Goal: Task Accomplishment & Management: Manage account settings

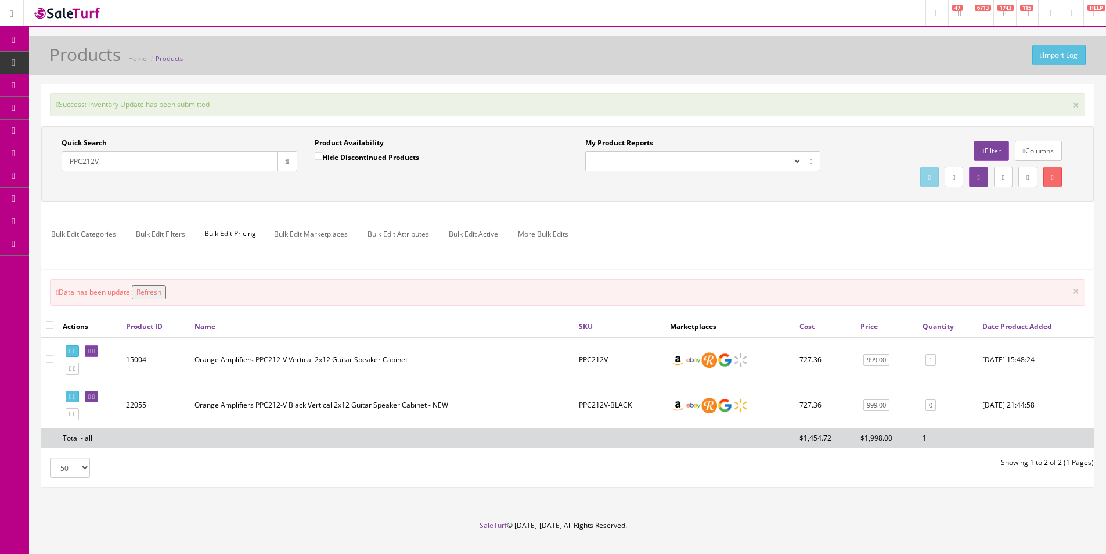
click at [741, 551] on footer "SaleTurf © 2015-2025 All Rights Reserved." at bounding box center [553, 549] width 1106 height 58
click at [840, 211] on div "Quick Search PPC212V Date From Product Availability Hide Discontinued Products …" at bounding box center [567, 202] width 1053 height 153
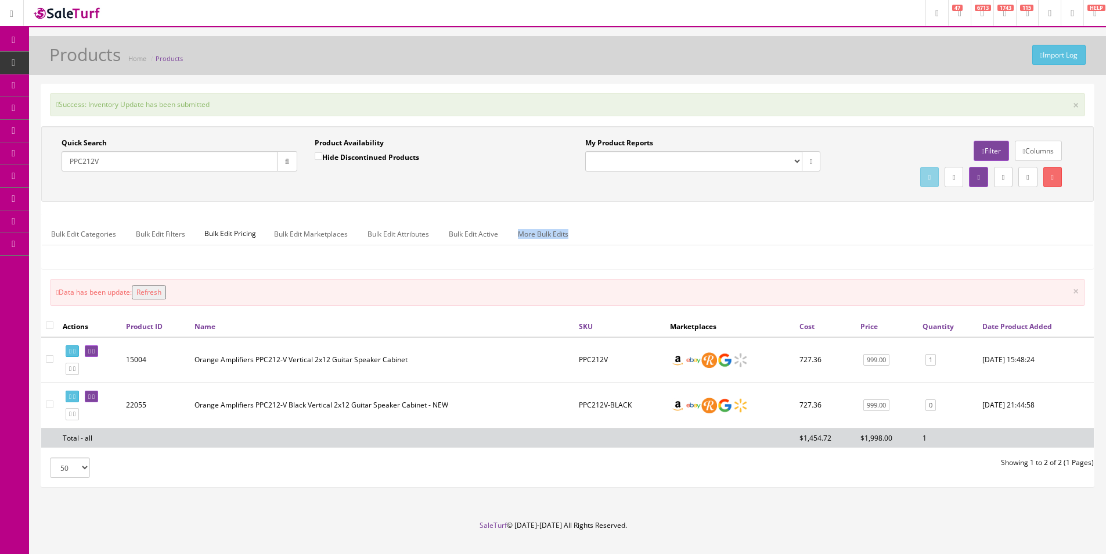
click at [840, 211] on div "Quick Search PPC212V Date From Product Availability Hide Discontinued Products …" at bounding box center [567, 202] width 1053 height 153
click at [717, 88] on div "Success: Inventory Update has been submitted × Quick Search PPC212V Date From P…" at bounding box center [567, 285] width 1053 height 402
drag, startPoint x: 718, startPoint y: 88, endPoint x: 911, endPoint y: 87, distance: 192.3
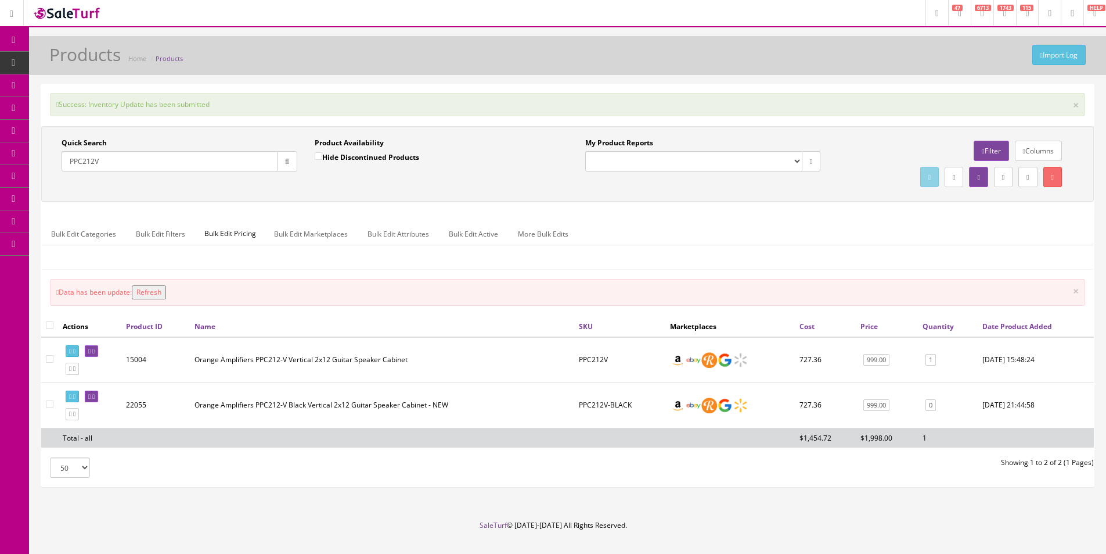
click at [719, 88] on div "Success: Inventory Update has been submitted × Quick Search PPC212V Date From P…" at bounding box center [567, 285] width 1053 height 402
click at [210, 163] on input "PPC212V" at bounding box center [170, 161] width 216 height 20
paste input "M0303101509"
click at [210, 163] on input "PM0303101509" at bounding box center [170, 161] width 216 height 20
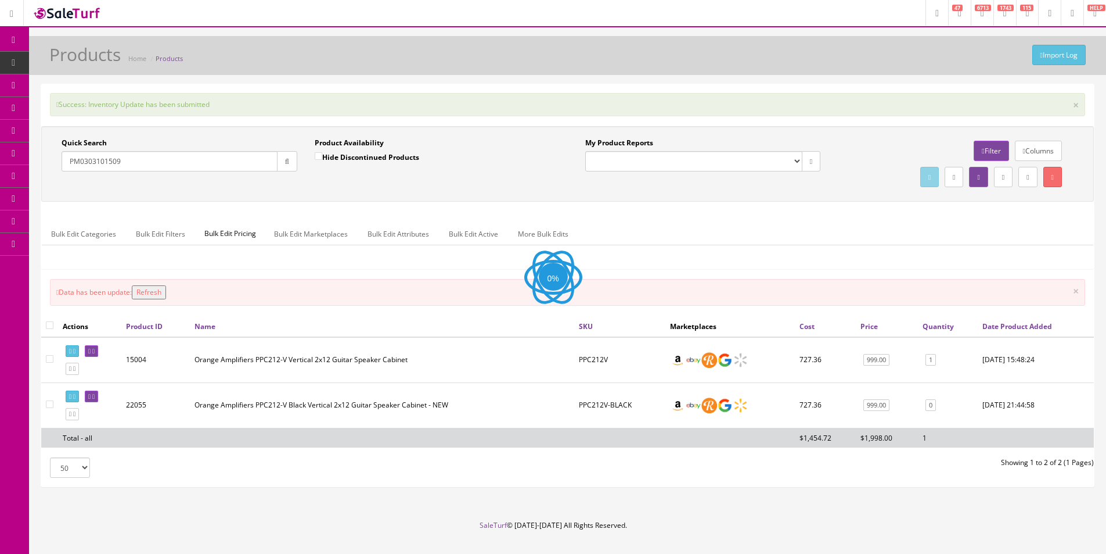
click at [82, 158] on input "PM0303101509" at bounding box center [170, 161] width 216 height 20
type input "0303101509"
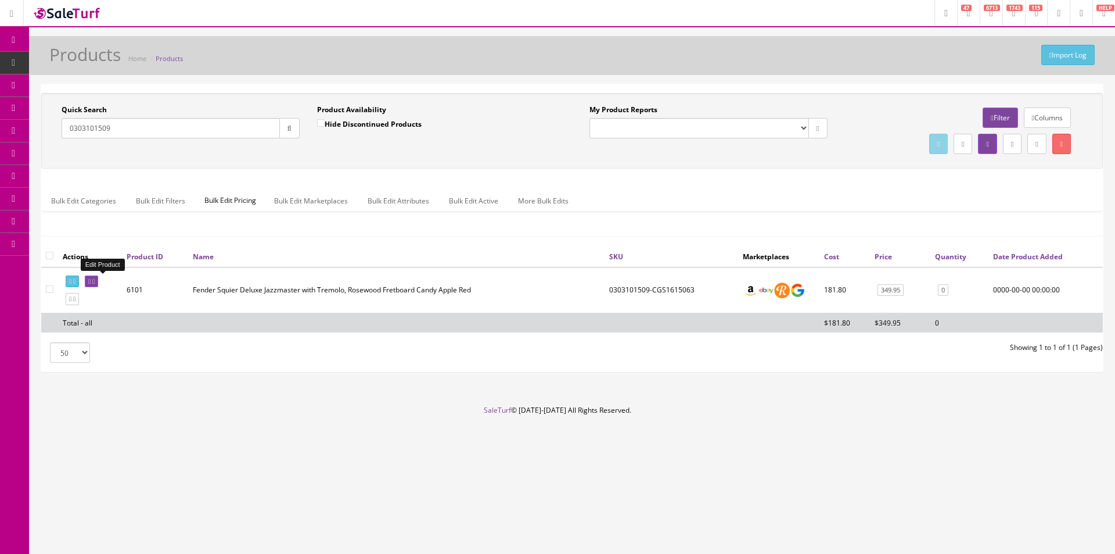
click at [95, 278] on icon at bounding box center [93, 281] width 2 height 6
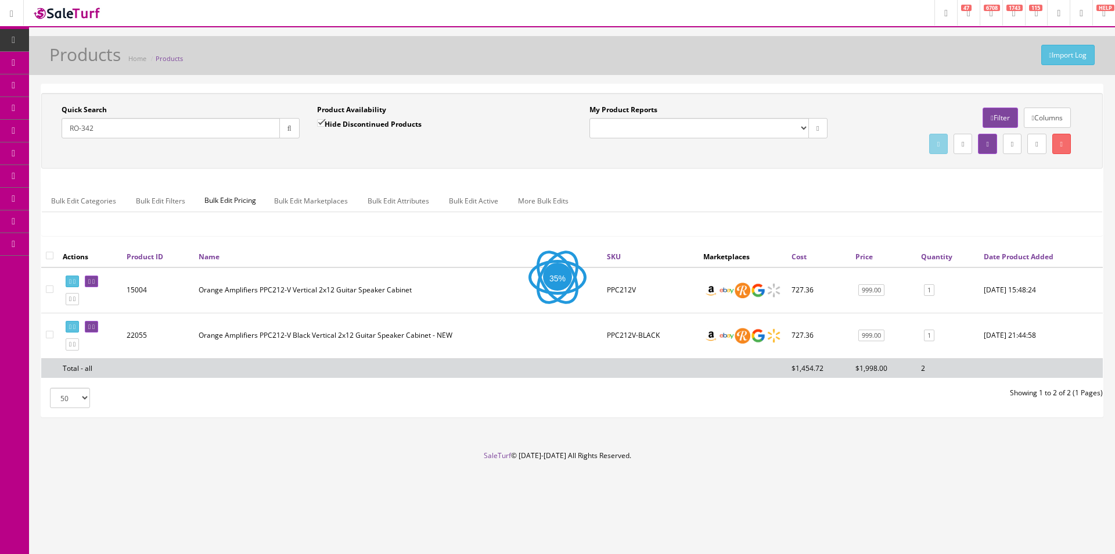
type input "RO-342"
click at [524, 165] on div "Quick Search RO-342 Date From Product Availability Hide Discontinued Products D…" at bounding box center [572, 131] width 1062 height 76
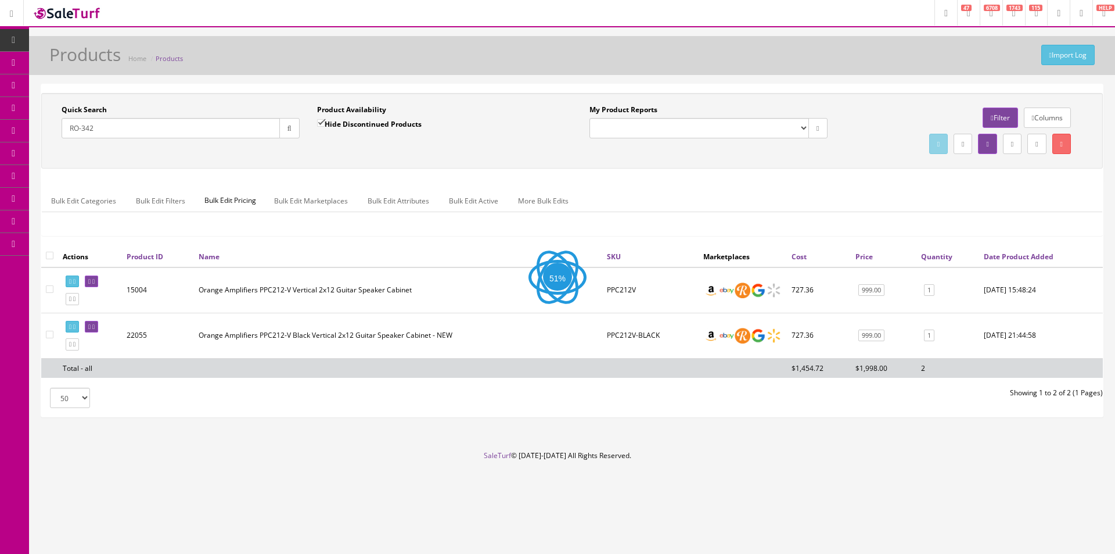
click at [524, 165] on div "Quick Search RO-342 Date From Product Availability Hide Discontinued Products D…" at bounding box center [572, 131] width 1062 height 76
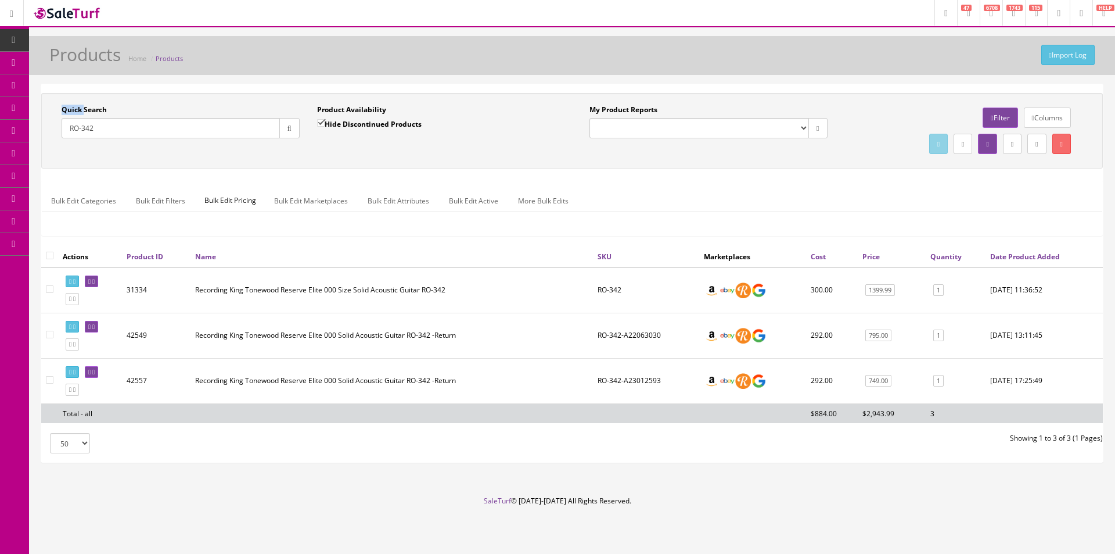
click at [524, 165] on div "Quick Search RO-342 Date From Product Availability Hide Discontinued Products D…" at bounding box center [572, 131] width 1062 height 76
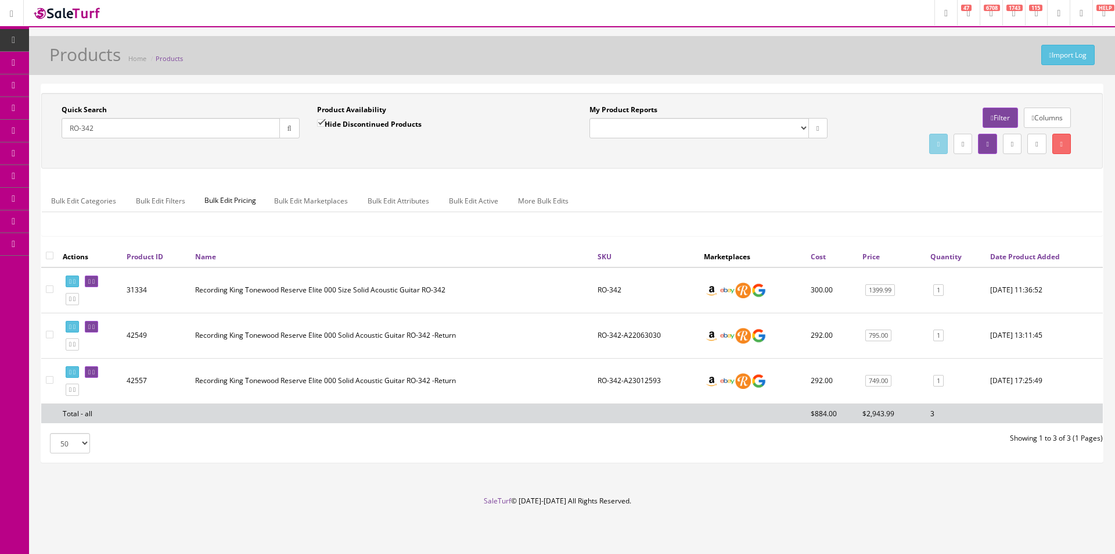
click at [524, 165] on div "Quick Search RO-342 Date From Product Availability Hide Discontinued Products D…" at bounding box center [572, 131] width 1062 height 76
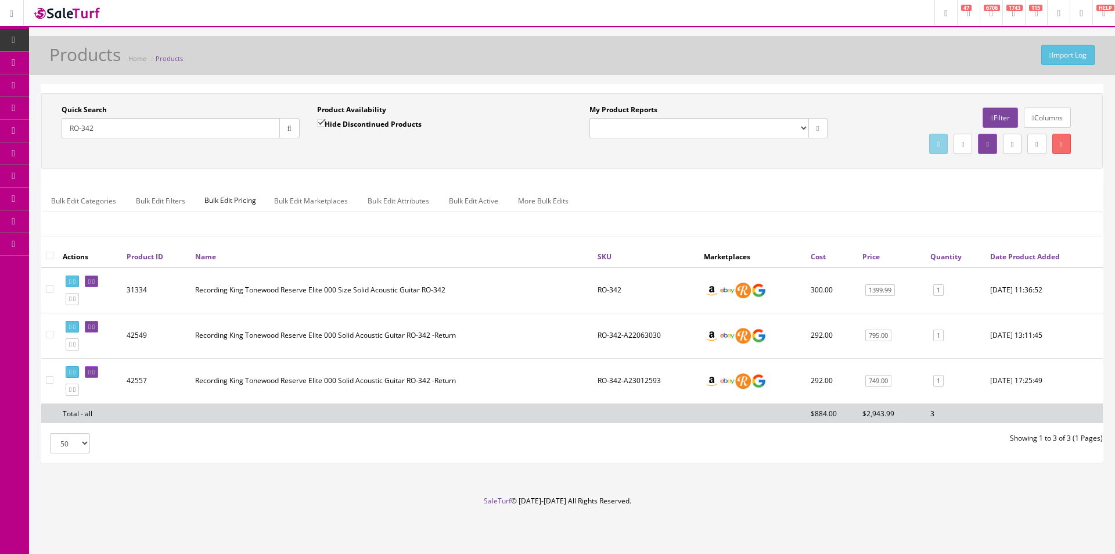
click at [524, 165] on div "Quick Search RO-342 Date From Product Availability Hide Discontinued Products D…" at bounding box center [572, 131] width 1062 height 76
click at [772, 165] on div "Quick Search RO-342 Date From Product Availability Hide Discontinued Products D…" at bounding box center [572, 131] width 1062 height 76
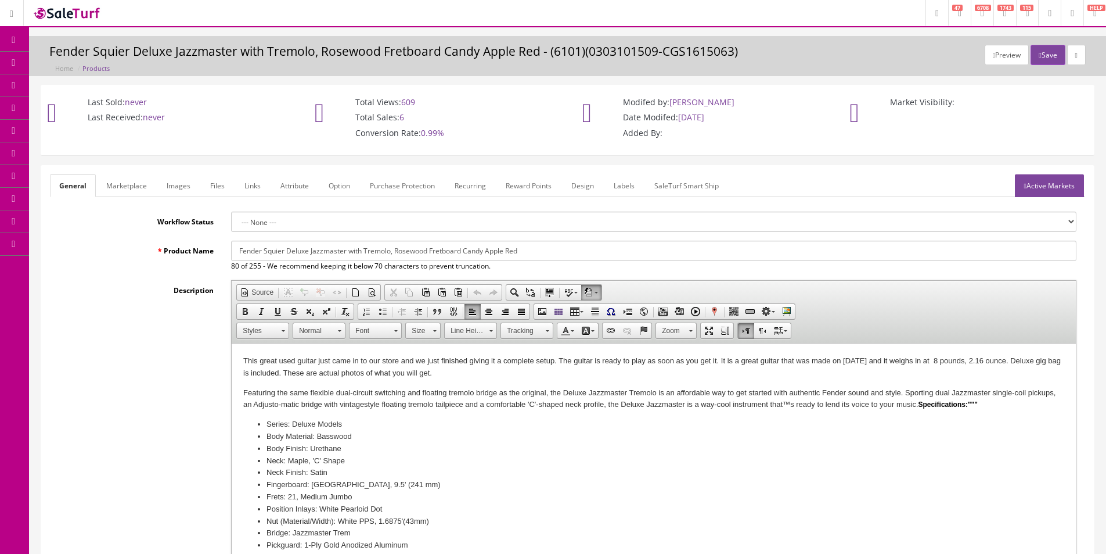
click at [321, 358] on p "This great used guitar just came in to our store and we just finished giving it…" at bounding box center [653, 367] width 821 height 24
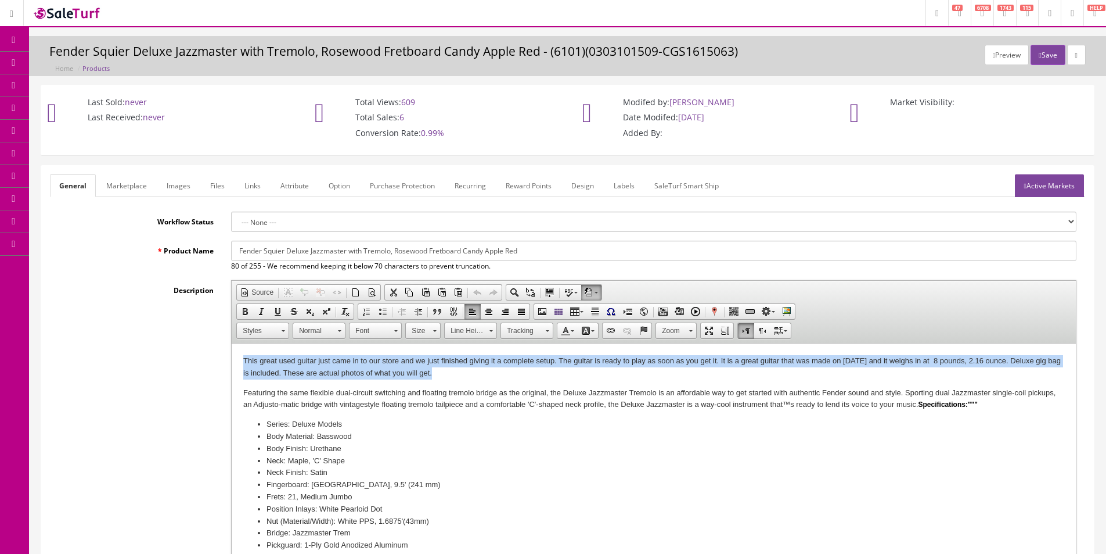
click at [321, 358] on p "This great used guitar just came in to our store and we just finished giving it…" at bounding box center [653, 367] width 821 height 24
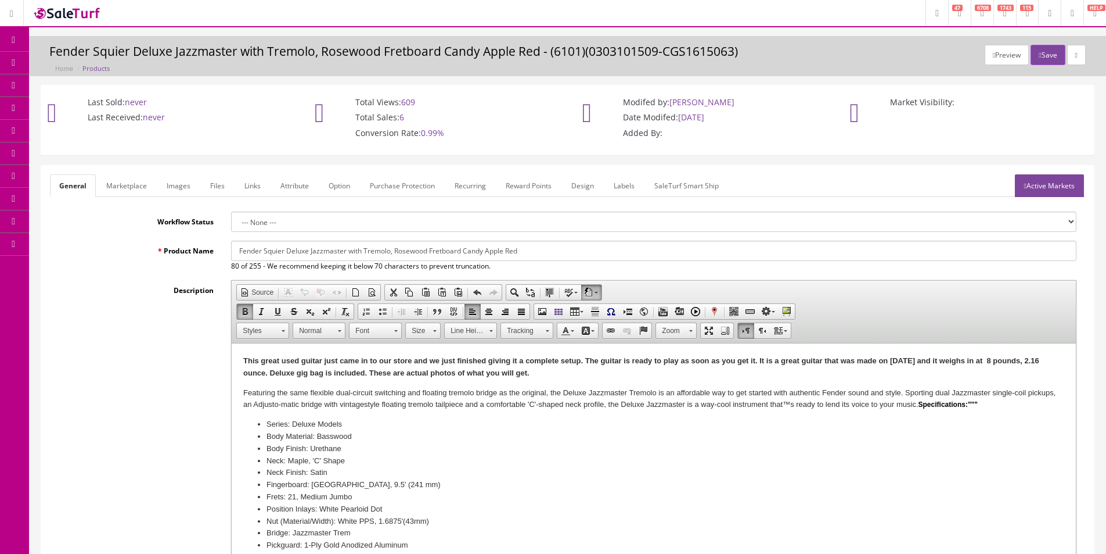
click at [382, 358] on strong "This great used guitar just came in to our store and we just finished giving it…" at bounding box center [641, 366] width 796 height 21
click at [508, 379] on body "This great used guitar just came in to our store and we just finished giving it…" at bounding box center [653, 483] width 821 height 257
drag, startPoint x: 585, startPoint y: 358, endPoint x: 209, endPoint y: 352, distance: 375.8
click at [232, 352] on html "This great used guitar just came in to our store and we just finished giving it…" at bounding box center [654, 483] width 845 height 280
drag, startPoint x: 595, startPoint y: 357, endPoint x: 768, endPoint y: 359, distance: 173.7
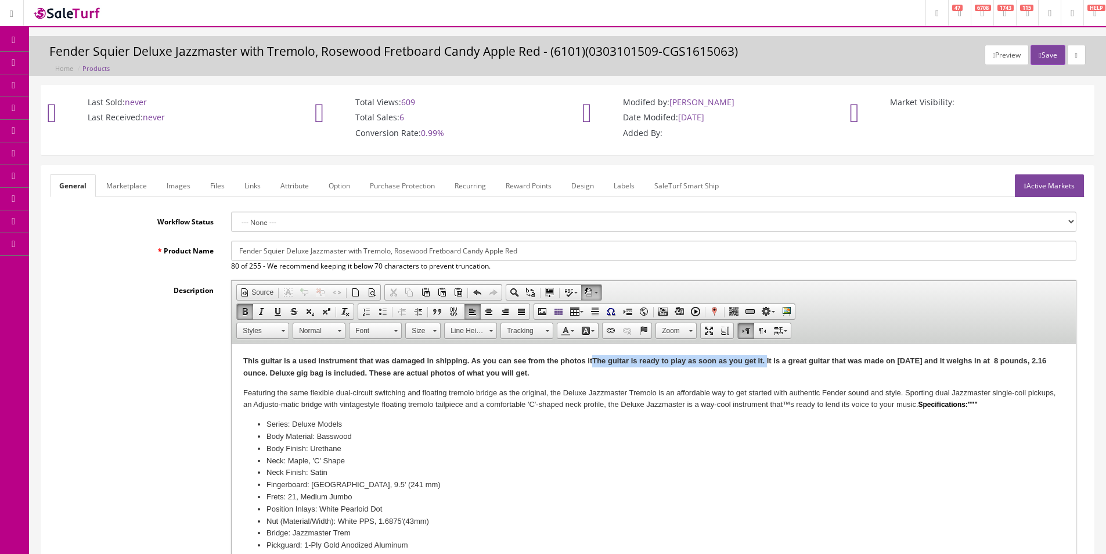
click at [768, 359] on strong "This guitar is a used instrument that was damaged in shipping. As you can see f…" at bounding box center [644, 366] width 803 height 21
click at [598, 358] on strong "This guitar is a used instrument that was damaged in shipping. As you can see f…" at bounding box center [650, 366] width 815 height 21
click at [594, 360] on strong "This guitar is a used instrument that was damaged in shipping. As you can see f…" at bounding box center [651, 366] width 817 height 21
click at [185, 185] on link "Images" at bounding box center [178, 185] width 42 height 23
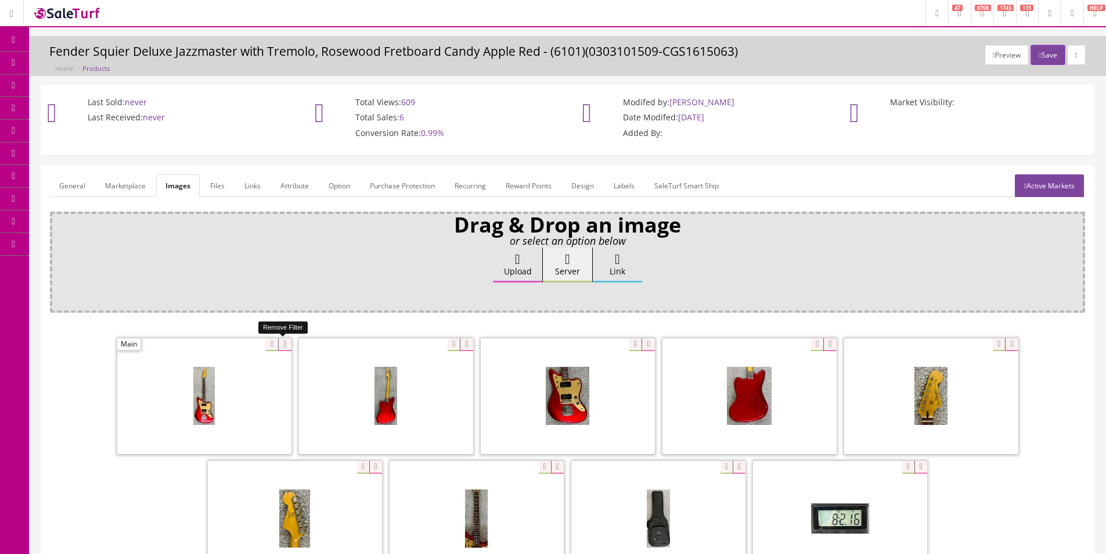
click at [285, 344] on icon at bounding box center [284, 344] width 13 height 13
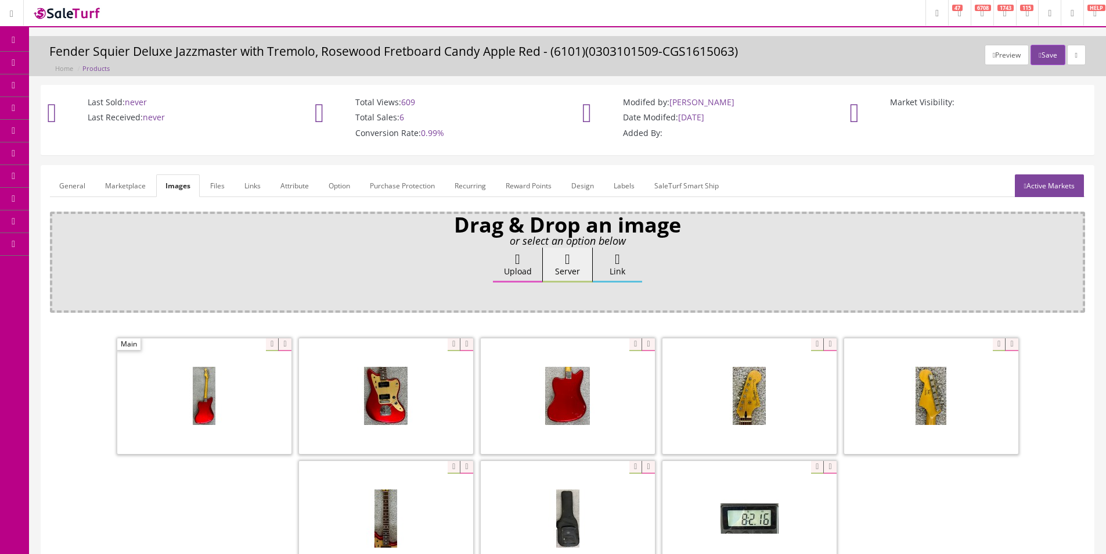
click at [285, 344] on icon at bounding box center [284, 344] width 13 height 13
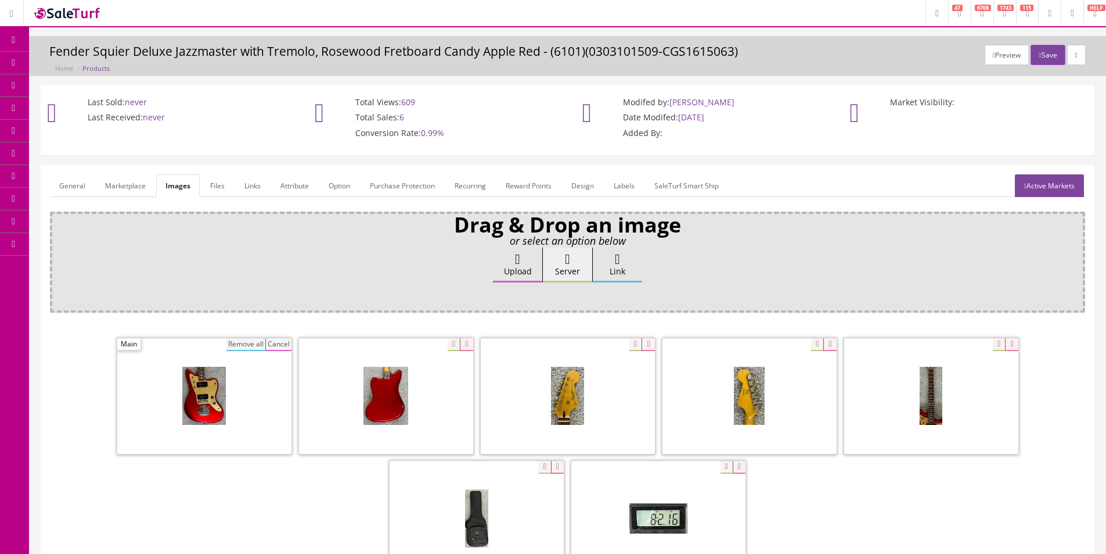
click at [246, 344] on button "Remove all" at bounding box center [246, 344] width 39 height 13
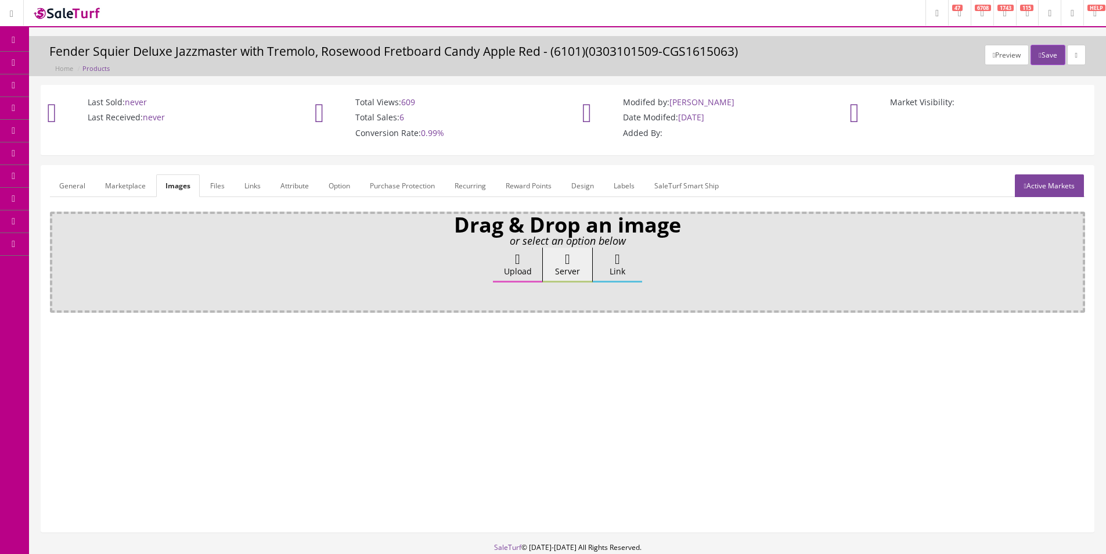
click at [506, 263] on label "Upload" at bounding box center [517, 264] width 49 height 35
click at [58, 259] on input "Upload" at bounding box center [58, 253] width 0 height 12
click at [529, 272] on label "Upload" at bounding box center [517, 264] width 49 height 35
click at [58, 259] on input "Upload" at bounding box center [58, 253] width 0 height 12
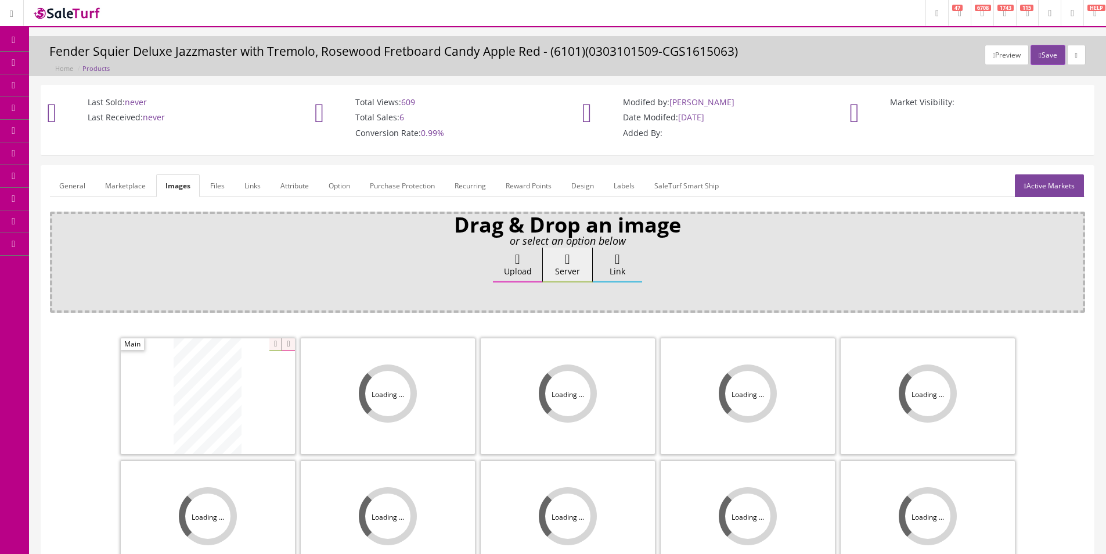
scroll to position [232, 0]
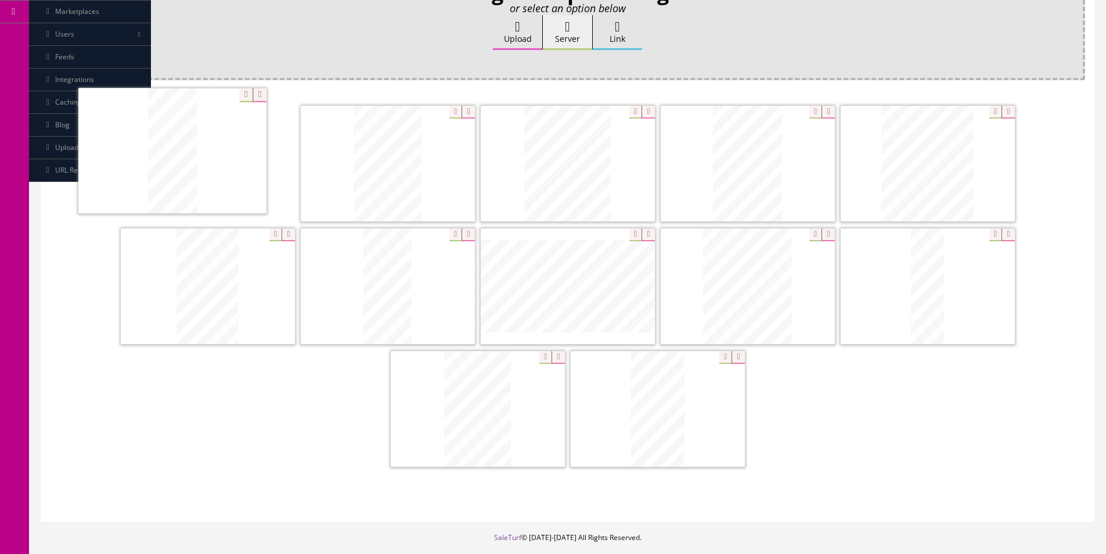
drag, startPoint x: 594, startPoint y: 300, endPoint x: 198, endPoint y: 164, distance: 418.1
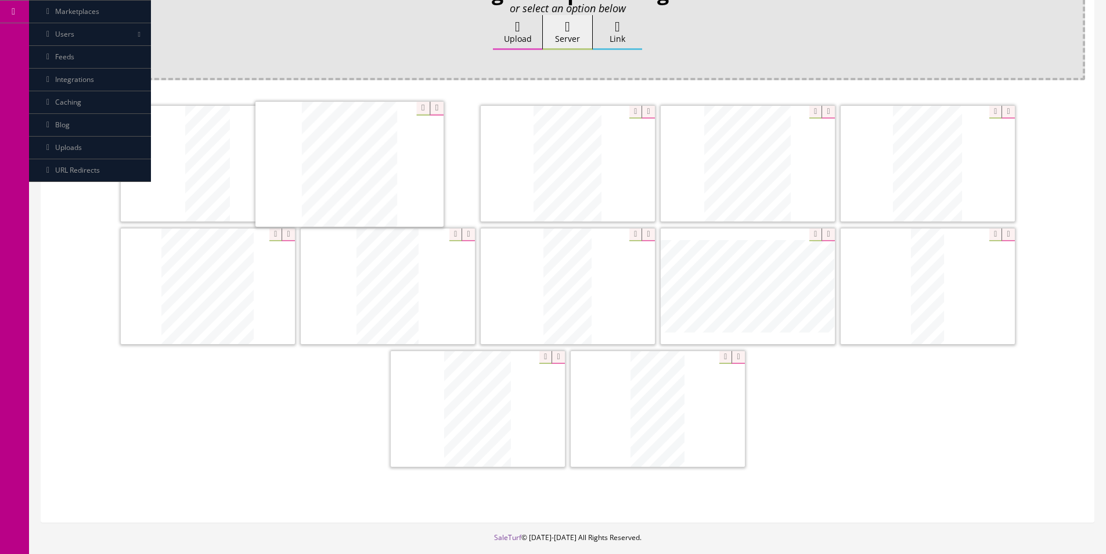
drag, startPoint x: 747, startPoint y: 297, endPoint x: 391, endPoint y: 194, distance: 370.6
drag, startPoint x: 585, startPoint y: 298, endPoint x: 354, endPoint y: 176, distance: 261.9
drag, startPoint x: 398, startPoint y: 265, endPoint x: 678, endPoint y: 175, distance: 293.5
drag, startPoint x: 726, startPoint y: 273, endPoint x: 624, endPoint y: 417, distance: 176.6
drag, startPoint x: 461, startPoint y: 304, endPoint x: 1025, endPoint y: 300, distance: 564.6
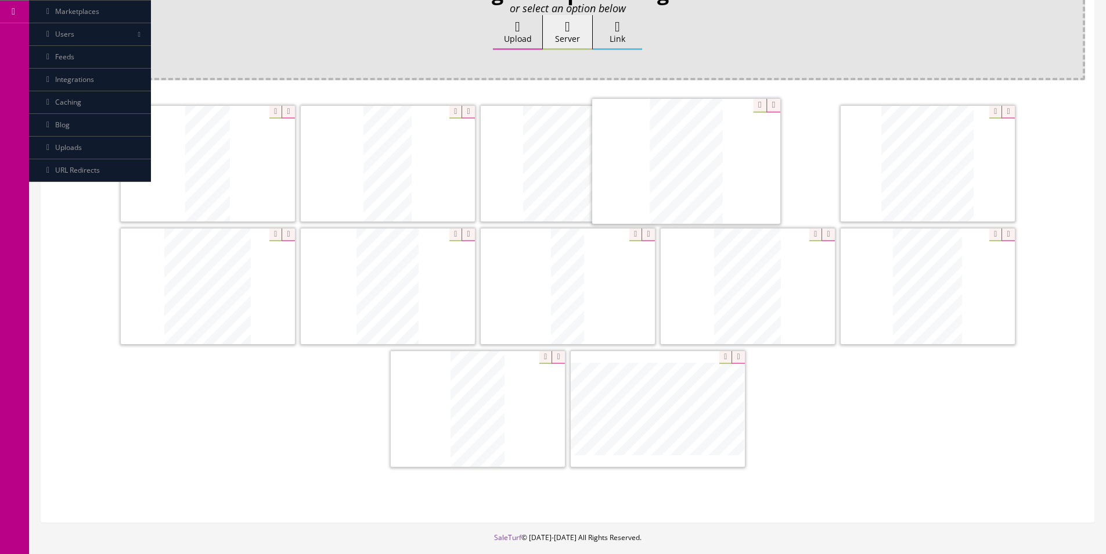
drag, startPoint x: 946, startPoint y: 191, endPoint x: 705, endPoint y: 189, distance: 241.1
drag, startPoint x: 263, startPoint y: 297, endPoint x: 731, endPoint y: 174, distance: 484.8
drag, startPoint x: 258, startPoint y: 292, endPoint x: 267, endPoint y: 291, distance: 8.8
drag, startPoint x: 366, startPoint y: 299, endPoint x: 785, endPoint y: 150, distance: 444.7
drag, startPoint x: 551, startPoint y: 190, endPoint x: 142, endPoint y: 301, distance: 424.4
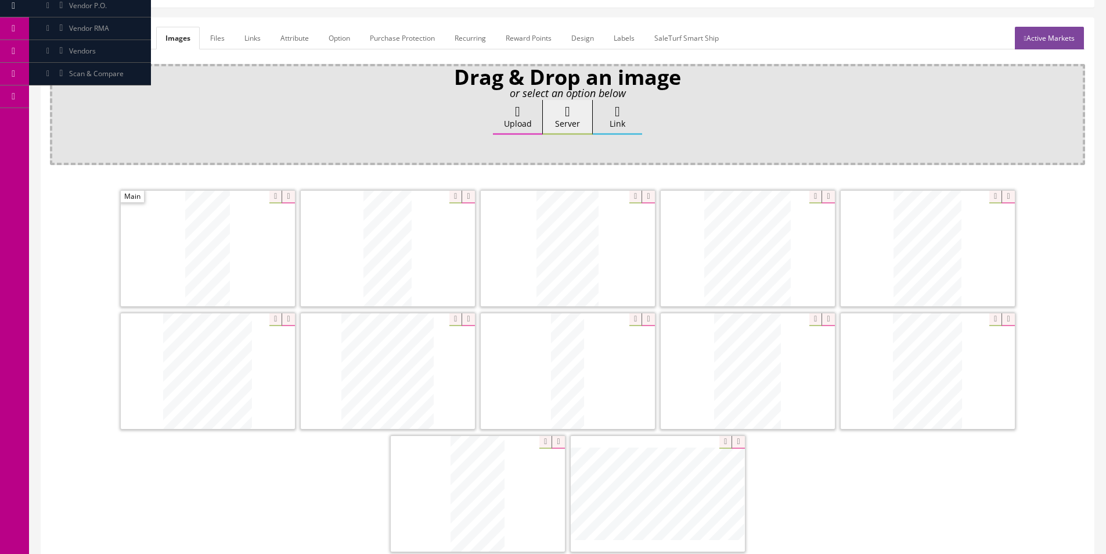
scroll to position [0, 0]
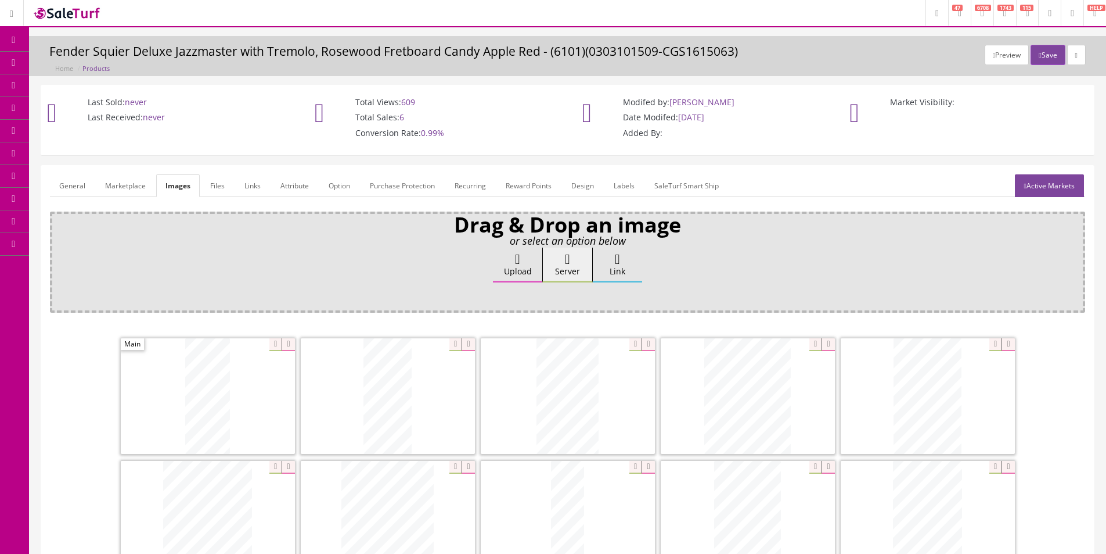
click at [74, 191] on link "General" at bounding box center [72, 185] width 45 height 23
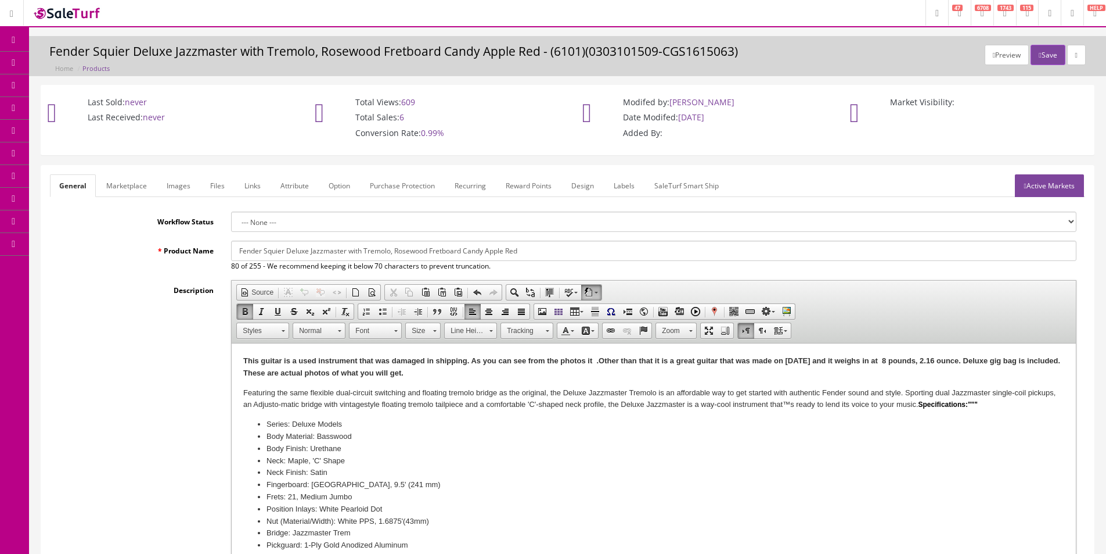
click at [594, 361] on strong "This guitar is a used instrument that was damaged in shipping. As you can see f…" at bounding box center [651, 366] width 817 height 21
click at [705, 359] on strong "This guitar is a used instrument that was damaged in shipping. As you can see f…" at bounding box center [641, 366] width 797 height 21
click at [704, 368] on strong "This guitar is a used instrument that was damaged in shipping. As you can see f…" at bounding box center [647, 366] width 809 height 21
click at [704, 367] on p "This guitar is a used instrument that was damaged in shipping. As you can see f…" at bounding box center [653, 367] width 821 height 24
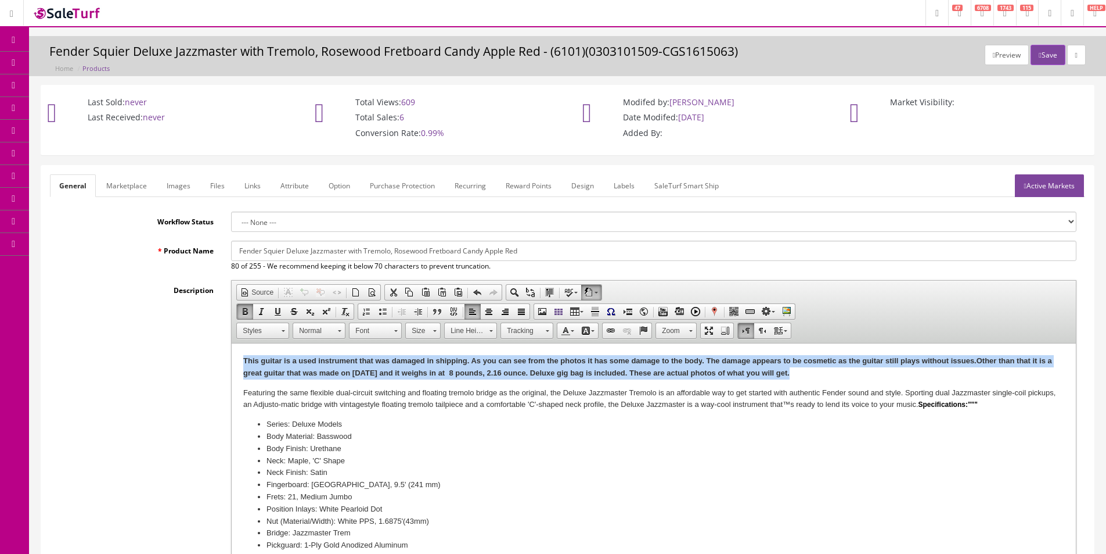
click at [704, 367] on p "This guitar is a used instrument that was damaged in shipping. As you can see f…" at bounding box center [653, 367] width 821 height 24
copy strong "This guitar is a used instrument that was damaged in shipping. As you can see f…"
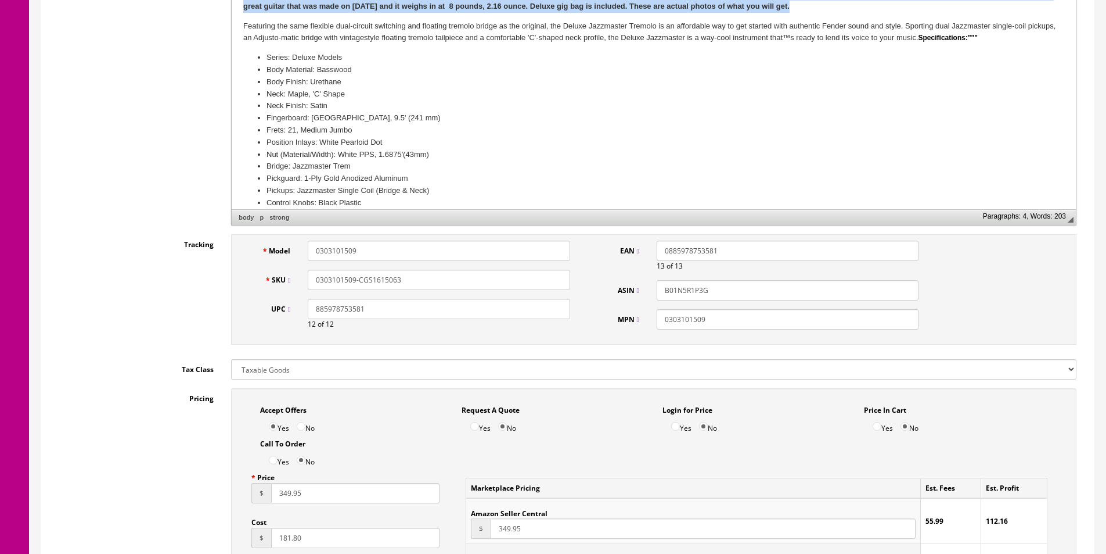
scroll to position [407, 0]
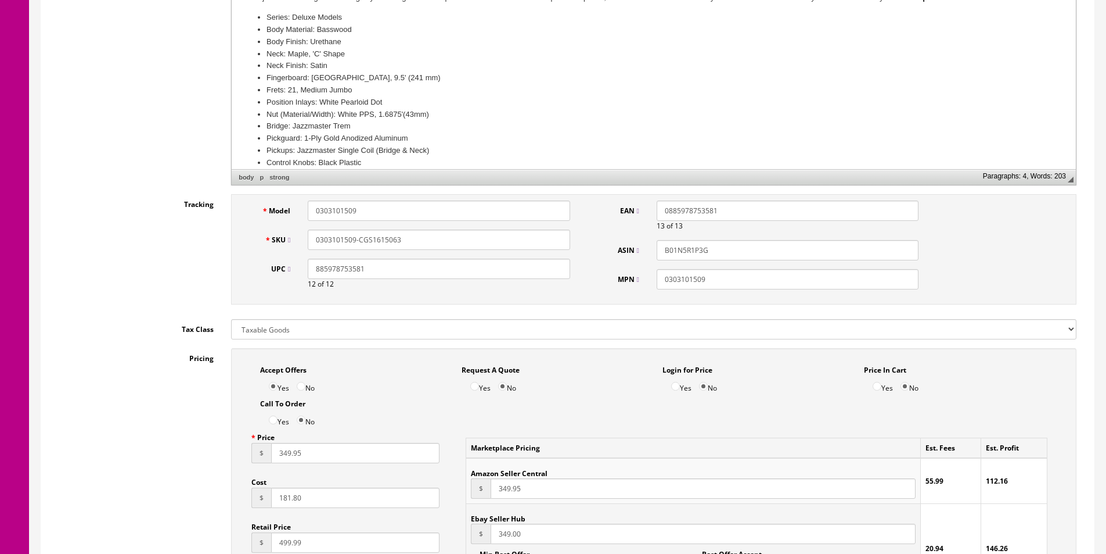
click at [379, 242] on input "0303101509-CGS1615063" at bounding box center [439, 239] width 262 height 20
drag, startPoint x: 378, startPoint y: 239, endPoint x: 385, endPoint y: 239, distance: 6.4
click at [385, 239] on input "0303101509-DMG-w/BAG" at bounding box center [439, 239] width 262 height 20
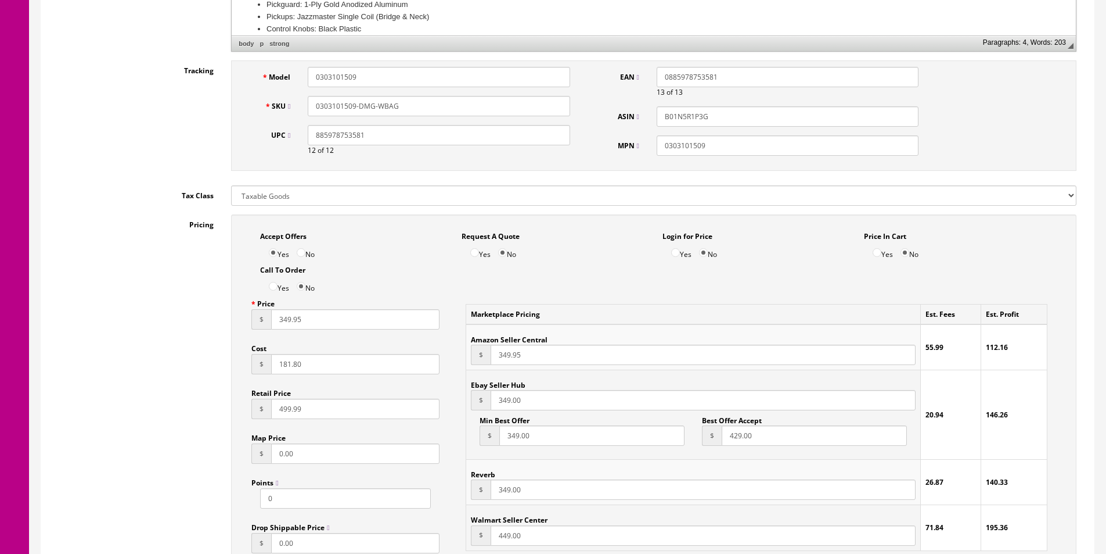
scroll to position [697, 0]
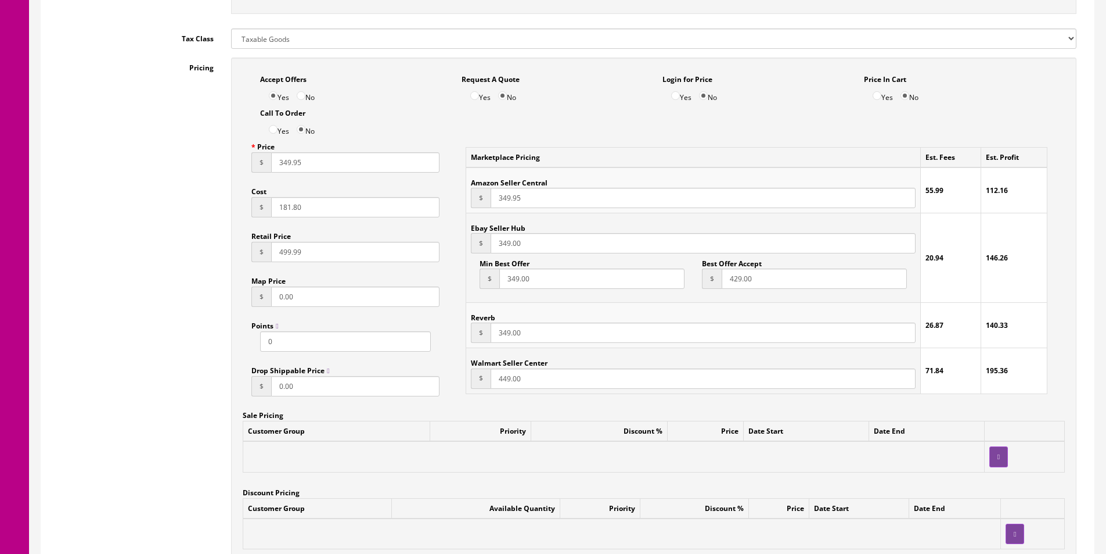
type input "0303101509-DMG-WBAG"
click at [294, 208] on input "181.80" at bounding box center [355, 207] width 168 height 20
type input "81.80"
click at [376, 168] on input "349.95" at bounding box center [355, 162] width 168 height 20
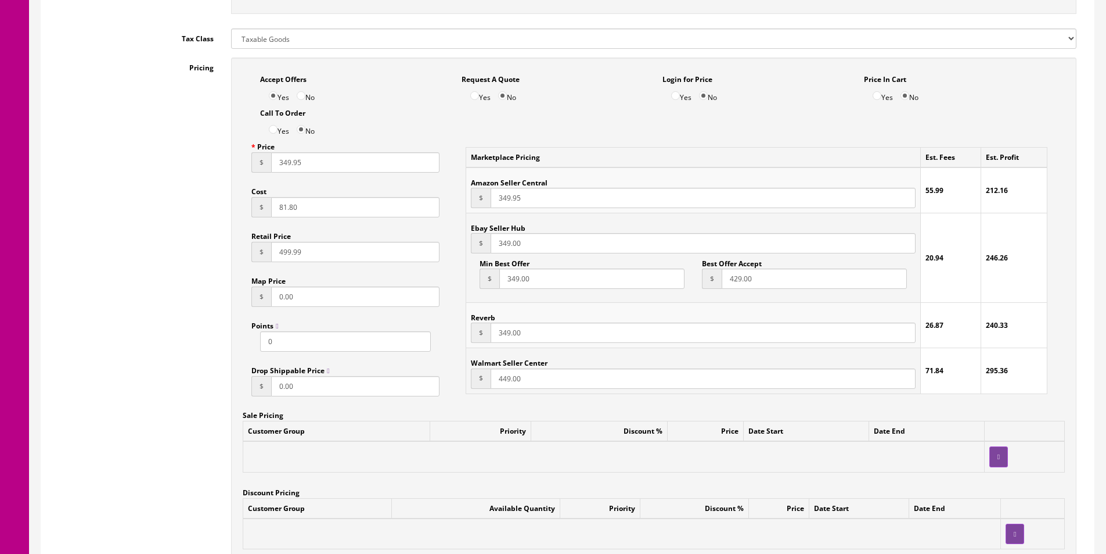
click at [376, 168] on input "349.95" at bounding box center [355, 162] width 168 height 20
type input "249.95"
click at [508, 238] on input "349.00" at bounding box center [703, 243] width 425 height 20
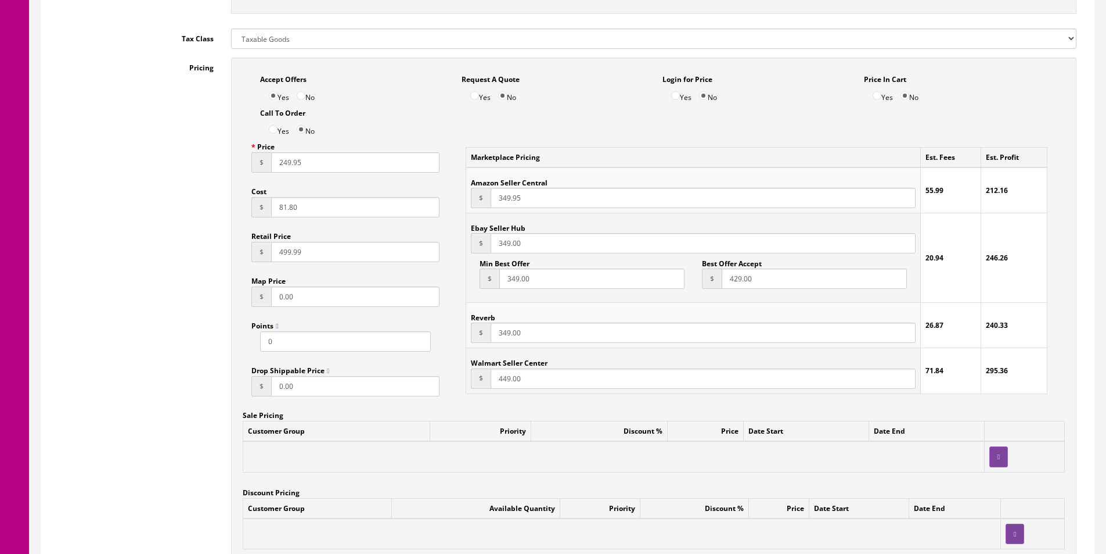
paste input "249.95"
type input "249.95"
click at [504, 337] on input "349.00" at bounding box center [703, 332] width 425 height 20
paste input "249.95"
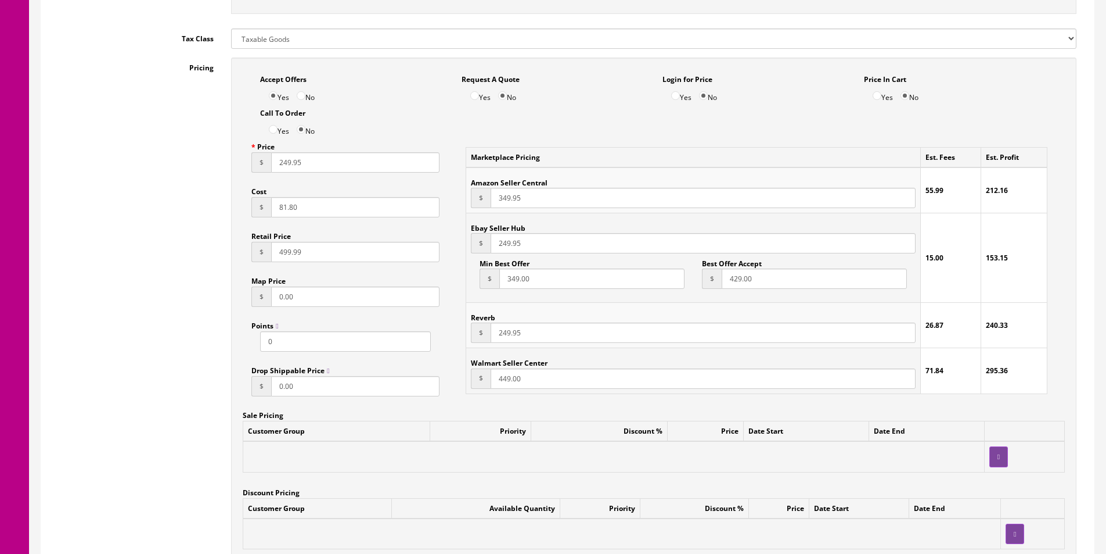
type input "249.95"
click at [509, 371] on input "449.00" at bounding box center [703, 378] width 425 height 20
paste input "249.95"
type input "249.95"
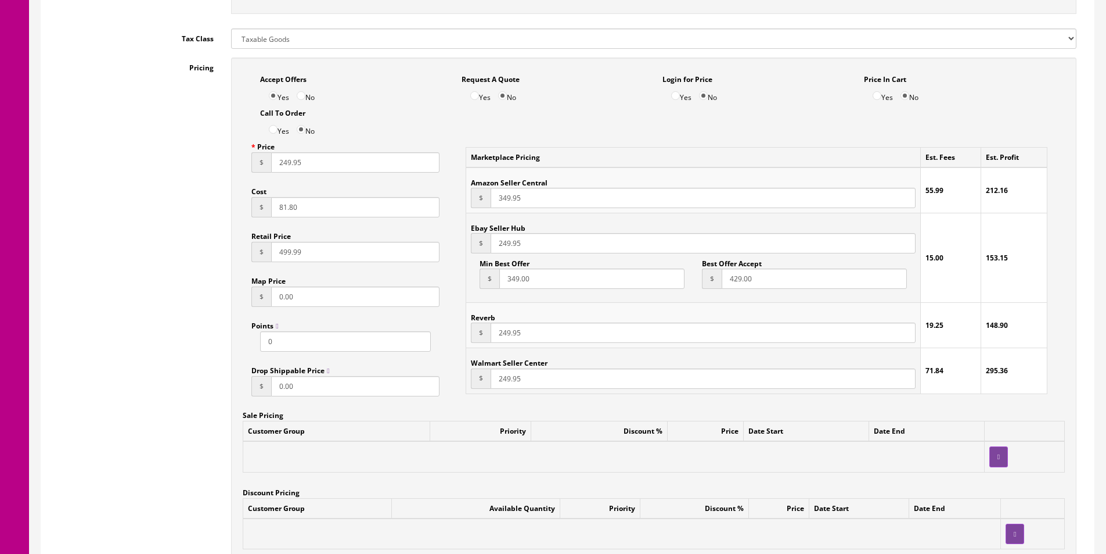
click at [730, 278] on input "429.00" at bounding box center [814, 278] width 185 height 20
type input "234"
click at [605, 279] on input "349.00" at bounding box center [592, 278] width 185 height 20
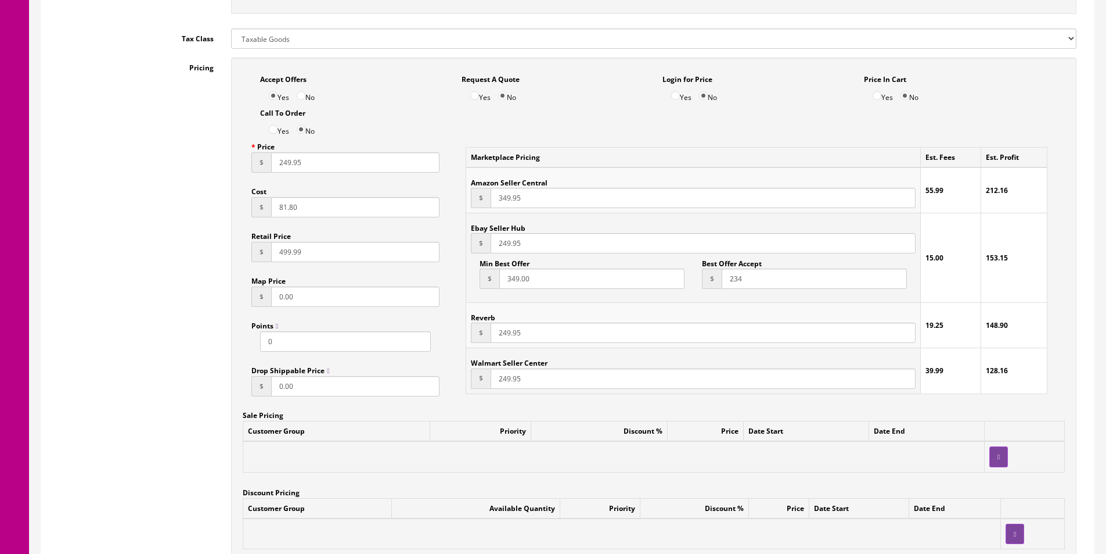
click at [605, 279] on input "349.00" at bounding box center [592, 278] width 185 height 20
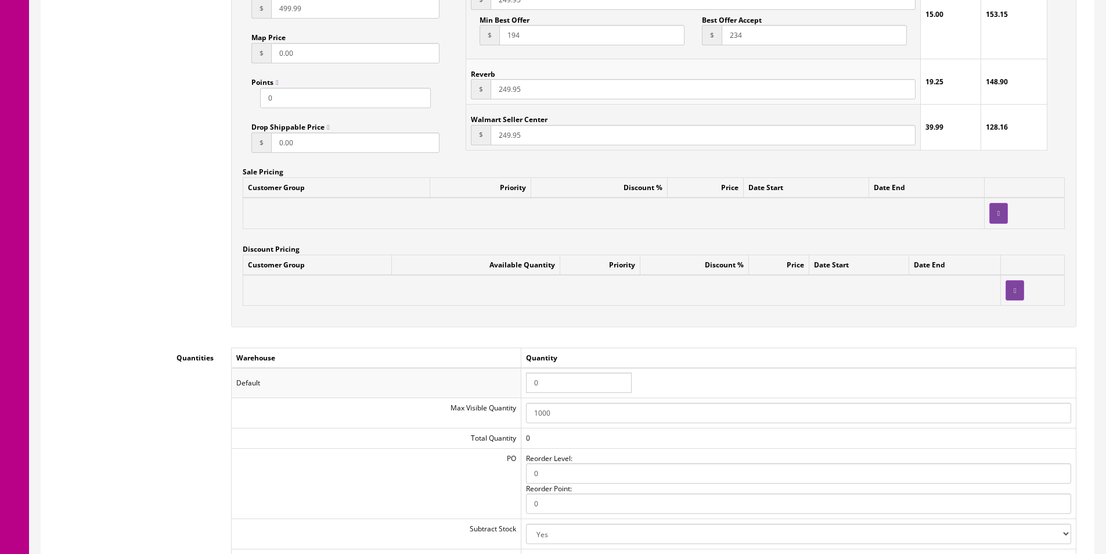
scroll to position [1045, 0]
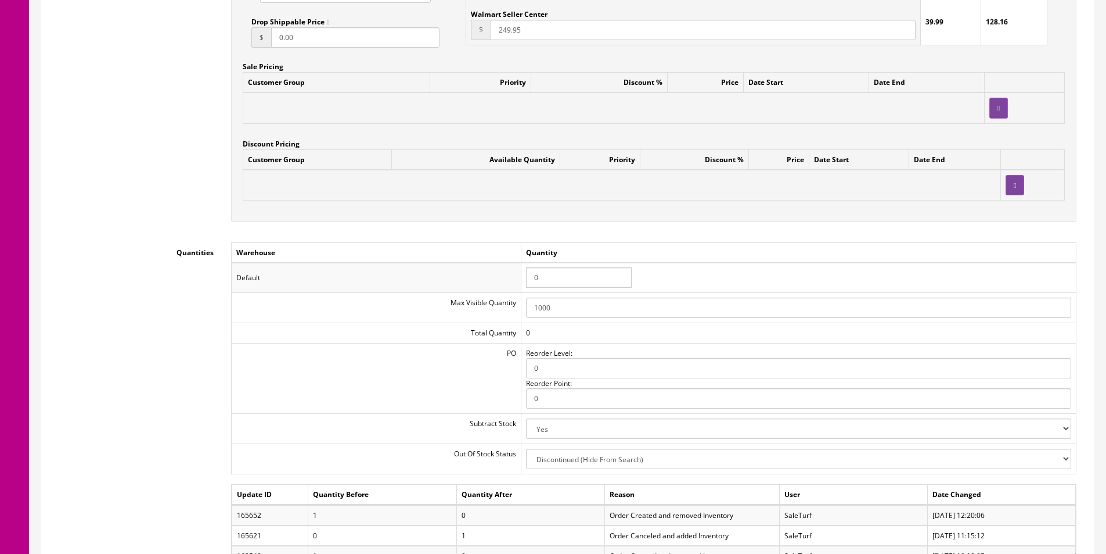
type input "194"
click at [547, 281] on input "0" at bounding box center [579, 277] width 106 height 20
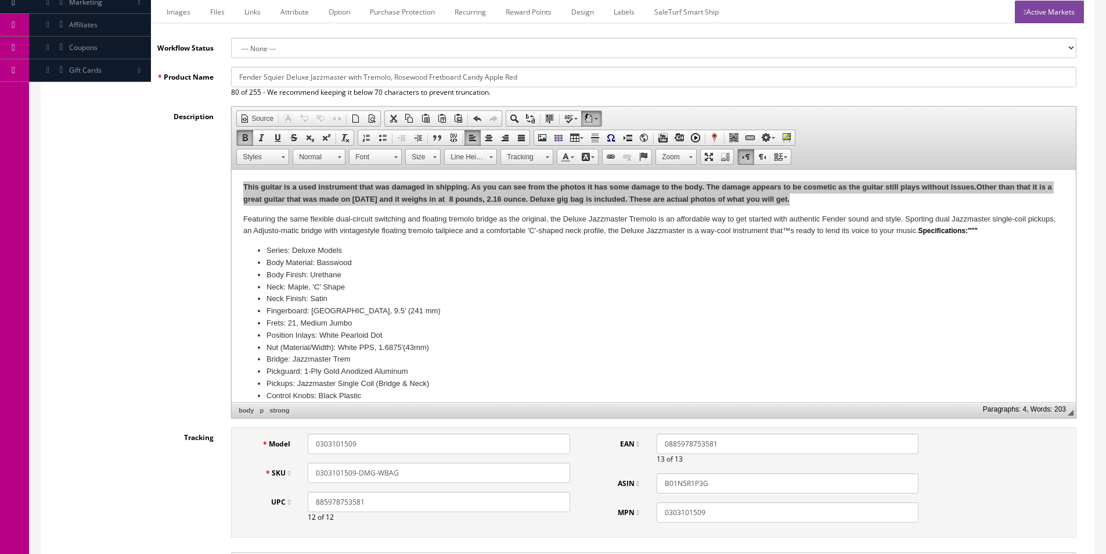
scroll to position [116, 0]
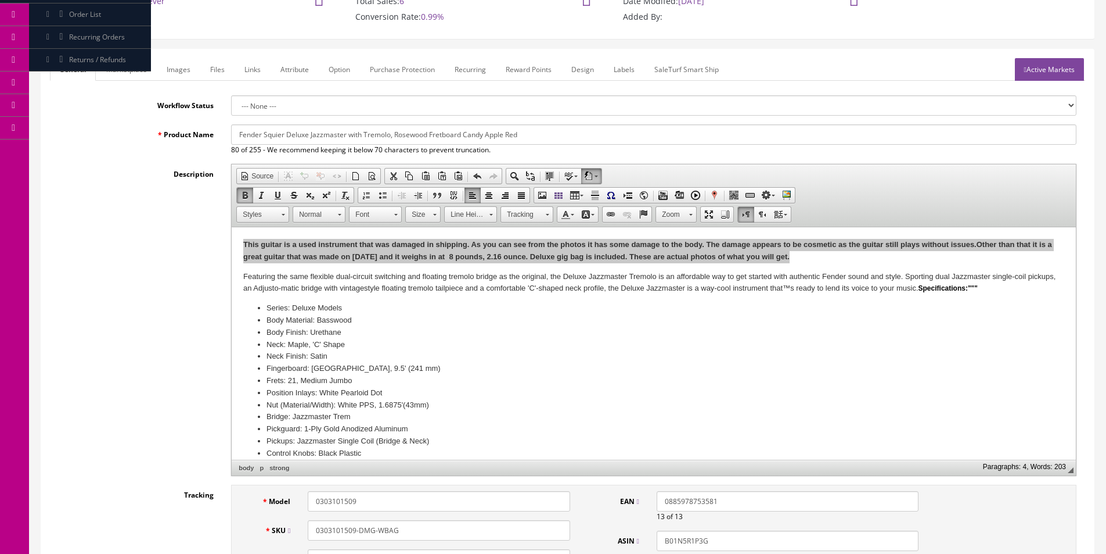
type input "1"
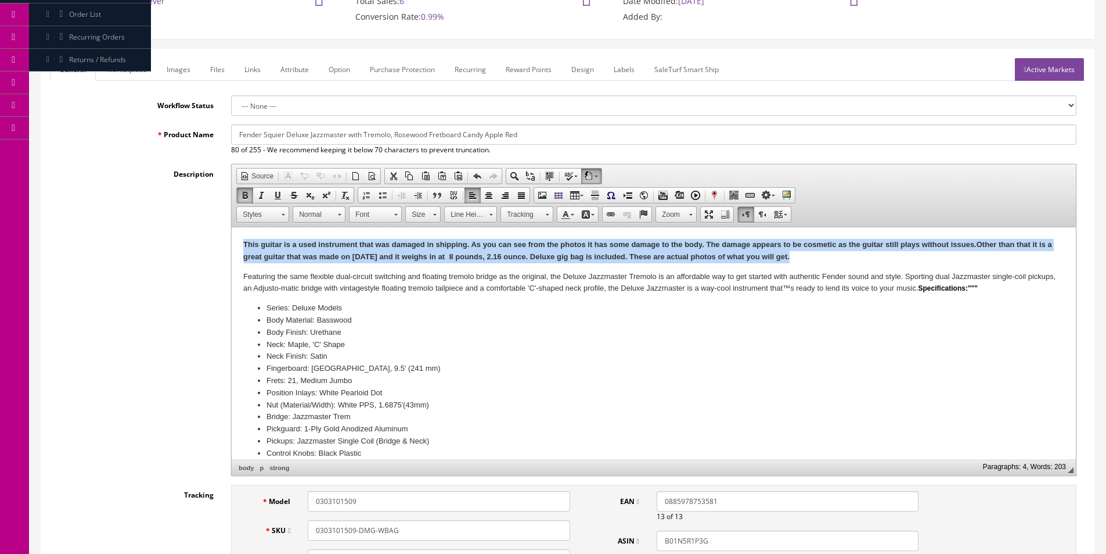
click at [421, 251] on p "This guitar is a used instrument that was damaged in shipping. As you can see f…" at bounding box center [653, 251] width 821 height 24
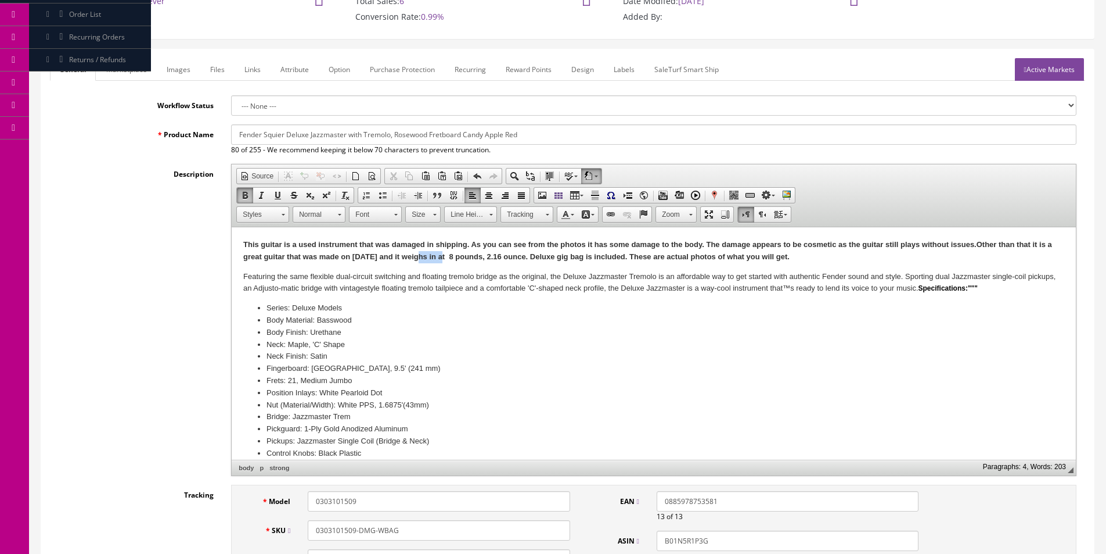
click at [421, 251] on p "This guitar is a used instrument that was damaged in shipping. As you can see f…" at bounding box center [653, 251] width 821 height 24
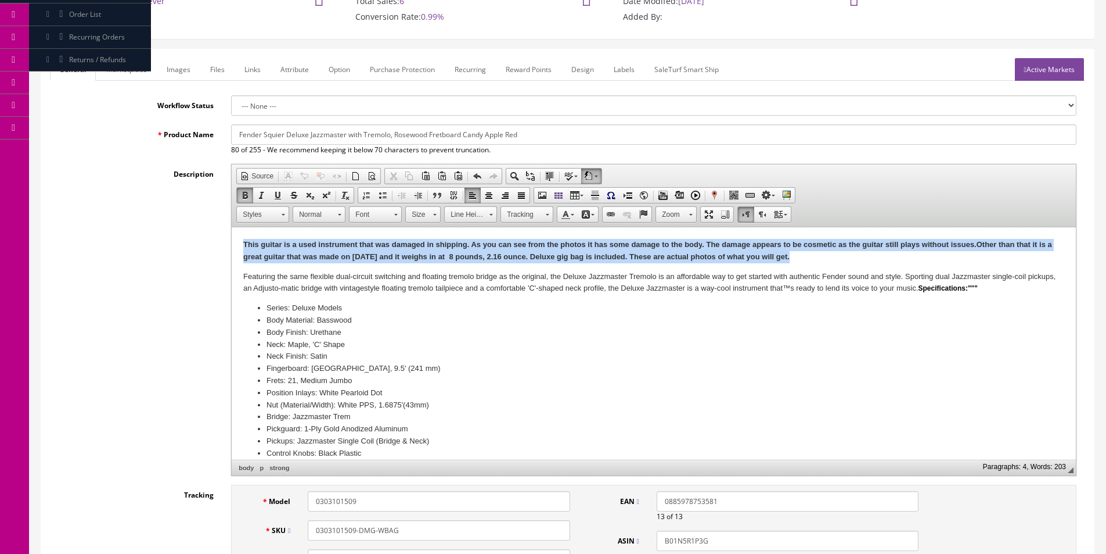
click at [421, 251] on p "This guitar is a used instrument that was damaged in shipping. As you can see f…" at bounding box center [653, 251] width 821 height 24
copy strong "This guitar is a used instrument that was damaged in shipping. As you can see f…"
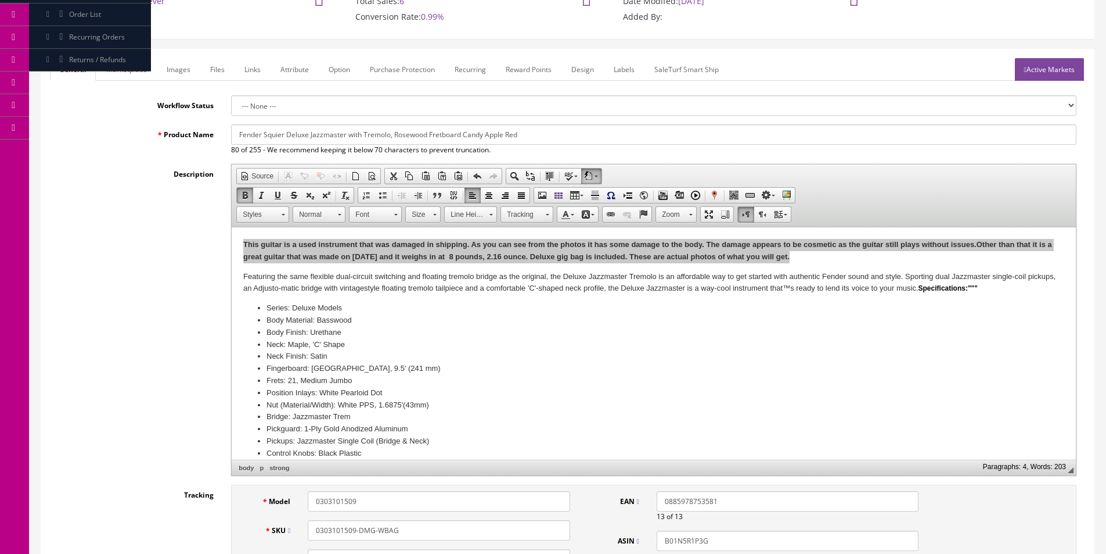
click at [127, 61] on link "Marketplace" at bounding box center [126, 69] width 59 height 23
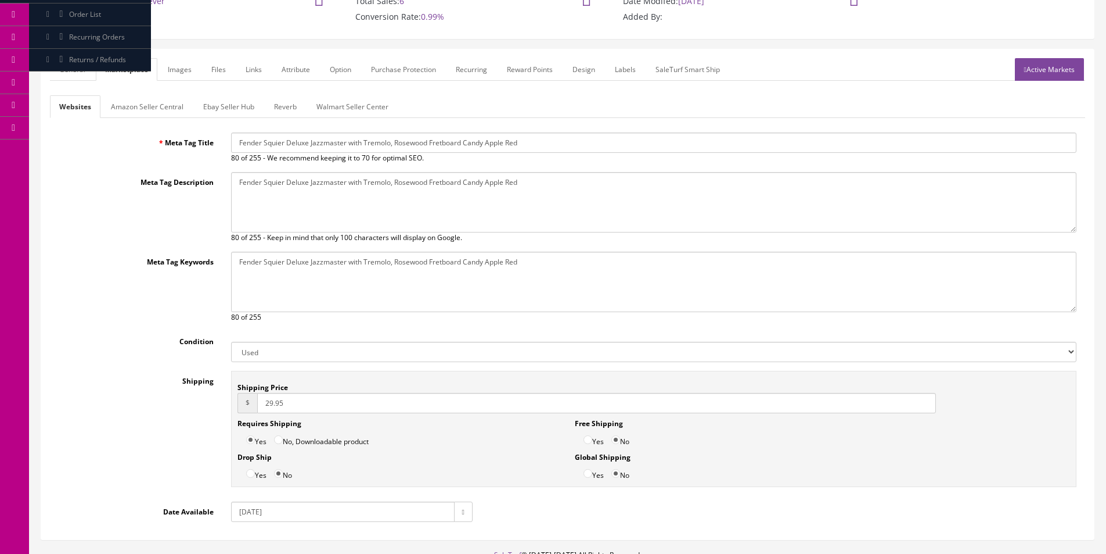
click at [276, 390] on label "Shipping Price" at bounding box center [263, 385] width 51 height 16
click at [276, 393] on input "29.95" at bounding box center [596, 403] width 679 height 20
click at [276, 390] on label "Shipping Price" at bounding box center [263, 385] width 51 height 16
click at [276, 393] on input "29.95" at bounding box center [596, 403] width 679 height 20
click at [276, 399] on input "29.95" at bounding box center [596, 403] width 679 height 20
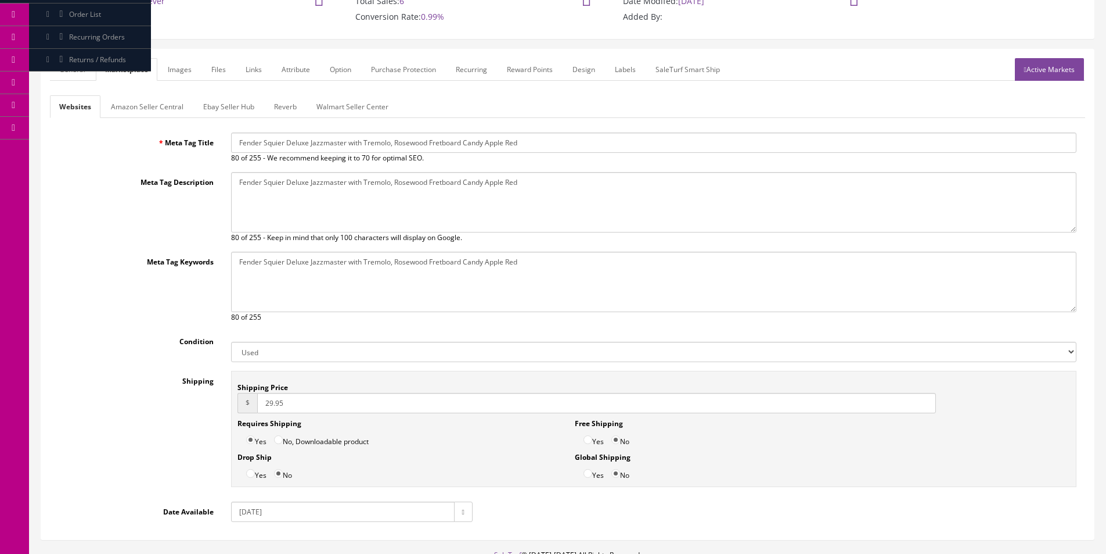
click at [276, 399] on input "29.95" at bounding box center [596, 403] width 679 height 20
type input "39.95"
click at [174, 109] on link "Amazon Seller Central" at bounding box center [147, 106] width 91 height 23
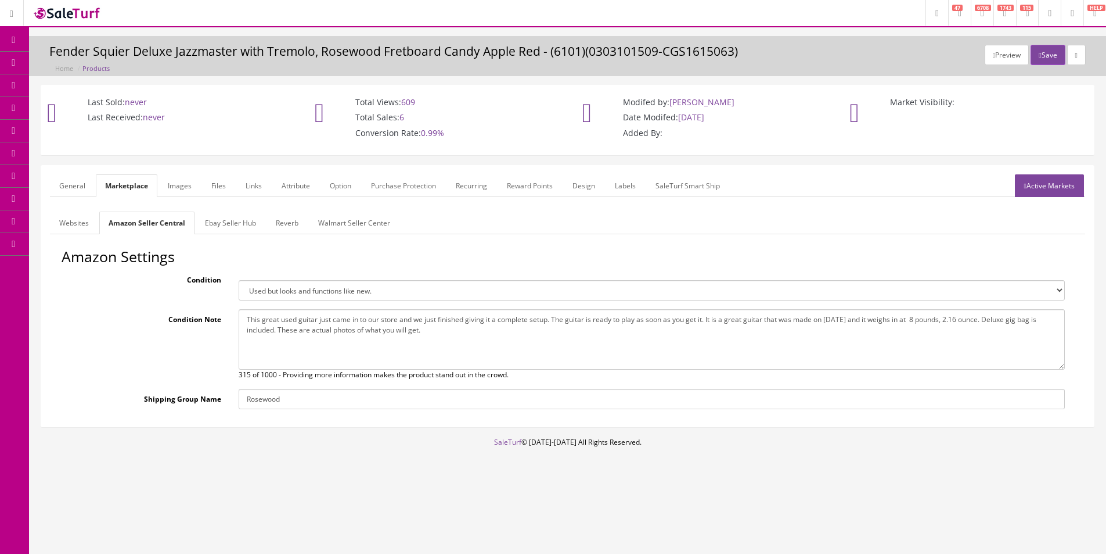
scroll to position [0, 0]
click at [426, 319] on textarea "This great used guitar just came in to our store and we just finished giving it…" at bounding box center [656, 339] width 833 height 60
paste textarea "uitar is a used instrument that was damaged in shipping. As you can see from th…"
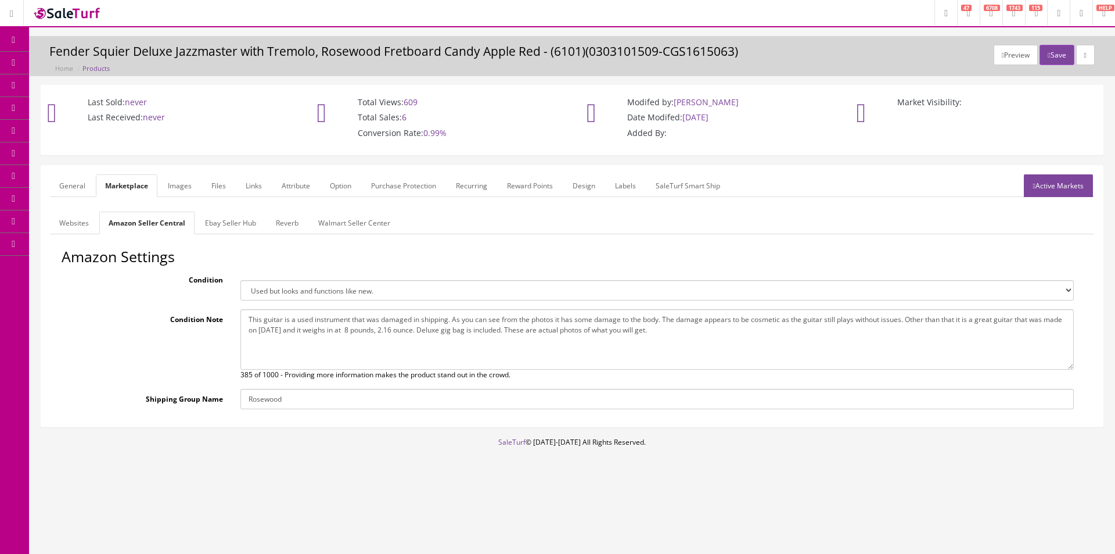
click at [419, 340] on textarea "This great used guitar just came in to our store and we just finished giving it…" at bounding box center [656, 339] width 833 height 60
click at [413, 343] on textarea "This great used guitar just came in to our store and we just finished giving it…" at bounding box center [656, 339] width 833 height 60
type textarea "This guitar is a used instrument that was damaged in shipping. As you can see f…"
drag, startPoint x: 330, startPoint y: 290, endPoint x: 324, endPoint y: 291, distance: 6.4
click at [330, 290] on select "Brand new item, unused, in original packaging. New item, but packaging has been…" at bounding box center [656, 290] width 833 height 20
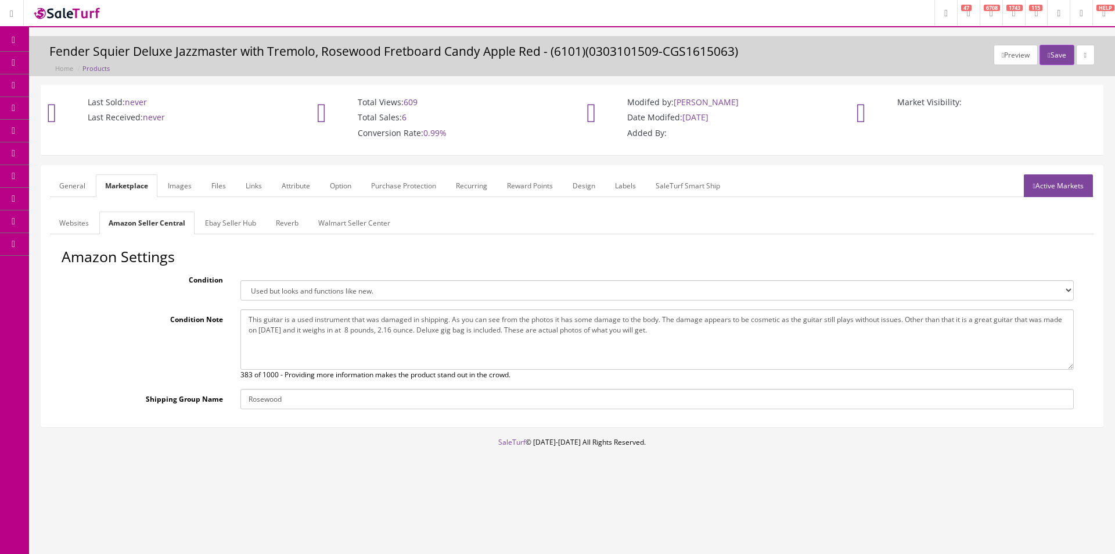
select select "used_acceptable"
click at [240, 280] on select "Brand new item, unused, in original packaging. New item, but packaging has been…" at bounding box center [656, 290] width 833 height 20
click at [215, 215] on link "Ebay Seller Hub" at bounding box center [231, 222] width 70 height 23
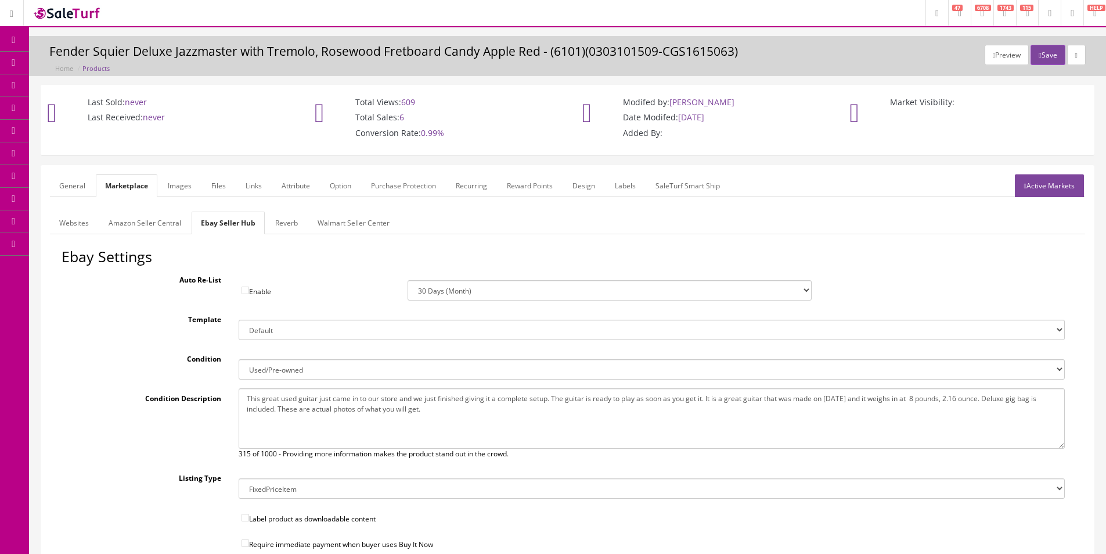
click at [265, 362] on select "New New other New with defects Manufacturer refurbished Seller refurbished Used…" at bounding box center [652, 369] width 827 height 20
click at [239, 359] on select "New New other New with defects Manufacturer refurbished Seller refurbished Used…" at bounding box center [652, 369] width 827 height 20
click at [340, 398] on textarea "This great used guitar just came in to our store and we just finished giving it…" at bounding box center [652, 418] width 827 height 60
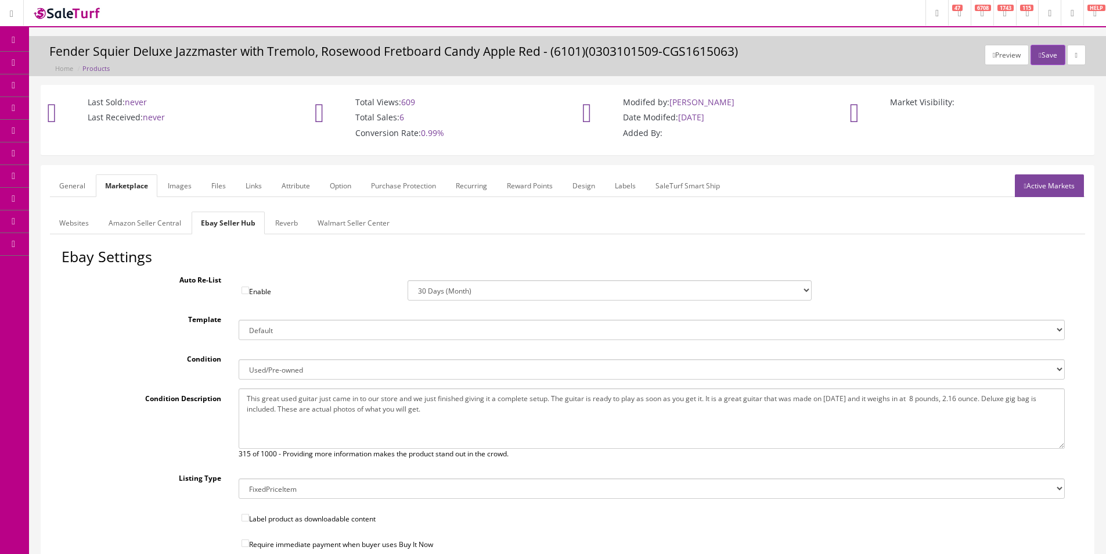
paste textarea "uitar is a used instrument that was damaged in shipping. As you can see from th…"
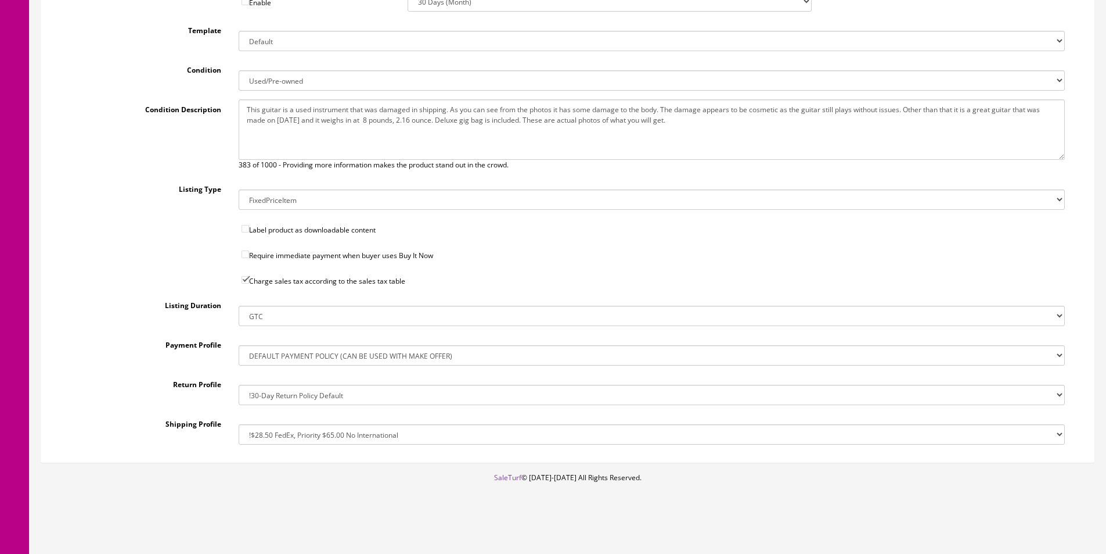
type textarea "This guitar is a used instrument that was damaged in shipping. As you can see f…"
click at [291, 432] on select "!$28.50 FedEx, Priority $65.00 No International !$28.50 FedEx, Priority $65.00 …" at bounding box center [652, 434] width 827 height 20
select select "207503636017"
click at [239, 424] on select "!$28.50 FedEx, Priority $65.00 No International !$28.50 FedEx, Priority $65.00 …" at bounding box center [652, 434] width 827 height 20
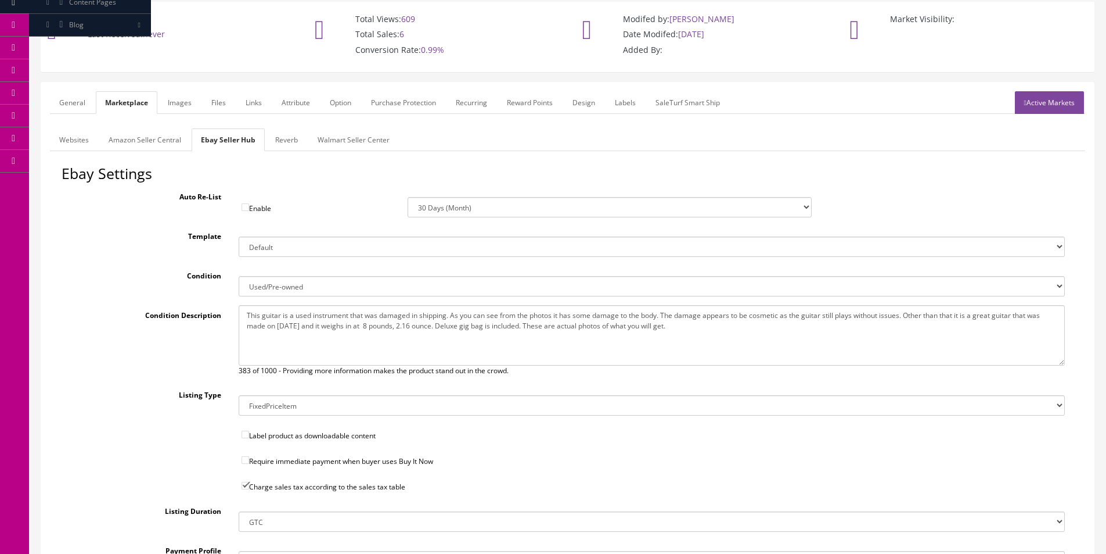
scroll to position [0, 0]
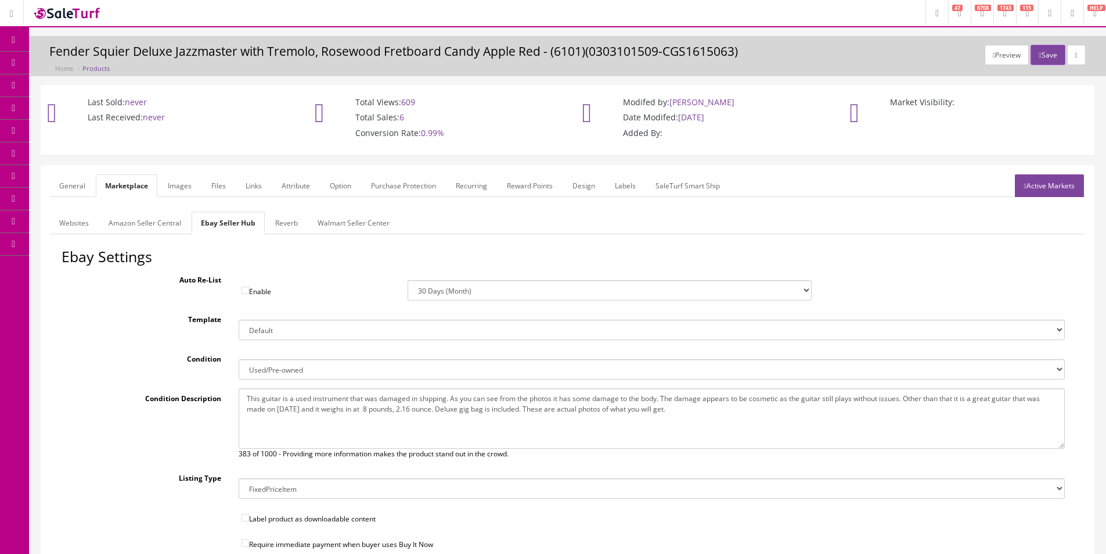
click at [290, 213] on link "Reverb" at bounding box center [286, 222] width 41 height 23
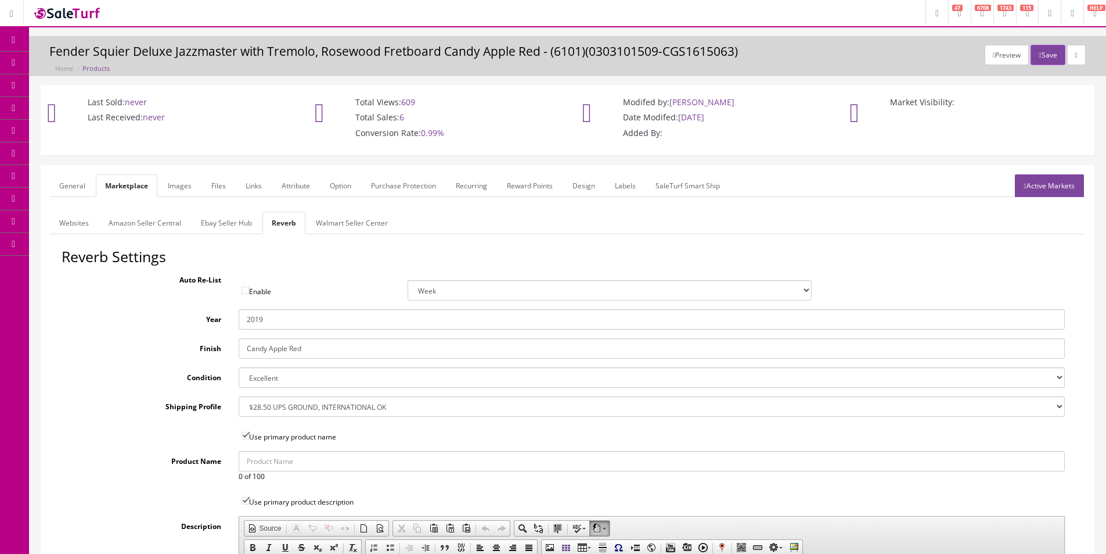
click at [281, 375] on select "Brand New Mint Excellent Very Good Good Fair Poor B-Stock Non Functioning" at bounding box center [652, 377] width 827 height 20
select select "f7a3f48c-972a-44c6-b01a-0cd27488d3f6"
click at [239, 367] on select "Brand New Mint Excellent Very Good Good Fair Poor B-Stock Non Functioning" at bounding box center [652, 377] width 827 height 20
click at [188, 406] on label "Shipping Profile" at bounding box center [146, 404] width 168 height 16
click at [239, 406] on select "--- None --- $3.49 USPS Shipping MH INSURED $20000 GUITAR MH INSURED $11000 GUI…" at bounding box center [652, 406] width 827 height 20
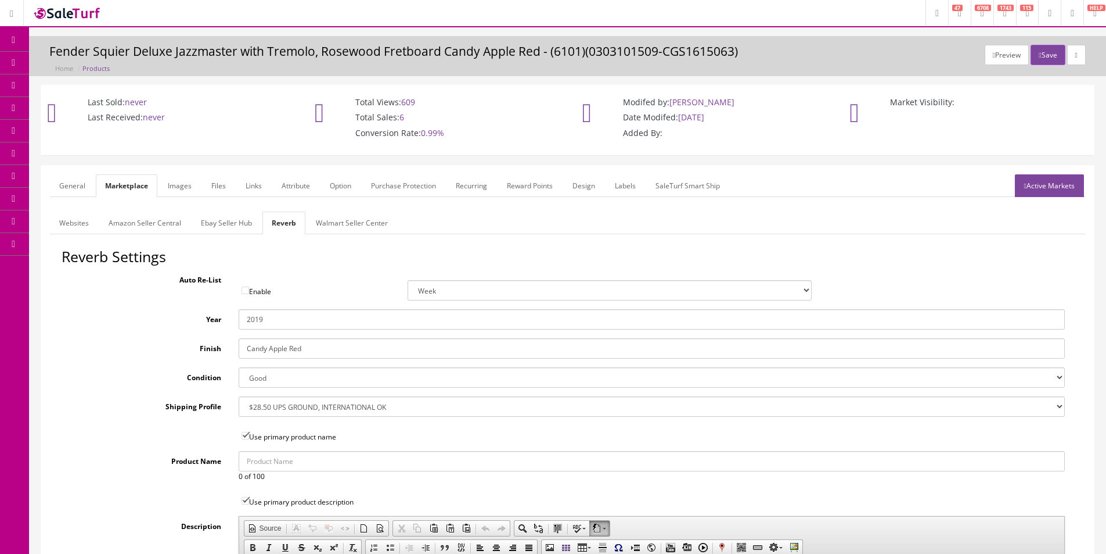
click at [272, 397] on select "--- None --- $3.49 USPS Shipping MH INSURED $20000 GUITAR MH INSURED $11000 GUI…" at bounding box center [652, 406] width 827 height 20
select select "77132"
click at [239, 396] on select "--- None --- $3.49 USPS Shipping MH INSURED $20000 GUITAR MH INSURED $11000 GUI…" at bounding box center [652, 406] width 827 height 20
click at [177, 186] on link "Images" at bounding box center [180, 185] width 42 height 23
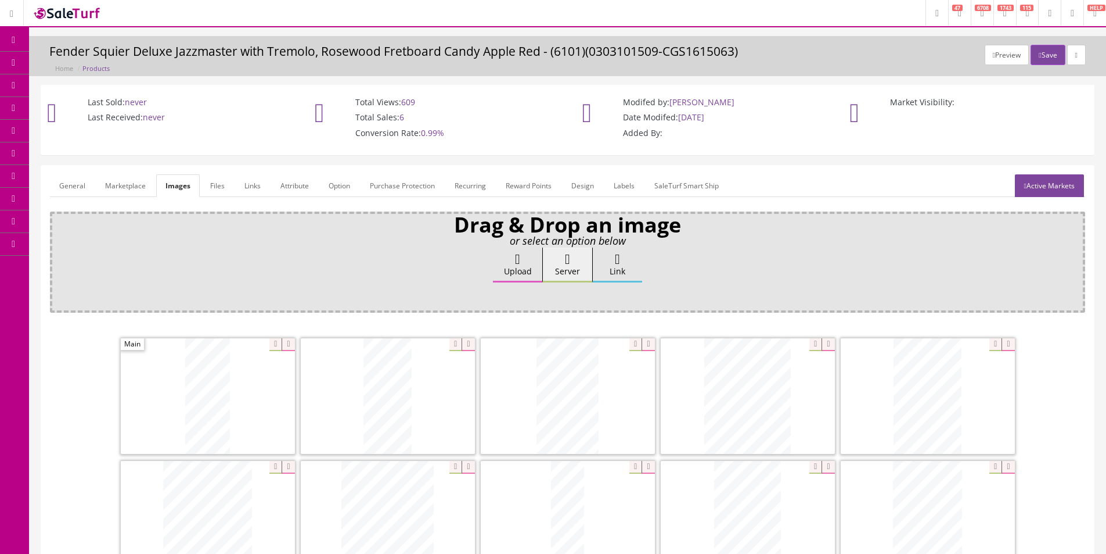
click at [296, 190] on link "Attribute" at bounding box center [294, 185] width 47 height 23
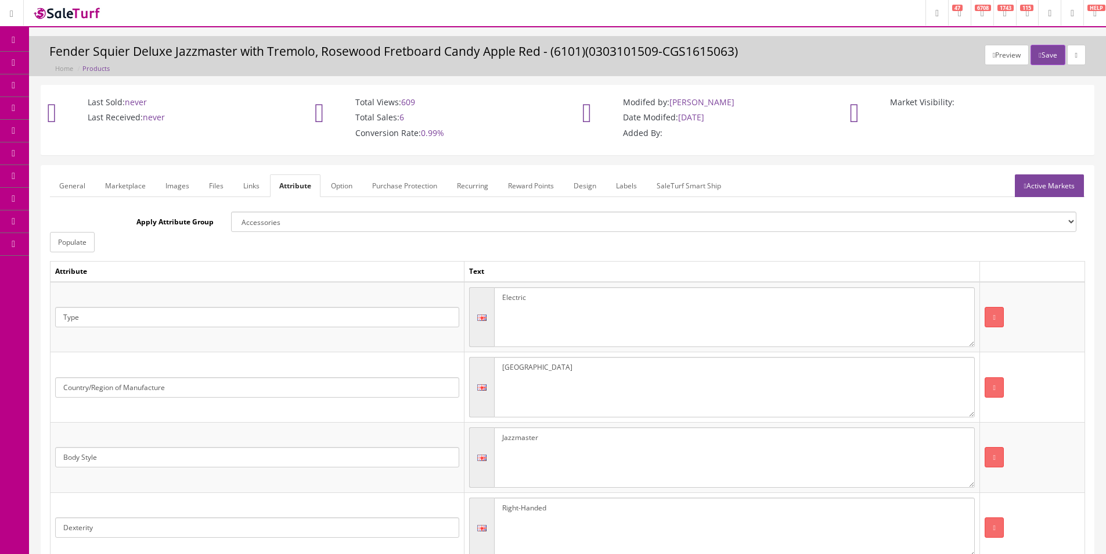
click at [1031, 177] on link "Active Markets" at bounding box center [1049, 185] width 69 height 23
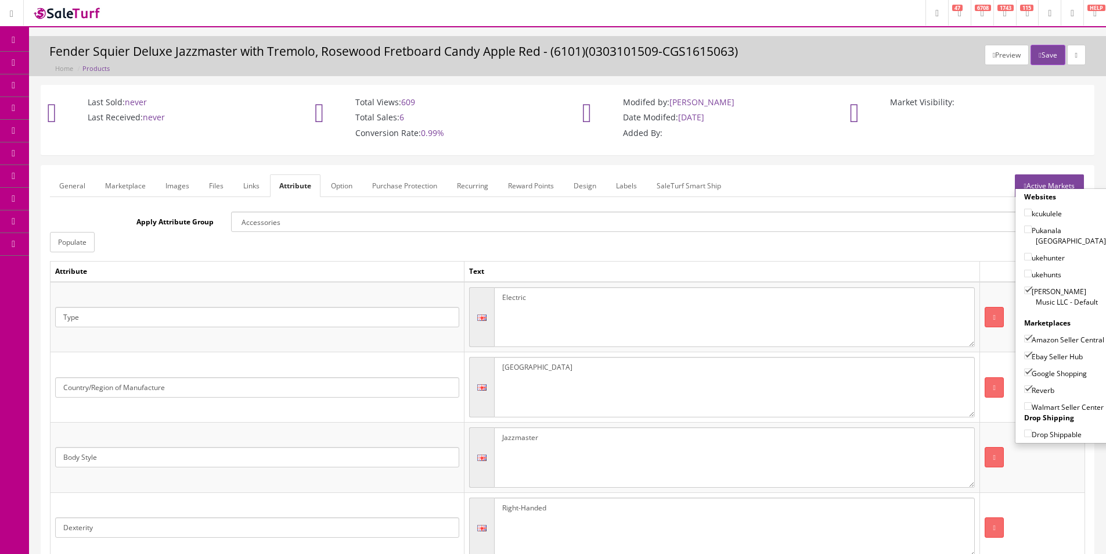
click at [77, 178] on link "General" at bounding box center [72, 185] width 45 height 23
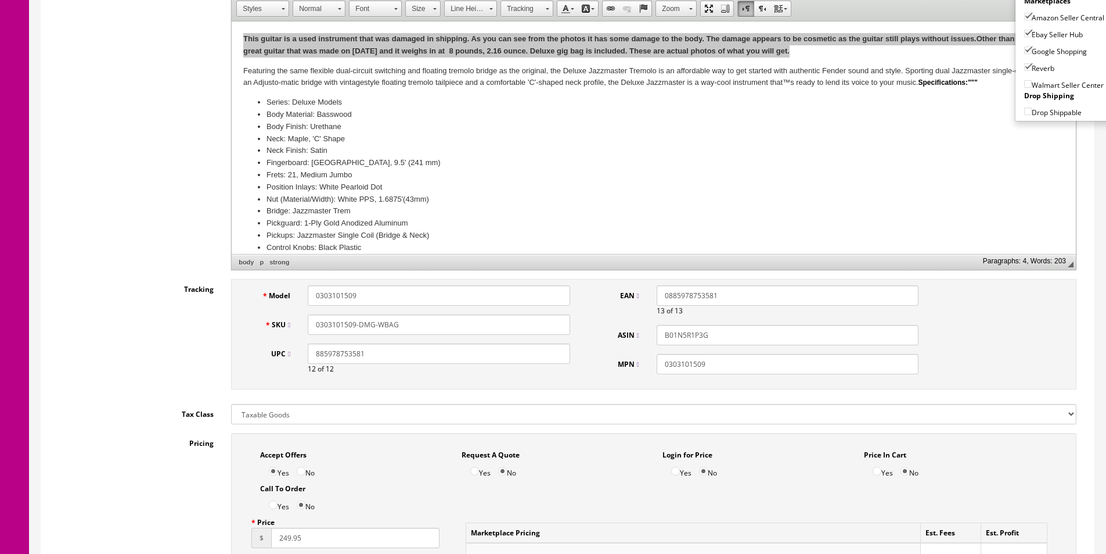
scroll to position [348, 0]
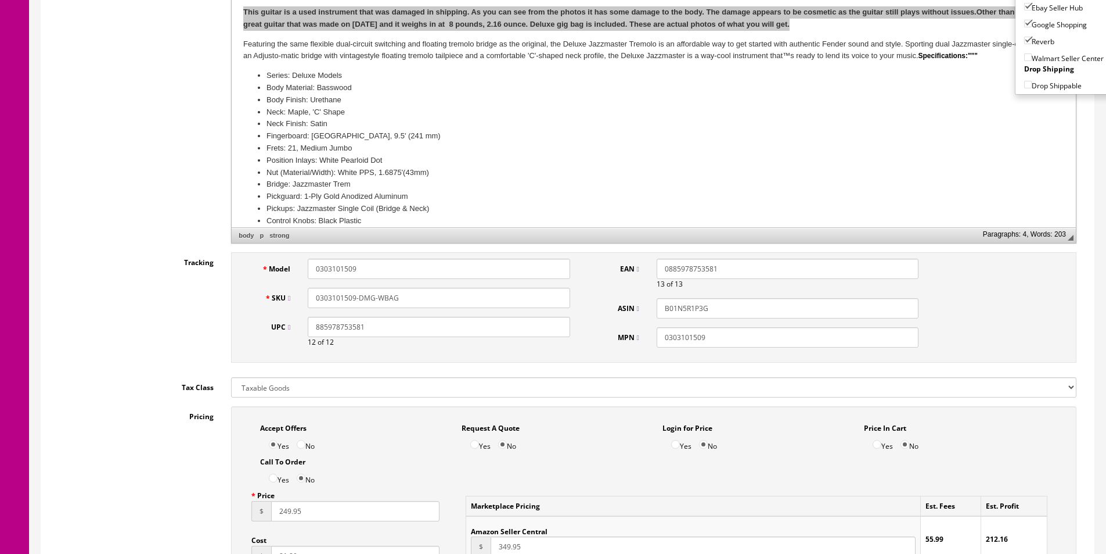
click at [377, 299] on input "0303101509-DMG-WBAG" at bounding box center [439, 298] width 262 height 20
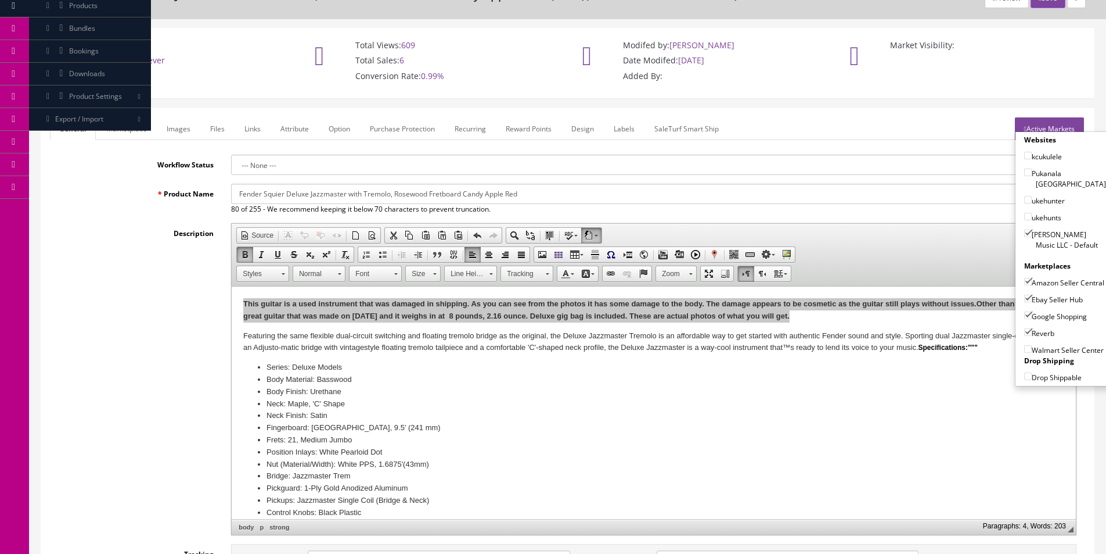
scroll to position [0, 0]
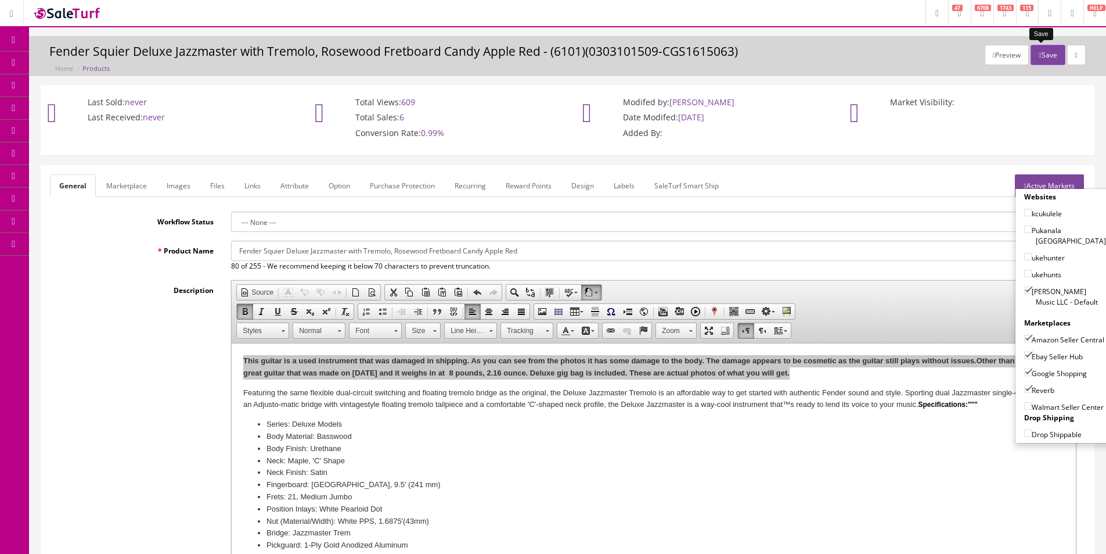
click at [1048, 58] on button "Save" at bounding box center [1048, 55] width 34 height 20
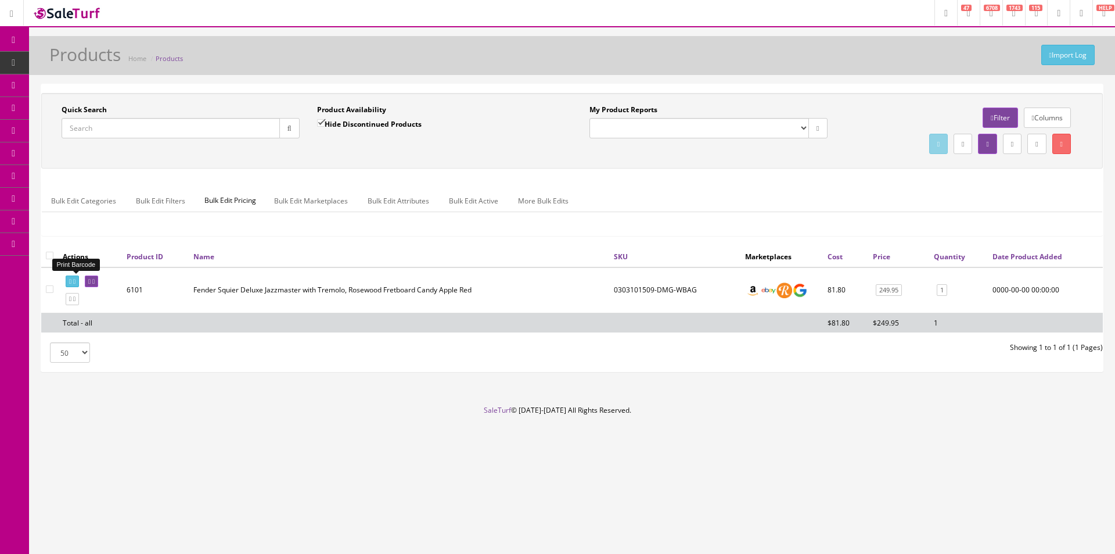
click at [76, 279] on link at bounding box center [72, 281] width 13 height 12
click at [95, 283] on icon at bounding box center [93, 281] width 2 height 6
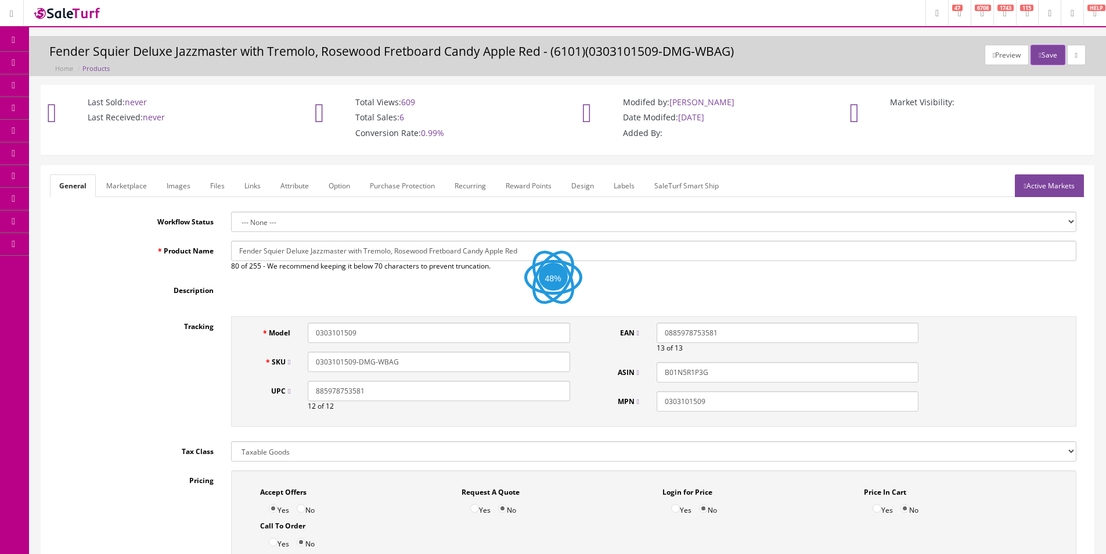
click at [621, 180] on link "Labels" at bounding box center [624, 185] width 39 height 23
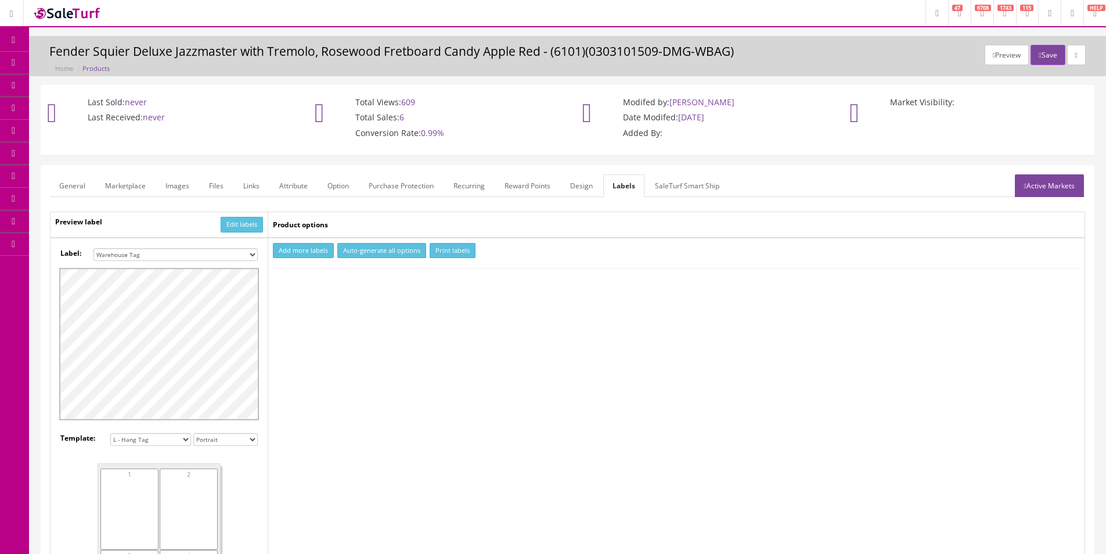
click at [549, 373] on td "Add more labels Auto-generate all options Print labels" at bounding box center [676, 442] width 817 height 408
click at [160, 249] on select "Small Label 2 x 1 Label Shoe label 100 barcodes Dymo Label 2 X 1 Sticker Labels…" at bounding box center [176, 254] width 164 height 13
drag, startPoint x: 161, startPoint y: 253, endPoint x: 247, endPoint y: 253, distance: 85.4
click at [161, 253] on select "Small Label 2 x 1 Label Shoe label 100 barcodes Dymo Label 2 X 1 Sticker Labels…" at bounding box center [176, 254] width 164 height 13
click at [289, 247] on button "Add more labels" at bounding box center [303, 251] width 61 height 16
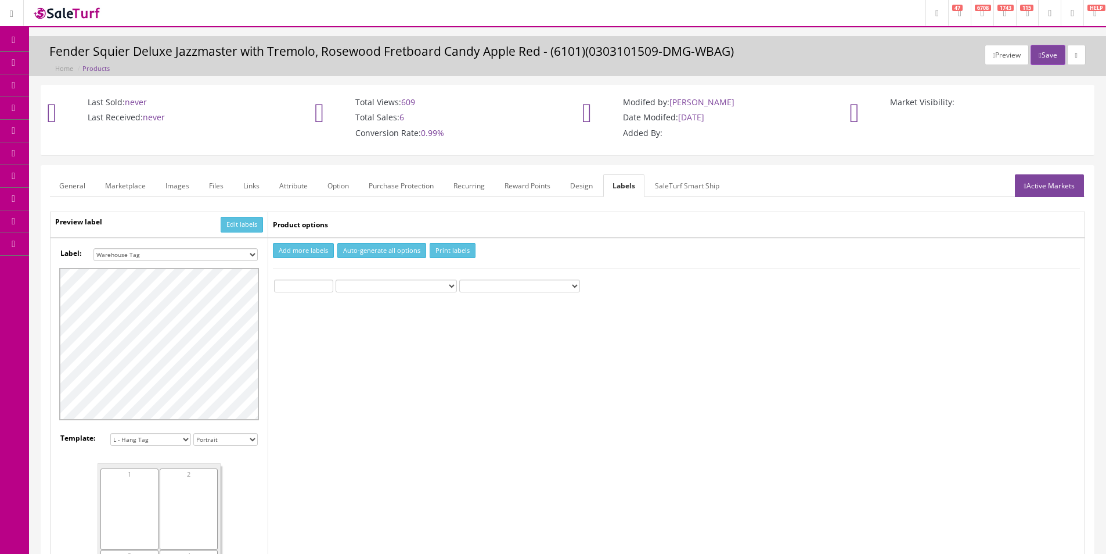
click at [297, 287] on input "number" at bounding box center [303, 285] width 59 height 13
type input "1"
click at [448, 244] on button "Print labels" at bounding box center [453, 251] width 46 height 16
click at [168, 256] on select "Small Label 2 x 1 Label Shoe label 100 barcodes Dymo Label 2 X 1 Sticker Labels…" at bounding box center [176, 254] width 164 height 13
select select "16"
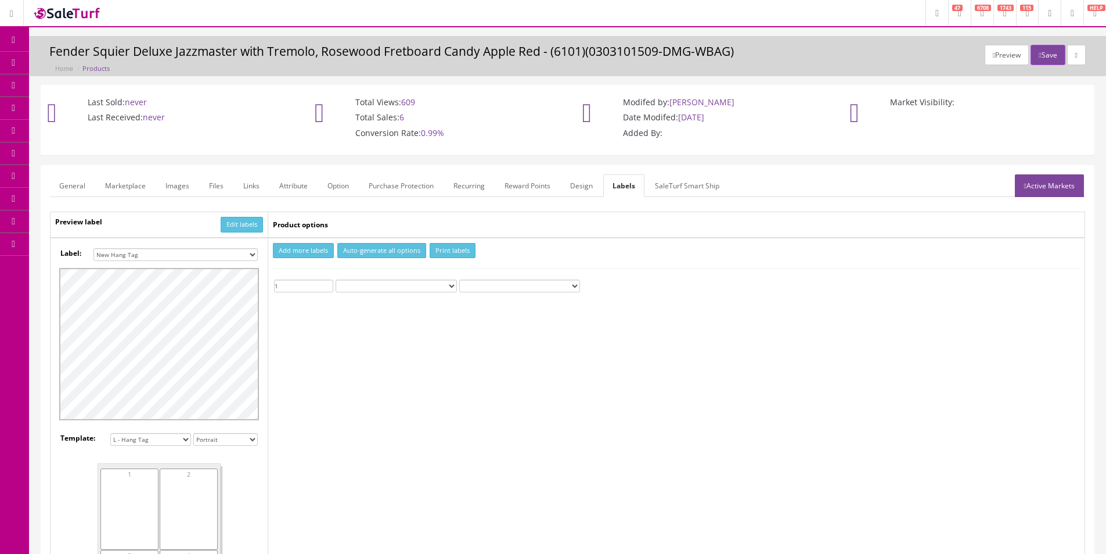
click at [94, 248] on select "Small Label 2 x 1 Label Shoe label 100 barcodes Dymo Label 2 X 1 Sticker Labels…" at bounding box center [176, 254] width 164 height 13
click at [440, 250] on button "Print labels" at bounding box center [453, 251] width 46 height 16
click at [73, 60] on link "Products" at bounding box center [90, 63] width 122 height 23
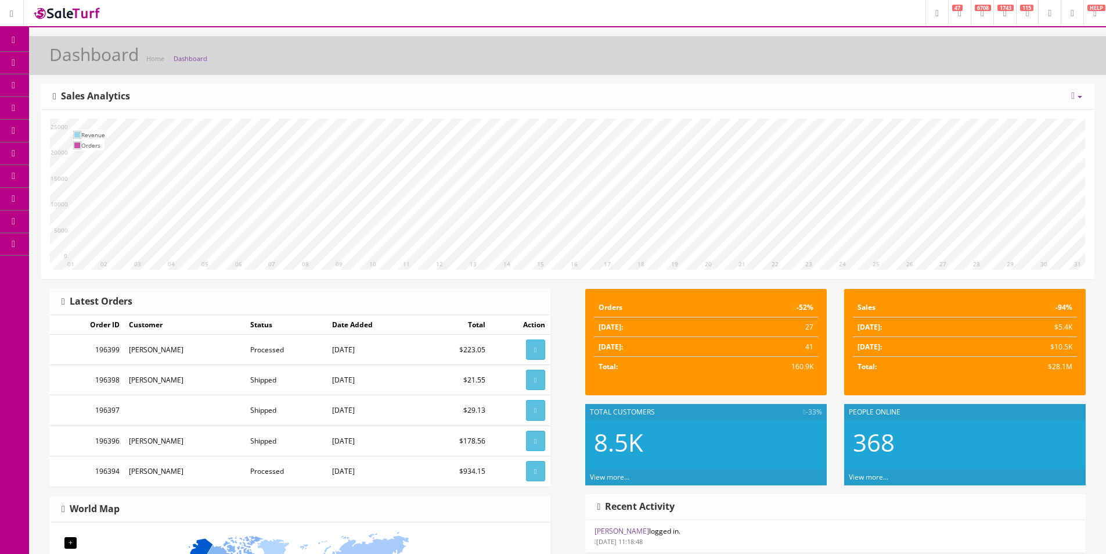
click at [91, 71] on link "Products" at bounding box center [90, 63] width 122 height 23
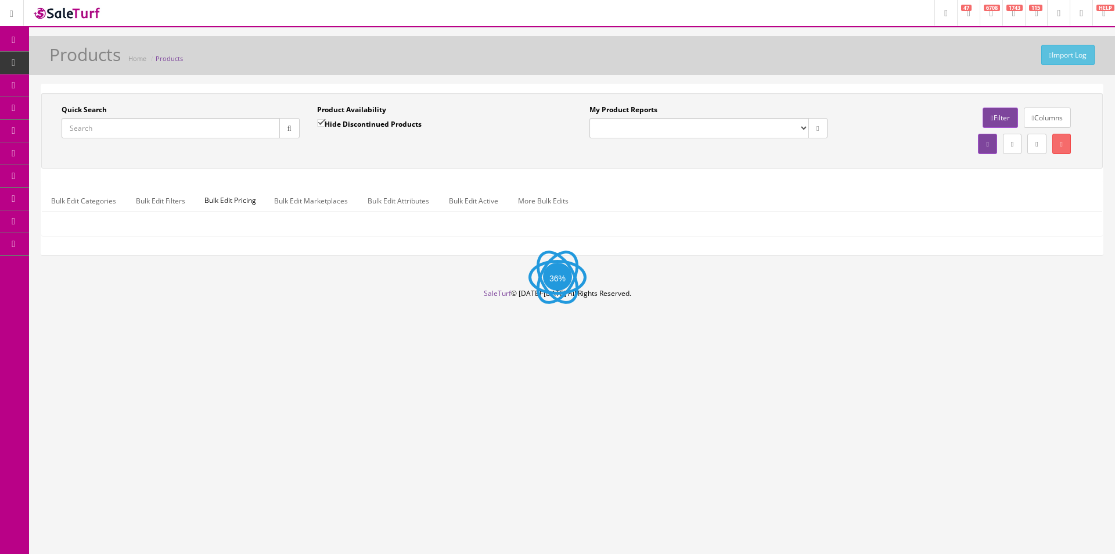
click at [211, 125] on input "Quick Search" at bounding box center [171, 128] width 218 height 20
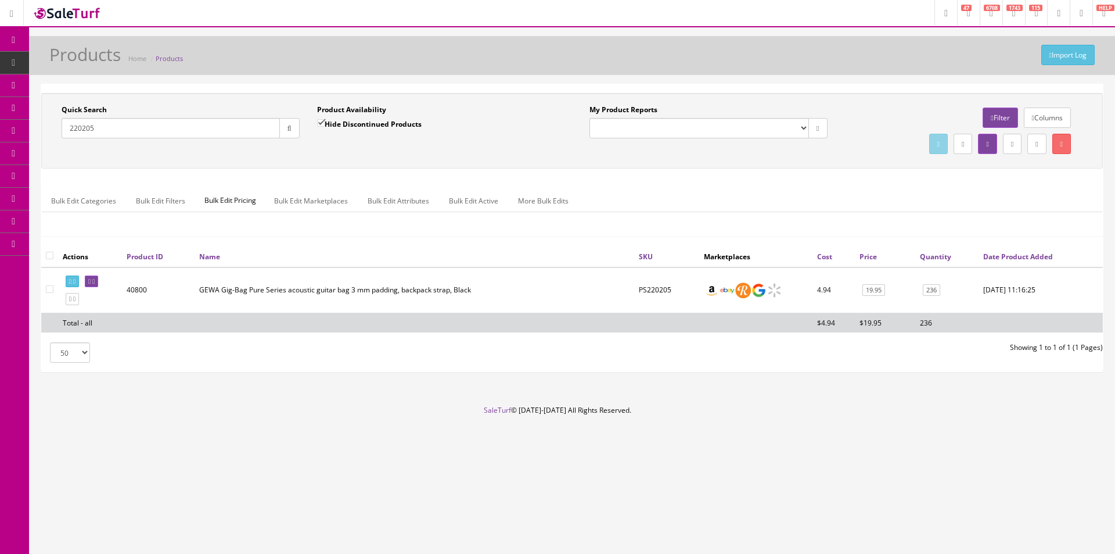
click at [235, 133] on input "220205" at bounding box center [171, 128] width 218 height 20
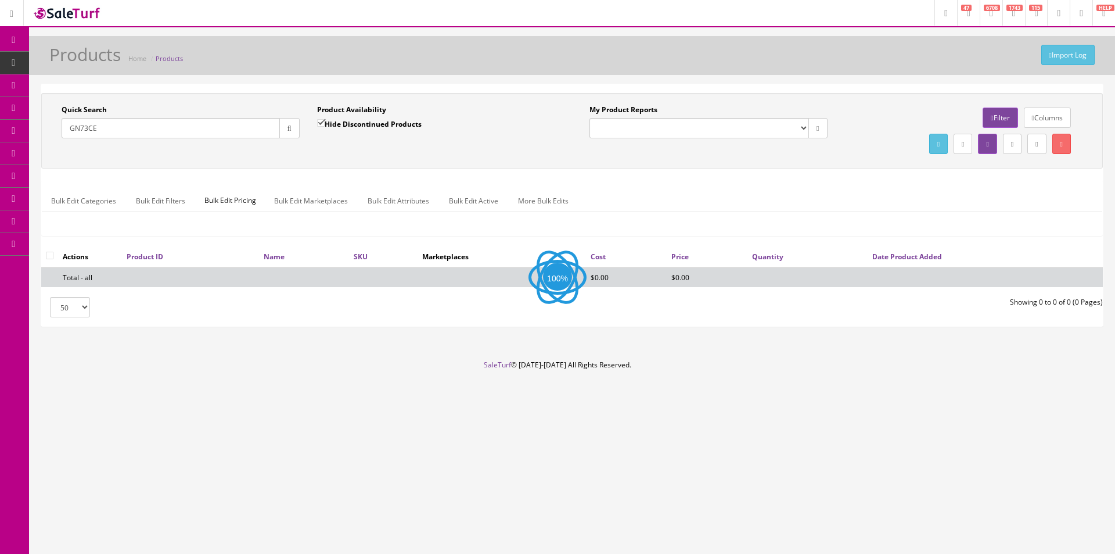
type input "GN73CE"
click at [411, 126] on label "Hide Discontinued Products" at bounding box center [369, 124] width 105 height 12
click at [325, 126] on input "Hide Discontinued Products" at bounding box center [321, 123] width 8 height 8
checkbox input "false"
click at [526, 79] on div "Import Log Products Home Products Quick Search GN73CE Date From Product Availab…" at bounding box center [572, 198] width 1086 height 324
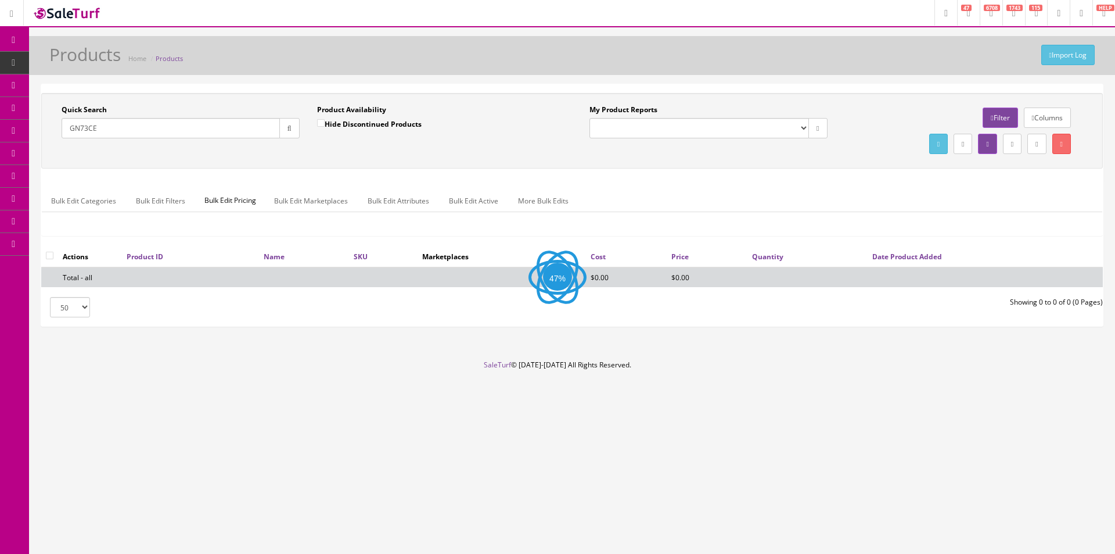
click at [526, 79] on div "Import Log Products Home Products Quick Search GN73CE Date From Product Availab…" at bounding box center [572, 198] width 1086 height 324
click at [462, 69] on div "Import Log Products Home Products" at bounding box center [572, 59] width 1069 height 28
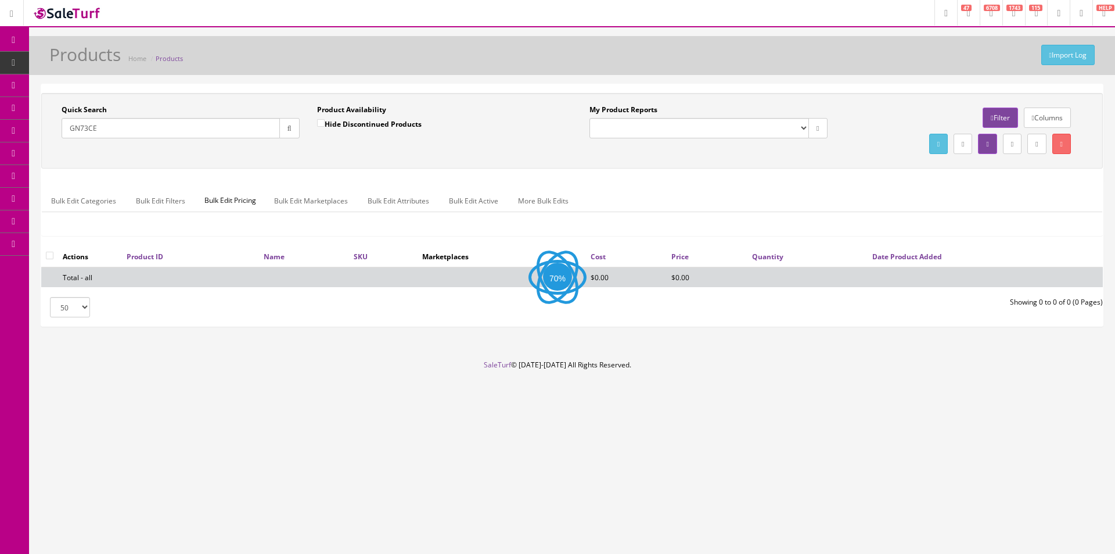
drag, startPoint x: 462, startPoint y: 69, endPoint x: 426, endPoint y: 60, distance: 37.2
click at [426, 60] on div "Import Log Products Home Products" at bounding box center [572, 59] width 1069 height 28
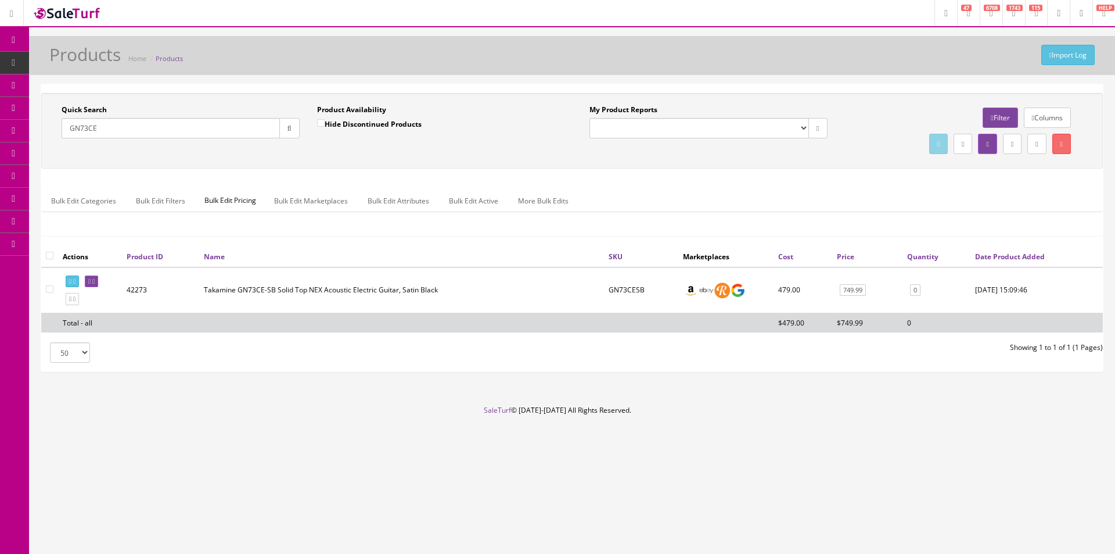
click at [426, 59] on div "Import Log Products Home Products" at bounding box center [572, 59] width 1069 height 28
click at [76, 296] on icon at bounding box center [74, 299] width 2 height 6
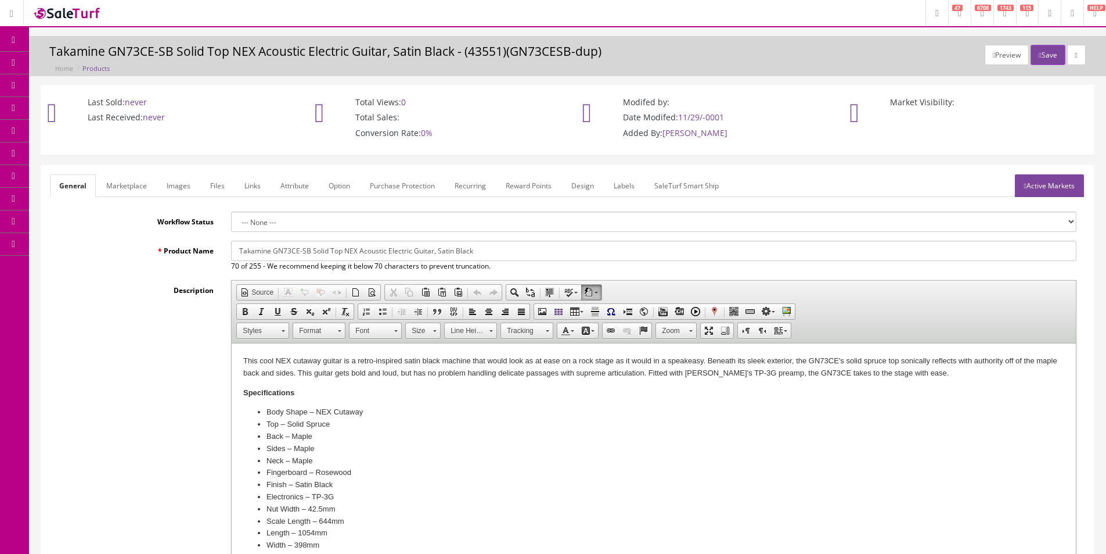
click at [237, 357] on html "This cool NEX cutaway guitar is a retro-inspired satin black machine that would…" at bounding box center [654, 459] width 845 height 232
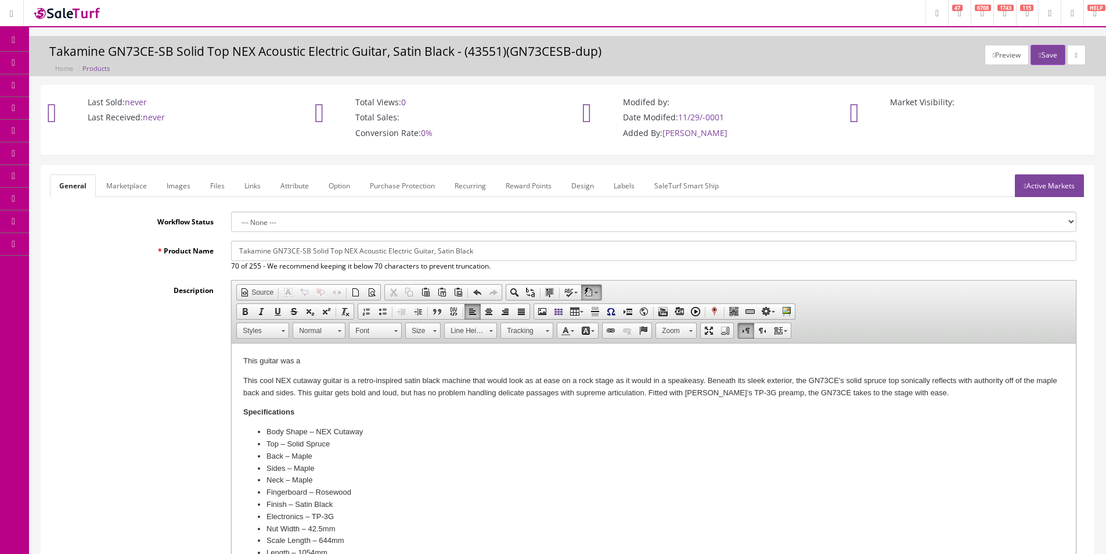
click at [311, 360] on p "This guitar was a" at bounding box center [653, 361] width 821 height 12
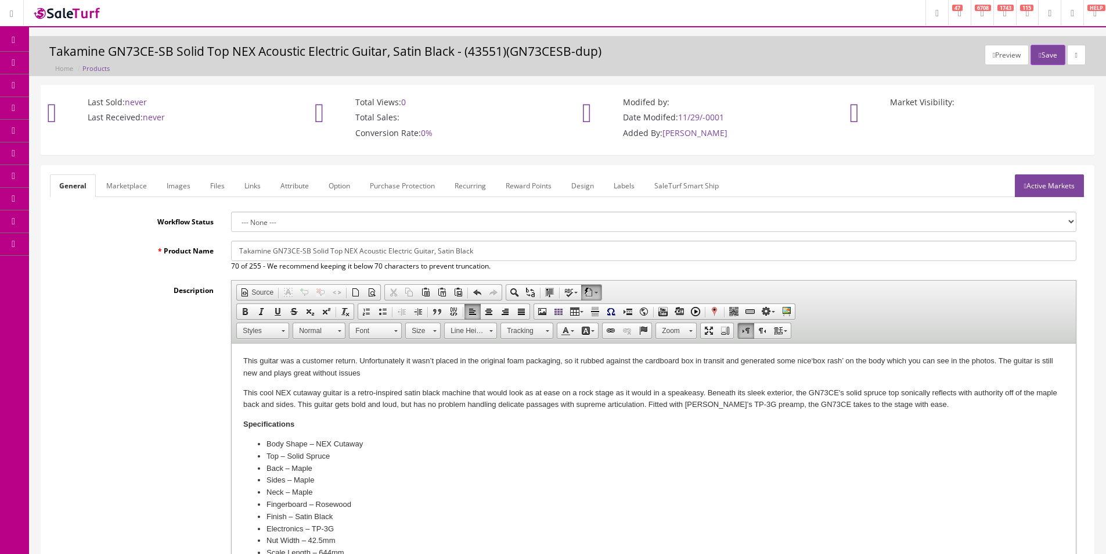
click at [497, 251] on input "Takamine GN73CE-SB Solid Top NEX Acoustic Electric Guitar, Satin Black" at bounding box center [654, 250] width 846 height 20
click at [368, 376] on header "This guitar was a customer return. Unfortunately it wasn ’t placed in the origi…" at bounding box center [653, 475] width 821 height 240
click at [378, 372] on p "This guitar was a customer return. Unfortunately it wasn ’t placed in the origi…" at bounding box center [653, 367] width 821 height 24
click at [360, 355] on p "This guitar was a customer return. Unfortunately it wasn ’t placed in the origi…" at bounding box center [653, 367] width 821 height 24
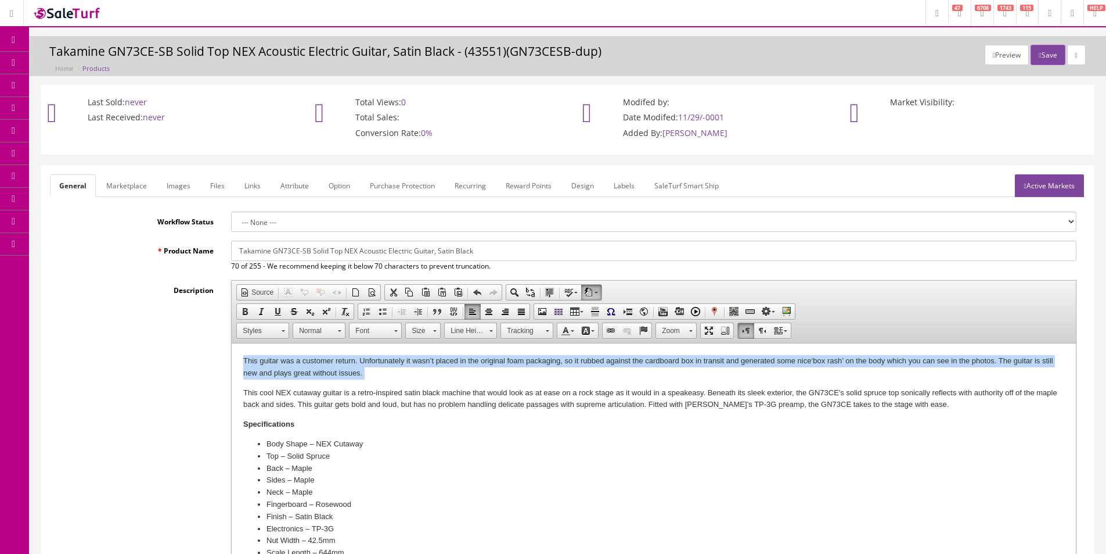
click at [360, 355] on p "This guitar was a customer return. Unfortunately it wasn ’t placed in the origi…" at bounding box center [653, 367] width 821 height 24
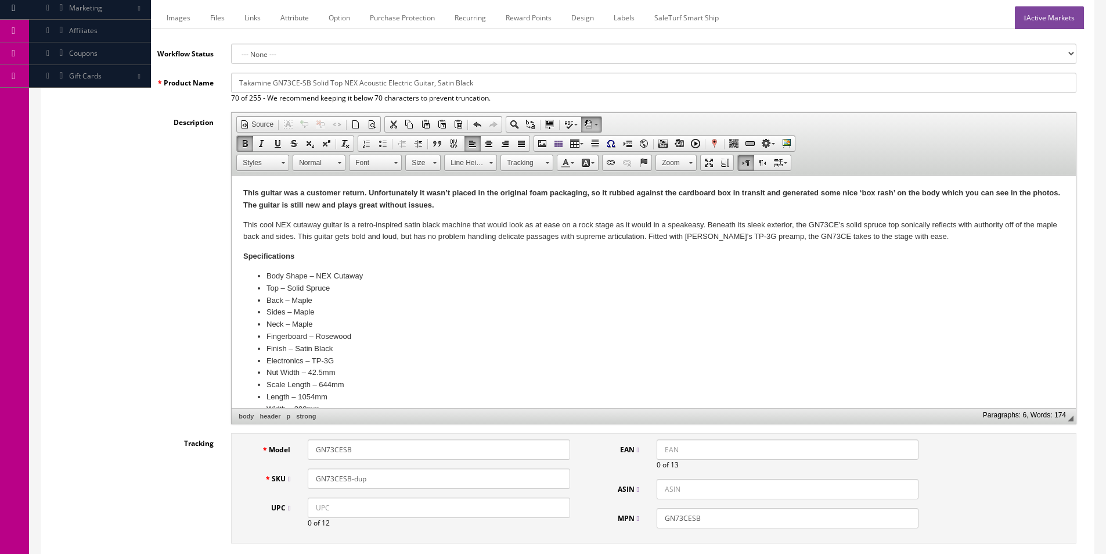
scroll to position [290, 0]
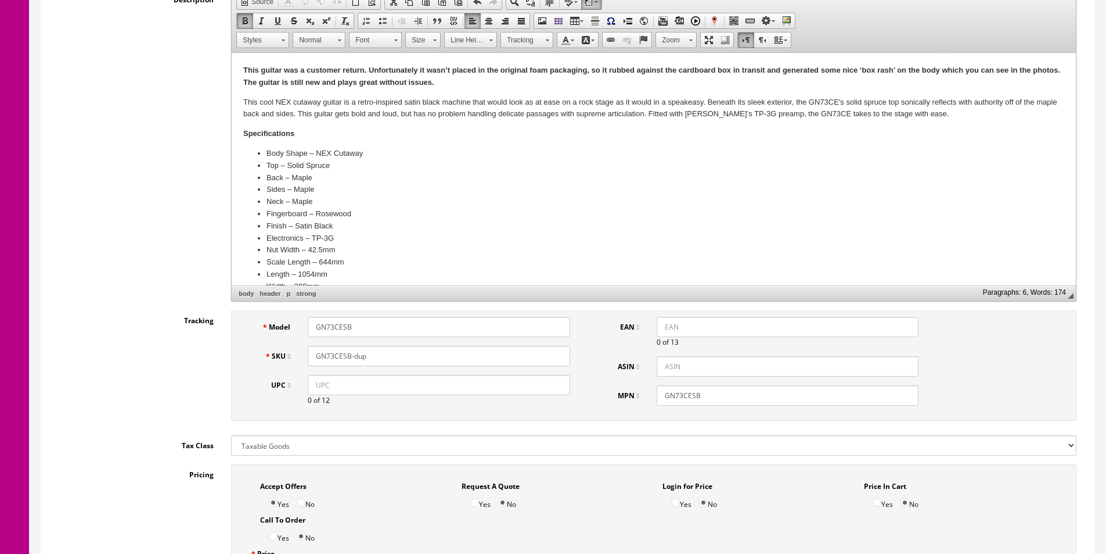
click at [426, 361] on input "GN73CESB-dup" at bounding box center [439, 356] width 262 height 20
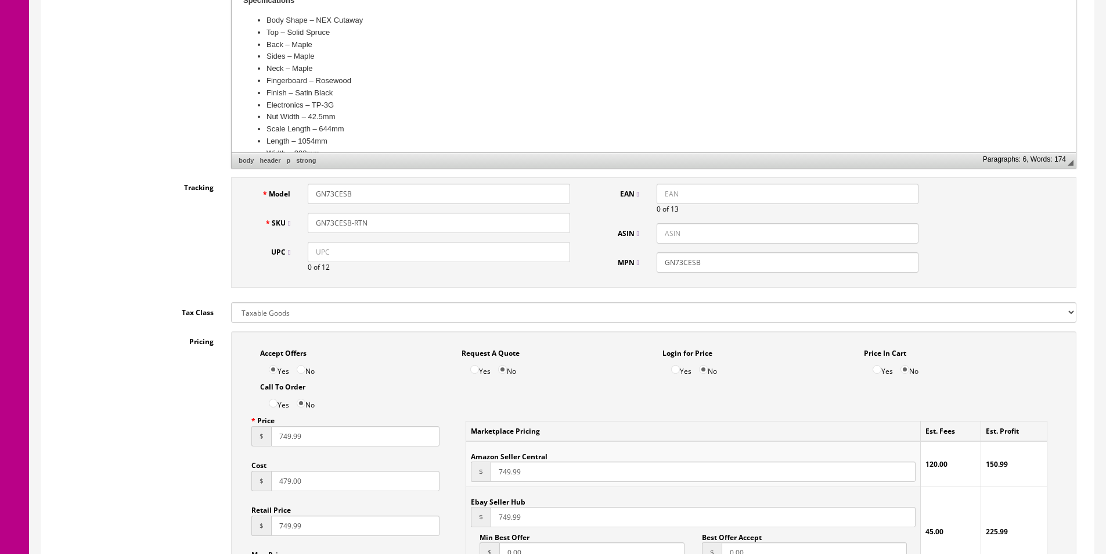
scroll to position [523, 0]
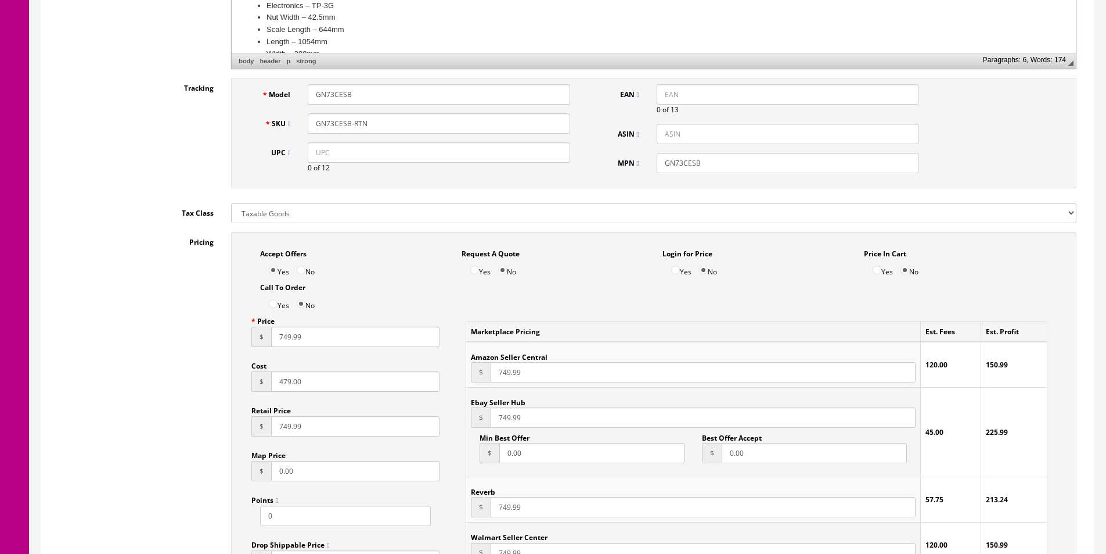
type input "GN73CESB-RTN"
click at [284, 374] on input "479.00" at bounding box center [355, 381] width 168 height 20
type input "355"
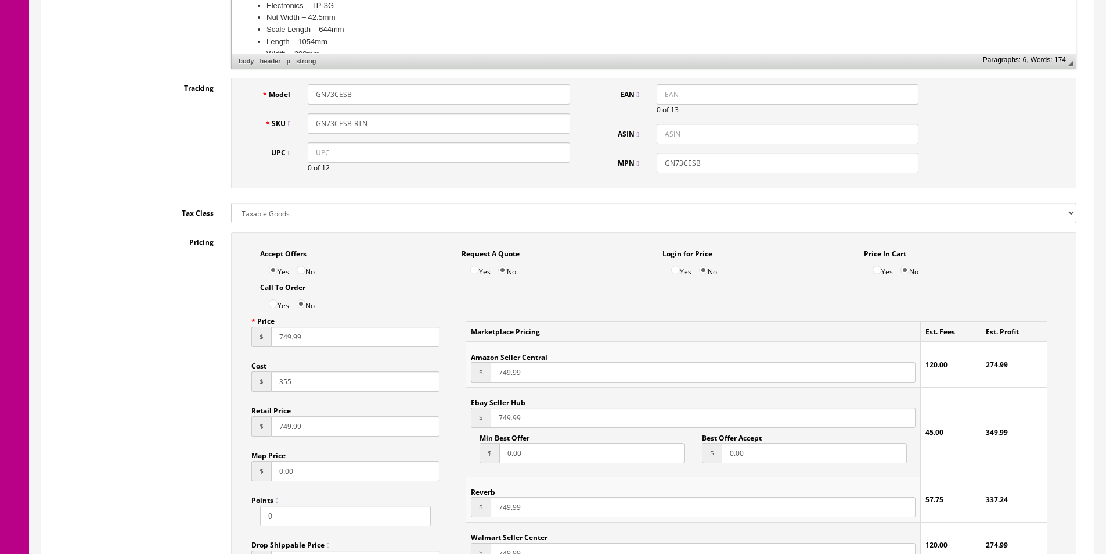
click at [289, 338] on input "749.99" at bounding box center [355, 336] width 168 height 20
type input "599.95"
click at [508, 368] on input "749.99" at bounding box center [703, 372] width 425 height 20
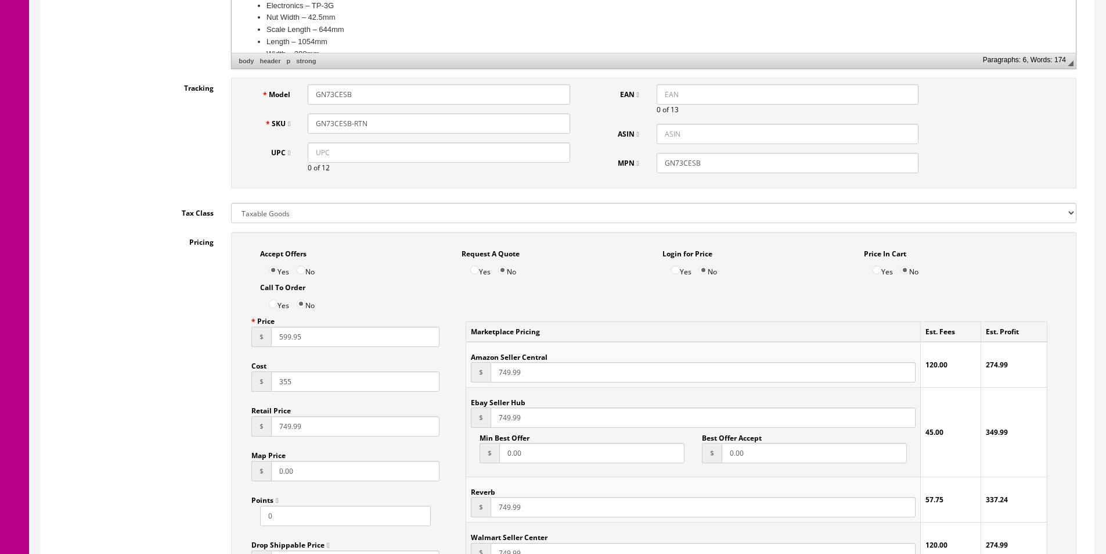
click at [508, 368] on input "749.99" at bounding box center [703, 372] width 425 height 20
type input "649.95"
paste input "599.95"
type input "599.95"
paste input "599.95"
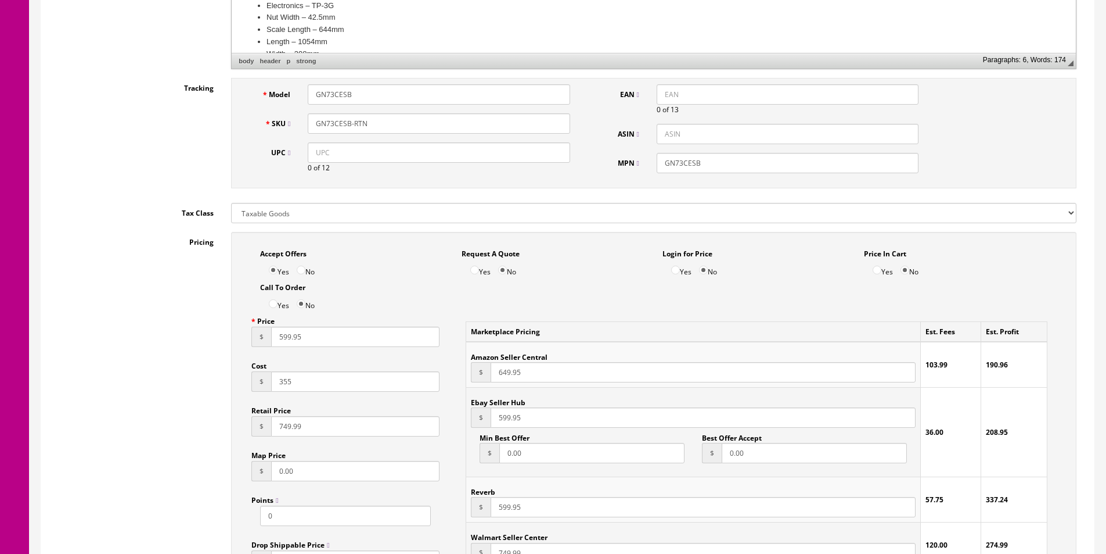
type input "599.95"
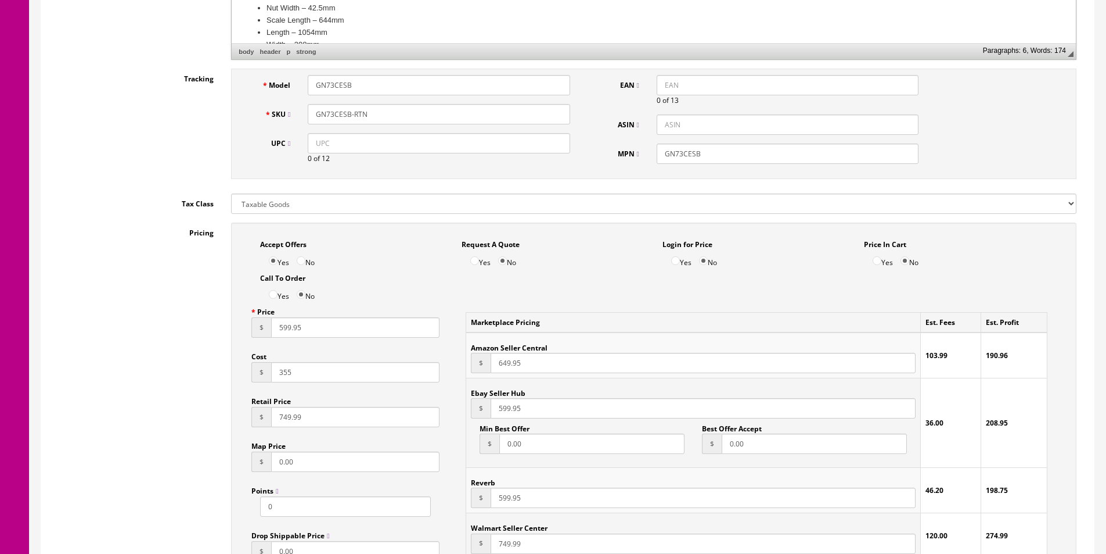
paste input "599.95"
type input "599.95"
click at [731, 445] on input "0.00" at bounding box center [814, 443] width 185 height 20
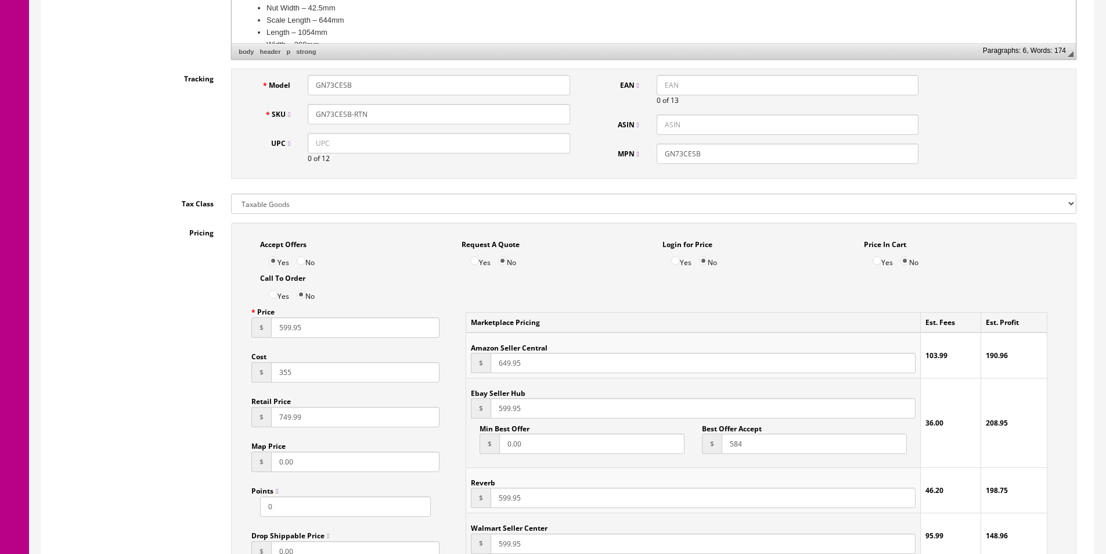
type input "584"
click at [593, 451] on input "0.00" at bounding box center [592, 443] width 185 height 20
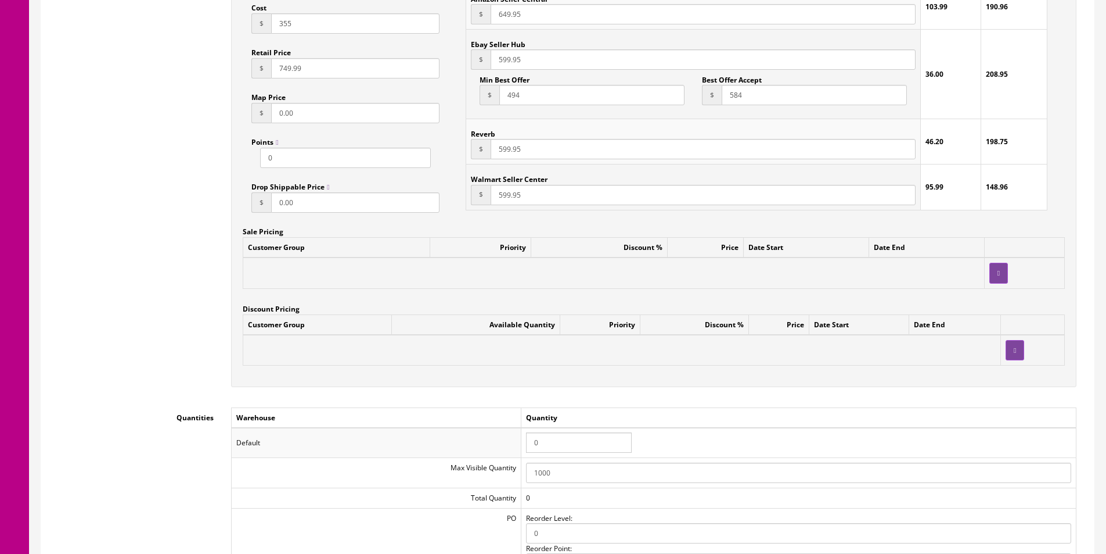
type input "494"
click at [545, 440] on input "0" at bounding box center [579, 442] width 106 height 20
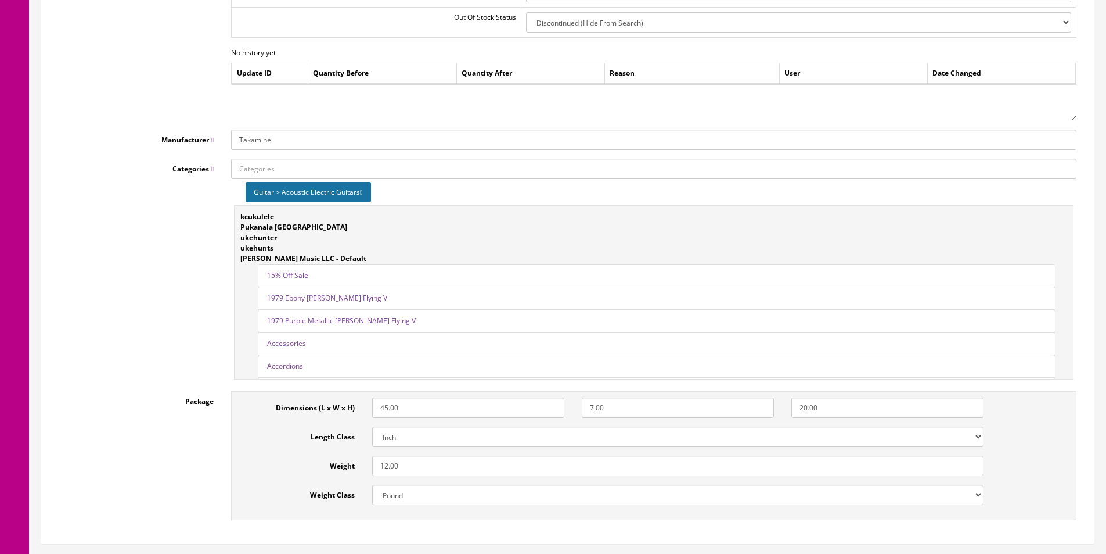
scroll to position [1563, 0]
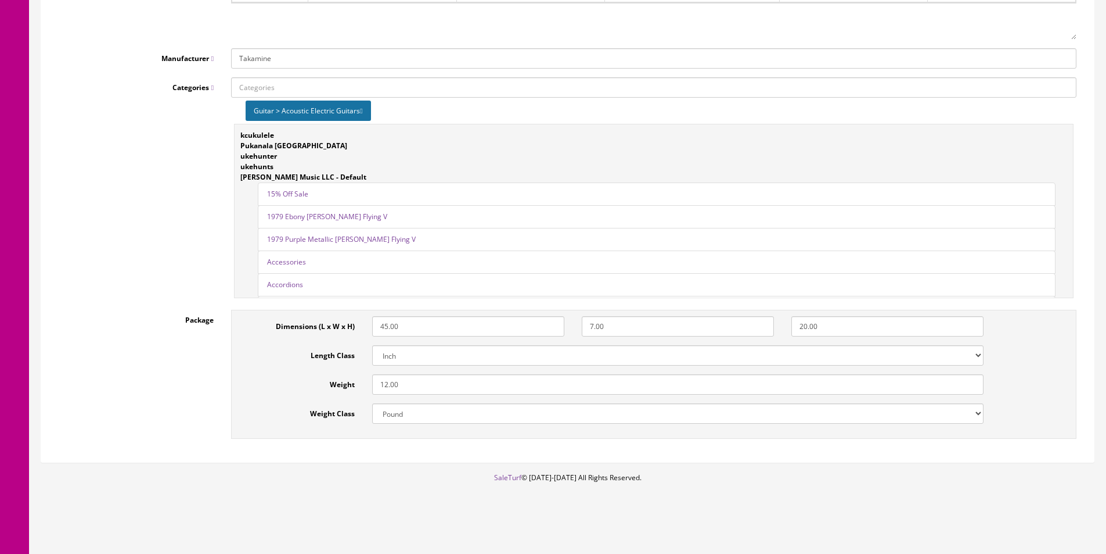
type input "1"
click at [459, 386] on input "12.00" at bounding box center [678, 384] width 612 height 20
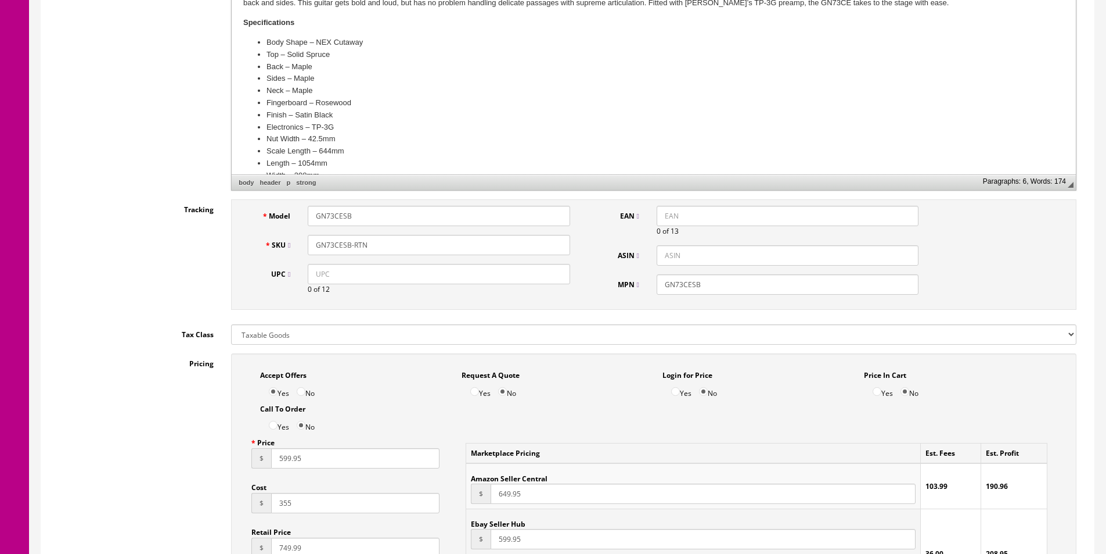
scroll to position [0, 0]
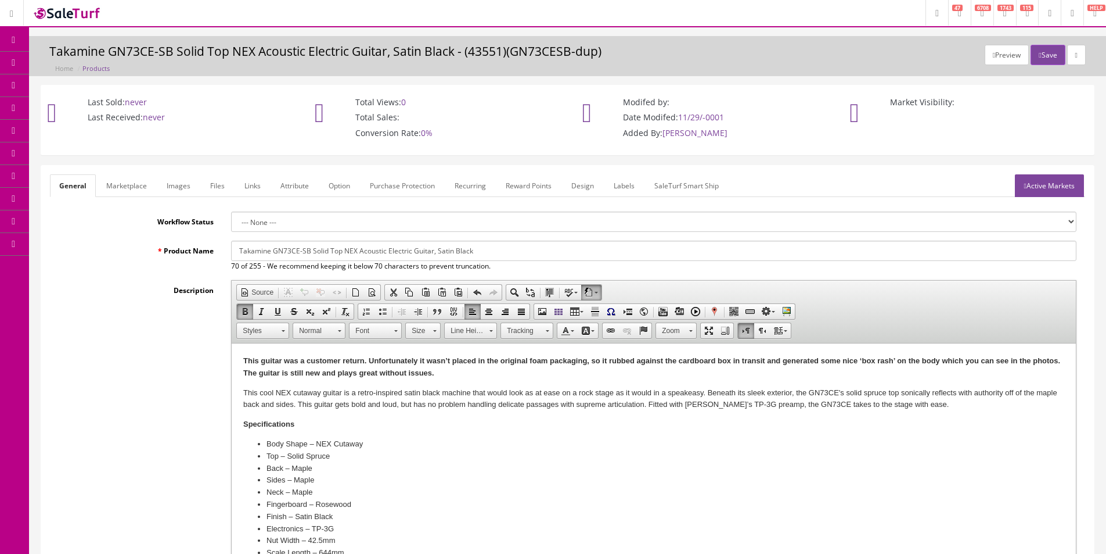
click at [407, 360] on strong "This guitar was a customer return. Unfortunately it wasn’t placed in the origin…" at bounding box center [651, 366] width 817 height 21
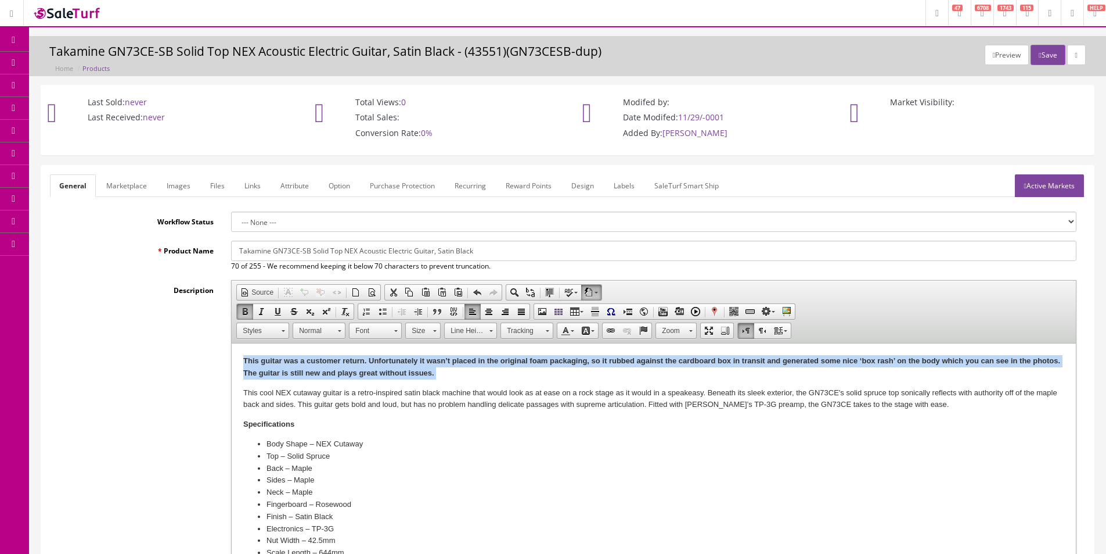
drag, startPoint x: 634, startPoint y: 681, endPoint x: 407, endPoint y: 360, distance: 393.4
click at [407, 360] on strong "This guitar was a customer return. Unfortunately it wasn’t placed in the origin…" at bounding box center [651, 366] width 817 height 21
copy strong "This guitar was a customer return. Unfortunately it wasn’t placed in the origin…"
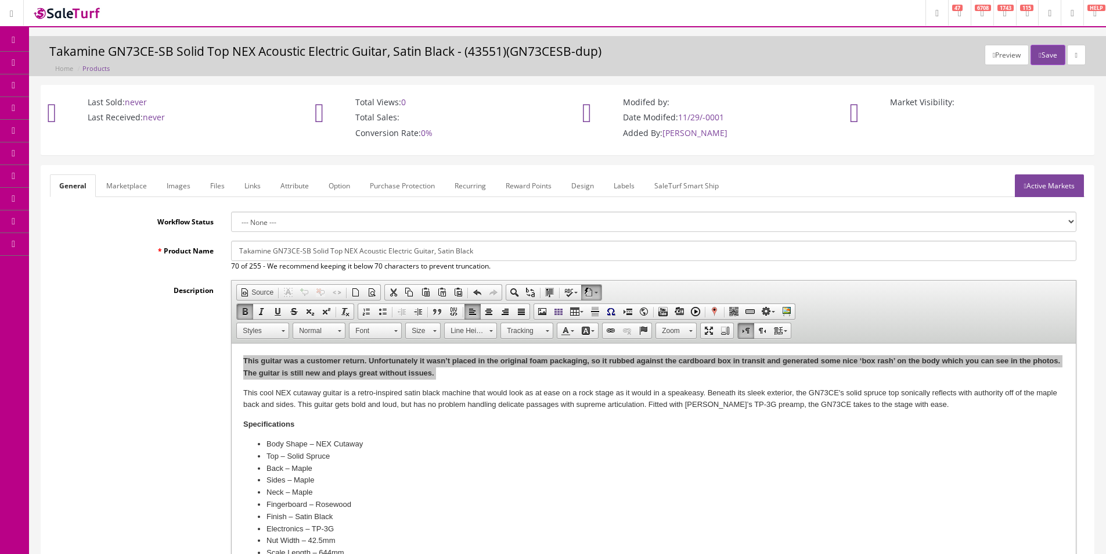
click at [114, 184] on link "Marketplace" at bounding box center [126, 185] width 59 height 23
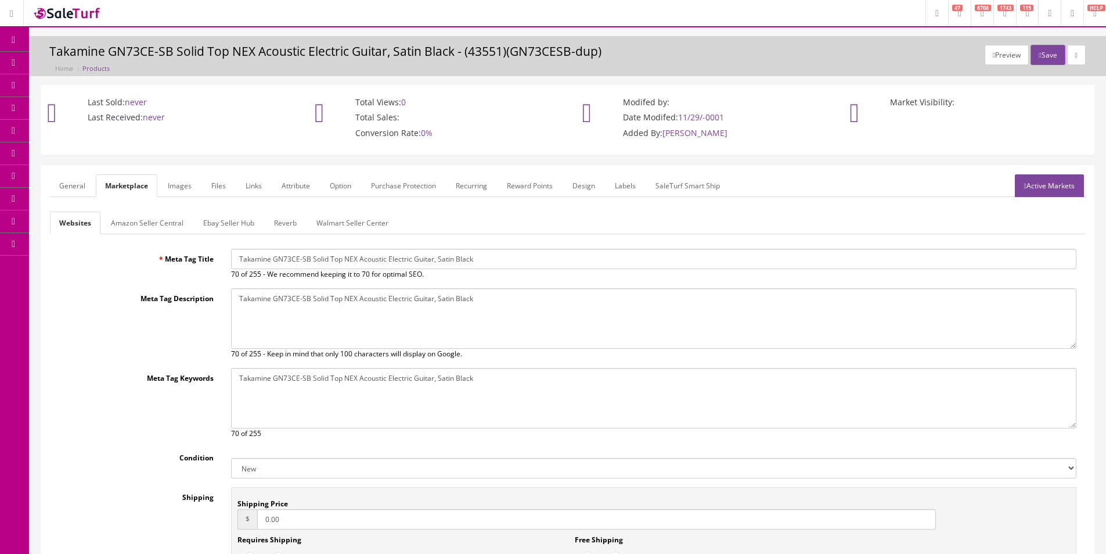
click at [261, 466] on select "New Used B Stock Open Box Re-Packed" at bounding box center [654, 468] width 846 height 20
select select "Open Box"
click at [231, 458] on select "New Used B Stock Open Box Re-Packed" at bounding box center [654, 468] width 846 height 20
click at [299, 517] on input "0.00" at bounding box center [596, 519] width 679 height 20
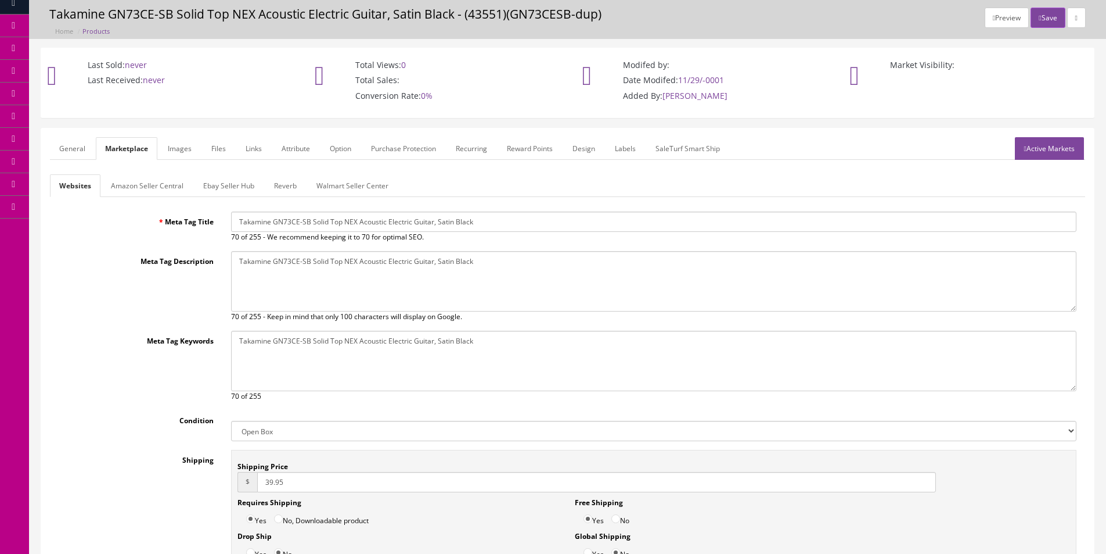
scroll to position [58, 0]
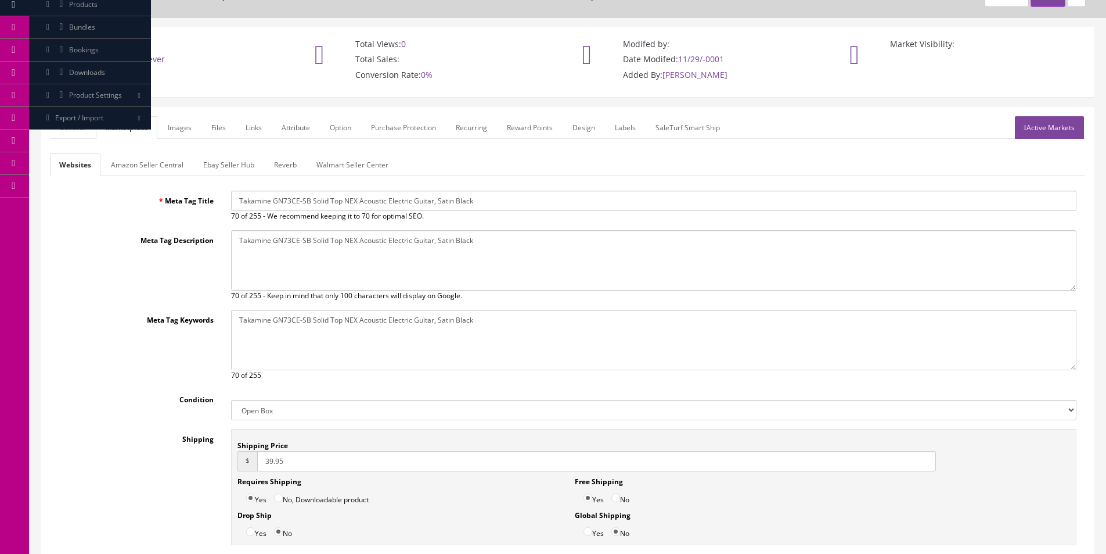
type input "39.95"
drag, startPoint x: 615, startPoint y: 499, endPoint x: 606, endPoint y: 501, distance: 9.0
click at [615, 498] on input "No" at bounding box center [616, 497] width 9 height 9
radio input "true"
click at [150, 168] on link "Amazon Seller Central" at bounding box center [147, 164] width 91 height 23
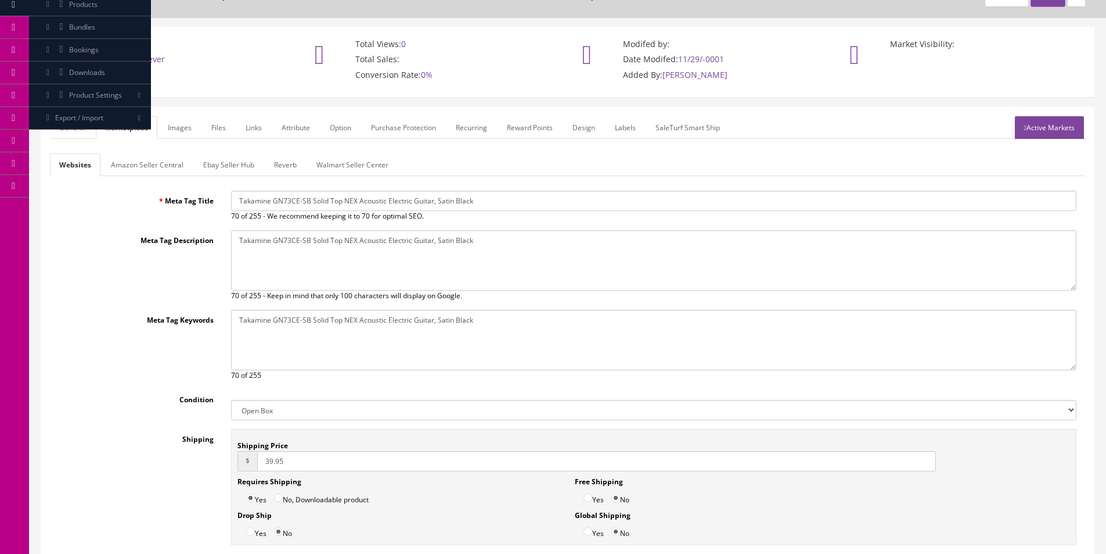
scroll to position [0, 0]
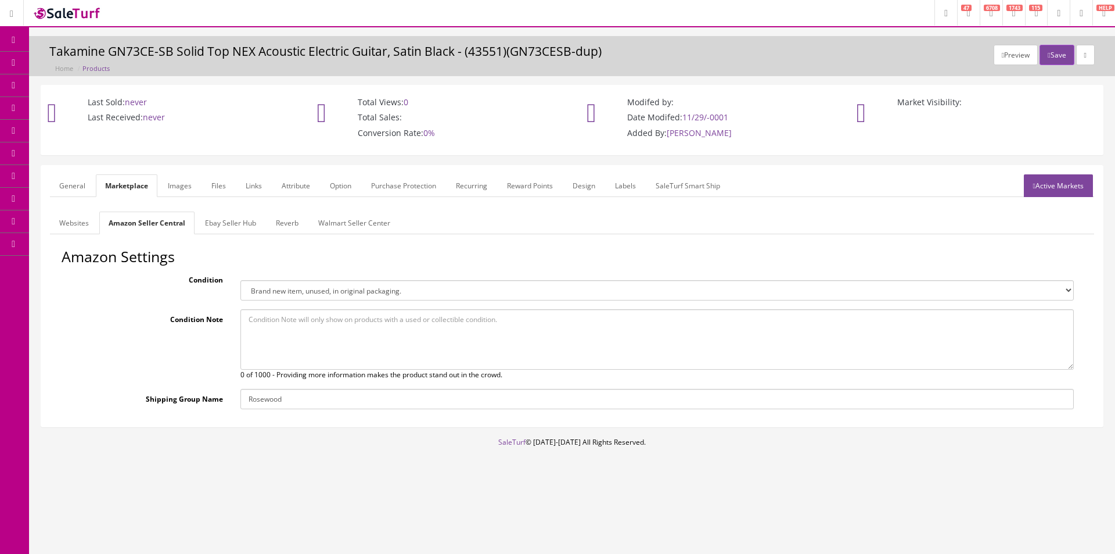
click at [300, 319] on textarea at bounding box center [656, 339] width 833 height 60
paste textarea "This guitar was a customer return. Unfortunately it wasn’t placed in the origin…"
type textarea "This guitar was a customer return. Unfortunately it wasn’t placed in the origin…"
click at [318, 288] on select "Brand new item, unused, in original packaging. New item, but packaging has been…" at bounding box center [656, 290] width 833 height 20
select select "used_very_good"
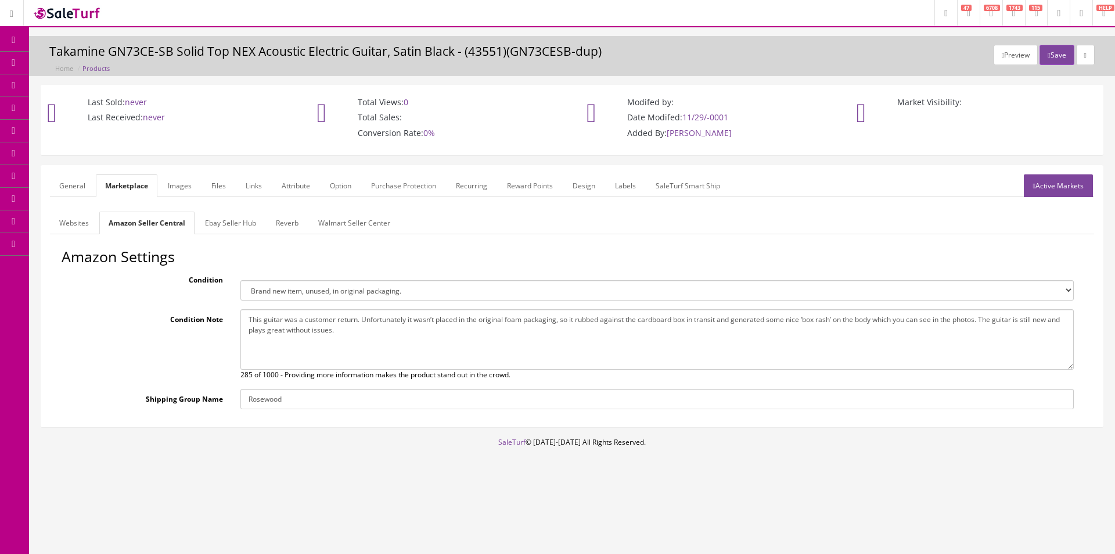
click at [240, 280] on select "Brand new item, unused, in original packaging. New item, but packaging has been…" at bounding box center [656, 290] width 833 height 20
click at [234, 225] on link "Ebay Seller Hub" at bounding box center [231, 222] width 70 height 23
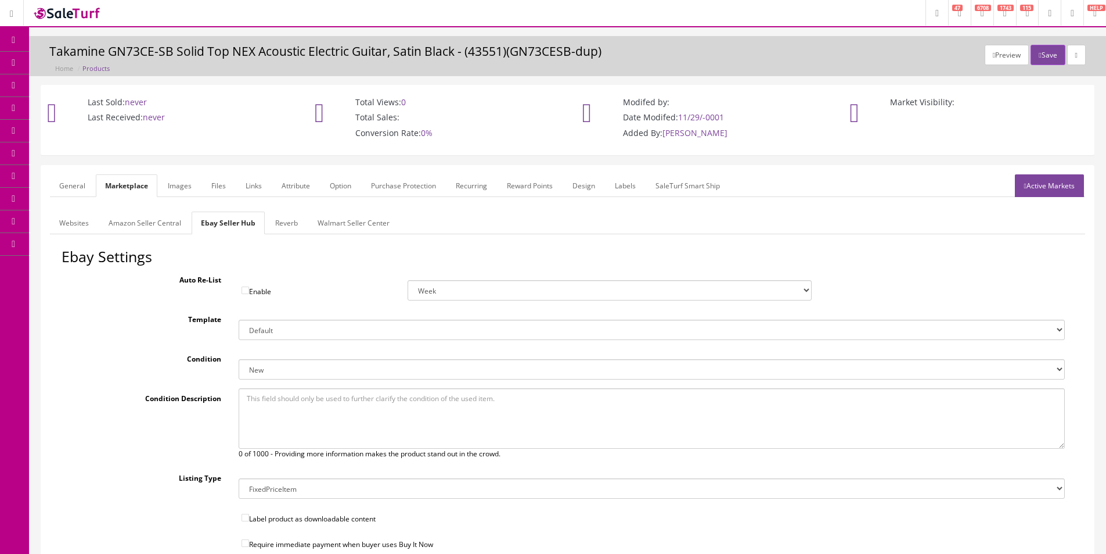
click at [322, 408] on textarea at bounding box center [652, 418] width 827 height 60
paste textarea "This guitar was a customer return. Unfortunately it wasn’t placed in the origin…"
type textarea "This guitar was a customer return. Unfortunately it wasn’t placed in the origin…"
click at [303, 361] on select "New New other New with defects Manufacturer refurbished Seller refurbished Used…" at bounding box center [652, 369] width 827 height 20
select select "1500"
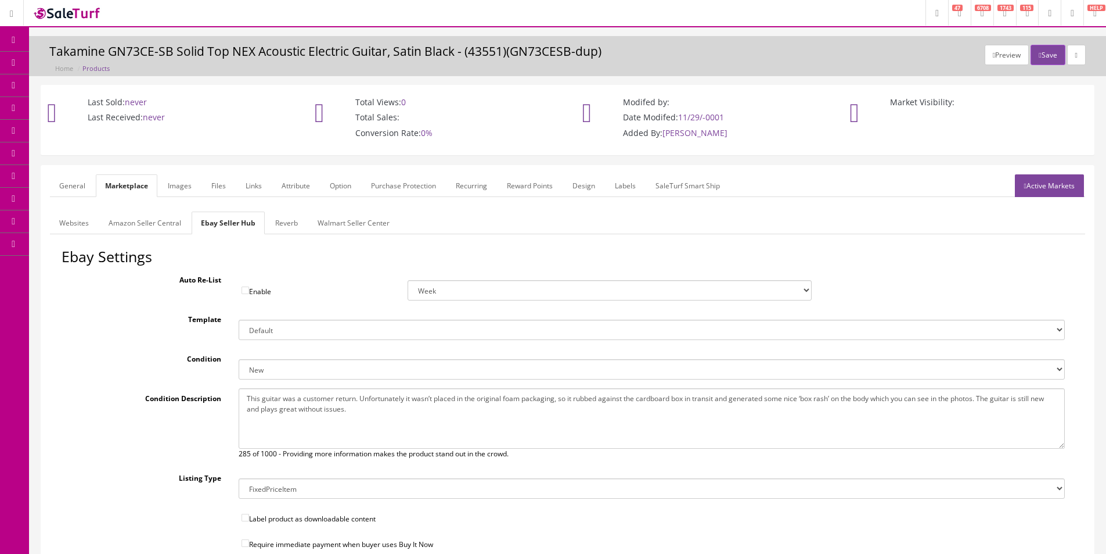
click at [239, 359] on select "New New other New with defects Manufacturer refurbished Seller refurbished Used…" at bounding box center [652, 369] width 827 height 20
click at [182, 225] on link "Amazon Seller Central" at bounding box center [144, 222] width 91 height 23
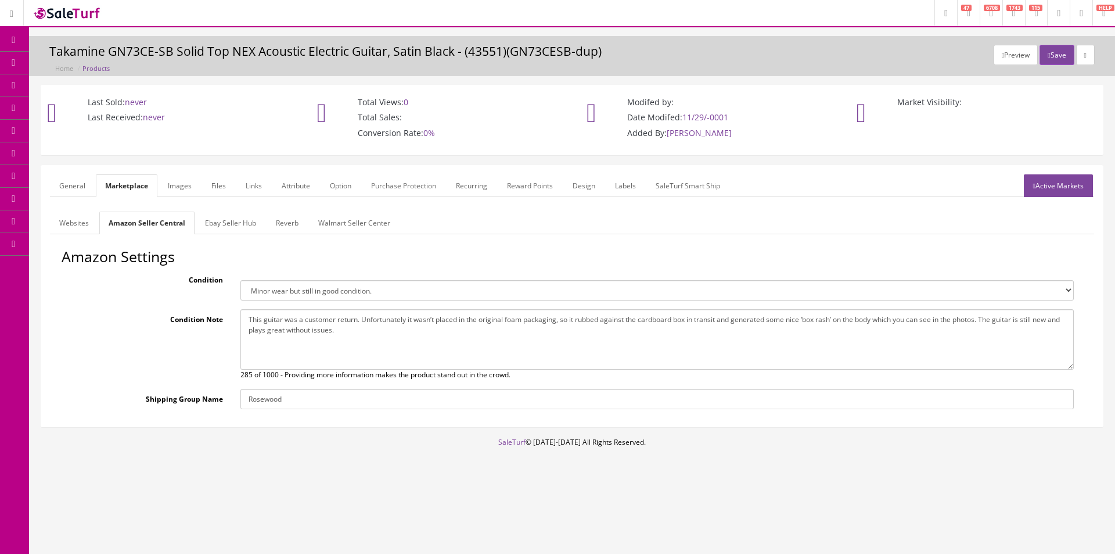
click at [291, 300] on select "Brand new item, unused, in original packaging. New item, but packaging has been…" at bounding box center [656, 290] width 833 height 20
click at [294, 294] on select "Brand new item, unused, in original packaging. New item, but packaging has been…" at bounding box center [656, 290] width 833 height 20
select select "used_like_new"
click at [240, 280] on select "Brand new item, unused, in original packaging. New item, but packaging has been…" at bounding box center [656, 290] width 833 height 20
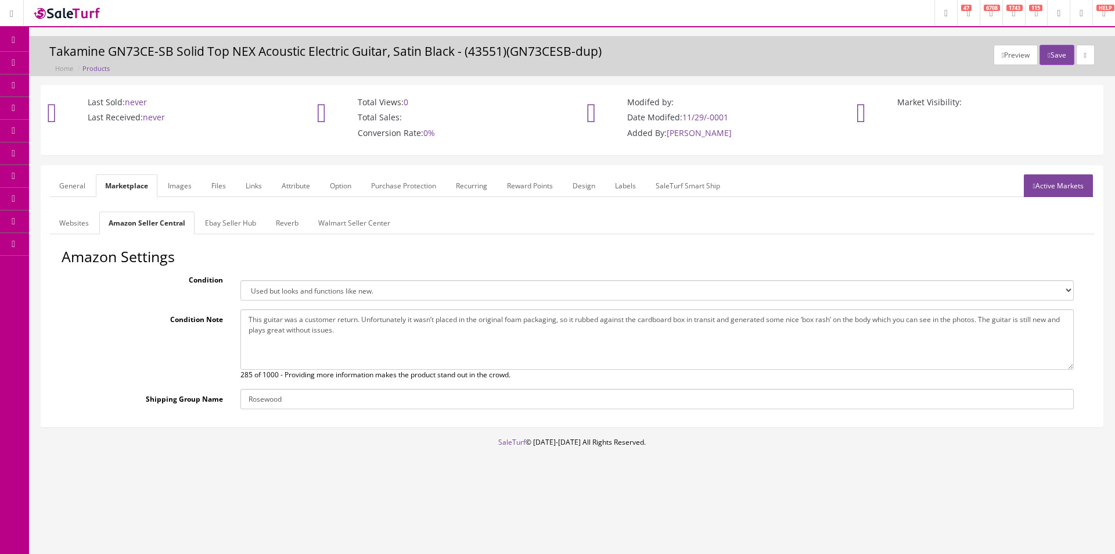
click at [247, 226] on link "Ebay Seller Hub" at bounding box center [231, 222] width 70 height 23
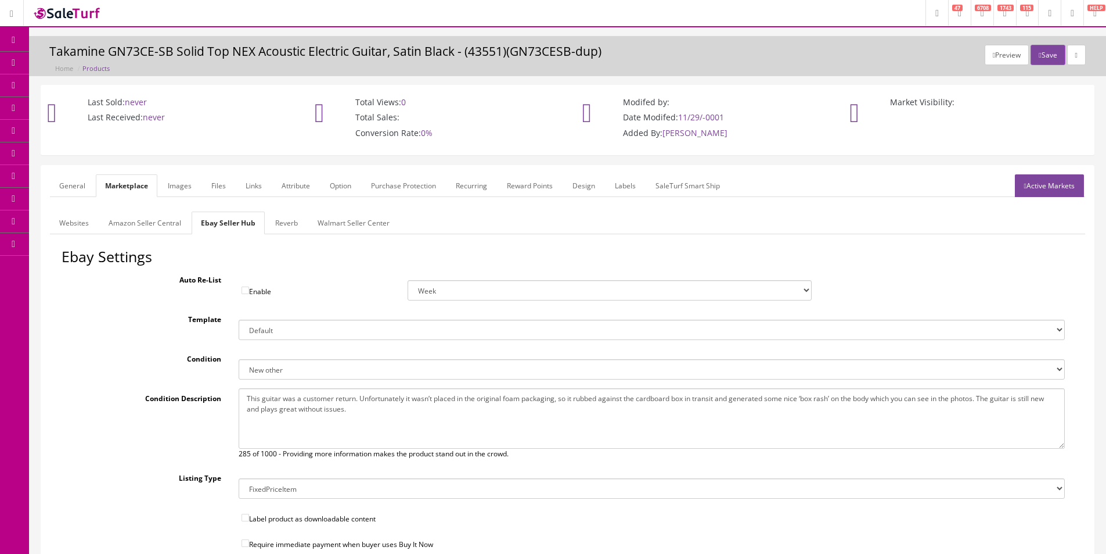
click at [135, 223] on link "Amazon Seller Central" at bounding box center [144, 222] width 91 height 23
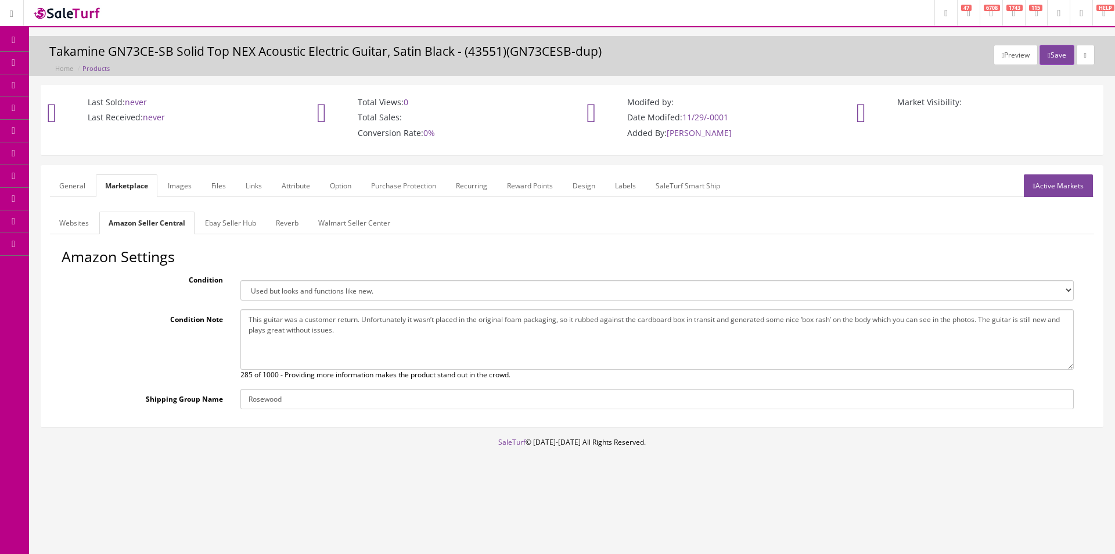
click at [290, 222] on link "Reverb" at bounding box center [287, 222] width 41 height 23
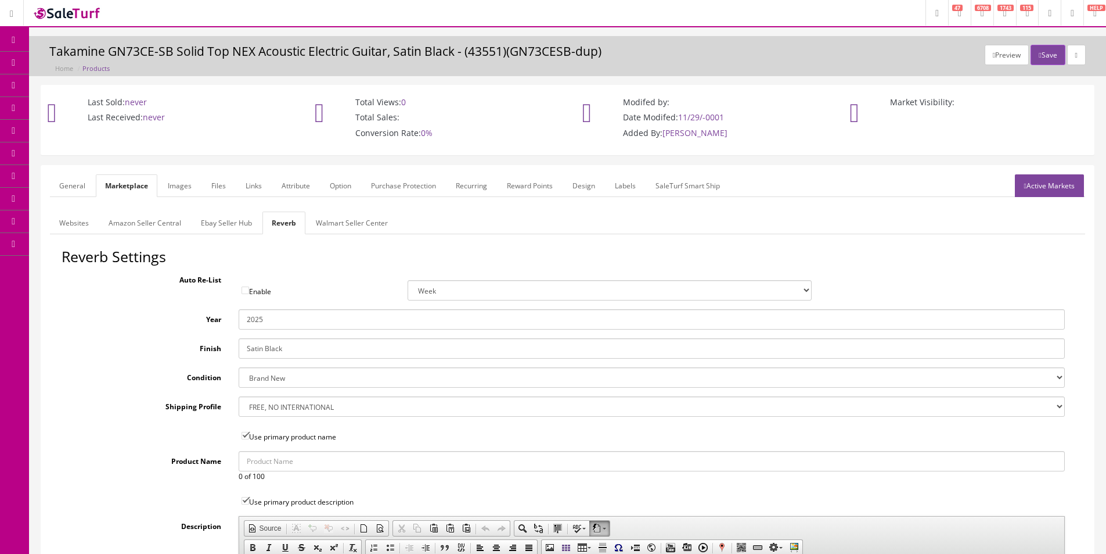
click at [290, 378] on select "Brand New Mint Excellent Very Good Good Fair Poor B-Stock Non Functioning" at bounding box center [652, 377] width 827 height 20
select select "df268ad1-c462-4ba6-b6db-e007e23922ea"
click at [239, 367] on select "Brand New Mint Excellent Very Good Good Fair Poor B-Stock Non Functioning" at bounding box center [652, 377] width 827 height 20
click at [265, 406] on select "--- None --- $3.49 USPS Shipping MH INSURED $20000 GUITAR MH INSURED $11000 GUI…" at bounding box center [652, 406] width 827 height 20
select select "77132"
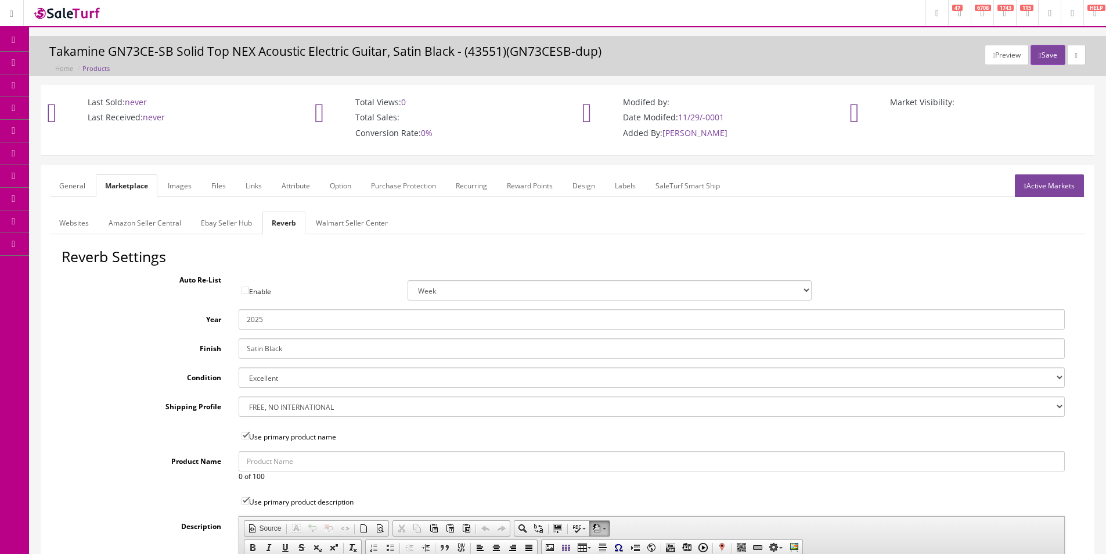
click at [239, 396] on select "--- None --- $3.49 USPS Shipping MH INSURED $20000 GUITAR MH INSURED $11000 GUI…" at bounding box center [652, 406] width 827 height 20
click at [188, 189] on link "Images" at bounding box center [180, 185] width 42 height 23
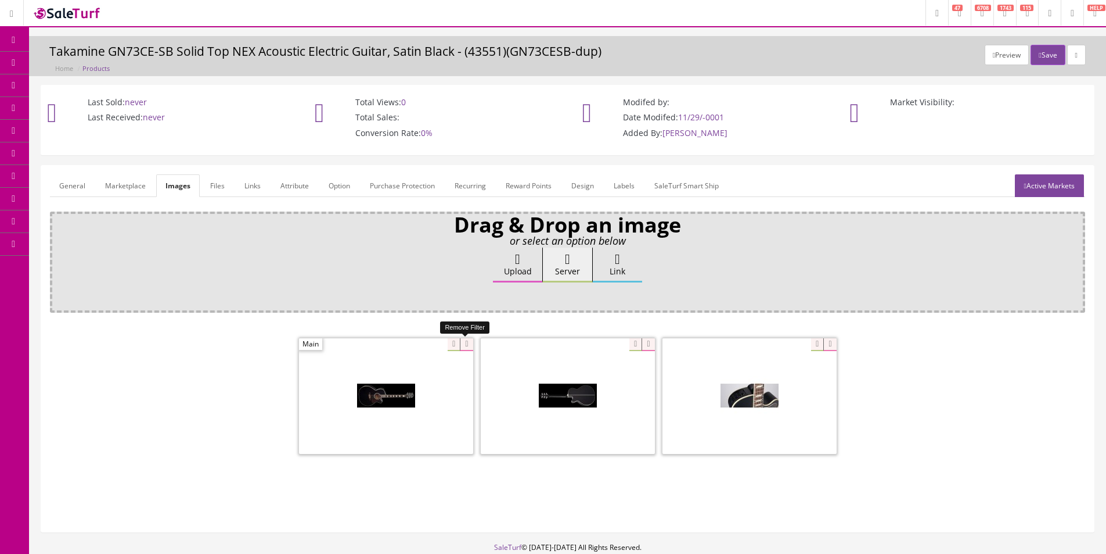
click at [463, 342] on icon at bounding box center [466, 344] width 13 height 13
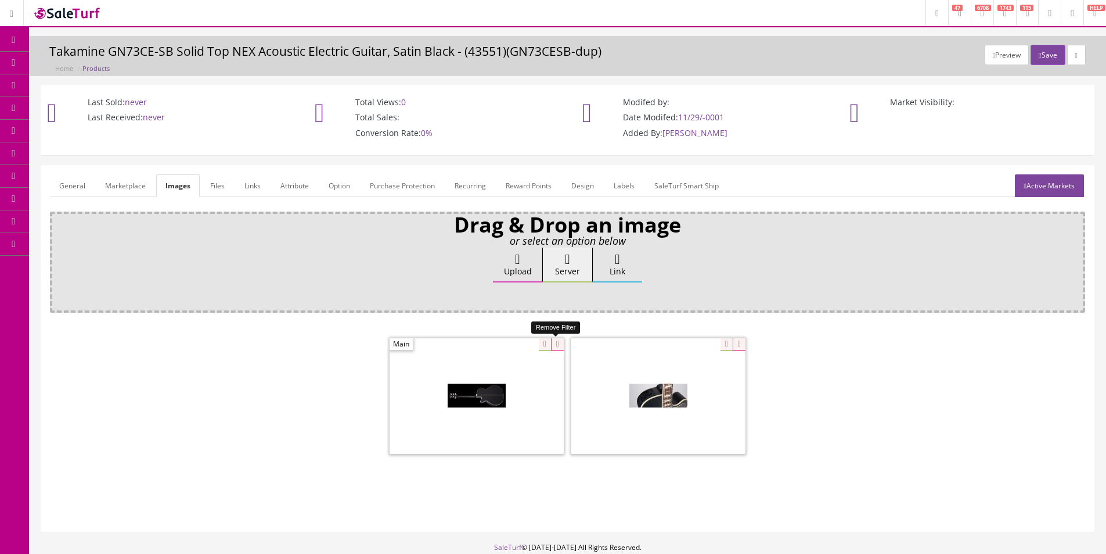
click at [557, 342] on icon at bounding box center [557, 344] width 13 height 13
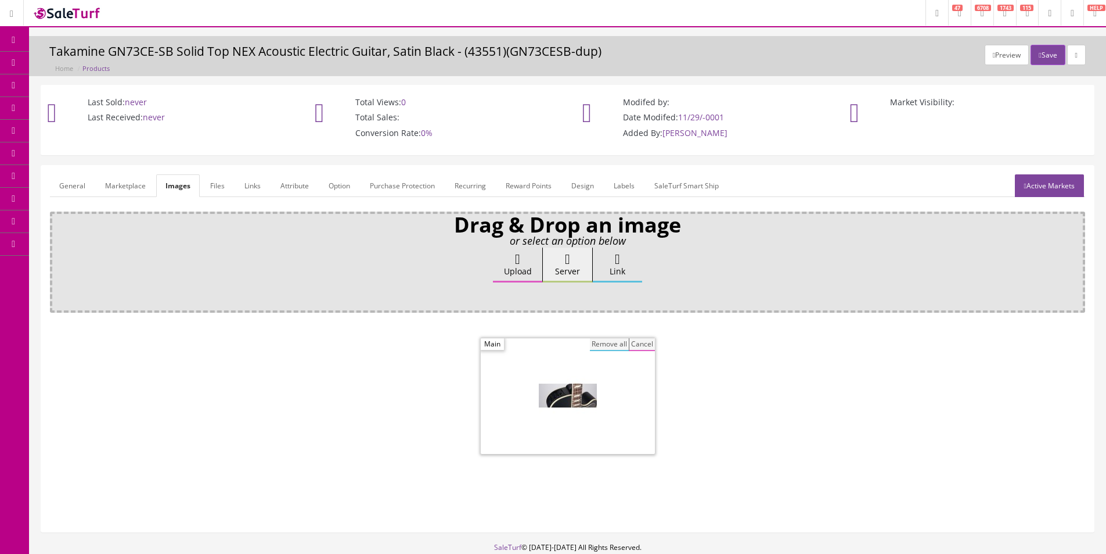
click at [609, 345] on button "Remove all" at bounding box center [609, 344] width 39 height 13
click at [305, 188] on link "Attribute" at bounding box center [294, 185] width 47 height 23
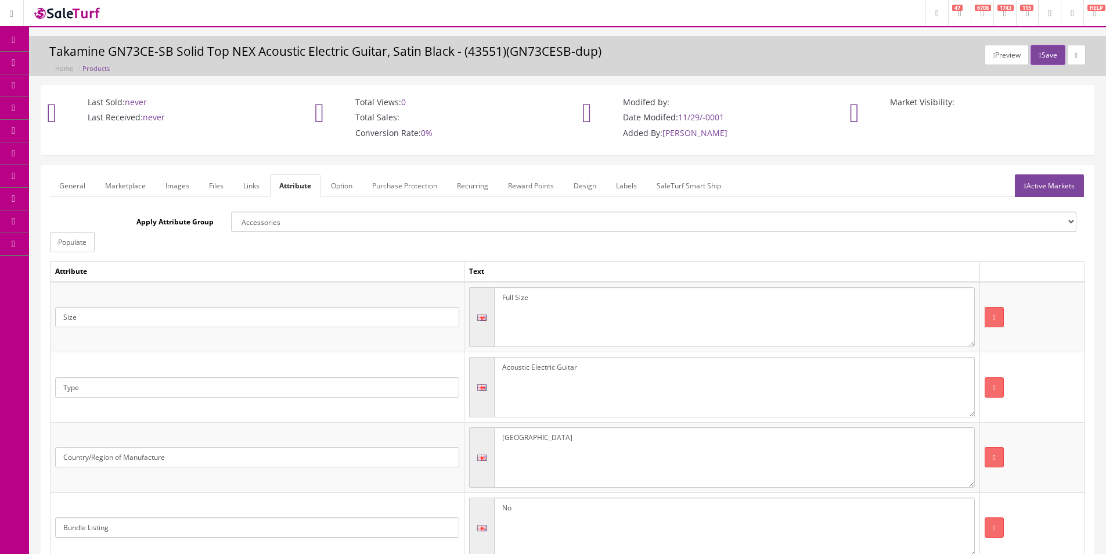
drag, startPoint x: 188, startPoint y: 192, endPoint x: 193, endPoint y: 193, distance: 5.8
click at [188, 192] on link "Images" at bounding box center [177, 185] width 42 height 23
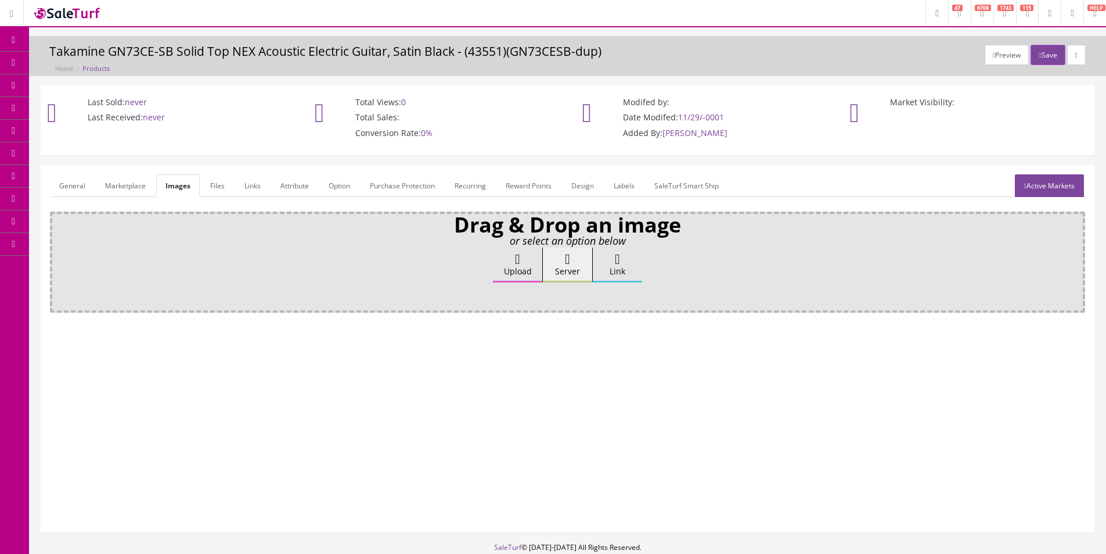
click at [515, 265] on icon at bounding box center [517, 259] width 5 height 14
click at [58, 259] on input "Upload" at bounding box center [58, 253] width 0 height 12
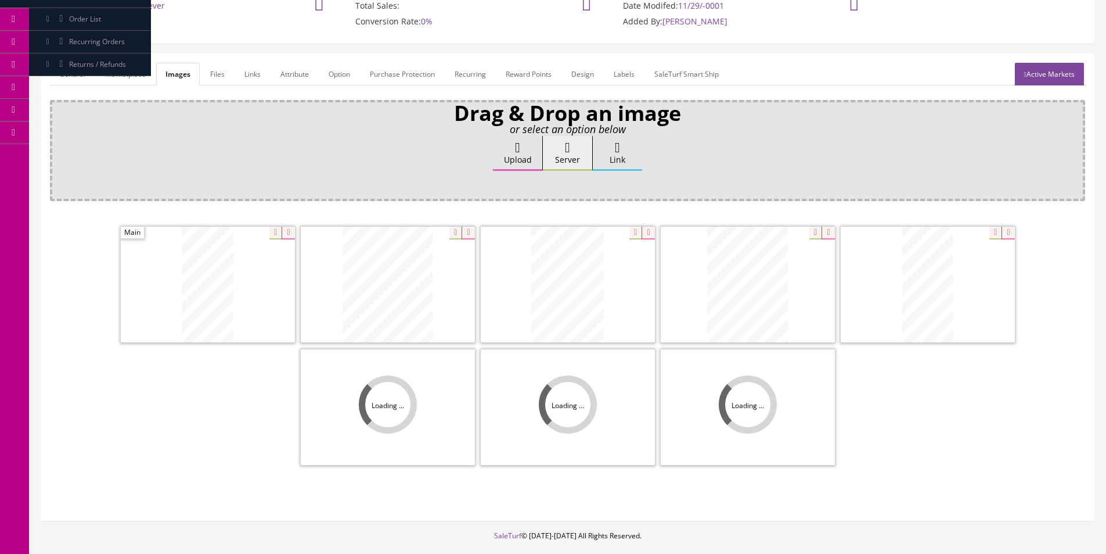
scroll to position [116, 0]
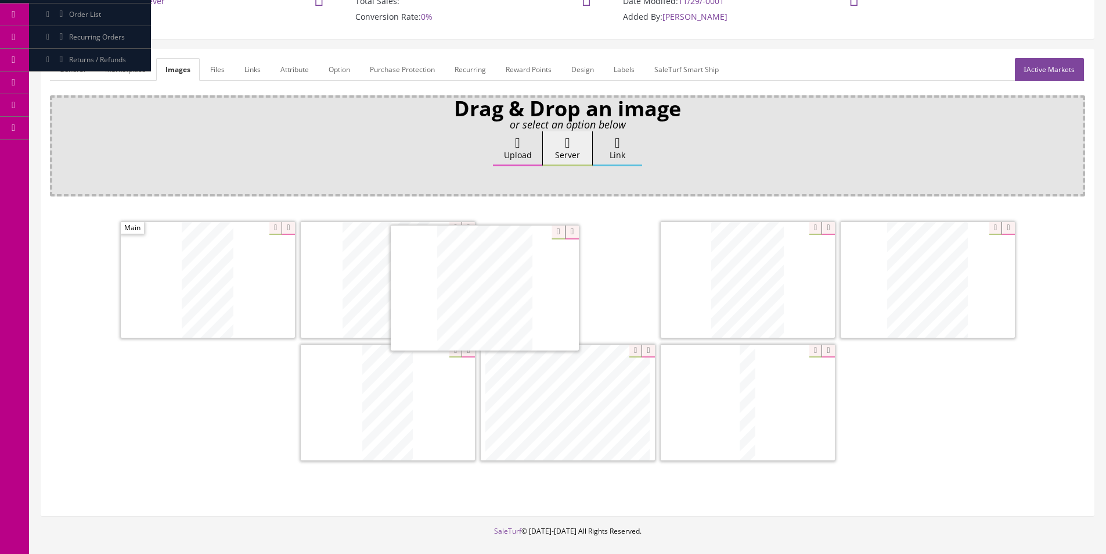
drag, startPoint x: 417, startPoint y: 394, endPoint x: 527, endPoint y: 272, distance: 164.1
click at [509, 150] on label "Upload" at bounding box center [517, 148] width 49 height 35
click at [58, 143] on input "Upload" at bounding box center [58, 137] width 0 height 12
drag, startPoint x: 854, startPoint y: 405, endPoint x: 544, endPoint y: 272, distance: 337.5
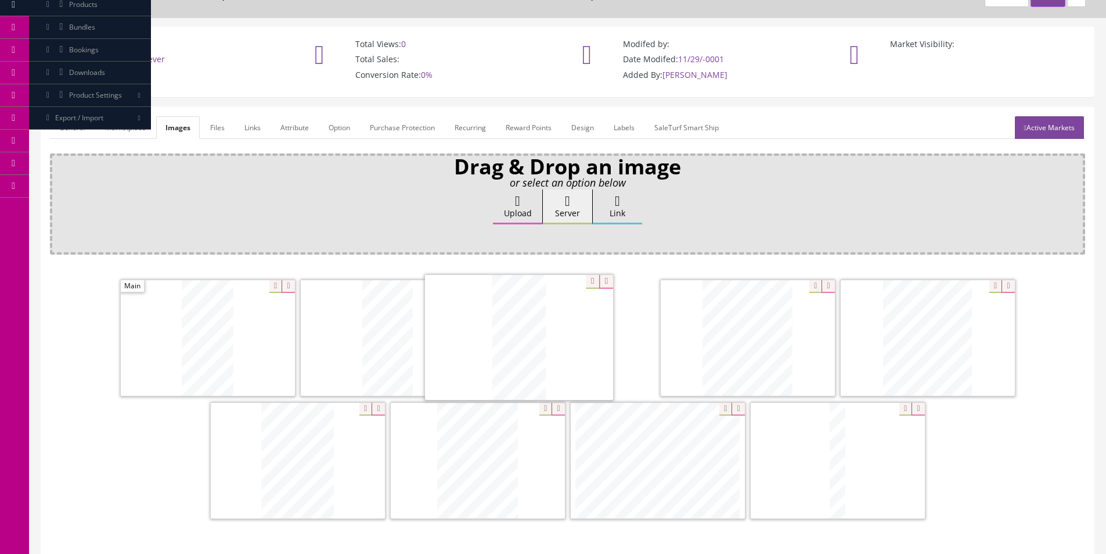
drag, startPoint x: 482, startPoint y: 429, endPoint x: 523, endPoint y: 306, distance: 129.9
click at [297, 128] on link "Attribute" at bounding box center [294, 127] width 47 height 23
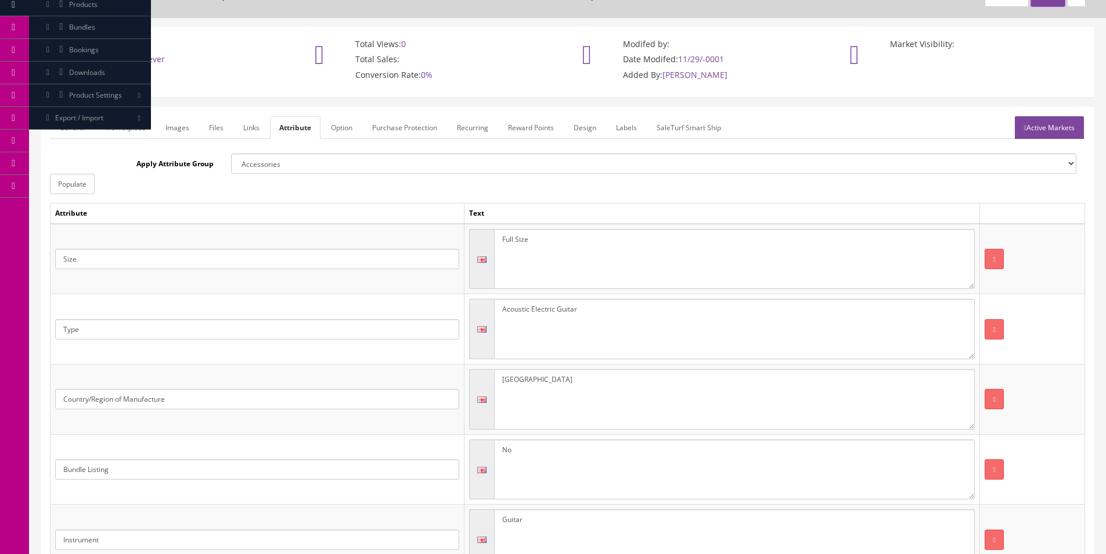
click at [1057, 136] on link "Active Markets" at bounding box center [1049, 127] width 69 height 23
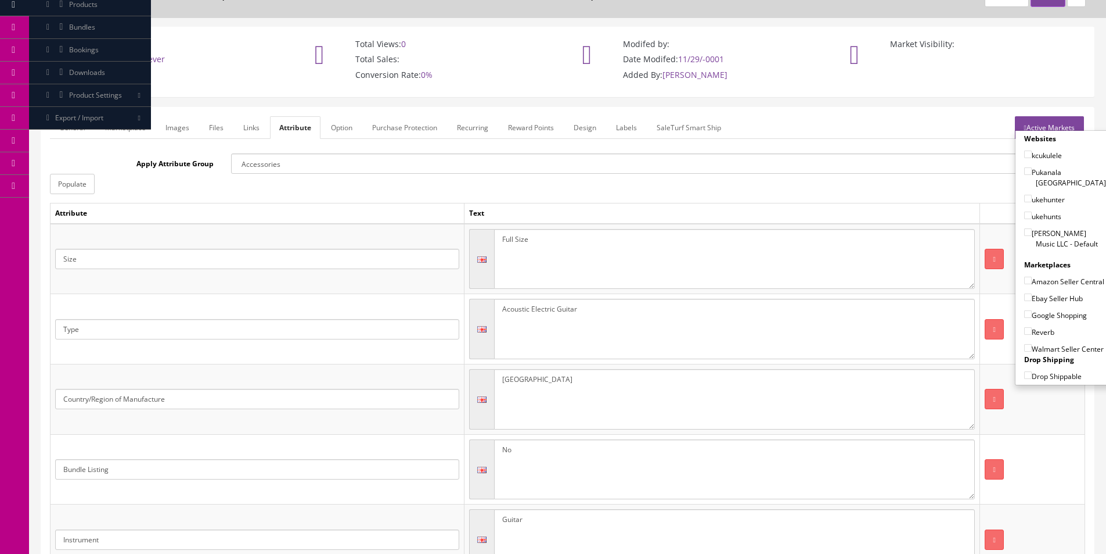
click at [1045, 227] on label "[PERSON_NAME] Music LLC - Default" at bounding box center [1066, 238] width 82 height 22
click at [1032, 228] on input"] "[PERSON_NAME] Music LLC - Default" at bounding box center [1029, 232] width 8 height 8
checkbox input"] "true"
click at [1039, 284] on label "Amazon Seller Central" at bounding box center [1065, 281] width 80 height 12
click at [1032, 284] on input"] "Amazon Seller Central" at bounding box center [1029, 280] width 8 height 8
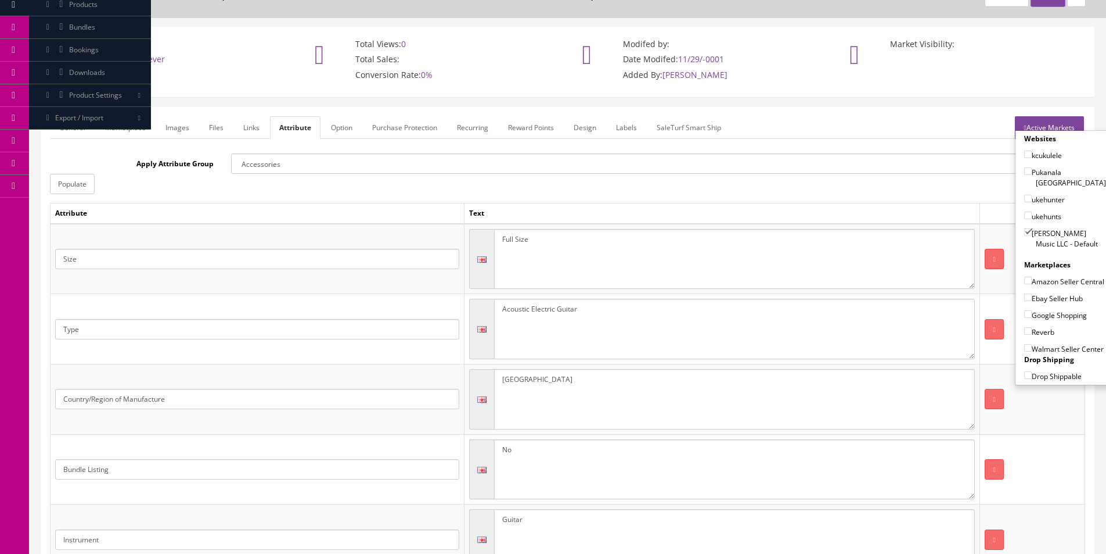
checkbox input"] "true"
click at [1039, 300] on label "Ebay Seller Hub" at bounding box center [1054, 298] width 59 height 12
click at [1032, 300] on input"] "Ebay Seller Hub" at bounding box center [1029, 297] width 8 height 8
checkbox input"] "true"
click at [1039, 313] on label "Google Shopping" at bounding box center [1056, 315] width 63 height 12
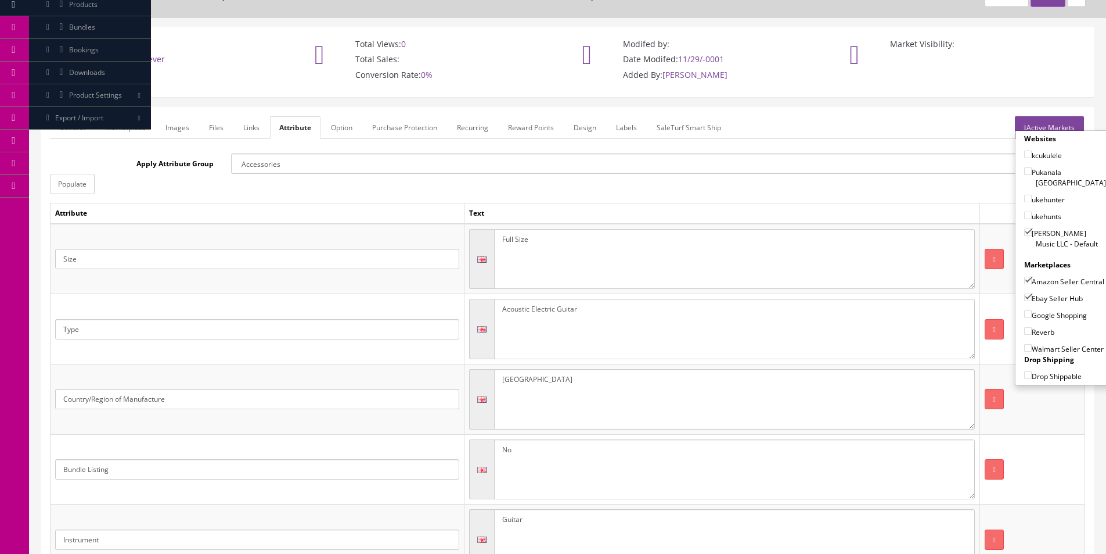
click at [1032, 313] on input"] "Google Shopping" at bounding box center [1029, 314] width 8 height 8
checkbox input"] "true"
click at [1038, 329] on label "Reverb" at bounding box center [1040, 332] width 30 height 12
click at [1032, 329] on input"] "Reverb" at bounding box center [1029, 331] width 8 height 8
checkbox input"] "true"
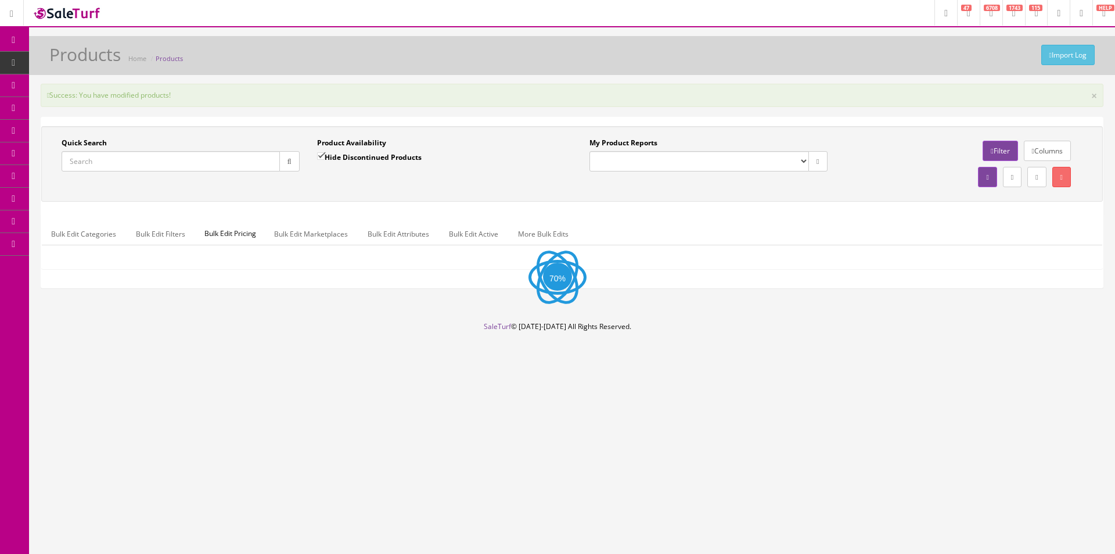
click at [257, 158] on input "Quick Search" at bounding box center [171, 161] width 218 height 20
paste input "This guitar was a customer return. Unfortunately it wasn’t placed in the origin…"
type input "This guitar was a customer return. Unfortunately it wasn’t placed in the origin…"
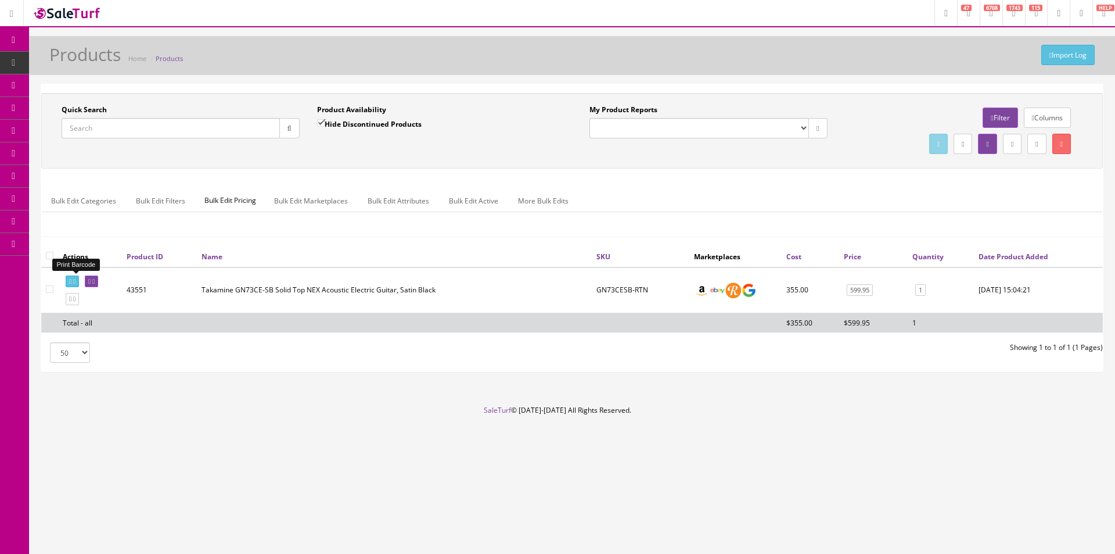
click at [71, 279] on icon at bounding box center [70, 281] width 2 height 6
click at [95, 283] on icon at bounding box center [93, 281] width 2 height 6
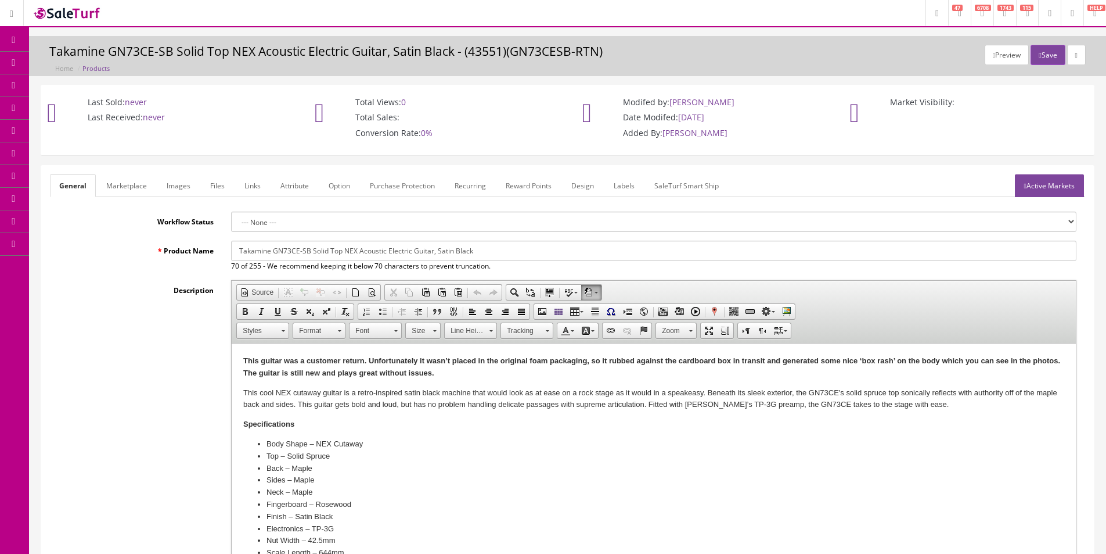
click at [626, 183] on link "Labels" at bounding box center [624, 185] width 39 height 23
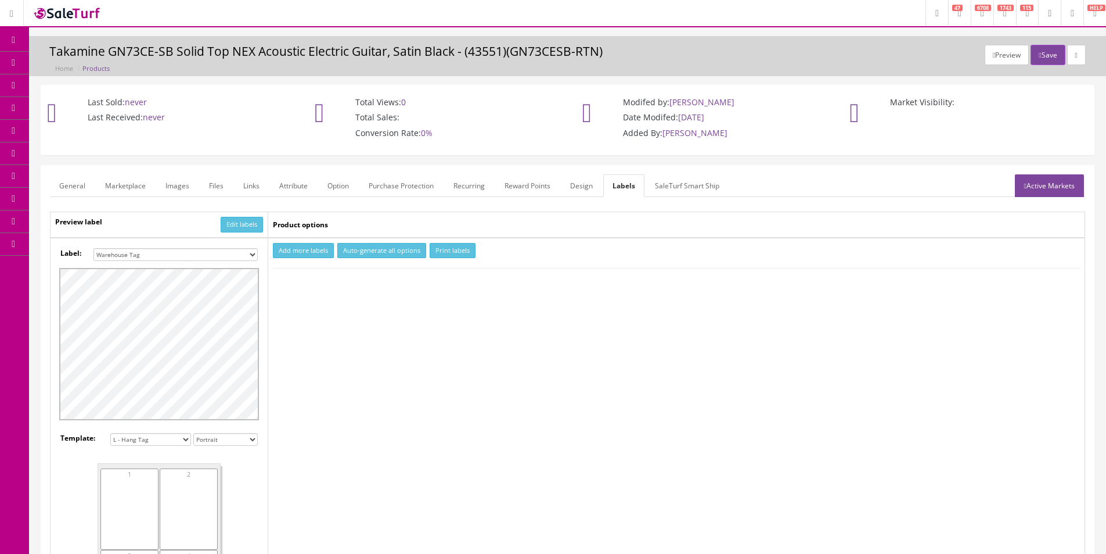
click at [203, 258] on select "Small Label 2 x 1 Label Shoe label 100 barcodes Dymo Label 2 X 1 Sticker Labels…" at bounding box center [176, 254] width 164 height 13
select select "16"
click at [94, 248] on select "Small Label 2 x 1 Label Shoe label 100 barcodes Dymo Label 2 X 1 Sticker Labels…" at bounding box center [176, 254] width 164 height 13
click at [293, 253] on button "Add more labels" at bounding box center [303, 251] width 61 height 16
click at [292, 282] on input "number" at bounding box center [303, 285] width 59 height 13
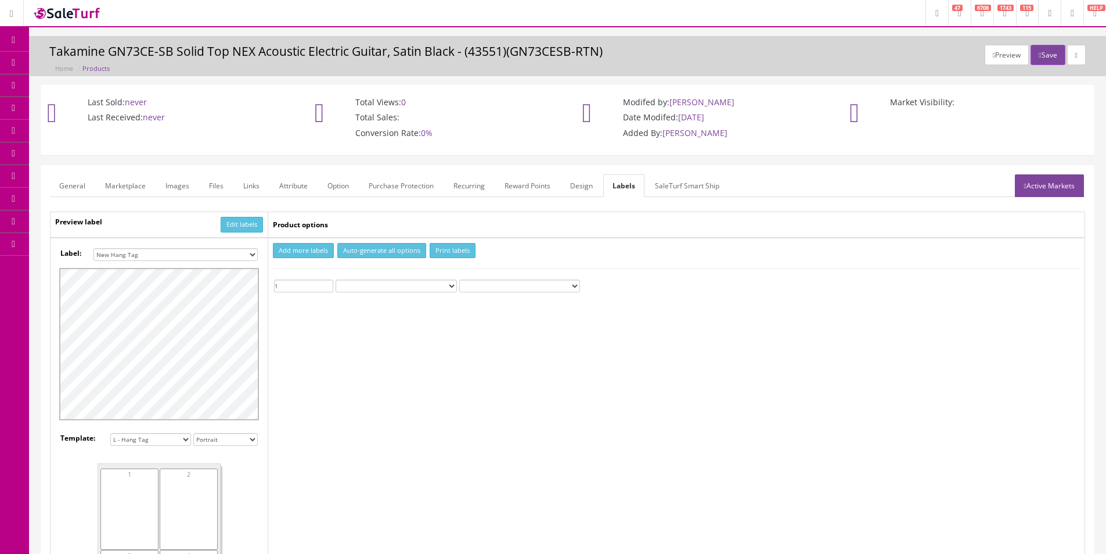
type input "1"
click at [448, 251] on button "Print labels" at bounding box center [453, 251] width 46 height 16
click at [486, 49] on h3 "Takamine GN73CE-SB Solid Top NEX Acoustic Electric Guitar, Satin Black - (43551…" at bounding box center [567, 51] width 1037 height 13
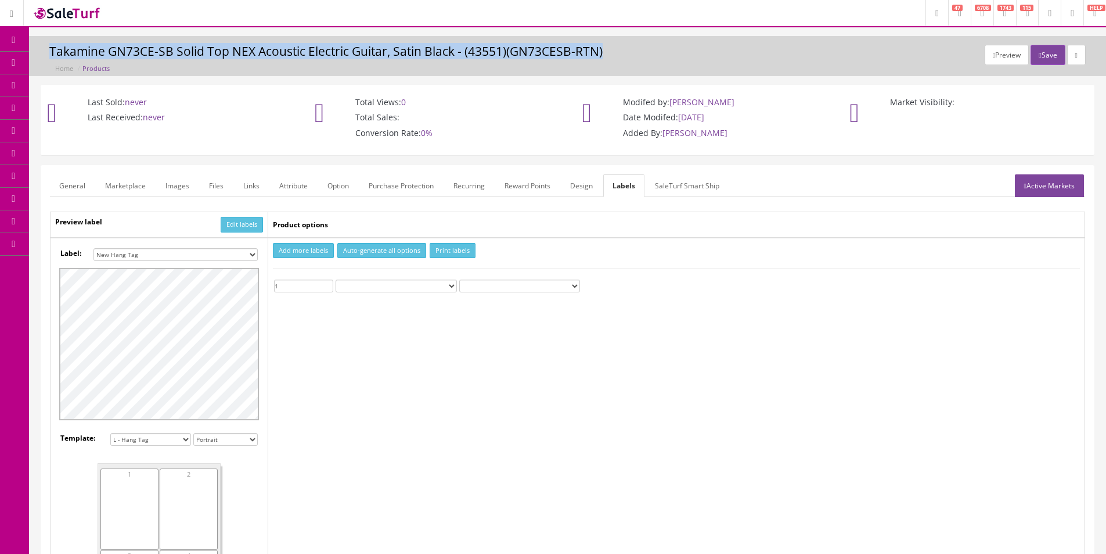
click at [486, 49] on h3 "Takamine GN73CE-SB Solid Top NEX Acoustic Electric Guitar, Satin Black - (43551…" at bounding box center [567, 51] width 1037 height 13
click at [533, 49] on h3 "Takamine GN73CE-SB Solid Top NEX Acoustic Electric Guitar, Satin Black - (43551…" at bounding box center [567, 51] width 1037 height 13
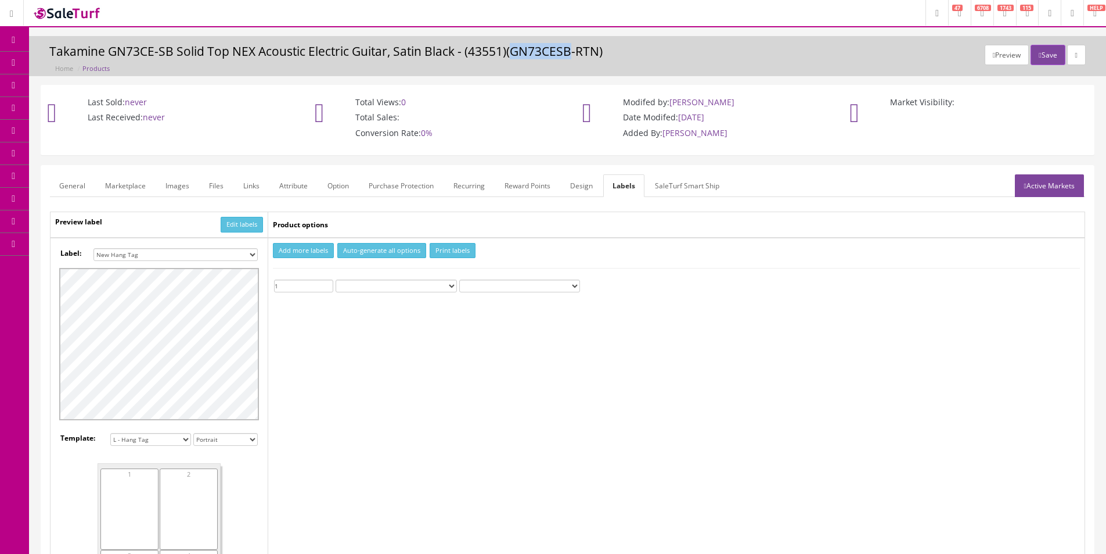
click at [533, 49] on h3 "Takamine GN73CE-SB Solid Top NEX Acoustic Electric Guitar, Satin Black - (43551…" at bounding box center [567, 51] width 1037 height 13
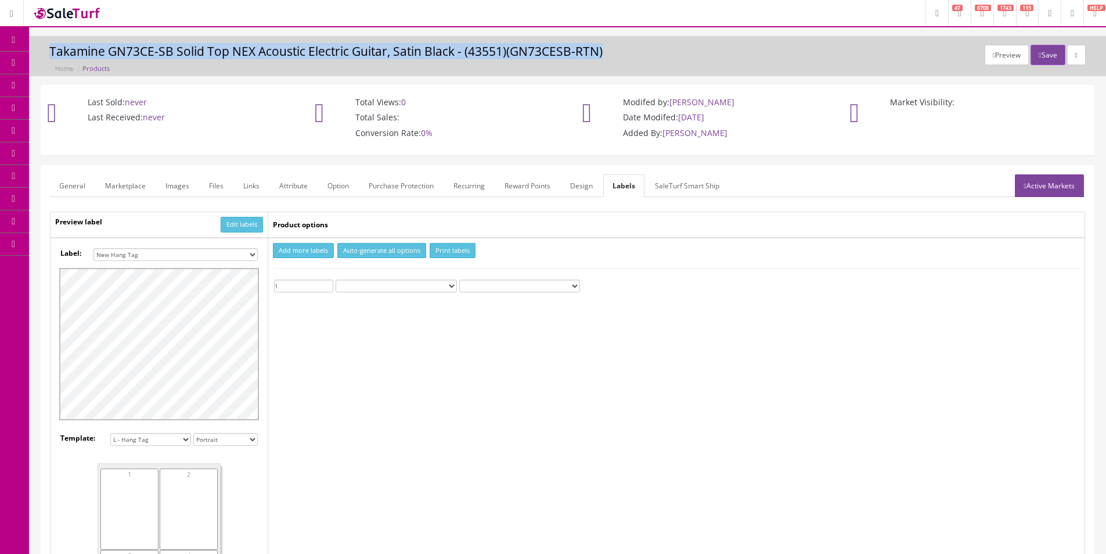
drag, startPoint x: 533, startPoint y: 49, endPoint x: 559, endPoint y: 50, distance: 25.6
click at [534, 49] on h3 "Takamine GN73CE-SB Solid Top NEX Acoustic Electric Guitar, Satin Black - (43551…" at bounding box center [567, 51] width 1037 height 13
click at [589, 53] on h3 "Takamine GN73CE-SB Solid Top NEX Acoustic Electric Guitar, Satin Black - (43551…" at bounding box center [567, 51] width 1037 height 13
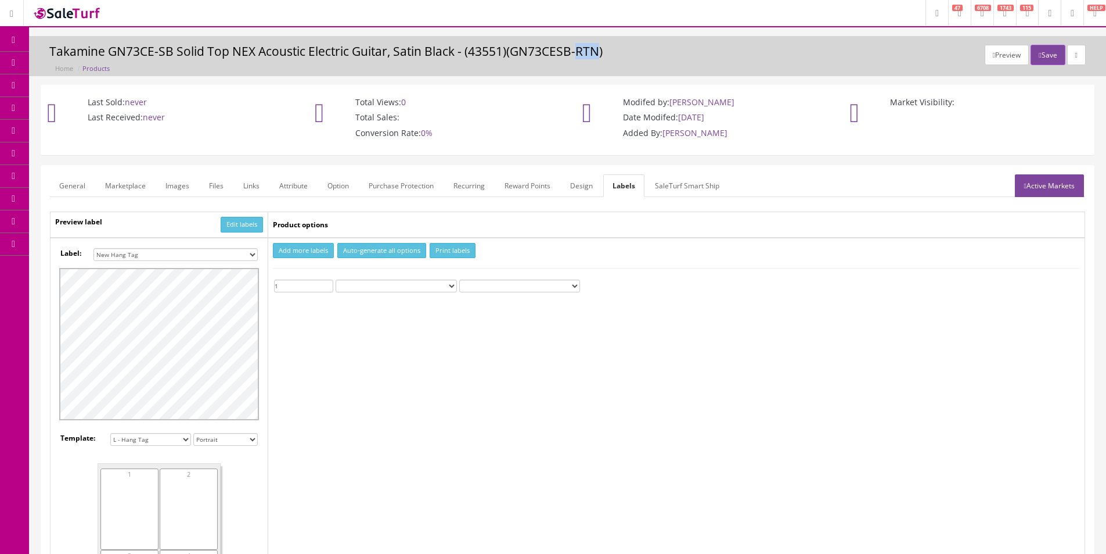
click at [589, 53] on h3 "Takamine GN73CE-SB Solid Top NEX Acoustic Electric Guitar, Satin Black - (43551…" at bounding box center [567, 51] width 1037 height 13
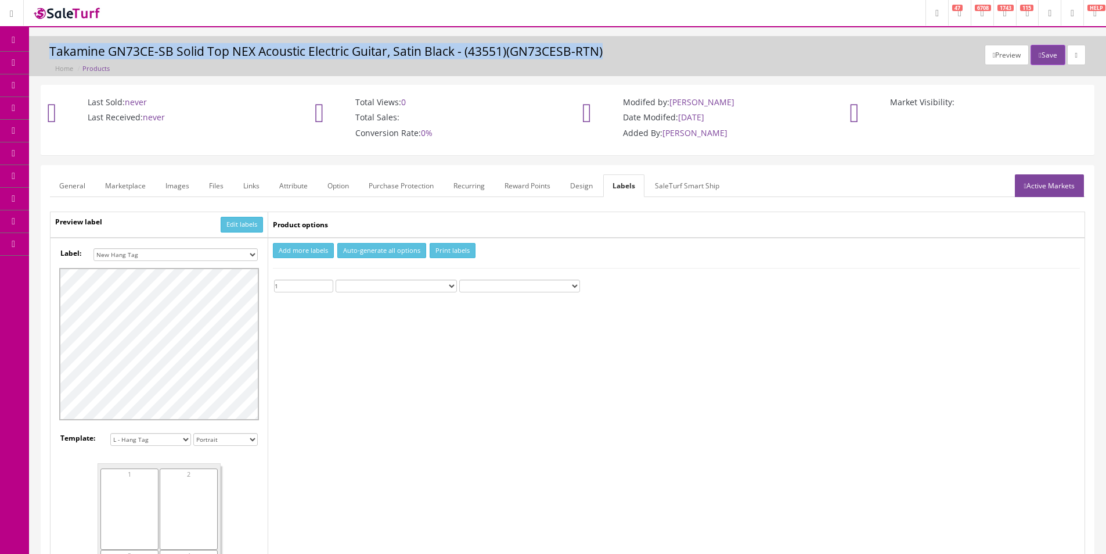
click at [589, 54] on h3 "Takamine GN73CE-SB Solid Top NEX Acoustic Electric Guitar, Satin Black - (43551…" at bounding box center [567, 51] width 1037 height 13
click at [585, 54] on h3 "Takamine GN73CE-SB Solid Top NEX Acoustic Electric Guitar, Satin Black - (43551…" at bounding box center [567, 51] width 1037 height 13
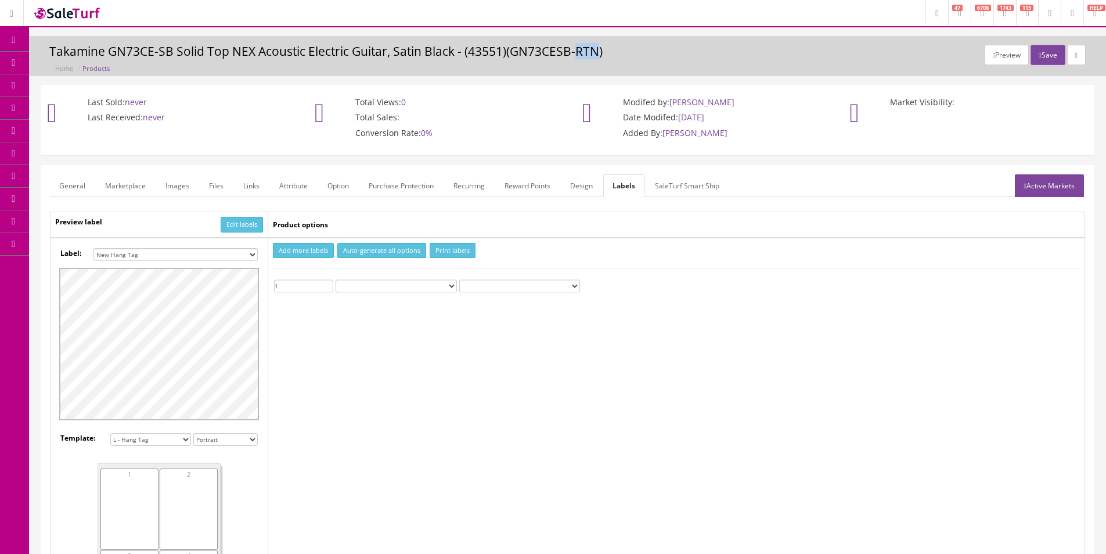
click at [585, 54] on h3 "Takamine GN73CE-SB Solid Top NEX Acoustic Electric Guitar, Satin Black - (43551…" at bounding box center [567, 51] width 1037 height 13
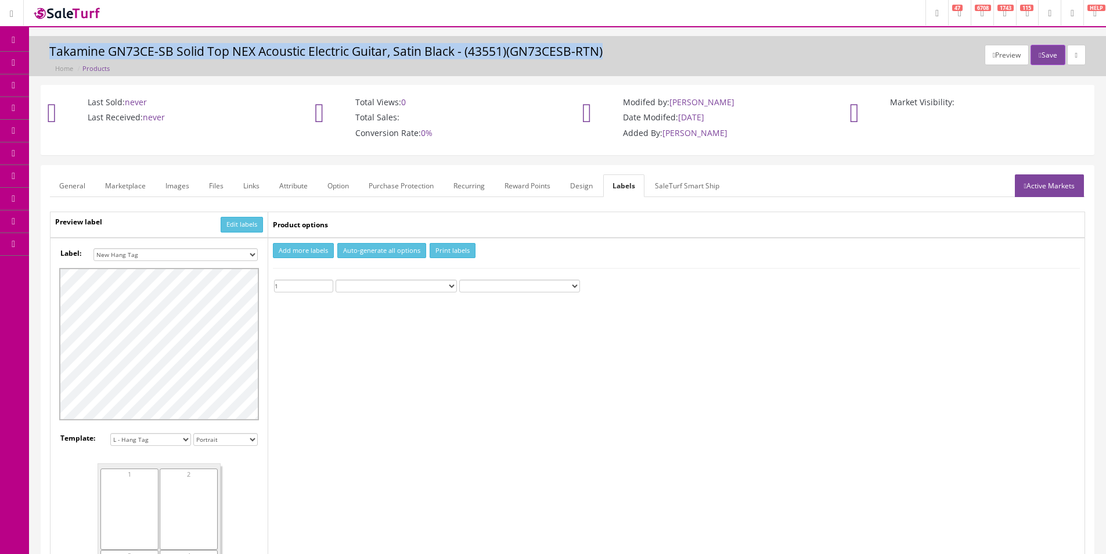
click at [585, 54] on h3 "Takamine GN73CE-SB Solid Top NEX Acoustic Electric Guitar, Satin Black - (43551…" at bounding box center [567, 51] width 1037 height 13
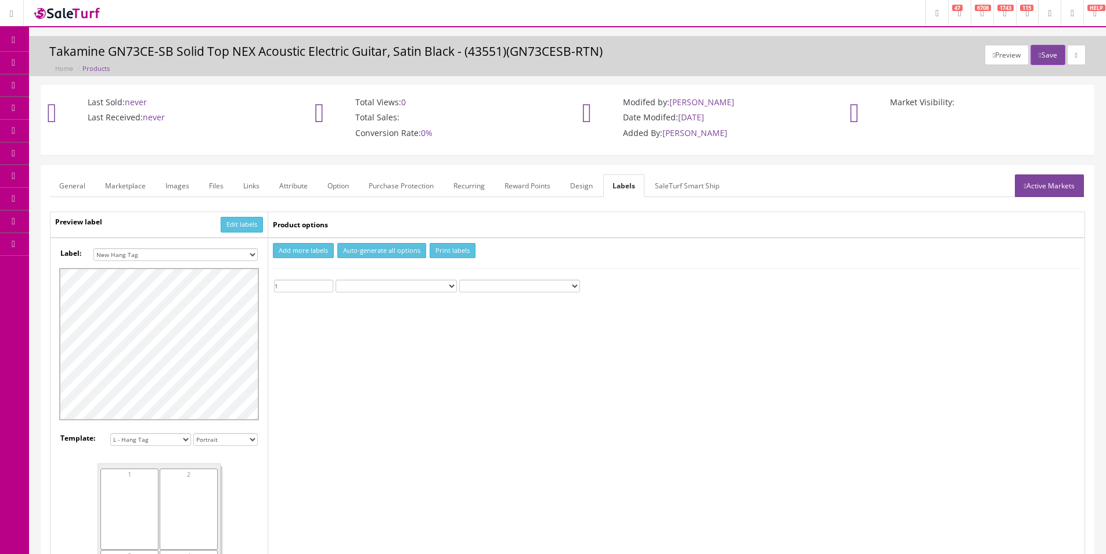
click at [585, 53] on h3 "Takamine GN73CE-SB Solid Top NEX Acoustic Electric Guitar, Satin Black - (43551…" at bounding box center [567, 51] width 1037 height 13
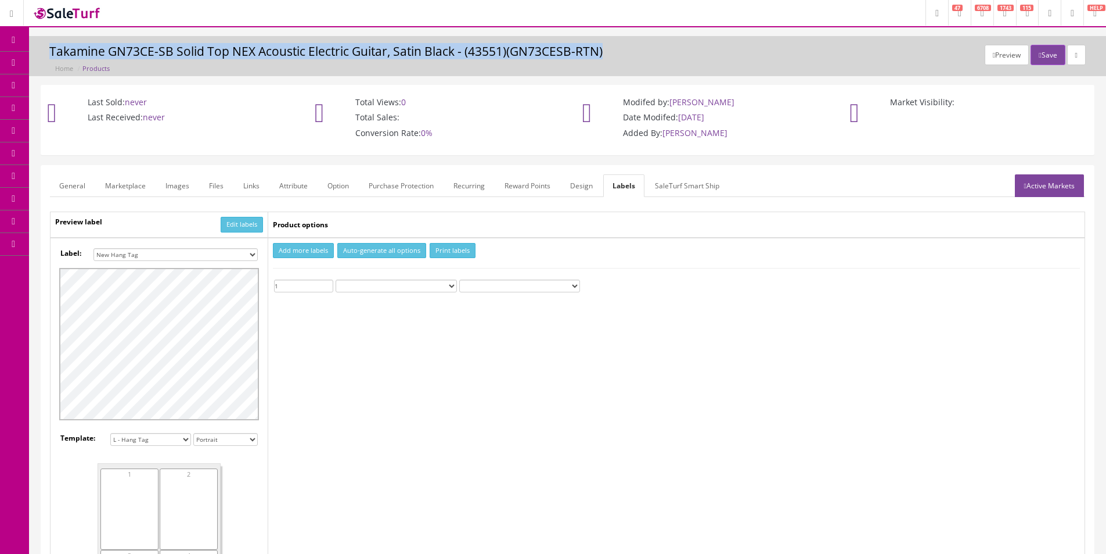
click at [585, 53] on h3 "Takamine GN73CE-SB Solid Top NEX Acoustic Electric Guitar, Satin Black - (43551…" at bounding box center [567, 51] width 1037 height 13
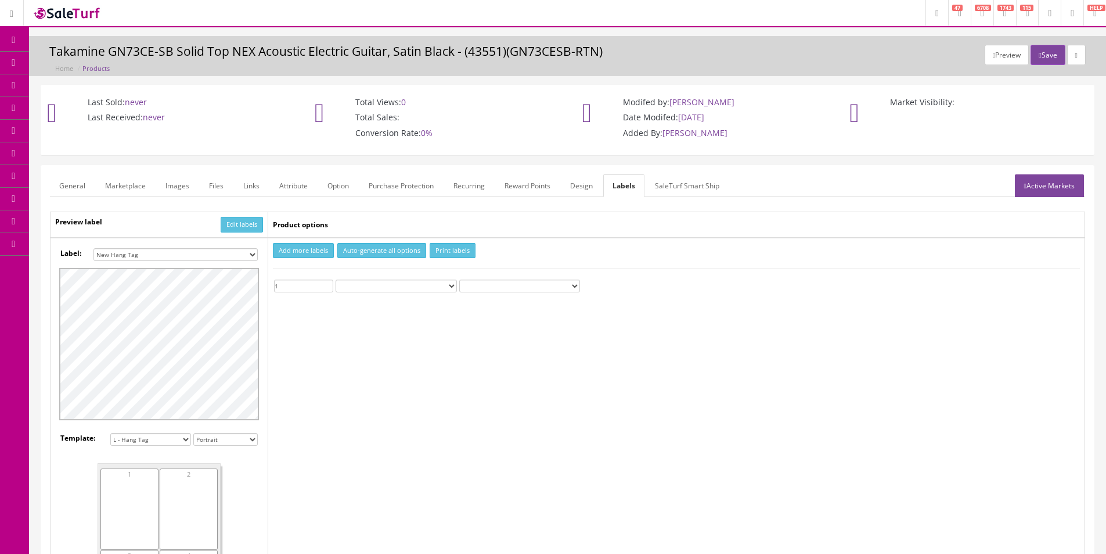
click at [585, 53] on h3 "Takamine GN73CE-SB Solid Top NEX Acoustic Electric Guitar, Satin Black - (43551…" at bounding box center [567, 51] width 1037 height 13
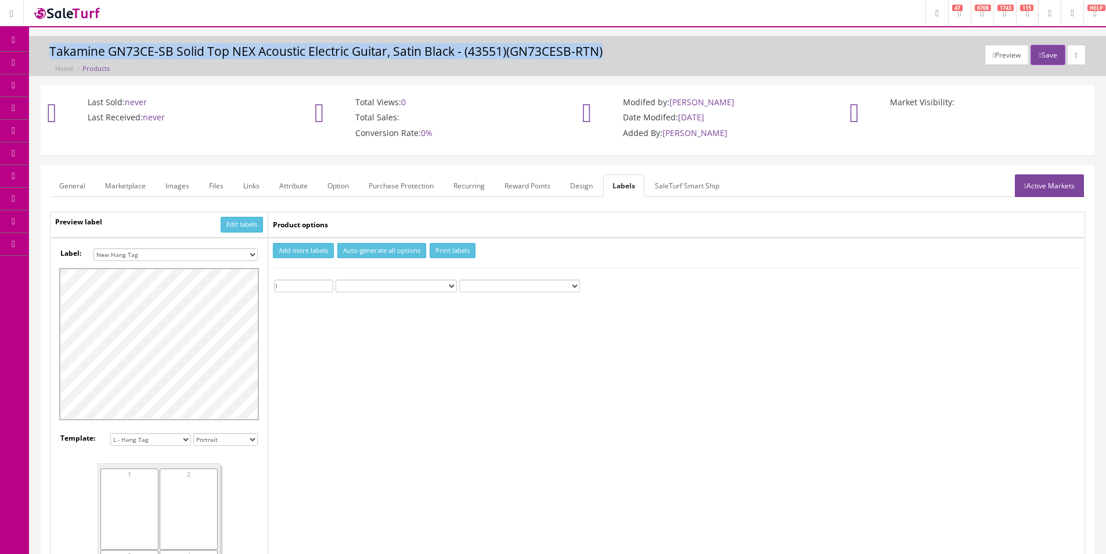
click at [585, 53] on h3 "Takamine GN73CE-SB Solid Top NEX Acoustic Electric Guitar, Satin Black - (43551…" at bounding box center [567, 51] width 1037 height 13
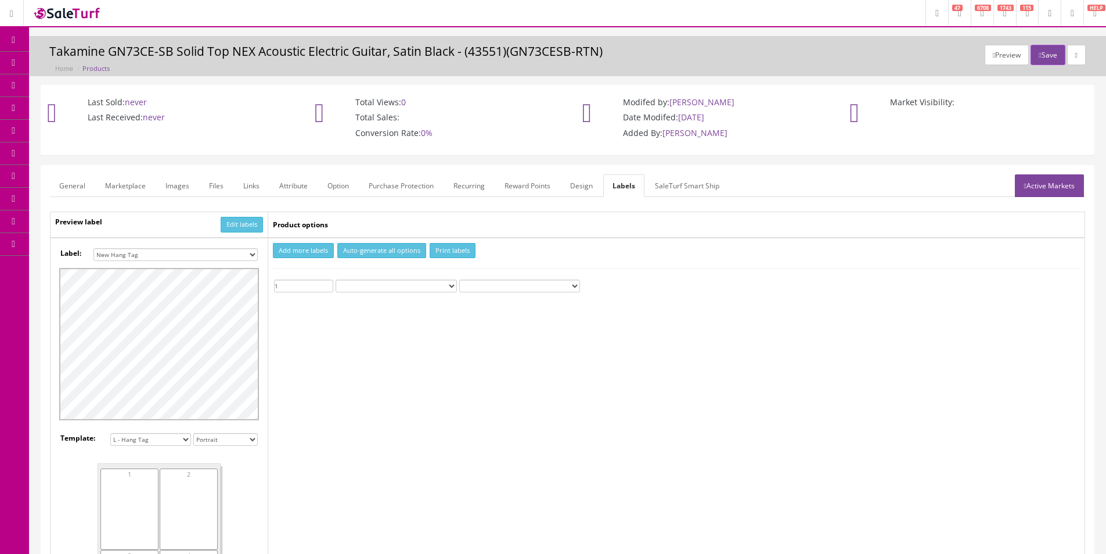
click at [585, 53] on h3 "Takamine GN73CE-SB Solid Top NEX Acoustic Electric Guitar, Satin Black - (43551…" at bounding box center [567, 51] width 1037 height 13
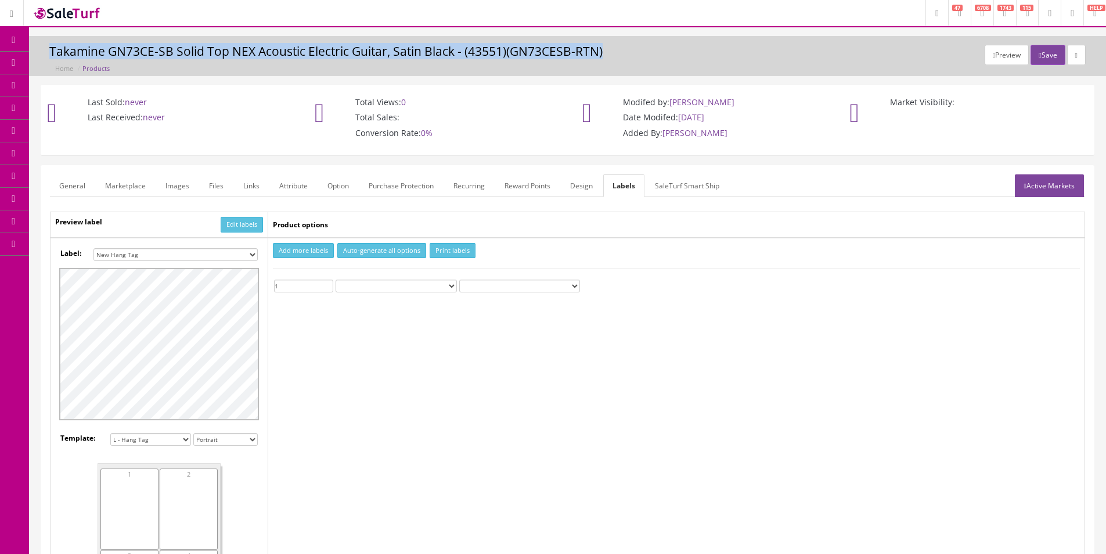
click at [585, 53] on h3 "Takamine GN73CE-SB Solid Top NEX Acoustic Electric Guitar, Satin Black - (43551…" at bounding box center [567, 51] width 1037 height 13
click at [587, 51] on h3 "Takamine GN73CE-SB Solid Top NEX Acoustic Electric Guitar, Satin Black - (43551…" at bounding box center [567, 51] width 1037 height 13
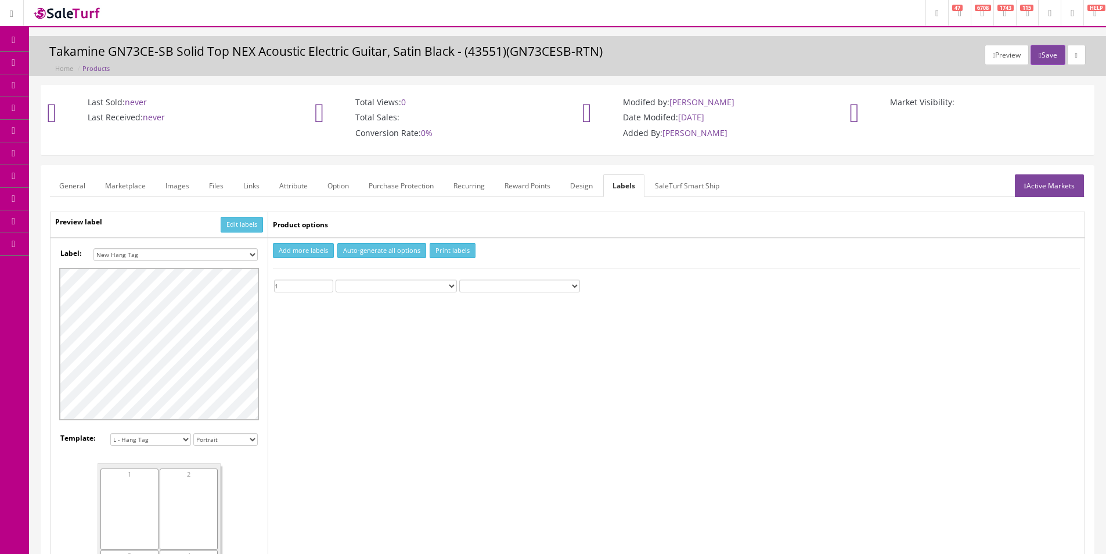
drag, startPoint x: 587, startPoint y: 51, endPoint x: 558, endPoint y: 45, distance: 30.2
click at [587, 51] on h3 "Takamine GN73CE-SB Solid Top NEX Acoustic Electric Guitar, Satin Black - (43551…" at bounding box center [567, 51] width 1037 height 13
click at [49, 62] on link "Products" at bounding box center [90, 63] width 122 height 23
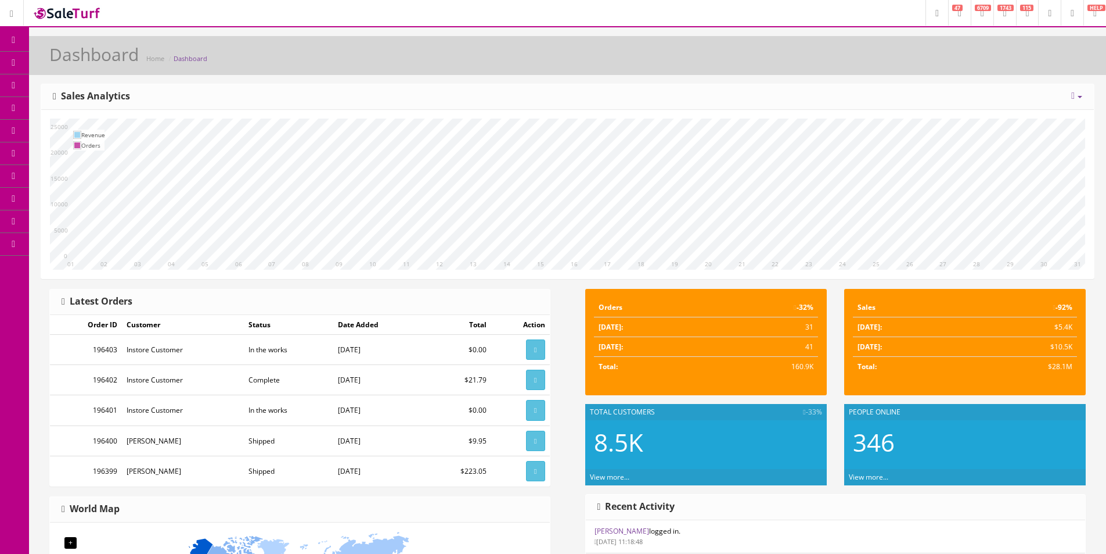
click at [81, 59] on span "Products" at bounding box center [83, 63] width 28 height 10
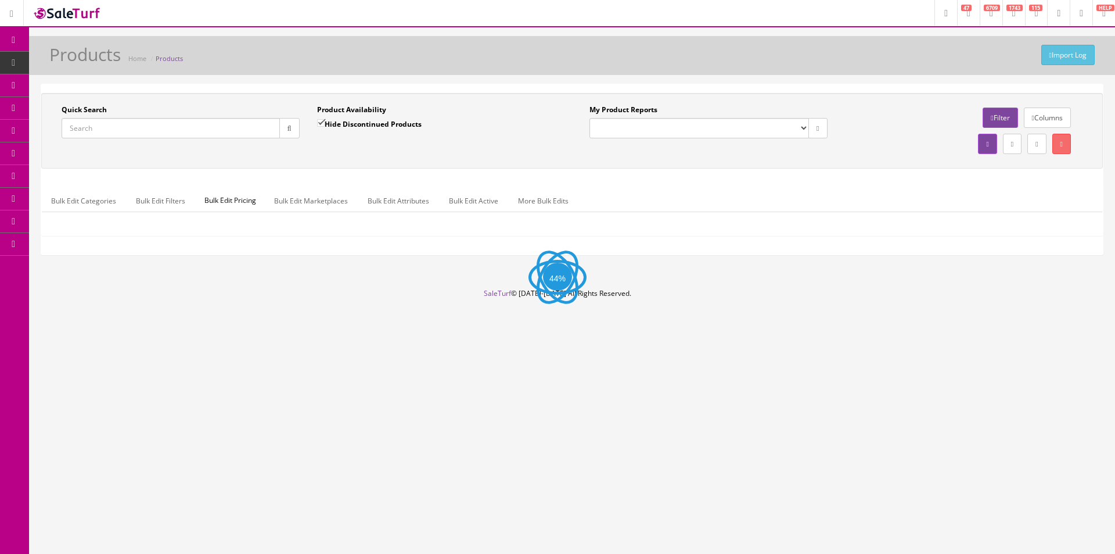
click at [190, 125] on input "Quick Search" at bounding box center [171, 128] width 218 height 20
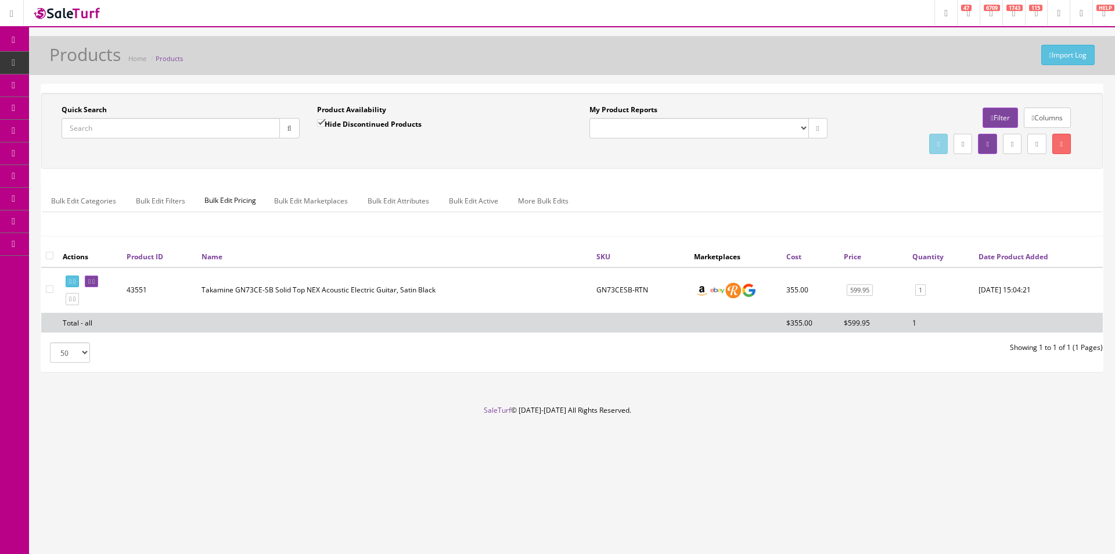
click at [190, 125] on input "Quick Search" at bounding box center [171, 128] width 218 height 20
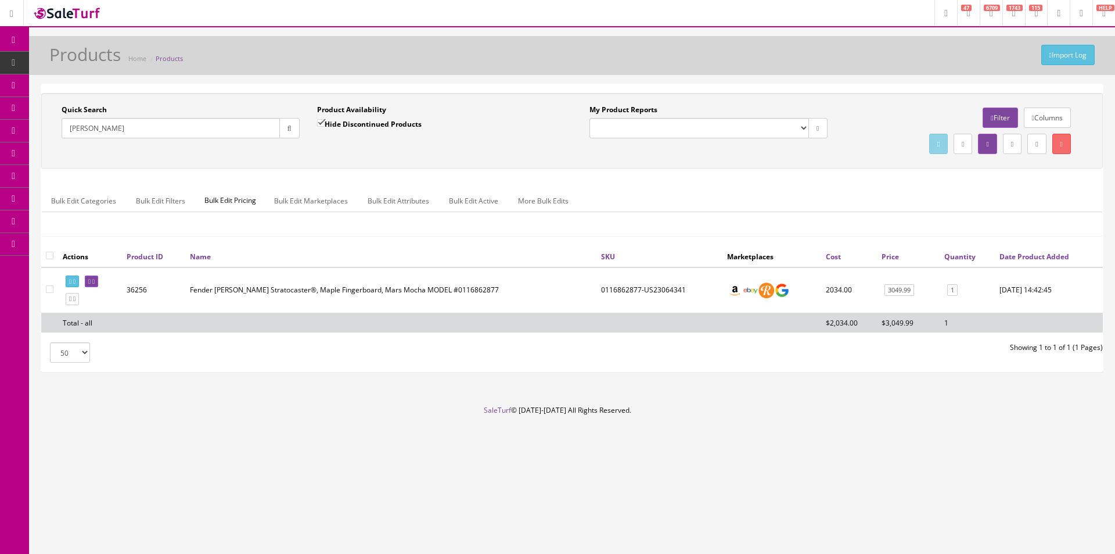
type input "[PERSON_NAME]"
click at [619, 287] on td "0116862877-US23064341" at bounding box center [660, 290] width 126 height 46
click at [620, 289] on td "0116862877-US23064341" at bounding box center [660, 290] width 126 height 46
copy td "0116862877"
click at [615, 521] on div "Research Trends Trending on Ebay Google Trends Amazon Insights (Login Before Cl…" at bounding box center [557, 277] width 1115 height 554
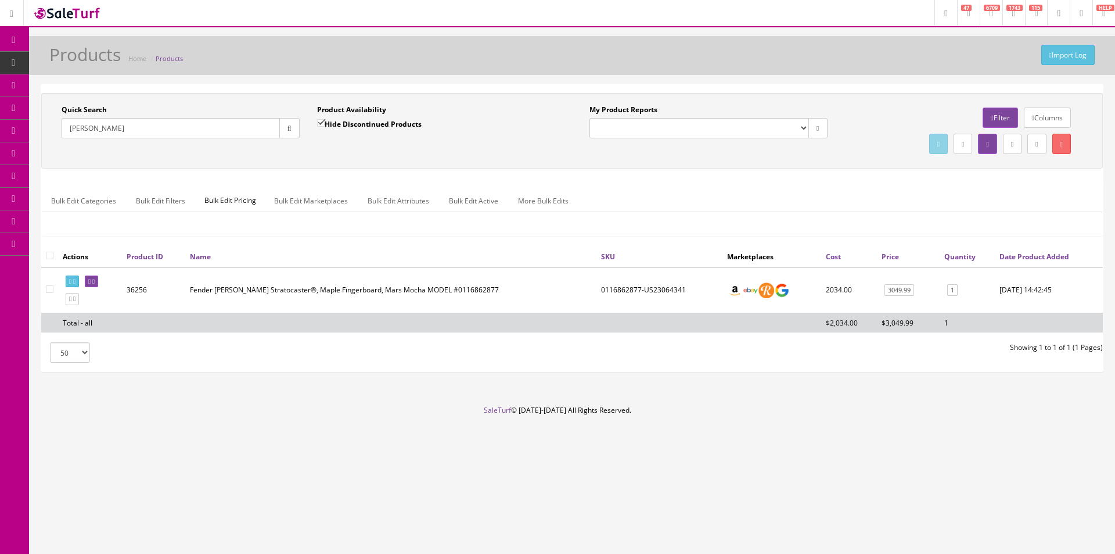
click at [653, 364] on div "Quick Search Bruno Mars Date From Product Availability Hide Discontinued Produc…" at bounding box center [572, 227] width 1062 height 287
click at [649, 524] on div "Research Trends Trending on Ebay Google Trends Amazon Insights (Login Before Cl…" at bounding box center [557, 277] width 1115 height 554
click at [422, 171] on div "Quick Search Bruno Mars Date From Product Availability Hide Discontinued Produc…" at bounding box center [572, 169] width 1062 height 153
click at [423, 171] on div "Quick Search Bruno Mars Date From Product Availability Hide Discontinued Produc…" at bounding box center [572, 169] width 1062 height 153
click at [381, 158] on div "Quick Search Bruno Mars Date From Product Availability Hide Discontinued Produc…" at bounding box center [572, 131] width 1062 height 76
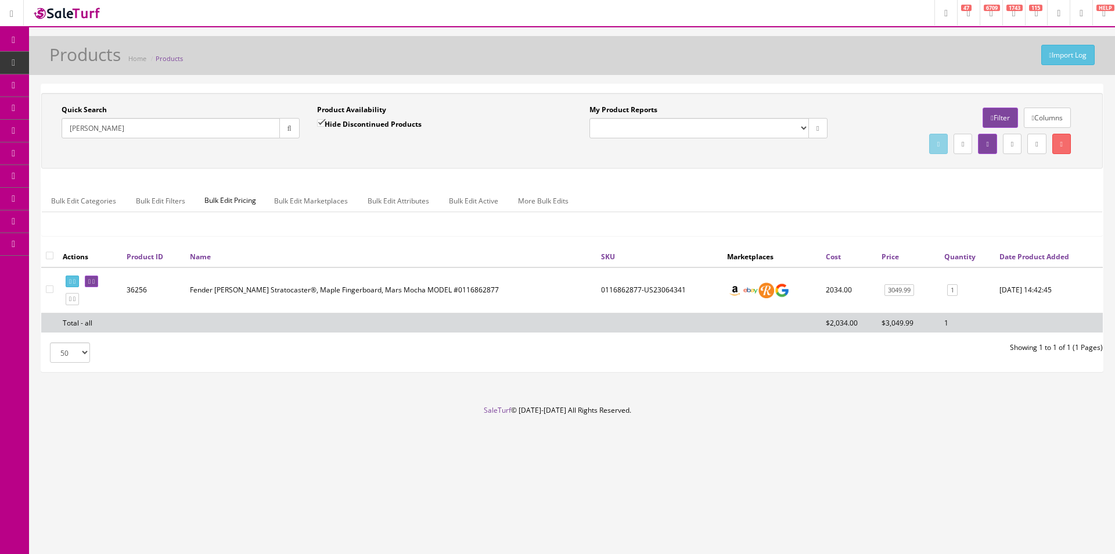
click at [243, 133] on input "Bruno Mars" at bounding box center [171, 128] width 218 height 20
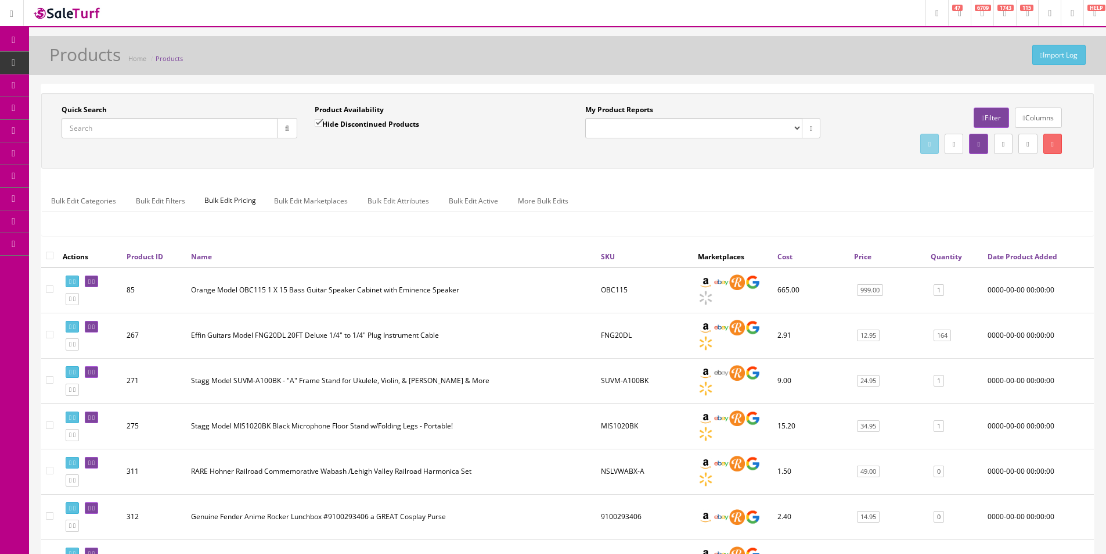
click at [612, 166] on div "Quick Search Date From Product Availability Hide Discontinued Products Date To …" at bounding box center [567, 131] width 1053 height 76
drag, startPoint x: 612, startPoint y: 166, endPoint x: 603, endPoint y: 142, distance: 25.0
click at [612, 164] on div "Quick Search Date From Product Availability Hide Discontinued Products Date To …" at bounding box center [567, 131] width 1053 height 76
click at [141, 132] on input "Quick Search" at bounding box center [170, 128] width 216 height 20
type input "Powered"
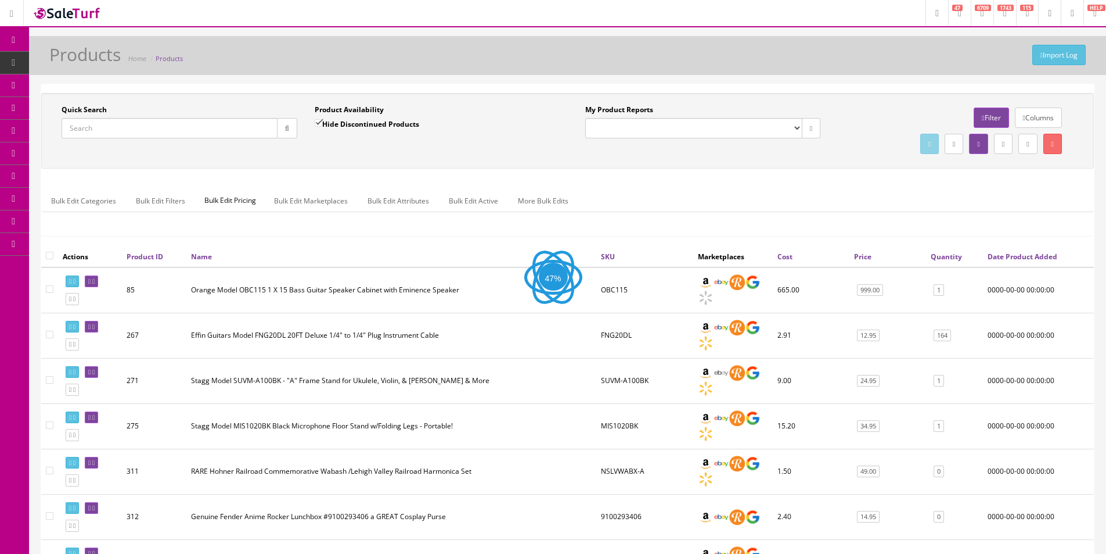
click at [218, 99] on div "Quick Search Date From Product Availability Hide Discontinued Products Date To …" at bounding box center [567, 131] width 1053 height 76
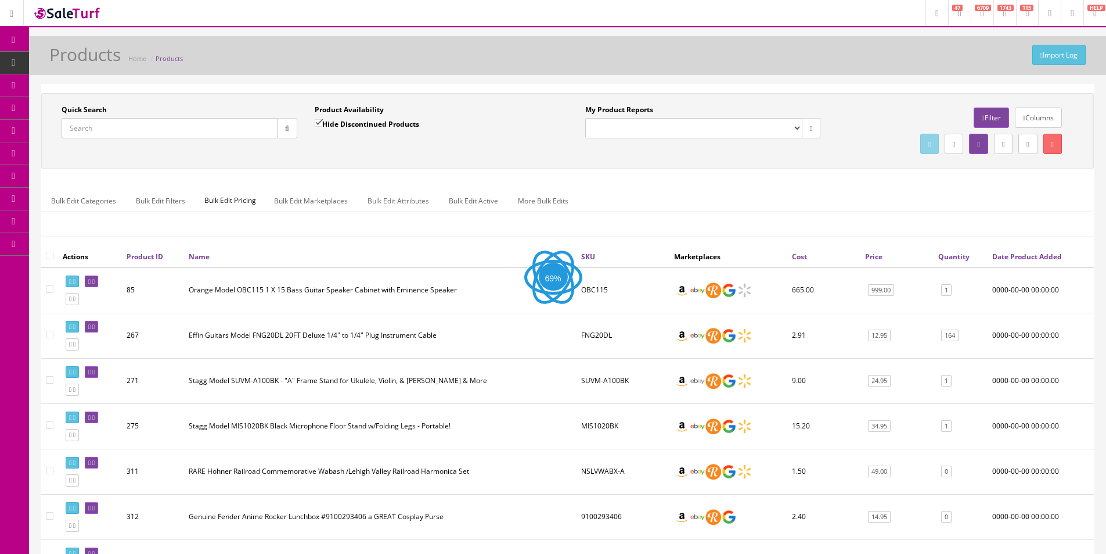
click at [218, 99] on div "Quick Search Date From Product Availability Hide Discontinued Products Date To …" at bounding box center [567, 131] width 1053 height 76
click at [218, 100] on div "Quick Search Date From Product Availability Hide Discontinued Products Date To …" at bounding box center [567, 131] width 1053 height 76
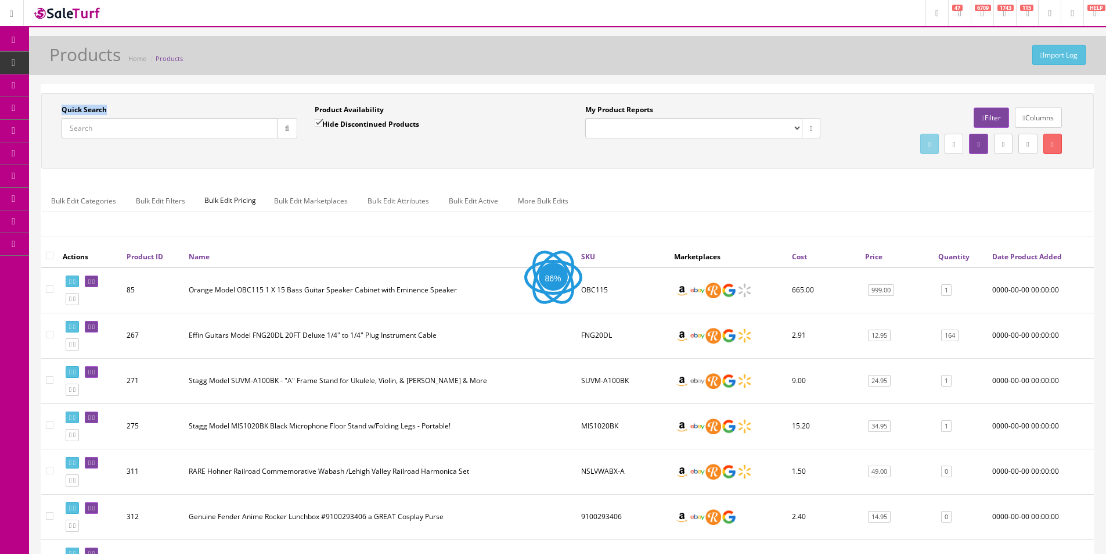
click at [218, 100] on div "Quick Search Date From Product Availability Hide Discontinued Products Date To …" at bounding box center [567, 131] width 1053 height 76
click at [203, 132] on input "Quick Search" at bounding box center [170, 128] width 216 height 20
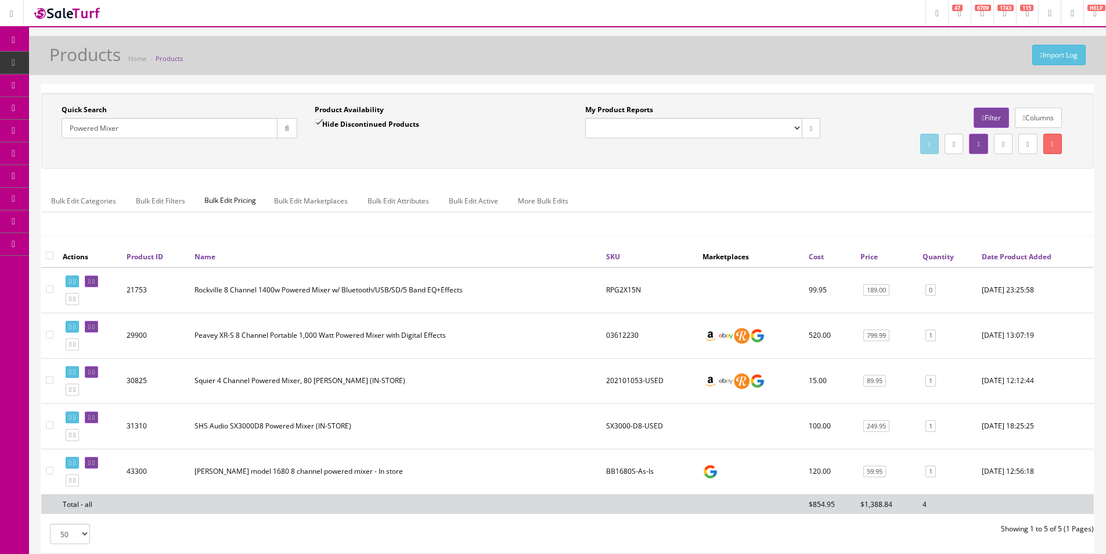
type input "Powered Mixer"
click at [51, 379] on input"] "checkbox" at bounding box center [50, 380] width 8 height 8
checkbox input"] "true"
click at [1058, 148] on link at bounding box center [1053, 144] width 19 height 20
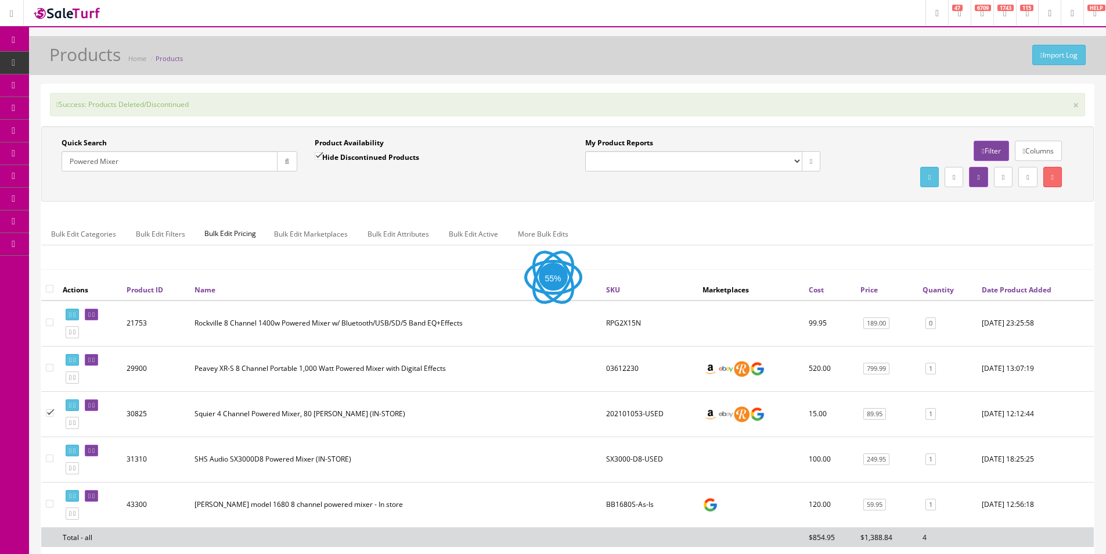
click at [49, 456] on input"] "checkbox" at bounding box center [50, 458] width 8 height 8
checkbox input"] "true"
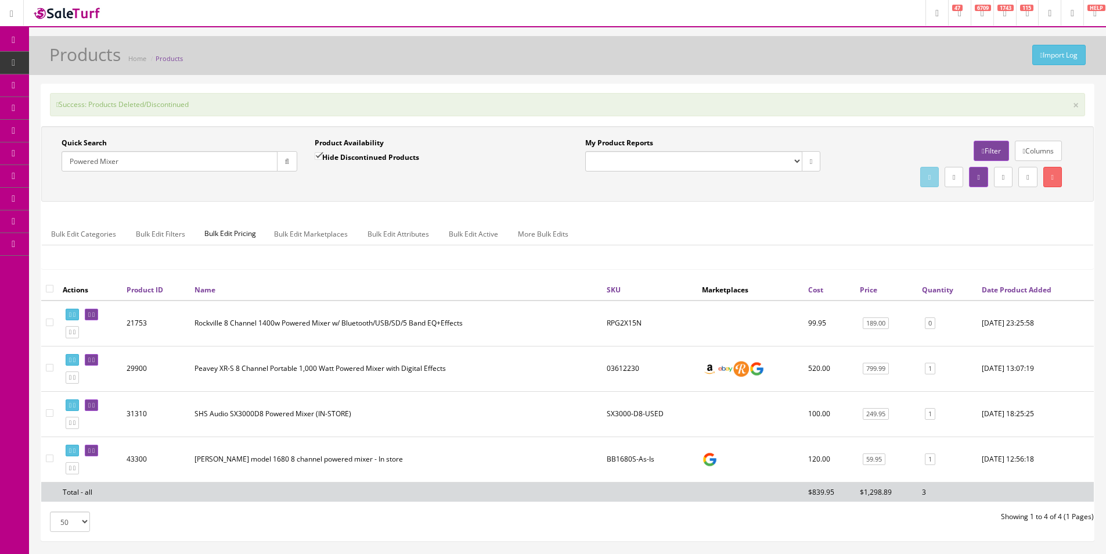
click at [50, 412] on input"] "checkbox" at bounding box center [50, 413] width 8 height 8
checkbox input"] "true"
click at [1046, 179] on link at bounding box center [1053, 177] width 19 height 20
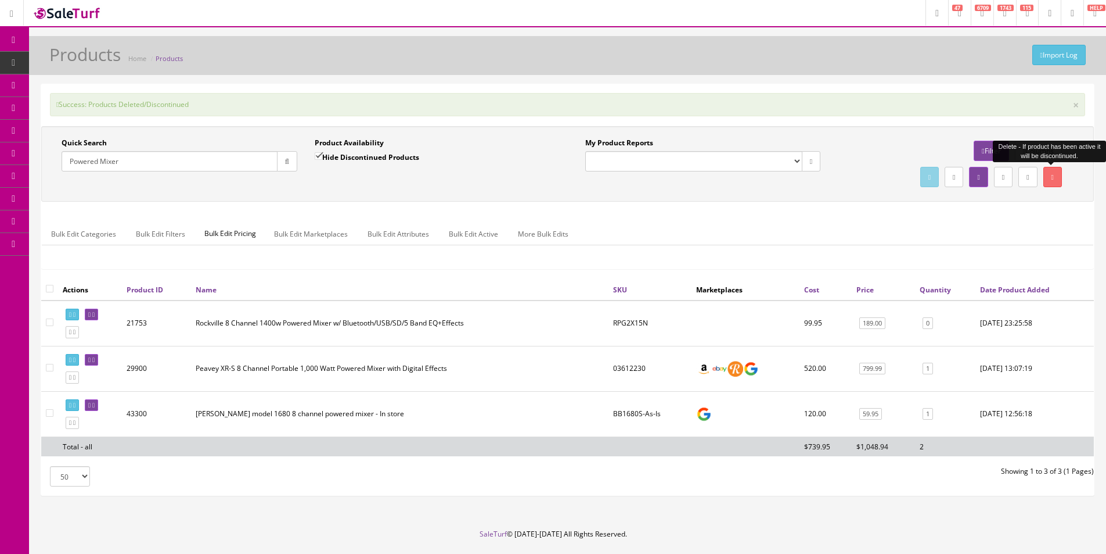
click at [46, 412] on input"] "checkbox" at bounding box center [50, 413] width 8 height 8
checkbox input"] "true"
click at [1064, 180] on div at bounding box center [956, 177] width 236 height 26
click at [1056, 179] on link at bounding box center [1053, 177] width 19 height 20
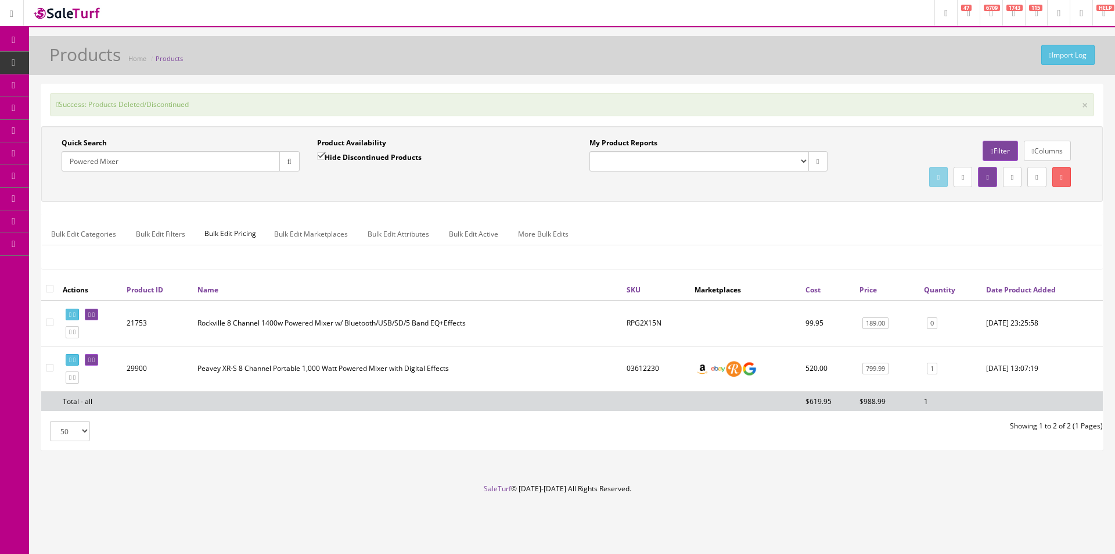
click at [125, 160] on input "Powered Mixer" at bounding box center [171, 161] width 218 height 20
click at [127, 160] on input "Powered Mixer" at bounding box center [171, 161] width 218 height 20
type input "passport"
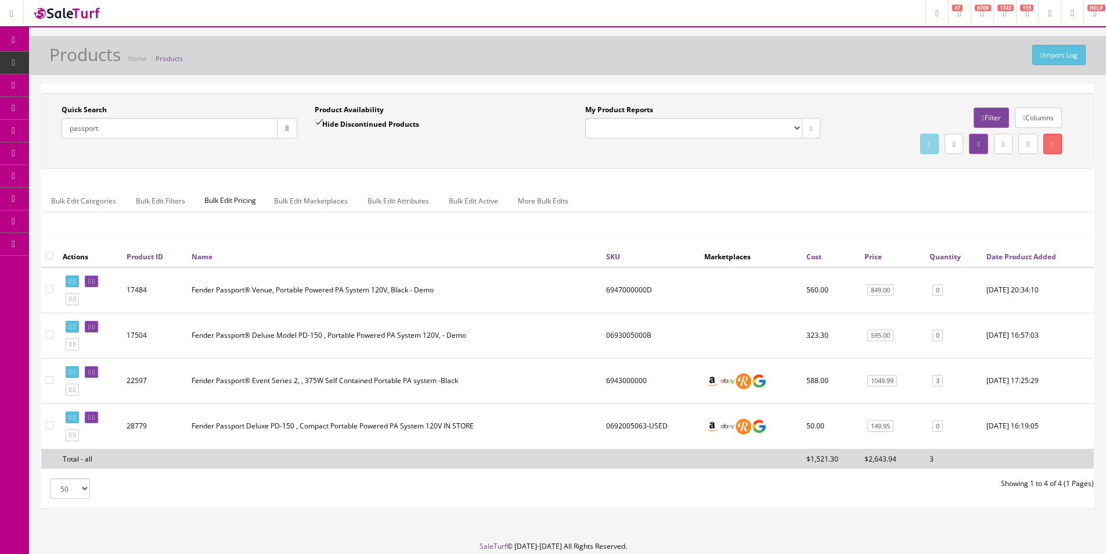
click at [221, 134] on input "passport" at bounding box center [170, 128] width 216 height 20
click at [239, 161] on div "Quick Search Date From Product Availability Hide Discontinued Products Date To …" at bounding box center [567, 131] width 1053 height 76
click at [239, 162] on div "Quick Search Date From Product Availability Hide Discontinued Products Date To …" at bounding box center [567, 131] width 1053 height 76
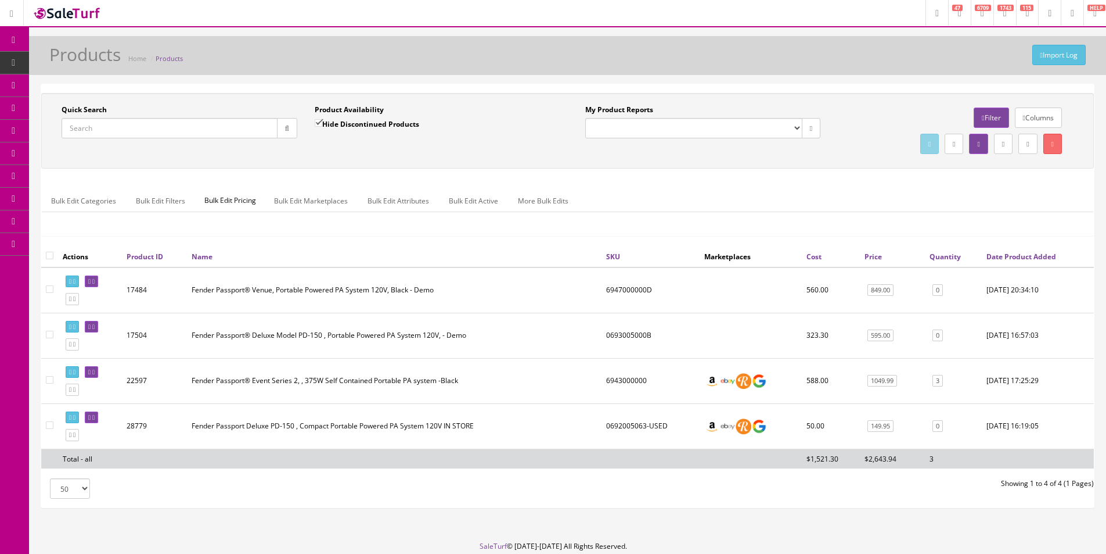
click at [573, 172] on div "Quick Search Date From Product Availability Hide Discontinued Products Date To …" at bounding box center [567, 169] width 1053 height 153
click at [573, 171] on div "Quick Search Date From Product Availability Hide Discontinued Products Date To …" at bounding box center [567, 169] width 1053 height 153
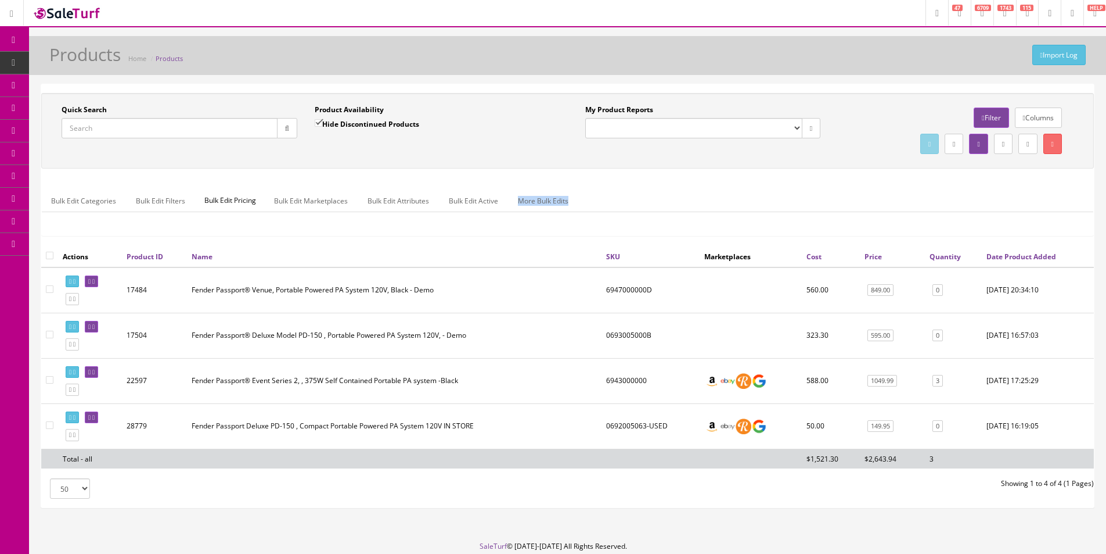
click at [573, 171] on div "Quick Search Date From Product Availability Hide Discontinued Products Date To …" at bounding box center [567, 169] width 1053 height 153
click at [572, 171] on div "Quick Search Date From Product Availability Hide Discontinued Products Date To …" at bounding box center [567, 169] width 1053 height 153
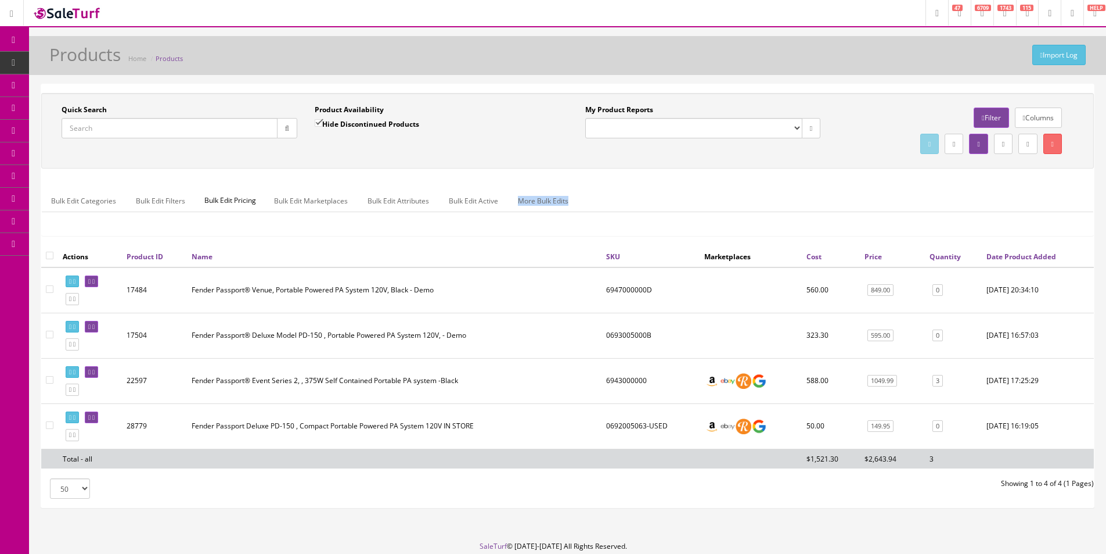
click at [572, 170] on div "Quick Search Date From Product Availability Hide Discontinued Products Date To …" at bounding box center [567, 169] width 1053 height 153
click at [572, 171] on div "Quick Search Date From Product Availability Hide Discontinued Products Date To …" at bounding box center [567, 169] width 1053 height 153
click at [326, 178] on div "Quick Search Date From Product Availability Hide Discontinued Products Date To …" at bounding box center [567, 169] width 1053 height 153
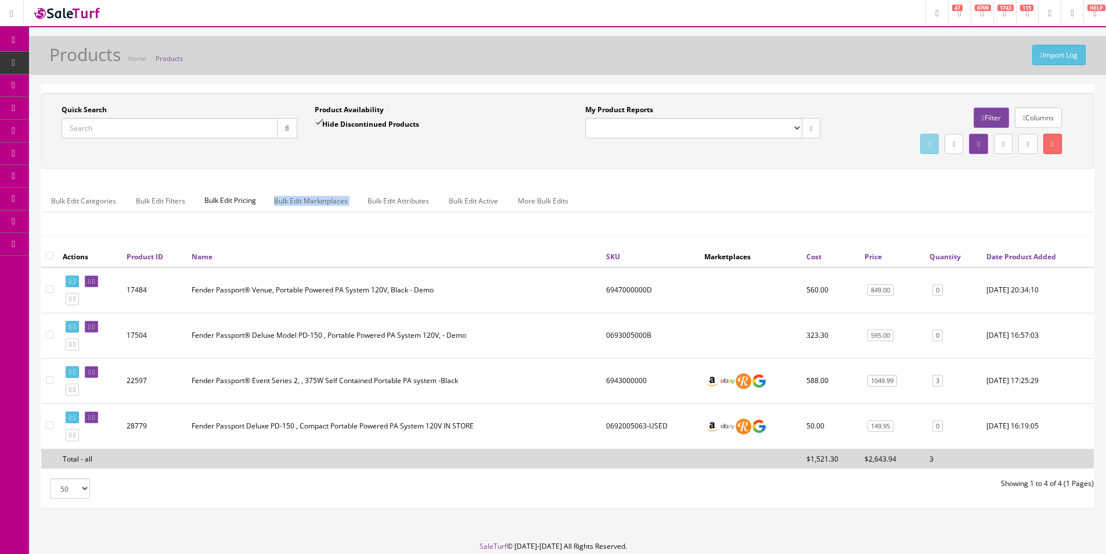
click at [326, 178] on div "Quick Search Date From Product Availability Hide Discontinued Products Date To …" at bounding box center [567, 169] width 1053 height 153
click at [200, 174] on div "Quick Search Date From Product Availability Hide Discontinued Products Date To …" at bounding box center [567, 169] width 1053 height 153
click at [142, 185] on div "Bulk Edit Categories Bulk Edit Filters Bulk Edit Pricing Bulk Edit Marketplaces…" at bounding box center [568, 208] width 1052 height 55
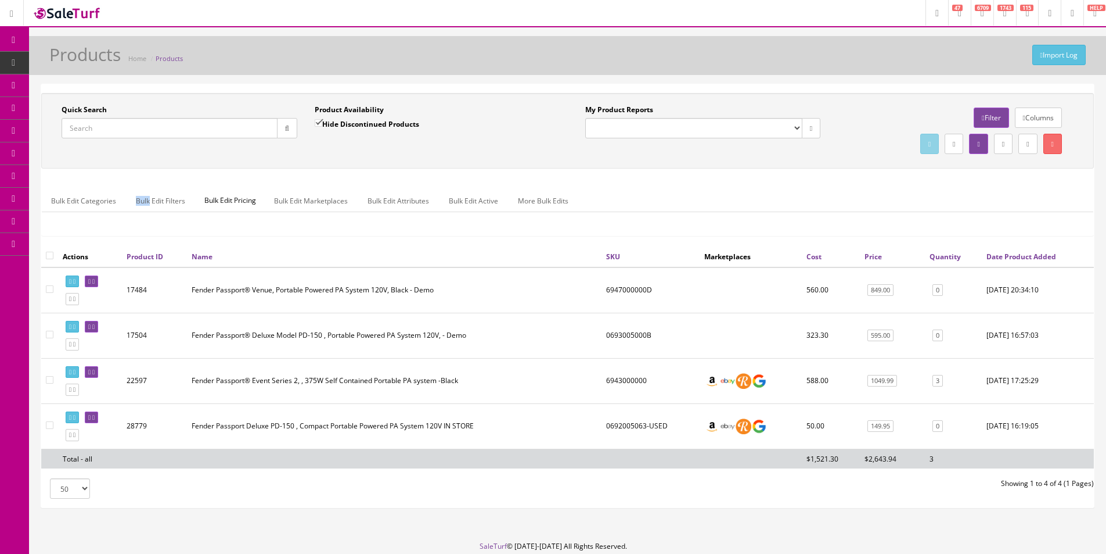
click at [142, 184] on div "Bulk Edit Categories Bulk Edit Filters Bulk Edit Pricing Bulk Edit Marketplaces…" at bounding box center [568, 208] width 1052 height 55
drag, startPoint x: 142, startPoint y: 185, endPoint x: 136, endPoint y: 182, distance: 7.0
click at [142, 184] on div "Bulk Edit Categories Bulk Edit Filters Bulk Edit Pricing Bulk Edit Marketplaces…" at bounding box center [568, 208] width 1052 height 55
click at [70, 171] on div "Quick Search Date From Product Availability Hide Discontinued Products Date To …" at bounding box center [567, 169] width 1053 height 153
click at [70, 172] on div "Quick Search Date From Product Availability Hide Discontinued Products Date To …" at bounding box center [567, 169] width 1053 height 153
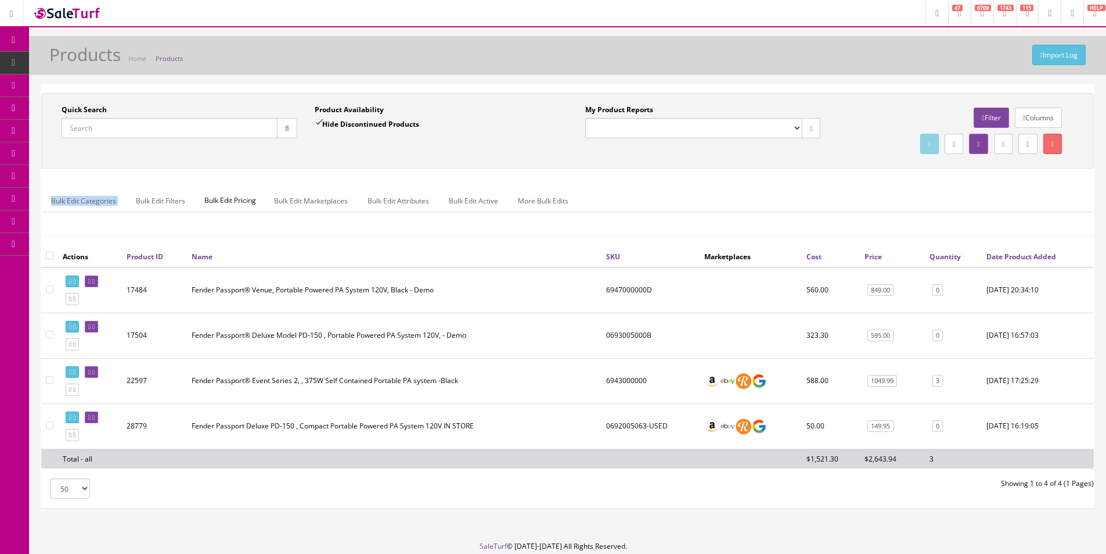
click at [70, 173] on div "Quick Search Date From Product Availability Hide Discontinued Products Date To …" at bounding box center [567, 169] width 1053 height 153
click at [38, 167] on div "Quick Search Date From Product Availability Hide Discontinued Products Date To …" at bounding box center [567, 301] width 1077 height 434
click at [46, 167] on div "Quick Search Date From Product Availability Hide Discontinued Products Date To …" at bounding box center [567, 131] width 1053 height 76
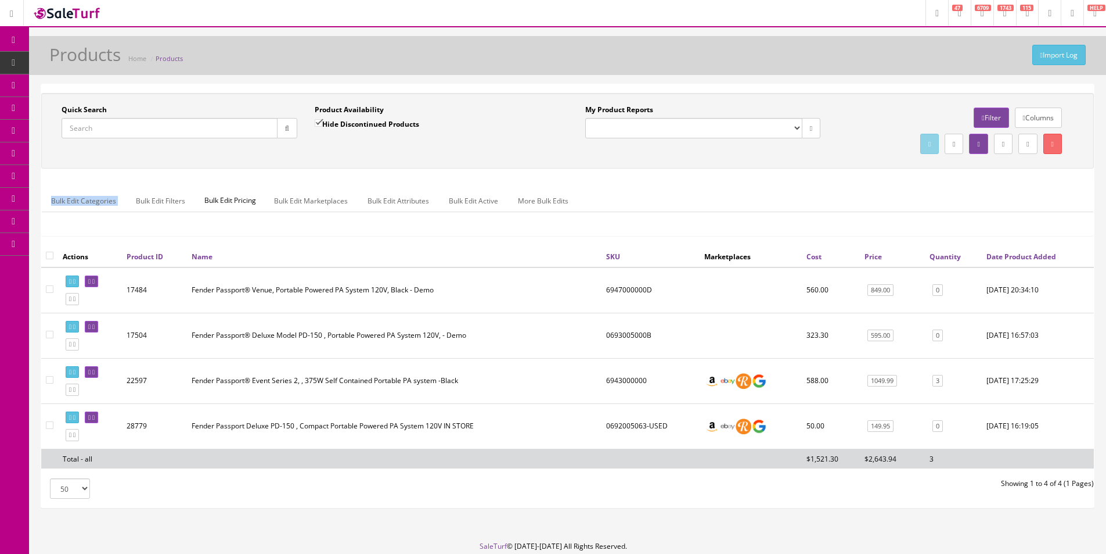
click at [46, 167] on div "Quick Search Date From Product Availability Hide Discontinued Products Date To …" at bounding box center [567, 131] width 1053 height 76
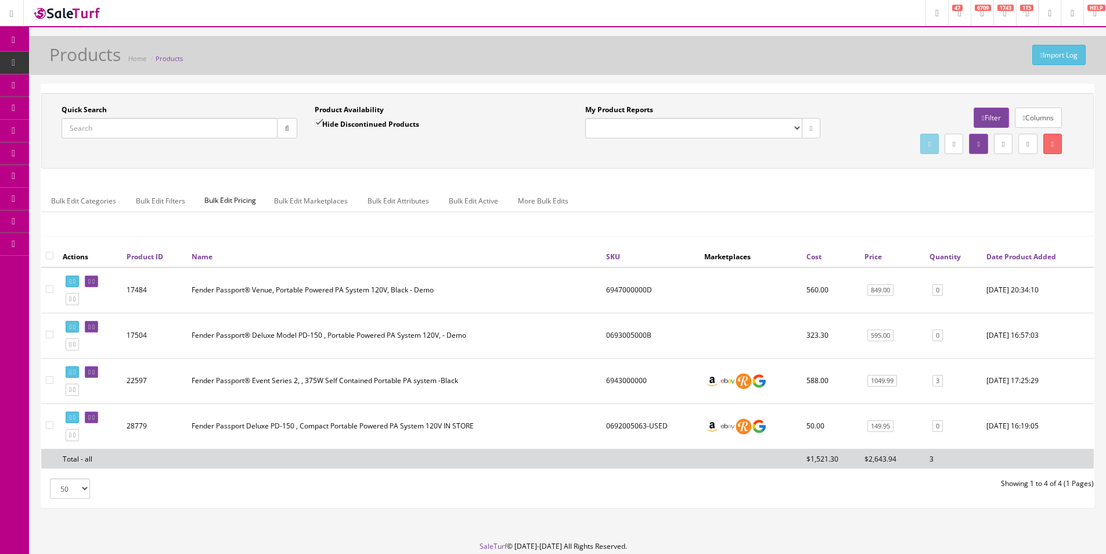
click at [46, 167] on div "Quick Search Date From Product Availability Hide Discontinued Products Date To …" at bounding box center [567, 131] width 1053 height 76
click at [58, 176] on div "Quick Search Date From Product Availability Hide Discontinued Products Date To …" at bounding box center [567, 169] width 1053 height 153
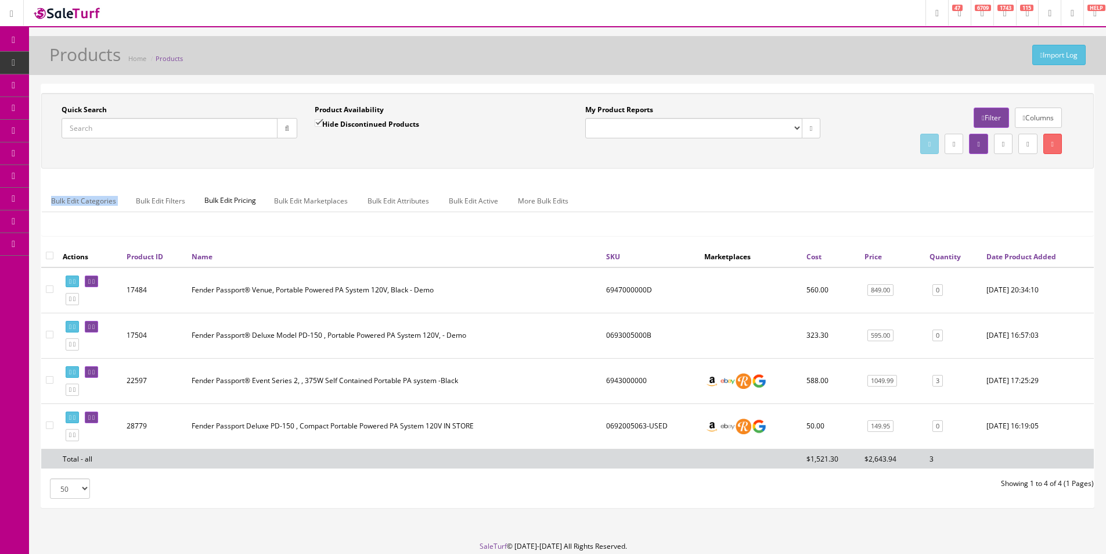
click at [58, 176] on div "Quick Search Date From Product Availability Hide Discontinued Products Date To …" at bounding box center [567, 169] width 1053 height 153
click at [58, 177] on div "Quick Search Date From Product Availability Hide Discontinued Products Date To …" at bounding box center [567, 169] width 1053 height 153
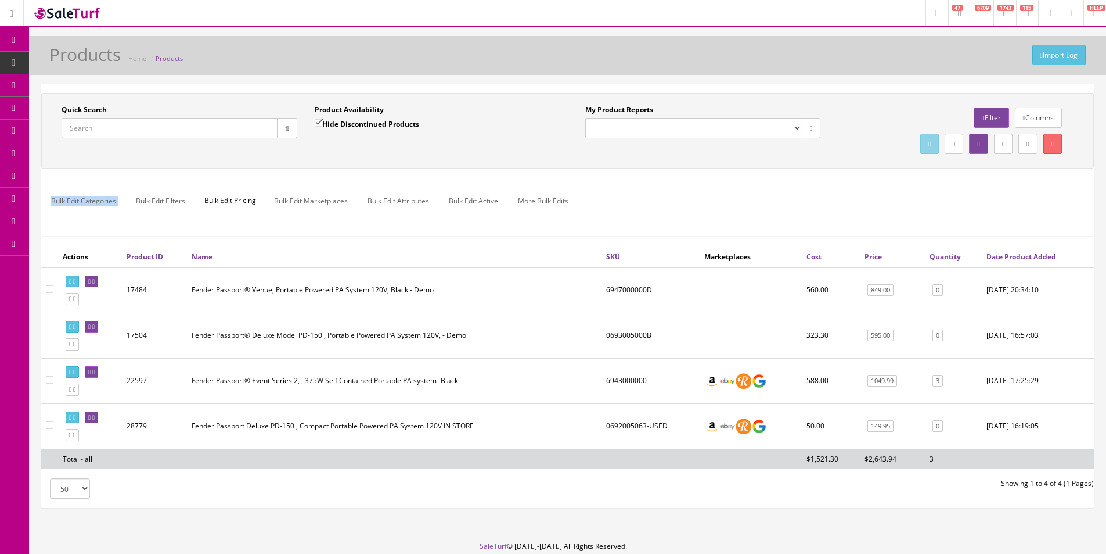
click at [58, 177] on div "Quick Search Date From Product Availability Hide Discontinued Products Date To …" at bounding box center [567, 169] width 1053 height 153
click at [60, 177] on div "Quick Search Date From Product Availability Hide Discontinued Products Date To …" at bounding box center [567, 169] width 1053 height 153
click at [59, 177] on div "Quick Search Date From Product Availability Hide Discontinued Products Date To …" at bounding box center [567, 169] width 1053 height 153
click at [53, 177] on div "Quick Search Date From Product Availability Hide Discontinued Products Date To …" at bounding box center [567, 169] width 1053 height 153
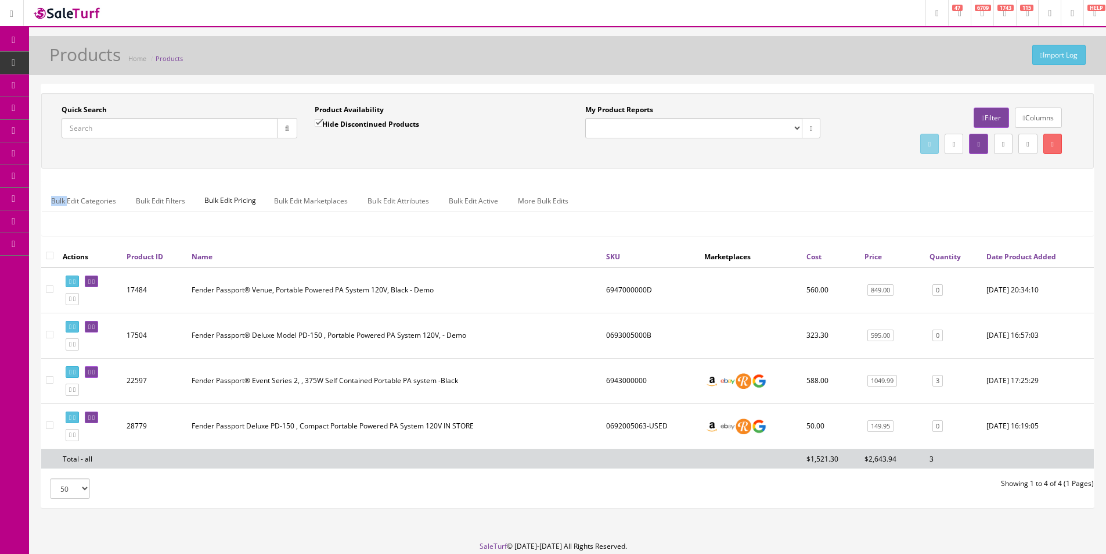
click at [53, 177] on div "Quick Search Date From Product Availability Hide Discontinued Products Date To …" at bounding box center [567, 169] width 1053 height 153
click at [54, 176] on div "Quick Search Date From Product Availability Hide Discontinued Products Date To …" at bounding box center [567, 169] width 1053 height 153
click at [82, 135] on input "Quick Search" at bounding box center [170, 128] width 216 height 20
type input "harbinger"
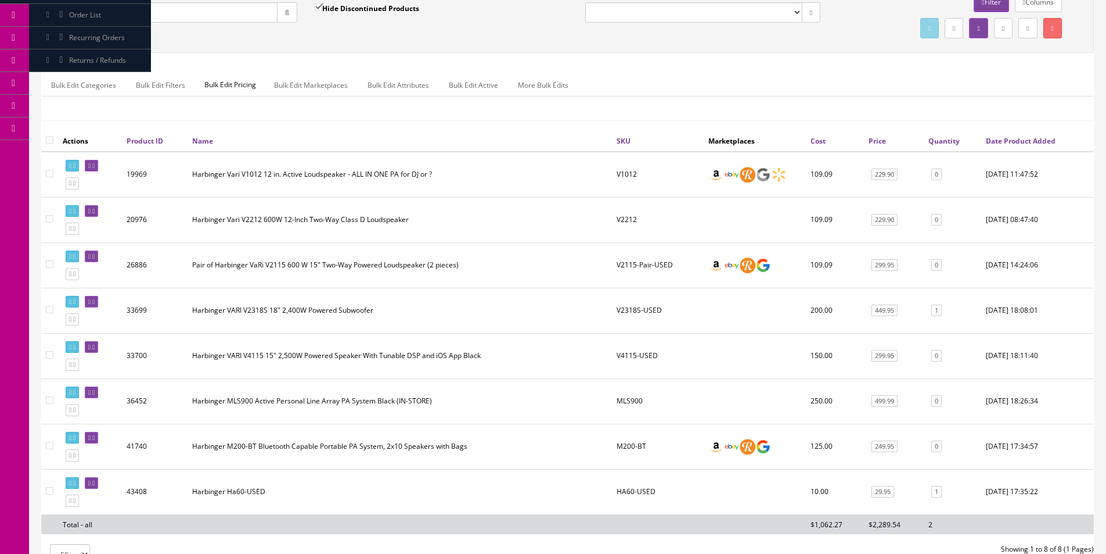
scroll to position [116, 0]
click at [939, 356] on link "0" at bounding box center [937, 355] width 10 height 12
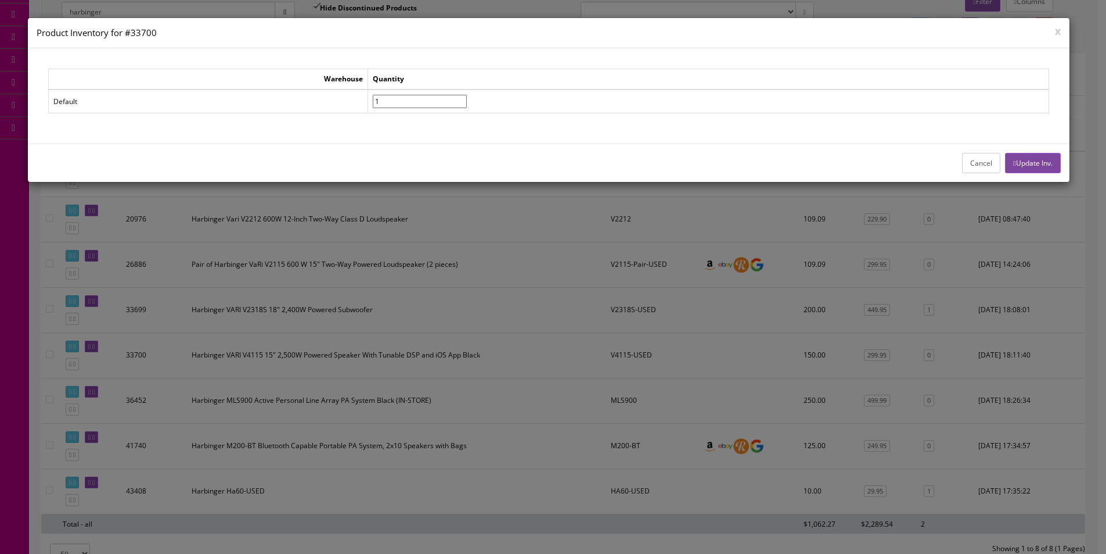
type input"] "1"
click at [467, 99] on input"] "1" at bounding box center [420, 101] width 94 height 13
click at [1026, 165] on button "Update Inv." at bounding box center [1032, 163] width 55 height 20
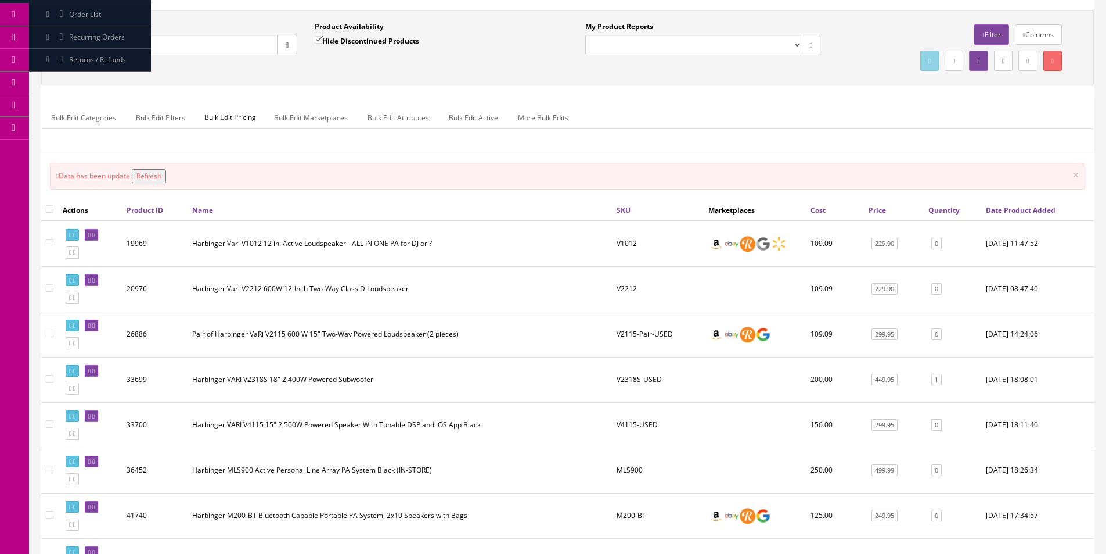
click at [812, 141] on div "Bulk Edit Categories Bulk Edit Filters Bulk Edit Pricing Bulk Edit Marketplaces…" at bounding box center [568, 124] width 1052 height 37
click at [812, 140] on div "Bulk Edit Categories Bulk Edit Filters Bulk Edit Pricing Bulk Edit Marketplaces…" at bounding box center [568, 124] width 1052 height 37
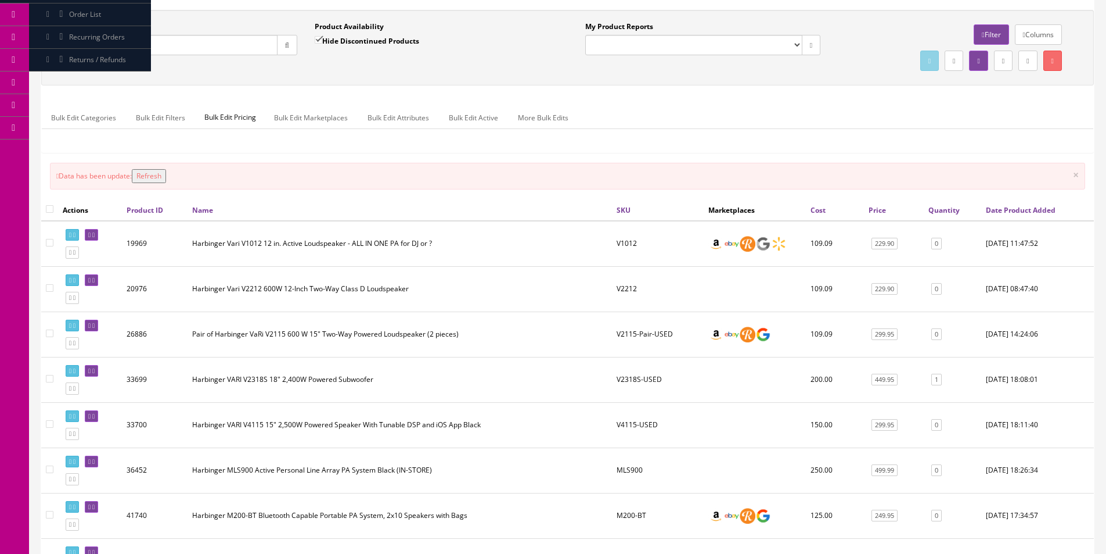
click at [811, 139] on div "Bulk Edit Categories Bulk Edit Filters Bulk Edit Pricing Bulk Edit Marketplaces…" at bounding box center [568, 124] width 1052 height 37
click at [811, 138] on div "Bulk Edit Categories Bulk Edit Filters Bulk Edit Pricing Bulk Edit Marketplaces…" at bounding box center [568, 124] width 1052 height 37
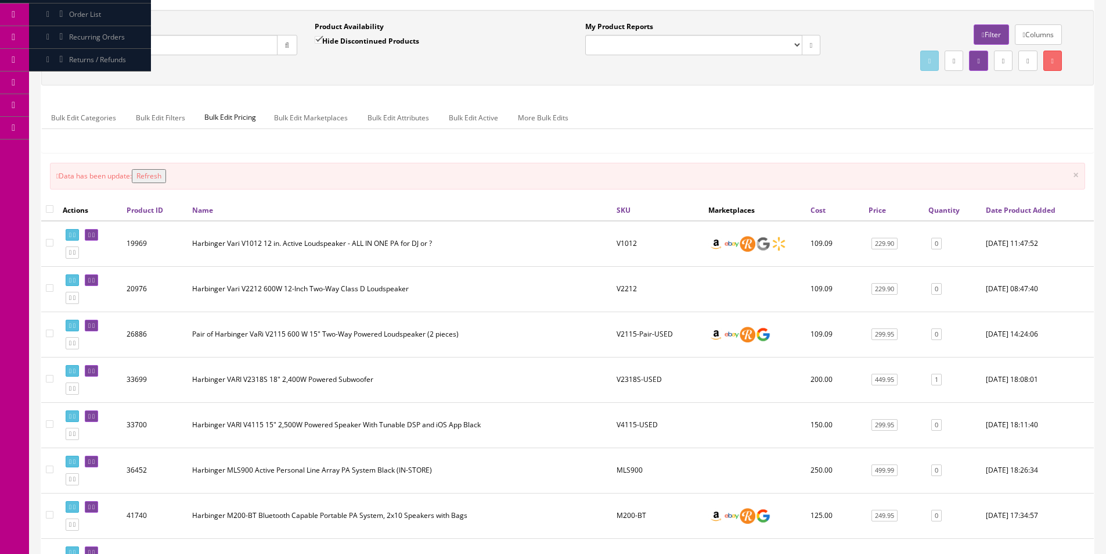
click at [811, 138] on div "Bulk Edit Categories Bulk Edit Filters Bulk Edit Pricing Bulk Edit Marketplaces…" at bounding box center [568, 124] width 1052 height 37
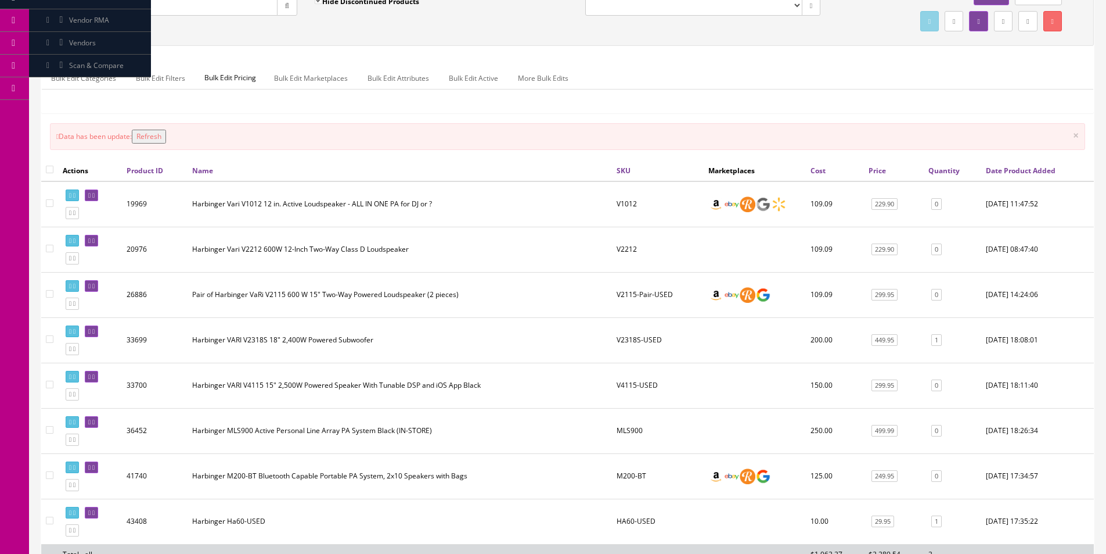
scroll to position [174, 0]
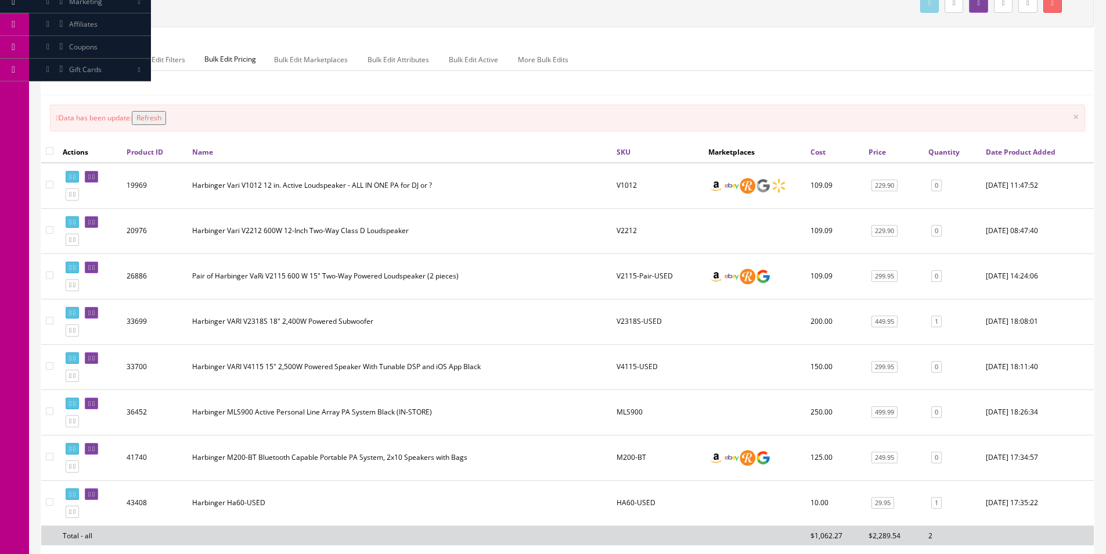
click at [145, 366] on td "33700" at bounding box center [155, 366] width 66 height 45
click at [251, 332] on td "Harbinger VARI V2318S 18" 2,400W Powered Subwoofer" at bounding box center [400, 321] width 425 height 45
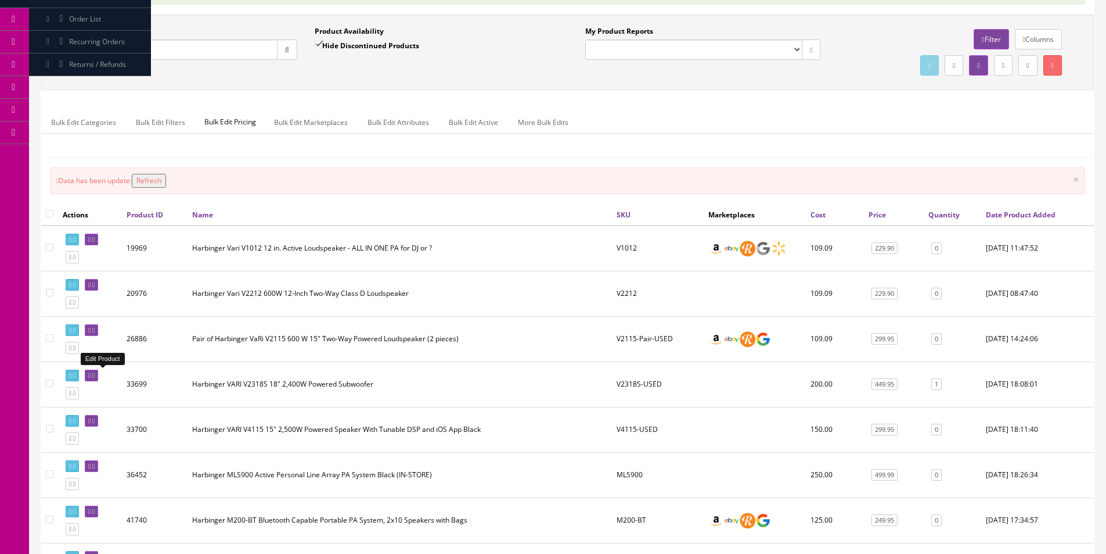
scroll to position [58, 0]
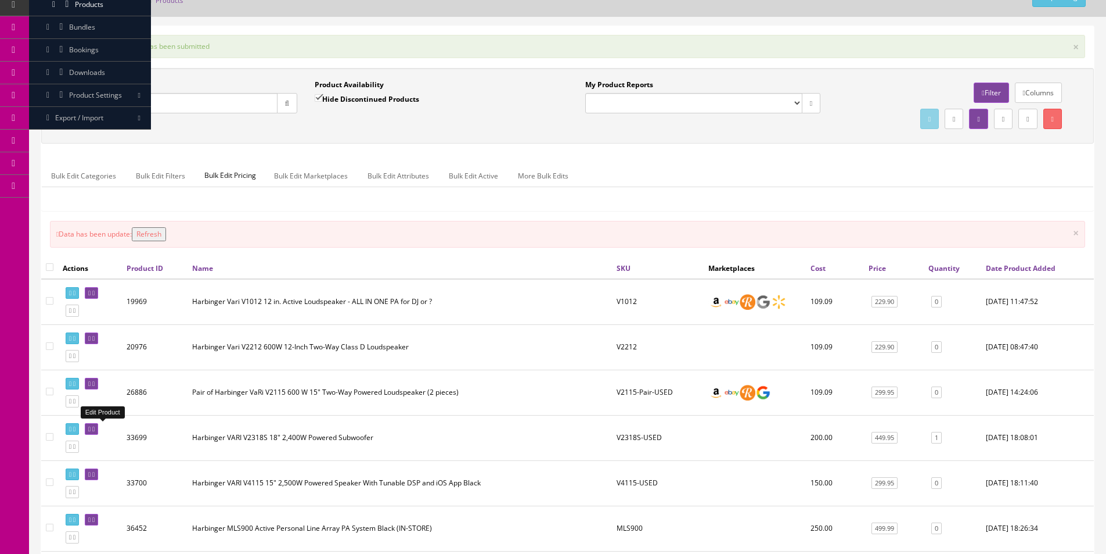
click at [113, 71] on link "Order List" at bounding box center [90, 73] width 122 height 23
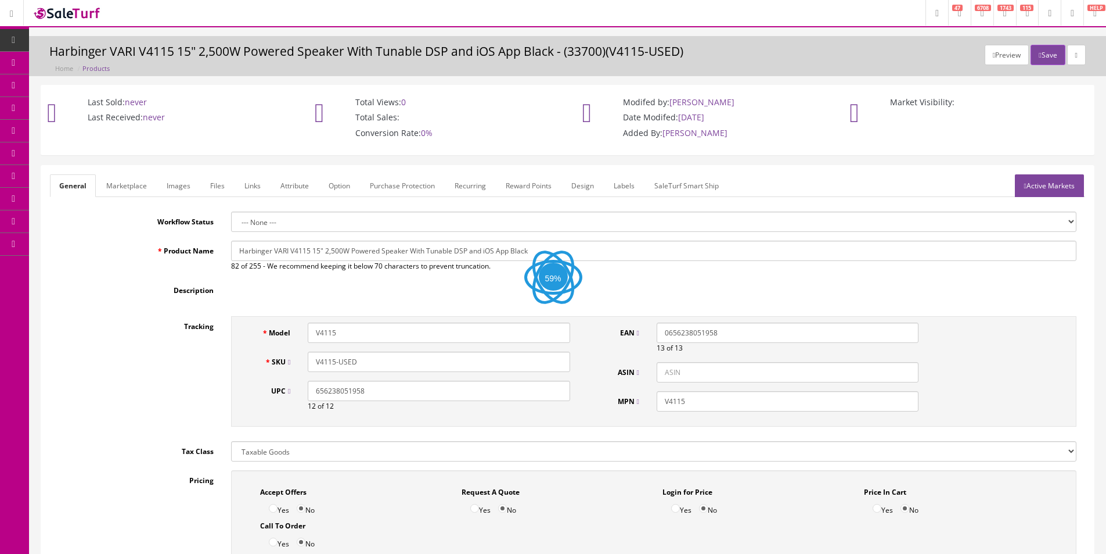
click at [627, 178] on link "Labels" at bounding box center [624, 185] width 39 height 23
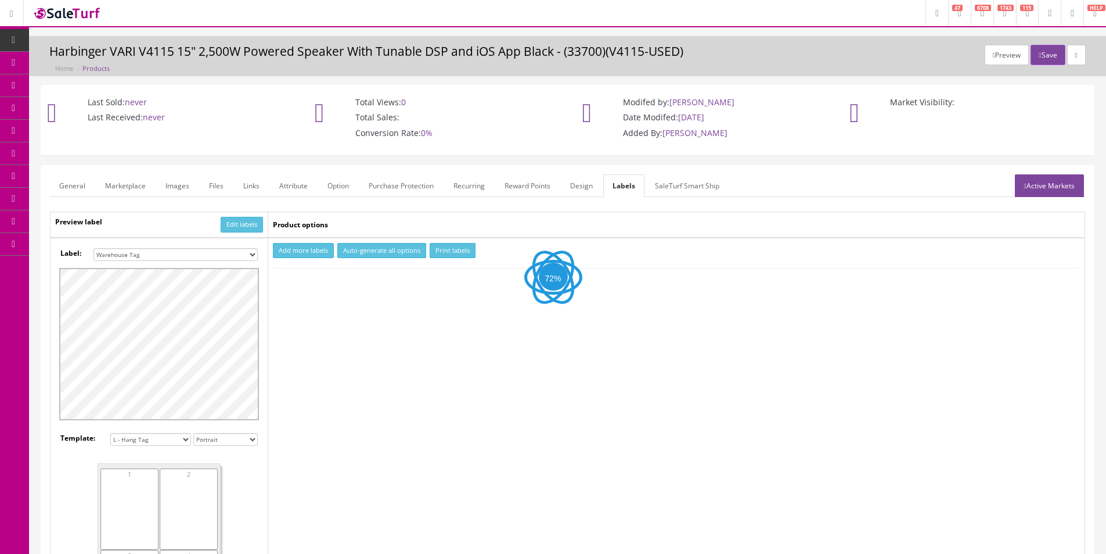
click at [179, 256] on select "Small Label 2 x 1 Label Shoe label 100 barcodes Dymo Label 2 X 1 Sticker Labels…" at bounding box center [176, 254] width 164 height 13
select select "16"
click at [94, 248] on select "Small Label 2 x 1 Label Shoe label 100 barcodes Dymo Label 2 X 1 Sticker Labels…" at bounding box center [176, 254] width 164 height 13
click at [285, 255] on button "Add more labels" at bounding box center [303, 251] width 61 height 16
click at [285, 290] on input "number" at bounding box center [303, 285] width 59 height 13
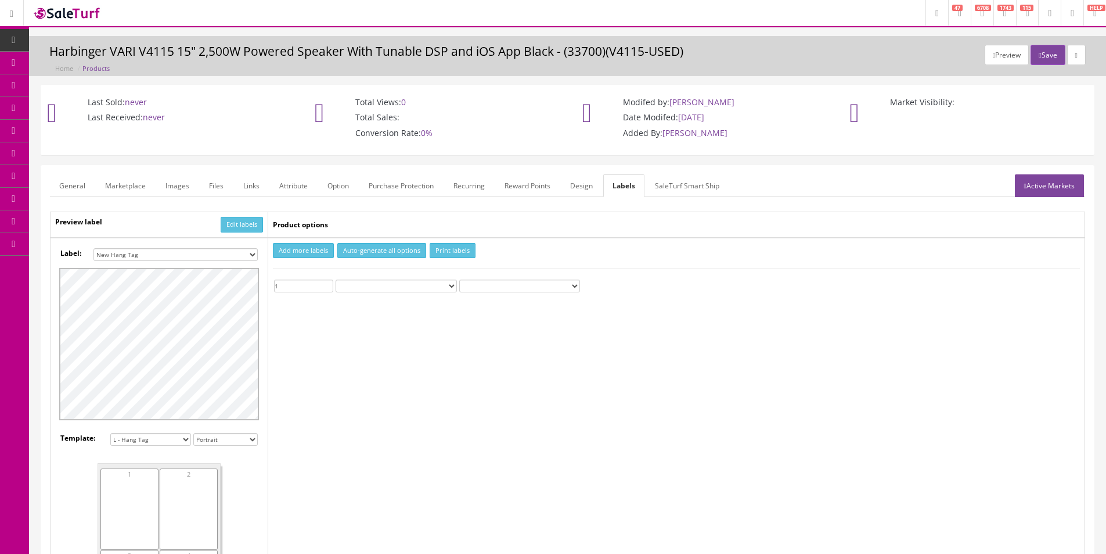
type input "1"
click at [448, 252] on button "Print labels" at bounding box center [453, 251] width 46 height 16
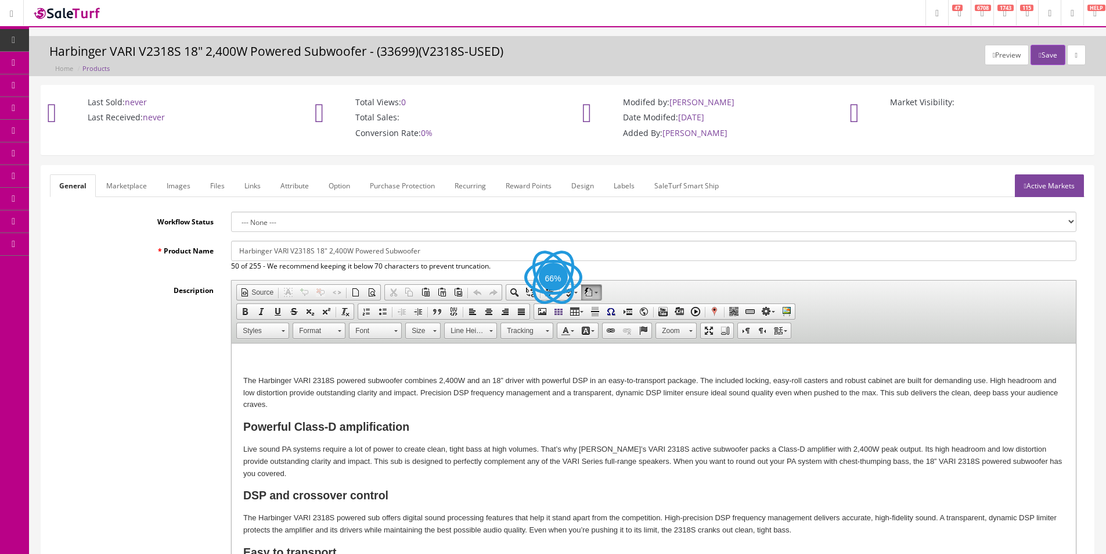
click at [626, 185] on link "Labels" at bounding box center [624, 185] width 39 height 23
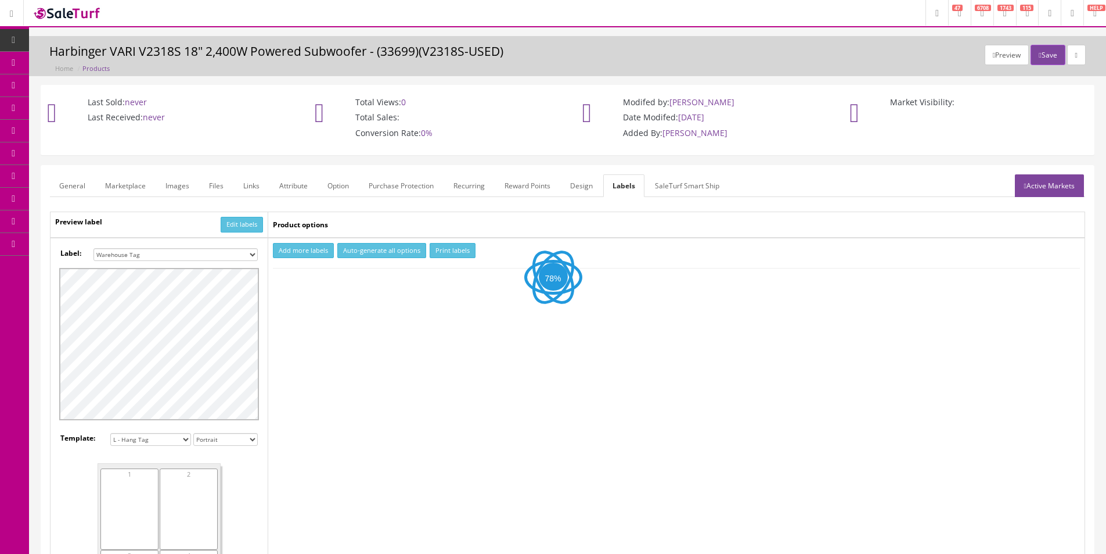
click at [193, 253] on select "Small Label 2 x 1 Label Shoe label 100 barcodes Dymo Label 2 X 1 Sticker Labels…" at bounding box center [176, 254] width 164 height 13
select select "16"
click at [94, 248] on select "Small Label 2 x 1 Label Shoe label 100 barcodes Dymo Label 2 X 1 Sticker Labels…" at bounding box center [176, 254] width 164 height 13
click at [306, 254] on button "Add more labels" at bounding box center [303, 251] width 61 height 16
click at [293, 288] on input "number" at bounding box center [303, 285] width 59 height 13
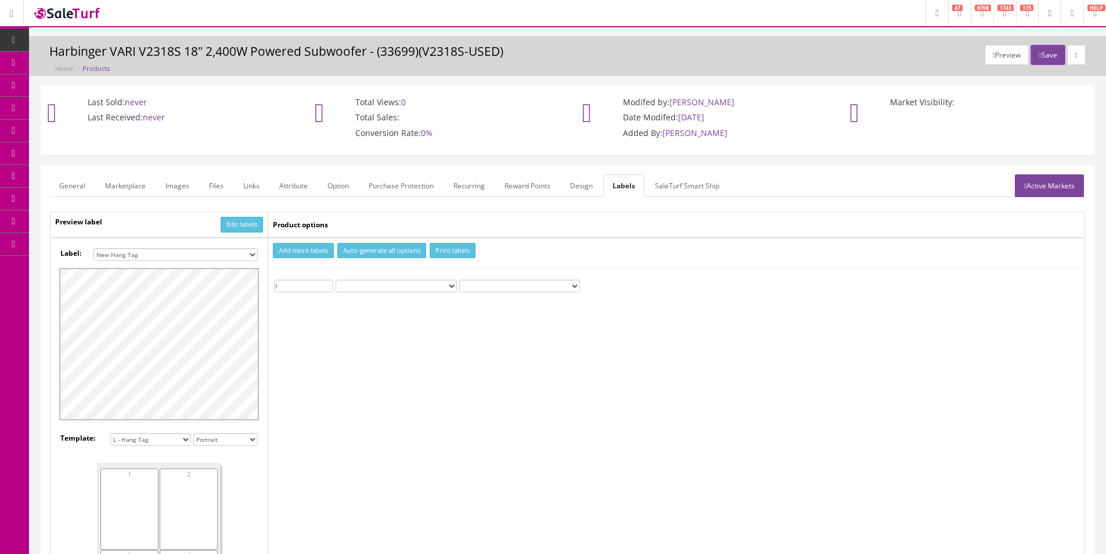
type input "1"
click at [460, 246] on button "Print labels" at bounding box center [453, 251] width 46 height 16
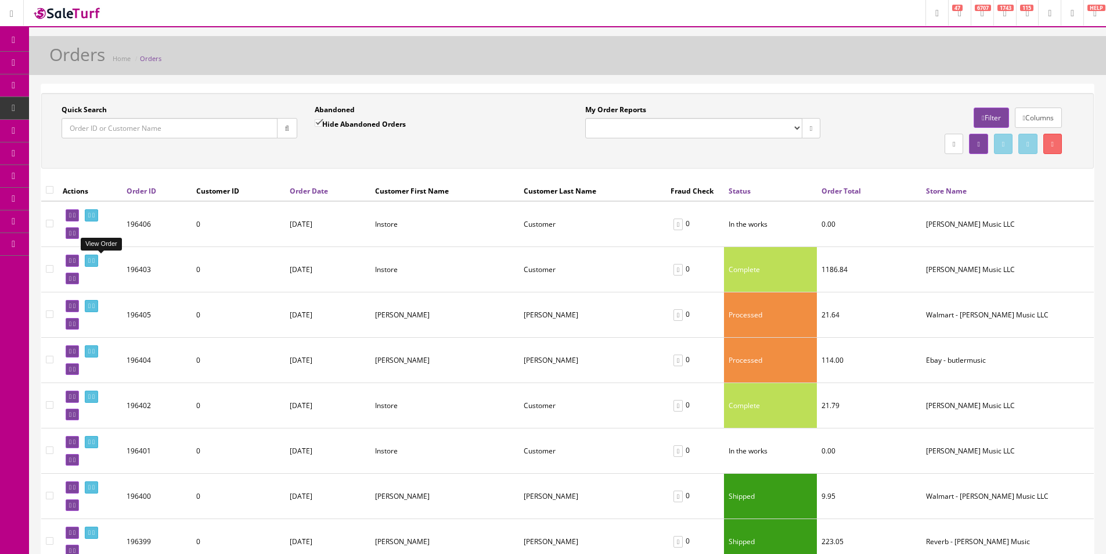
click at [98, 261] on link at bounding box center [91, 260] width 13 height 12
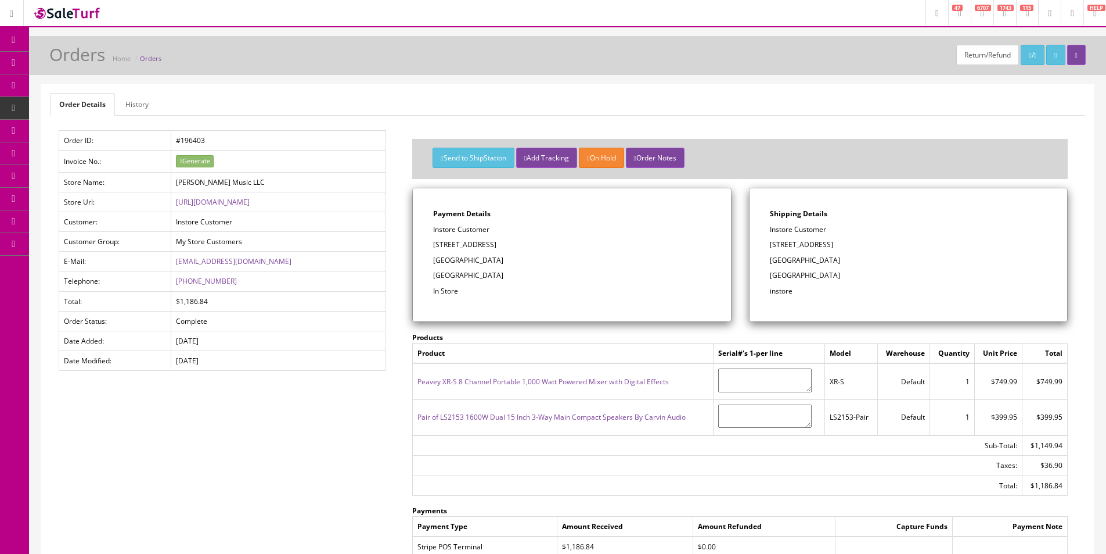
click at [50, 58] on link "Products" at bounding box center [90, 63] width 122 height 23
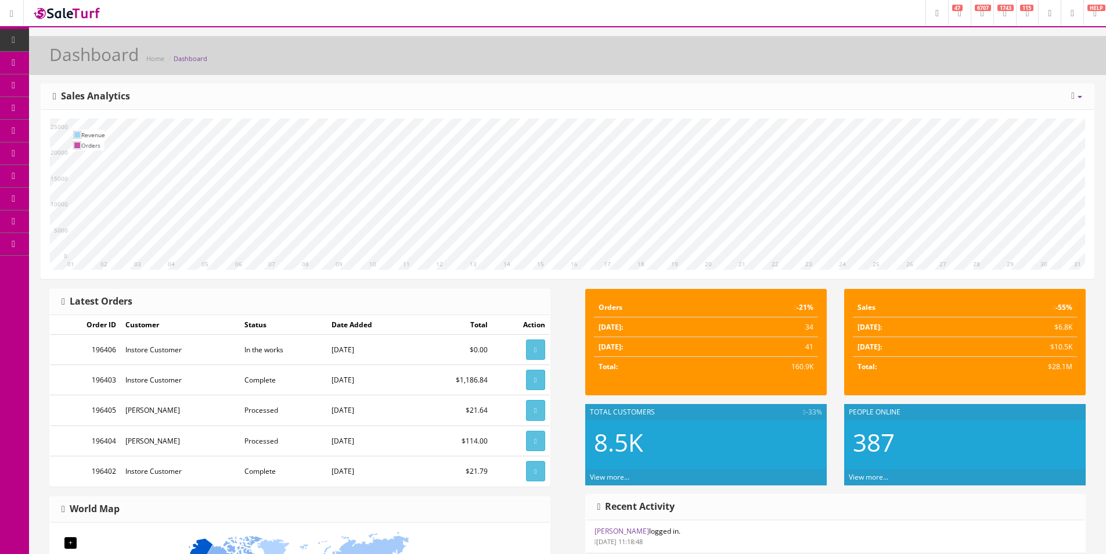
click at [76, 60] on span "Products" at bounding box center [83, 63] width 28 height 10
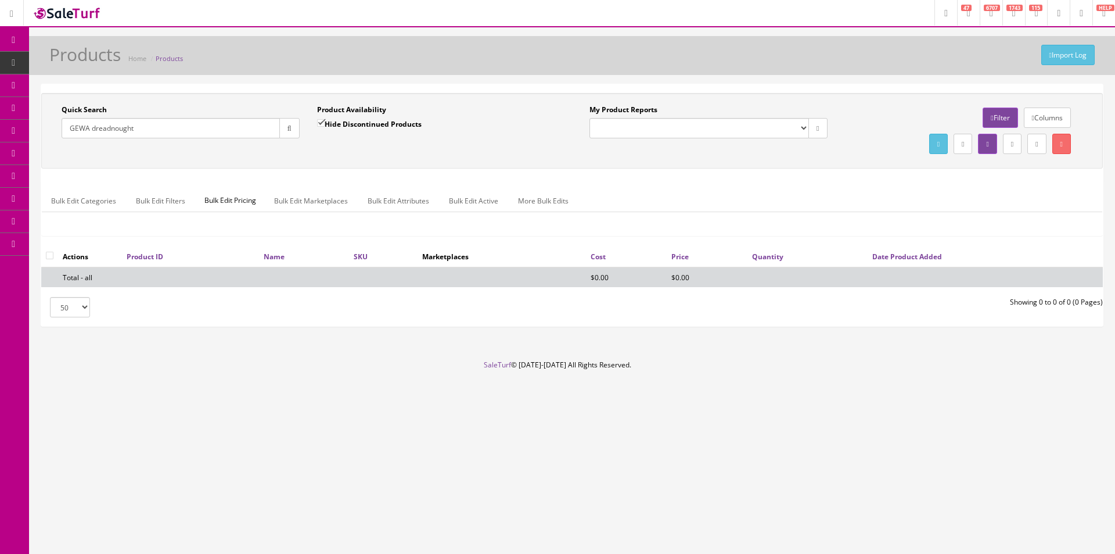
type input "GEWA dreadnought"
click at [321, 124] on input "Hide Discontinued Products" at bounding box center [321, 123] width 8 height 8
checkbox input "false"
click at [380, 165] on div "Quick Search GEWA dreadnought Date From Product Availability Hide Discontinued …" at bounding box center [572, 131] width 1062 height 76
click at [636, 13] on header "Research Trends Trending on Ebay Google Trends Amazon Insights (Login Before Cl…" at bounding box center [557, 13] width 1115 height 27
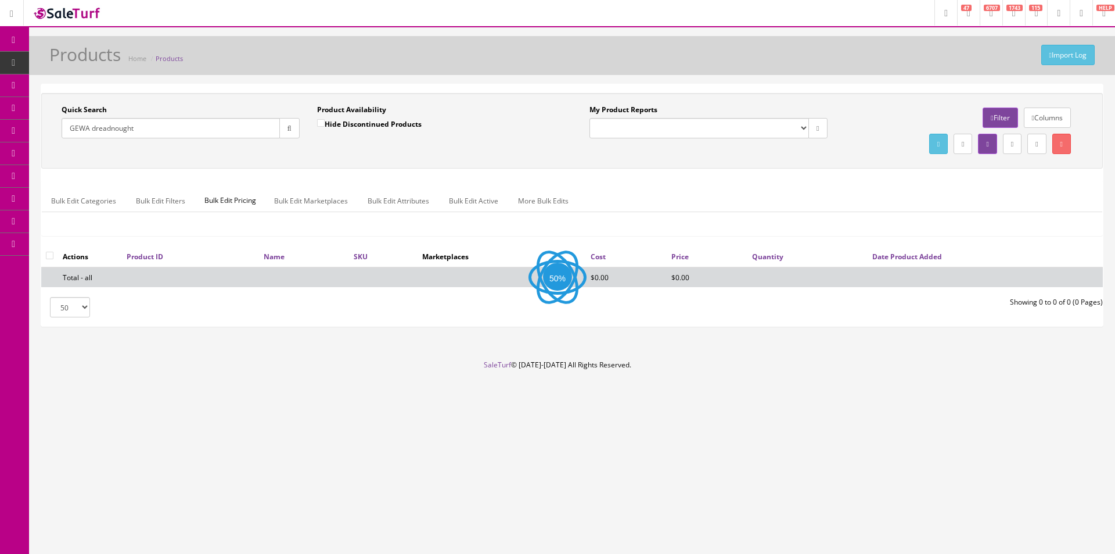
click at [636, 13] on header "Research Trends Trending on Ebay Google Trends Amazon Insights (Login Before Cl…" at bounding box center [557, 13] width 1115 height 27
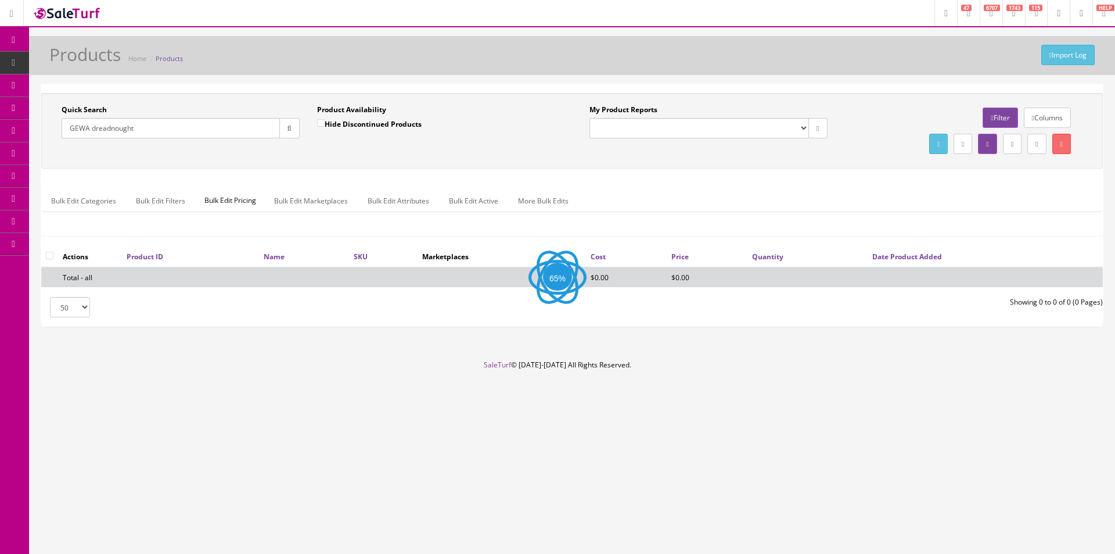
click at [636, 13] on header "Research Trends Trending on Ebay Google Trends Amazon Insights (Login Before Cl…" at bounding box center [557, 13] width 1115 height 27
drag, startPoint x: 636, startPoint y: 13, endPoint x: 605, endPoint y: 23, distance: 32.9
click at [636, 13] on header "Research Trends Trending on Ebay Google Trends Amazon Insights (Login Before Cl…" at bounding box center [557, 13] width 1115 height 27
click at [102, 129] on input "GEWA dreadnought" at bounding box center [171, 128] width 218 height 20
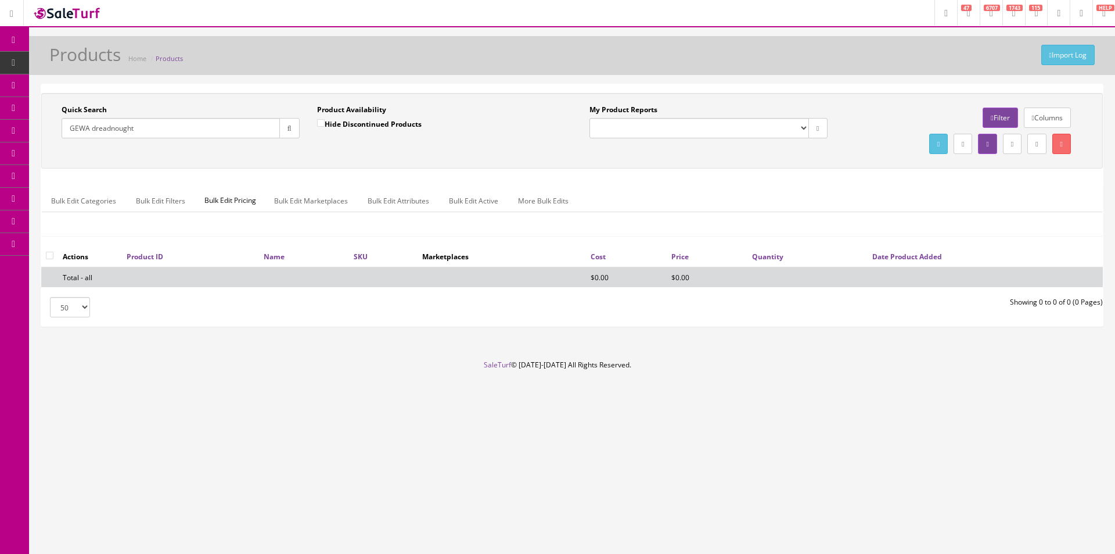
click at [102, 129] on input "GEWA dreadnought" at bounding box center [171, 128] width 218 height 20
type input "GEWA acoustic"
click at [651, 187] on div "Bulk Edit Categories Bulk Edit Filters Bulk Edit Pricing Bulk Edit Marketplaces…" at bounding box center [572, 208] width 1061 height 55
click at [651, 188] on div "Bulk Edit Categories Bulk Edit Filters Bulk Edit Pricing Bulk Edit Marketplaces…" at bounding box center [572, 208] width 1061 height 55
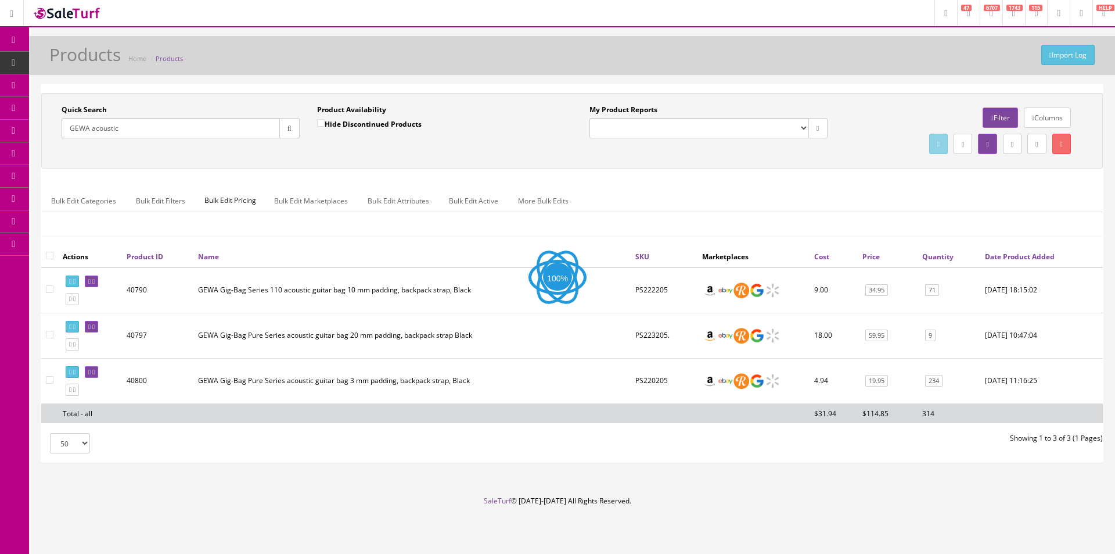
click at [651, 188] on div "Bulk Edit Categories Bulk Edit Filters Bulk Edit Pricing Bulk Edit Marketplaces…" at bounding box center [572, 208] width 1061 height 55
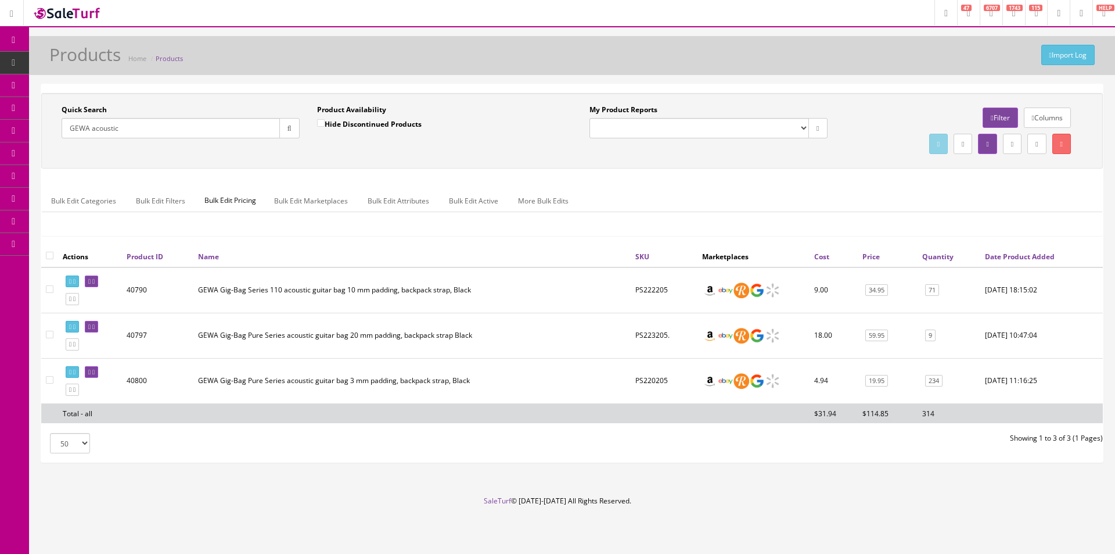
click at [651, 188] on div "Bulk Edit Categories Bulk Edit Filters Bulk Edit Pricing Bulk Edit Marketplaces…" at bounding box center [572, 208] width 1061 height 55
click at [651, 187] on div "Bulk Edit Categories Bulk Edit Filters Bulk Edit Pricing Bulk Edit Marketplaces…" at bounding box center [572, 208] width 1061 height 55
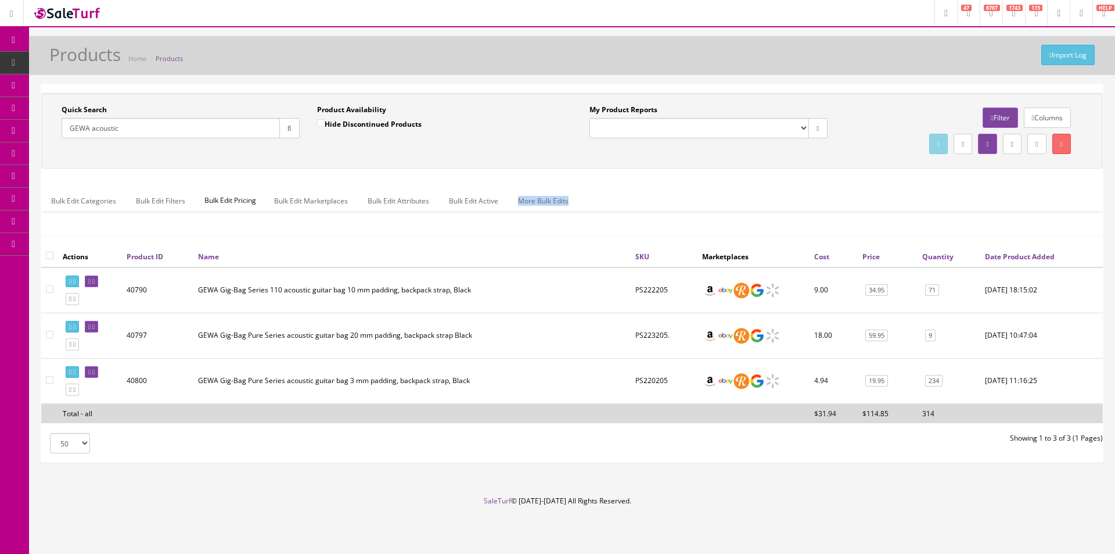
click at [651, 187] on div "Bulk Edit Categories Bulk Edit Filters Bulk Edit Pricing Bulk Edit Marketplaces…" at bounding box center [572, 208] width 1061 height 55
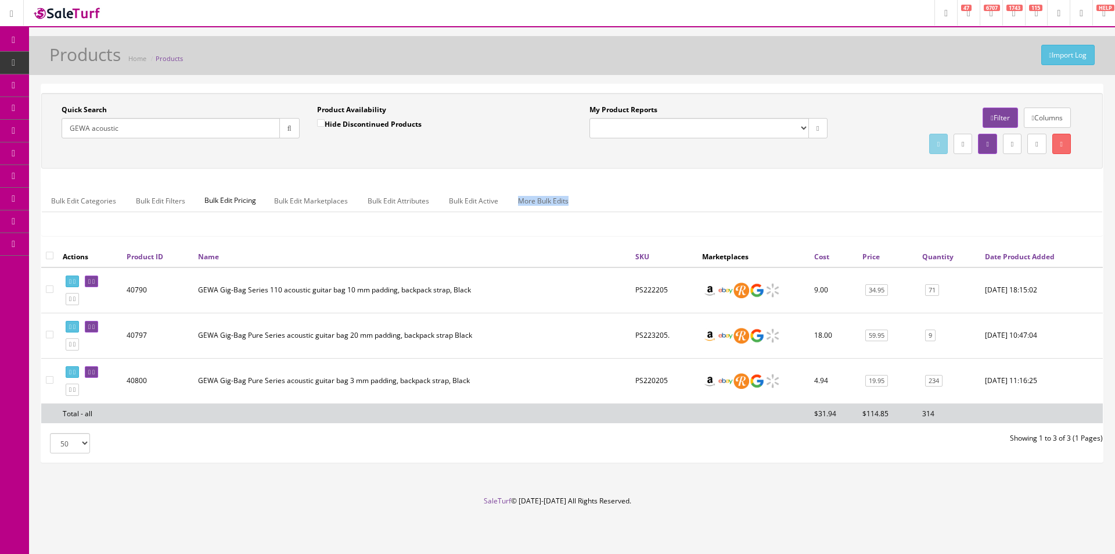
click at [651, 186] on div "Bulk Edit Categories Bulk Edit Filters Bulk Edit Pricing Bulk Edit Marketplaces…" at bounding box center [572, 208] width 1061 height 55
click at [926, 290] on link "71" at bounding box center [932, 290] width 14 height 12
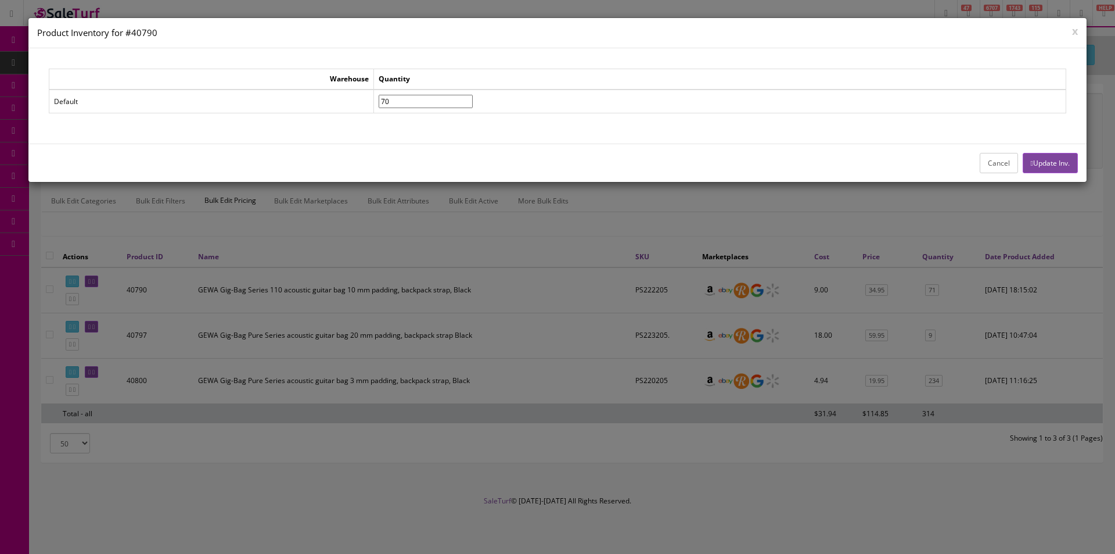
type input"] "70"
click at [473, 104] on input"] "70" at bounding box center [426, 101] width 94 height 13
click at [1040, 157] on button "Update Inv." at bounding box center [1050, 163] width 55 height 20
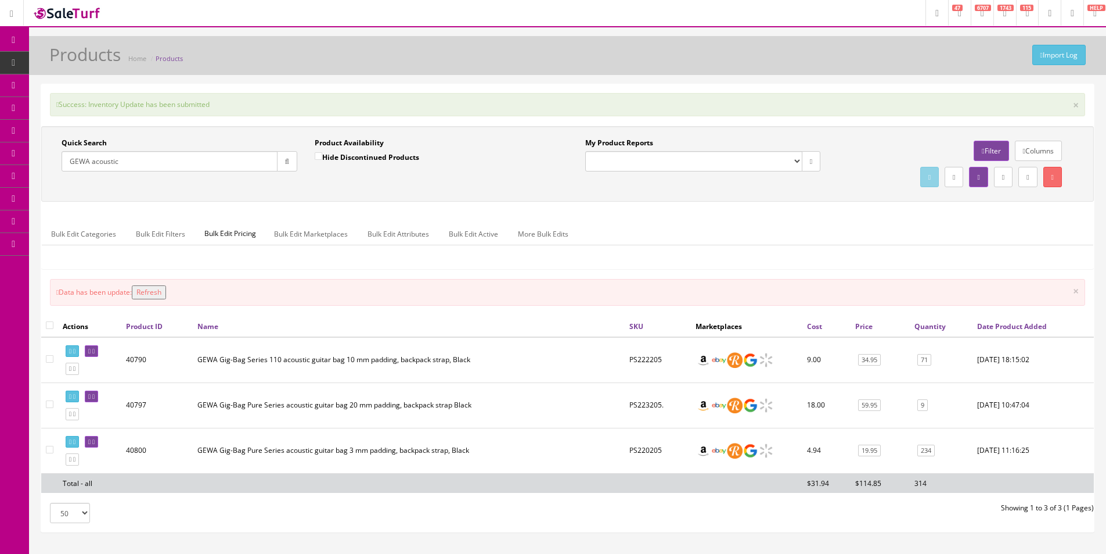
click at [109, 159] on input "GEWA acoustic" at bounding box center [170, 161] width 216 height 20
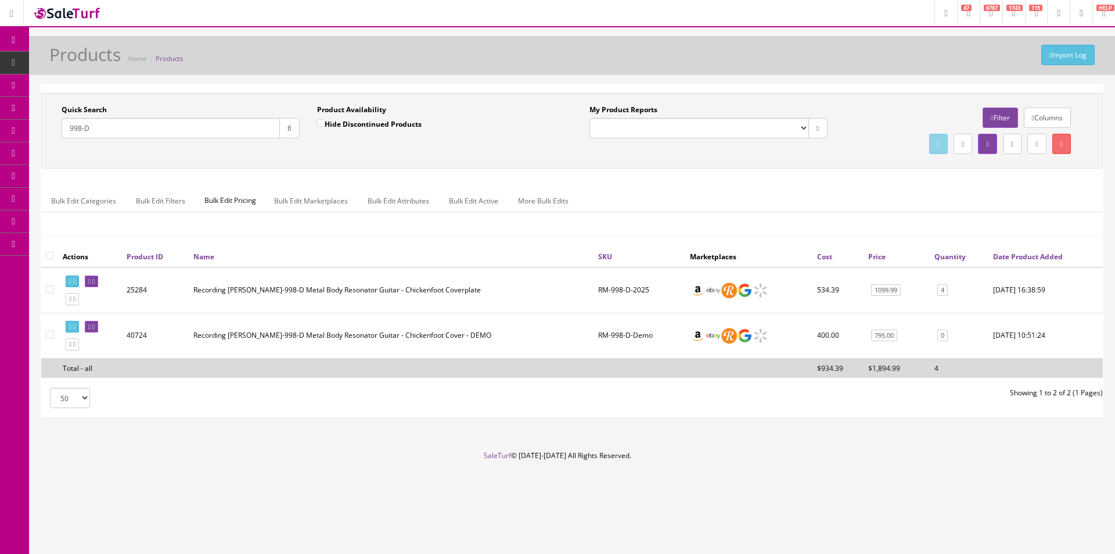
type input "998-D"
click at [405, 295] on td "Recording King RM-998-D Metal Body Resonator Guitar - Chickenfoot Coverplate" at bounding box center [391, 290] width 405 height 46
click at [406, 294] on td "Recording King RM-998-D Metal Body Resonator Guitar - Chickenfoot Coverplate" at bounding box center [391, 290] width 405 height 46
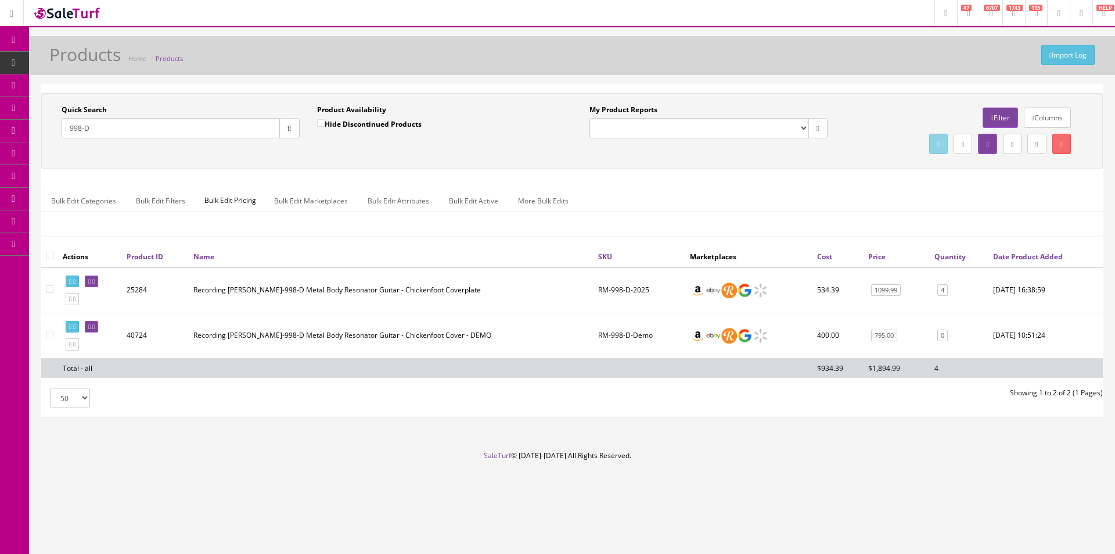
click at [406, 293] on td "Recording King RM-998-D Metal Body Resonator Guitar - Chickenfoot Coverplate" at bounding box center [391, 290] width 405 height 46
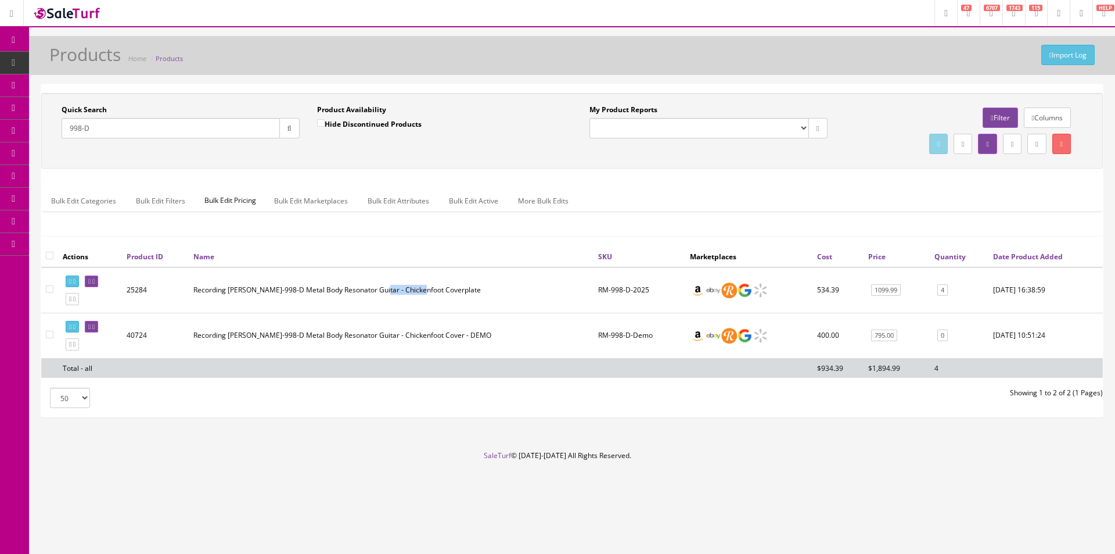
click at [406, 293] on td "Recording King RM-998-D Metal Body Resonator Guitar - Chickenfoot Coverplate" at bounding box center [391, 290] width 405 height 46
click at [406, 292] on td "Recording King RM-998-D Metal Body Resonator Guitar - Chickenfoot Coverplate" at bounding box center [391, 290] width 405 height 46
drag, startPoint x: 406, startPoint y: 292, endPoint x: 414, endPoint y: 292, distance: 7.6
click at [407, 292] on td "Recording King RM-998-D Metal Body Resonator Guitar - Chickenfoot Coverplate" at bounding box center [391, 290] width 405 height 46
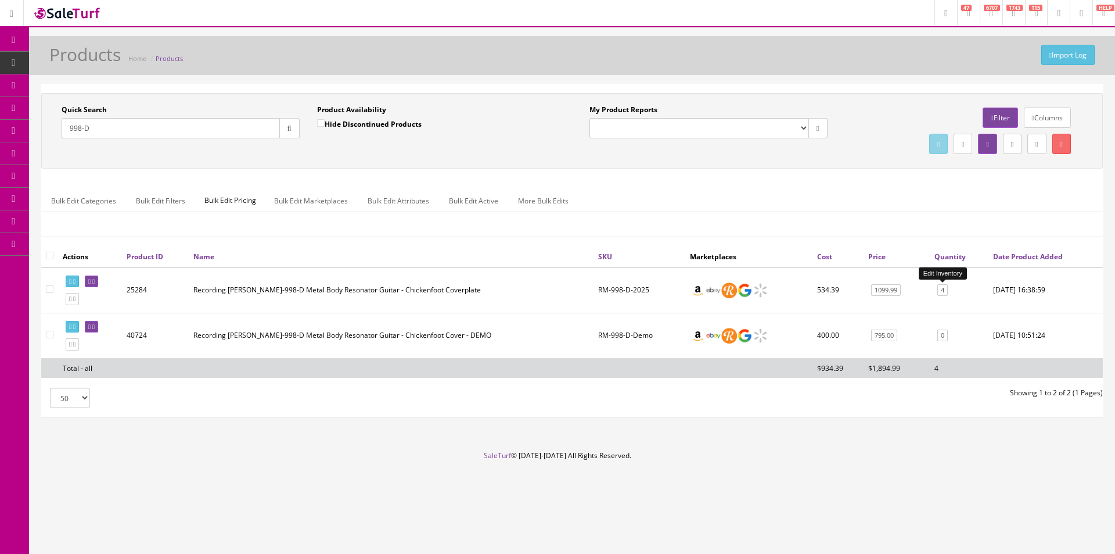
click at [946, 292] on link "4" at bounding box center [942, 290] width 10 height 12
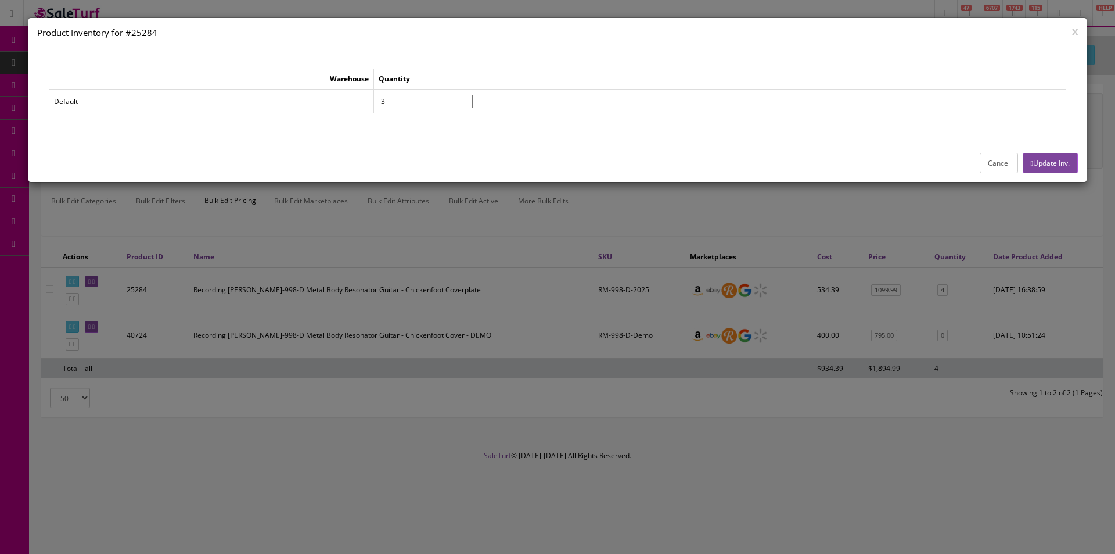
click at [473, 103] on input"] "3" at bounding box center [426, 101] width 94 height 13
type input"] "2"
click at [473, 103] on input"] "2" at bounding box center [426, 101] width 94 height 13
click at [987, 161] on button "Cancel" at bounding box center [999, 163] width 38 height 20
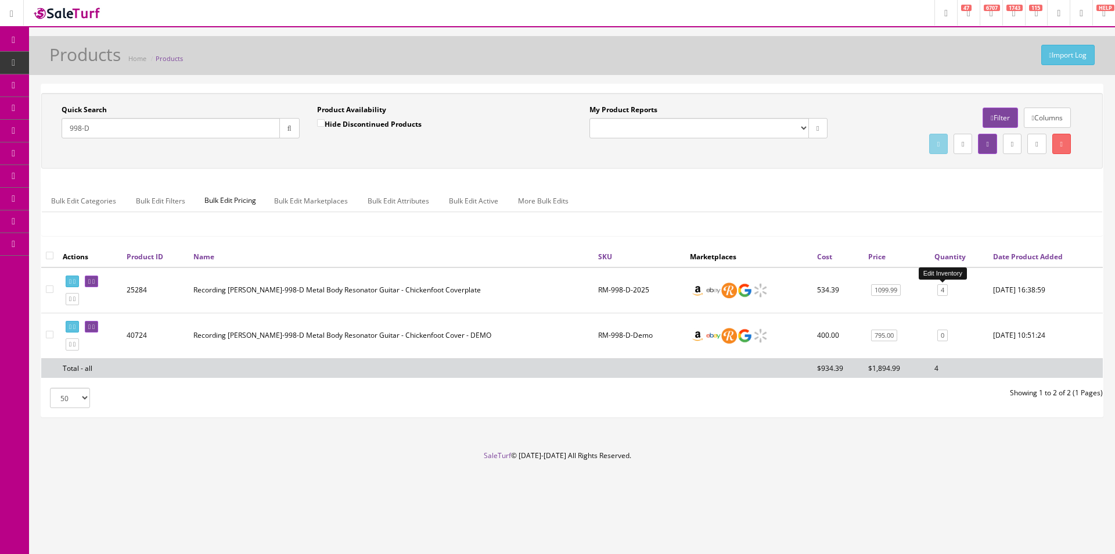
click at [940, 289] on link "4" at bounding box center [942, 290] width 10 height 12
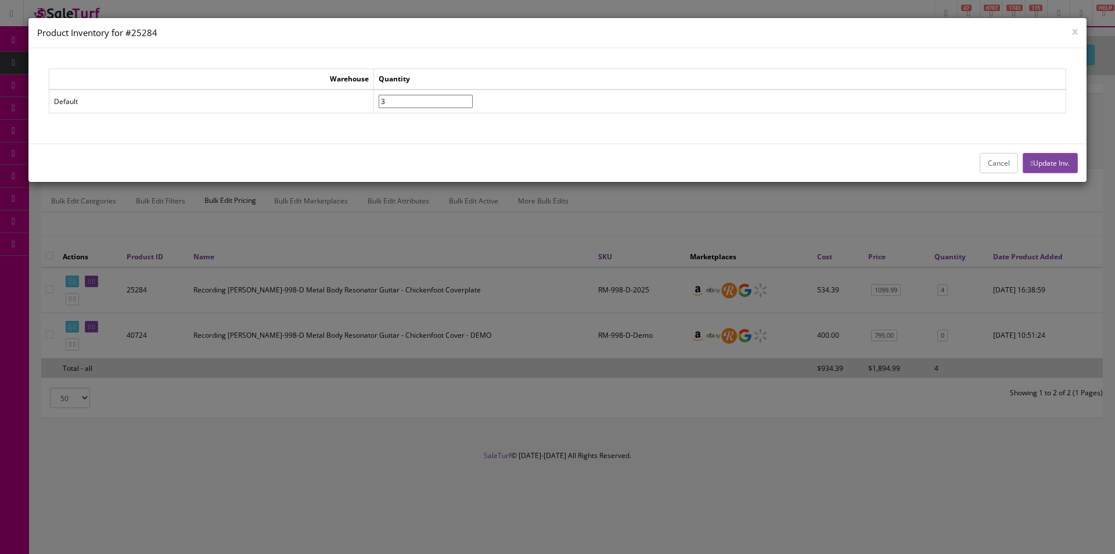
click at [473, 102] on input"] "3" at bounding box center [426, 101] width 94 height 13
type input"] "2"
click at [473, 102] on input"] "2" at bounding box center [426, 101] width 94 height 13
click at [991, 167] on button "Cancel" at bounding box center [999, 163] width 38 height 20
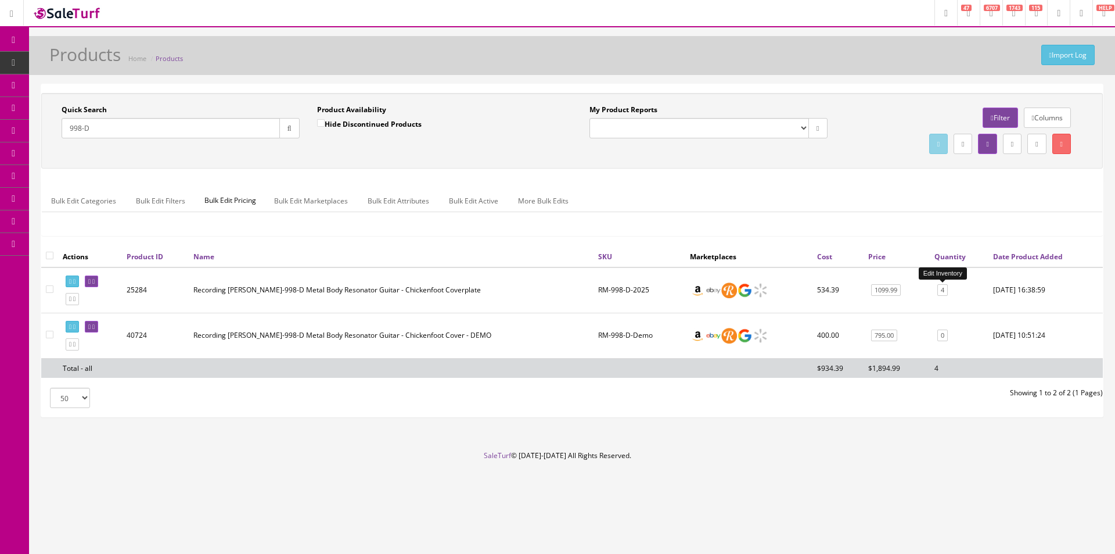
click at [941, 290] on link "4" at bounding box center [942, 290] width 10 height 12
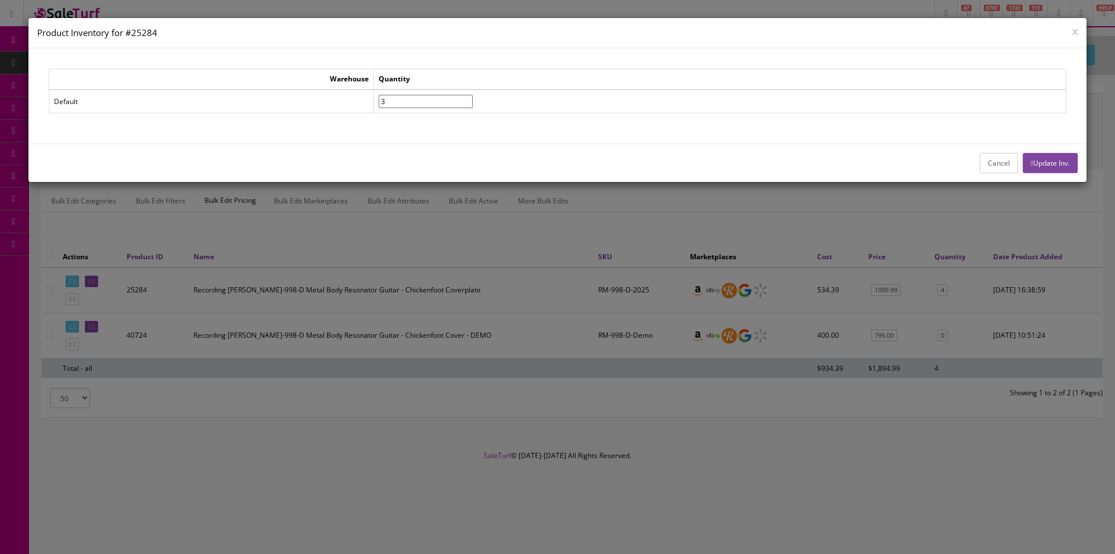
click at [473, 103] on input"] "3" at bounding box center [426, 101] width 94 height 13
type input"] "2"
click at [473, 103] on input"] "2" at bounding box center [426, 101] width 94 height 13
click at [1068, 169] on button "Update Inv." at bounding box center [1050, 163] width 55 height 20
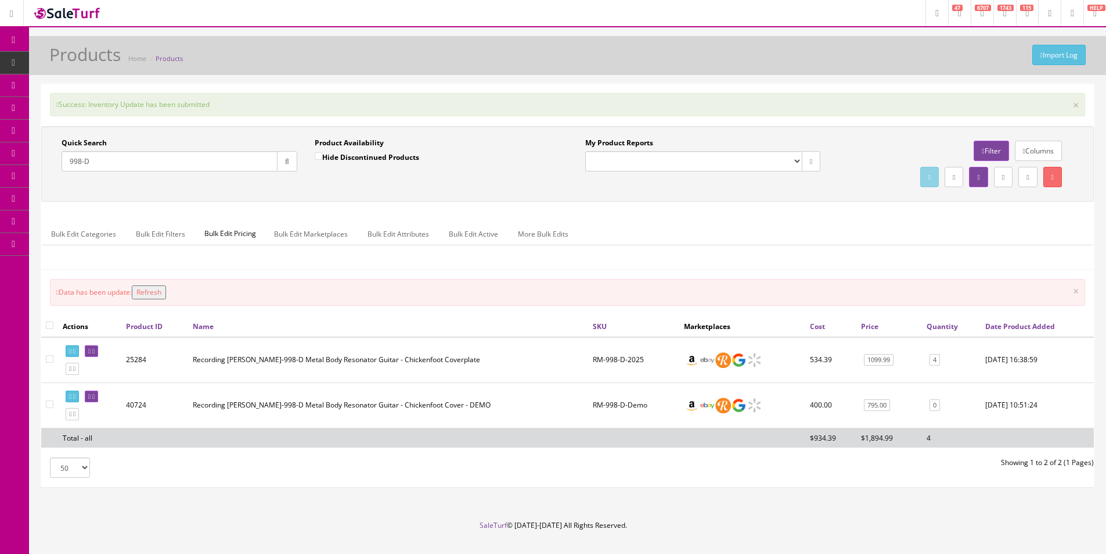
click at [58, 244] on link "Report Builder" at bounding box center [90, 244] width 122 height 23
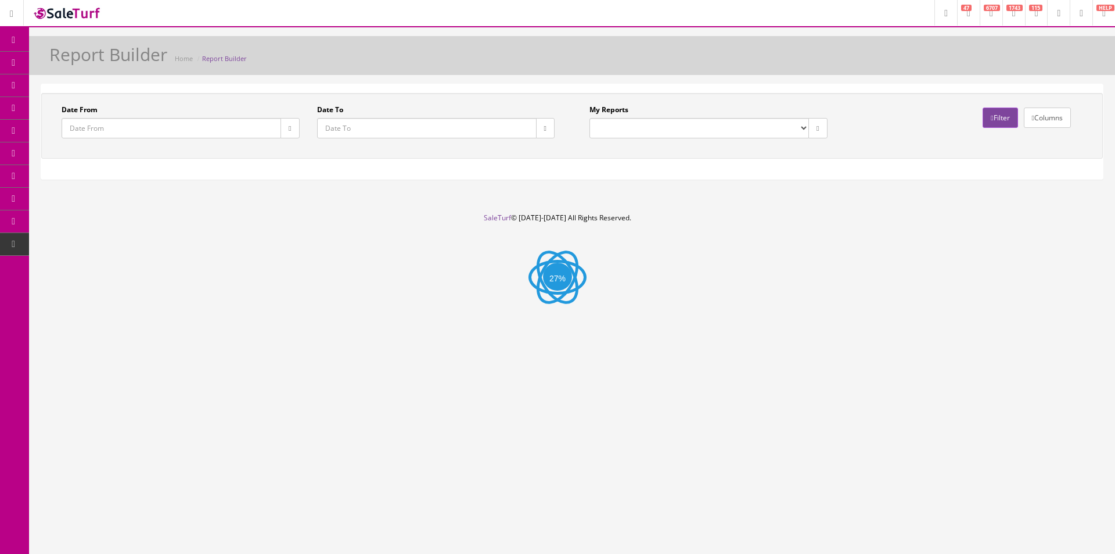
click at [639, 129] on select "Commission Report Weekly Sold/Stock (NON-DISCONTINUED) Store Cash IN-OUT Comple…" at bounding box center [700, 128] width 220 height 20
select select "224"
click at [590, 118] on select "Commission Report Weekly Sold/Stock (NON-DISCONTINUED) Store Cash IN-OUT Comple…" at bounding box center [700, 128] width 220 height 20
type input "[DATE]"
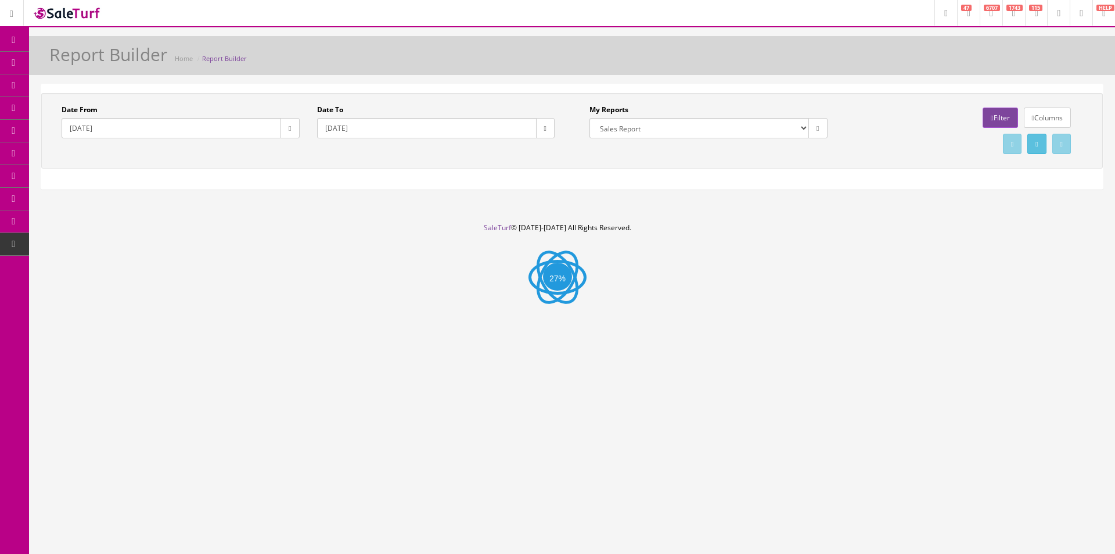
click at [436, 164] on div "Date From [DATE] Date To [DATE] My Reports Commission Report Weekly Sold/Stock …" at bounding box center [572, 131] width 1062 height 76
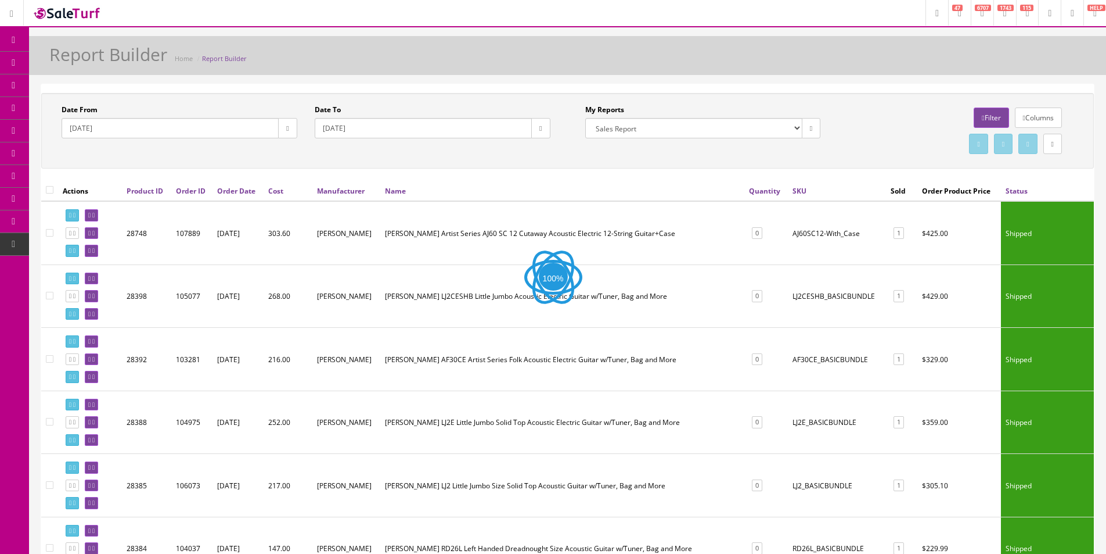
click at [286, 129] on icon "button" at bounding box center [287, 128] width 2 height 7
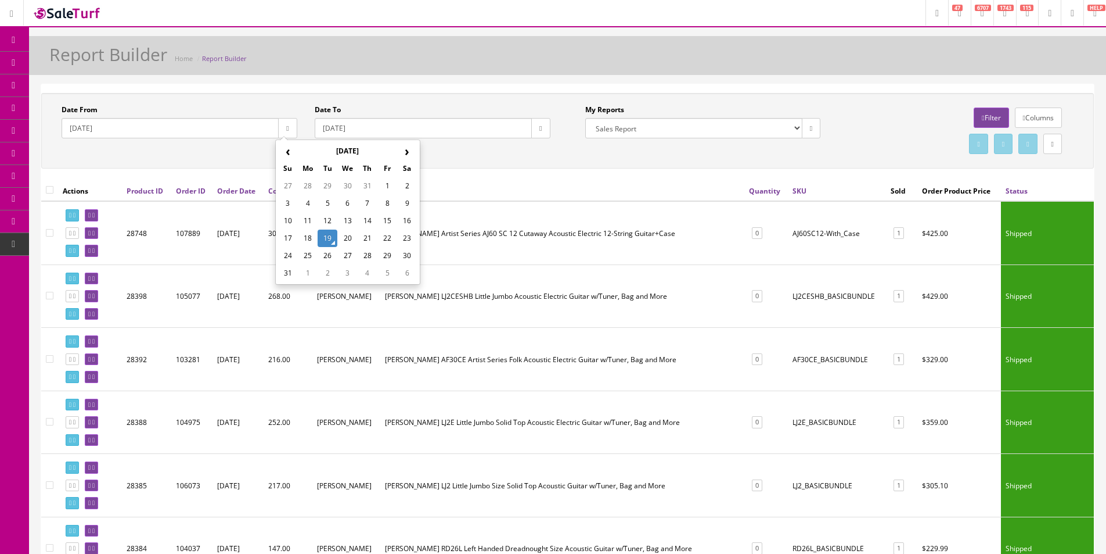
click at [287, 151] on th "‹" at bounding box center [288, 150] width 20 height 17
click at [287, 152] on th "‹" at bounding box center [288, 150] width 20 height 17
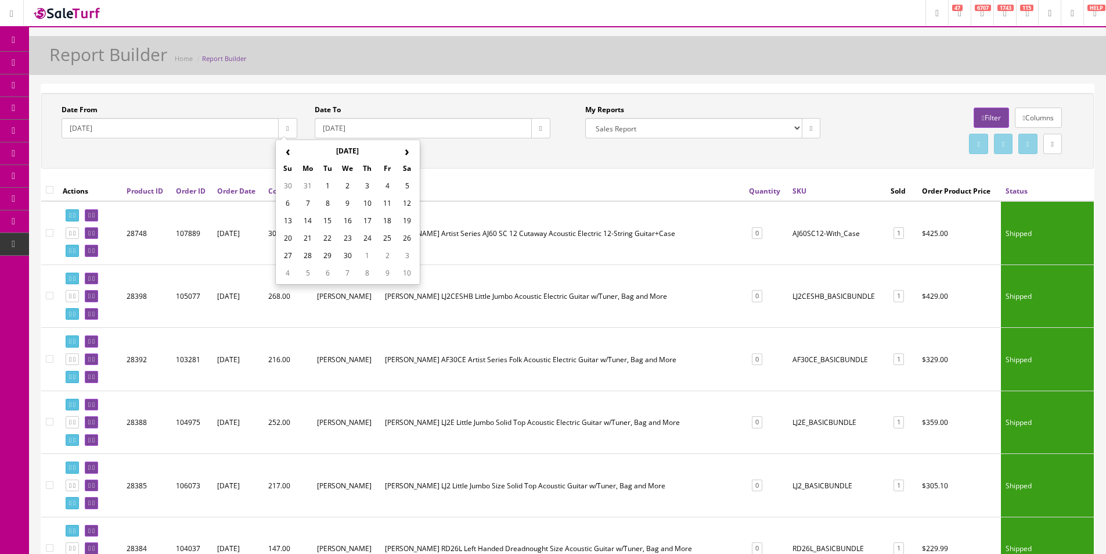
click at [287, 152] on th "‹" at bounding box center [288, 150] width 20 height 17
click at [385, 181] on td "1" at bounding box center [388, 185] width 20 height 17
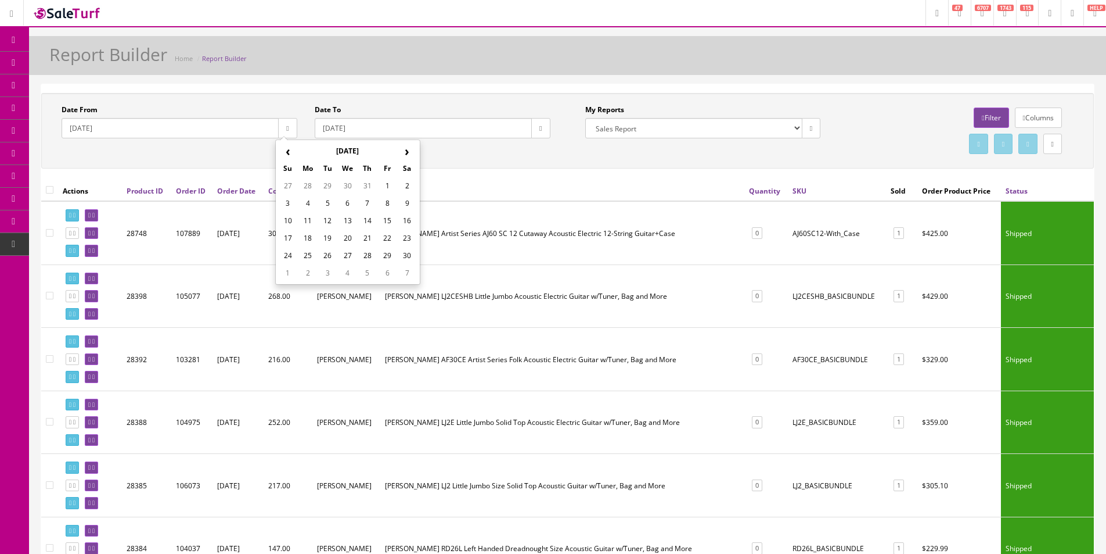
type input "[DATE]"
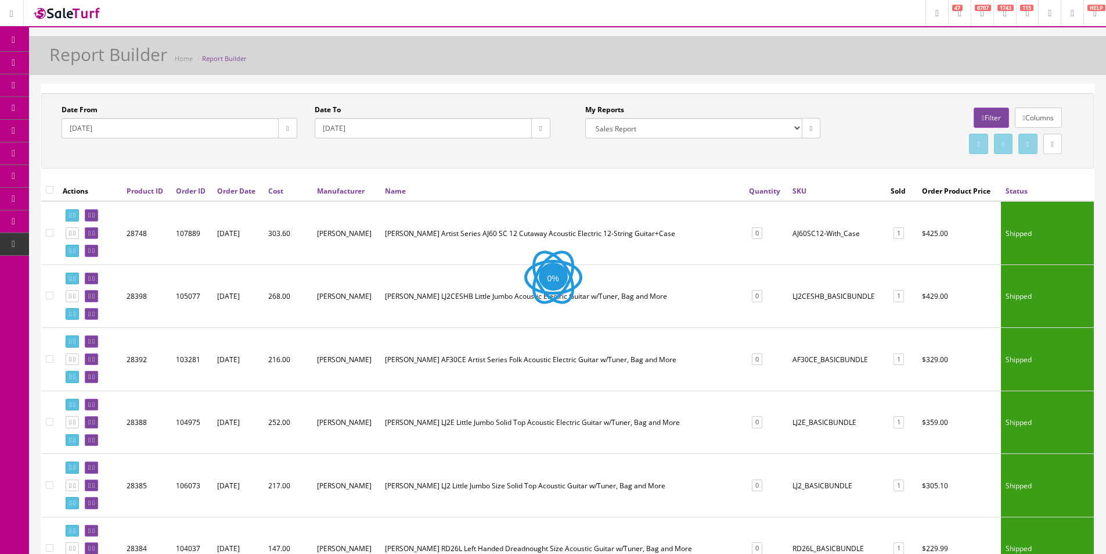
click at [541, 128] on icon "button" at bounding box center [541, 128] width 2 height 7
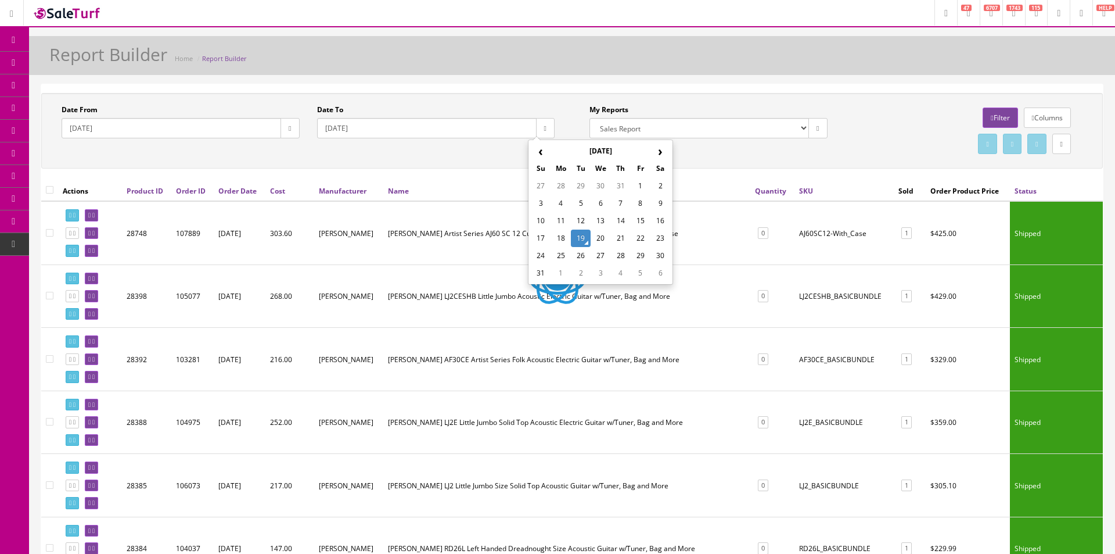
click at [573, 240] on td "19" at bounding box center [581, 237] width 20 height 17
type input "[DATE]"
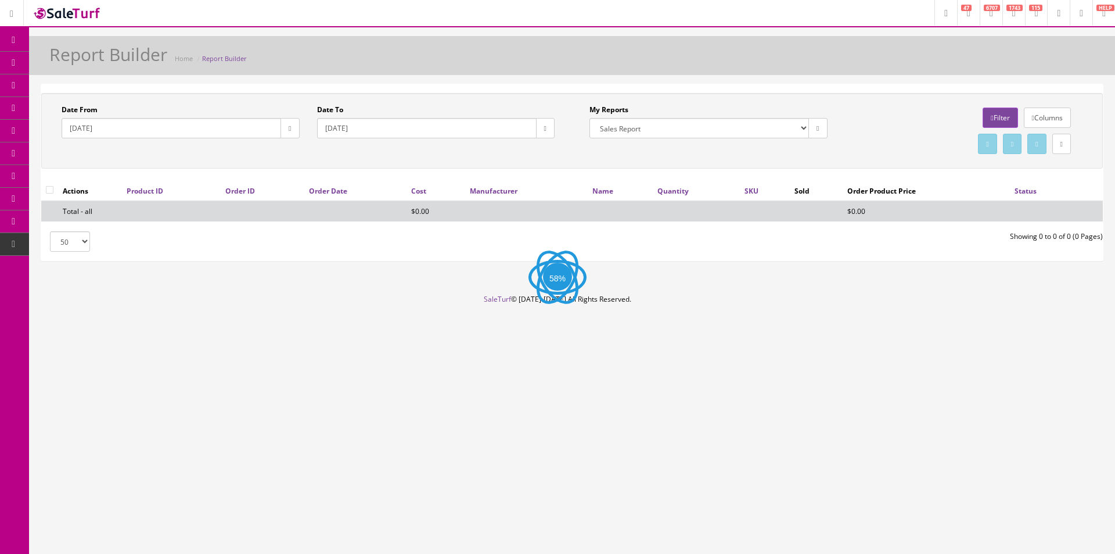
click at [991, 112] on link "Filter" at bounding box center [1000, 117] width 35 height 20
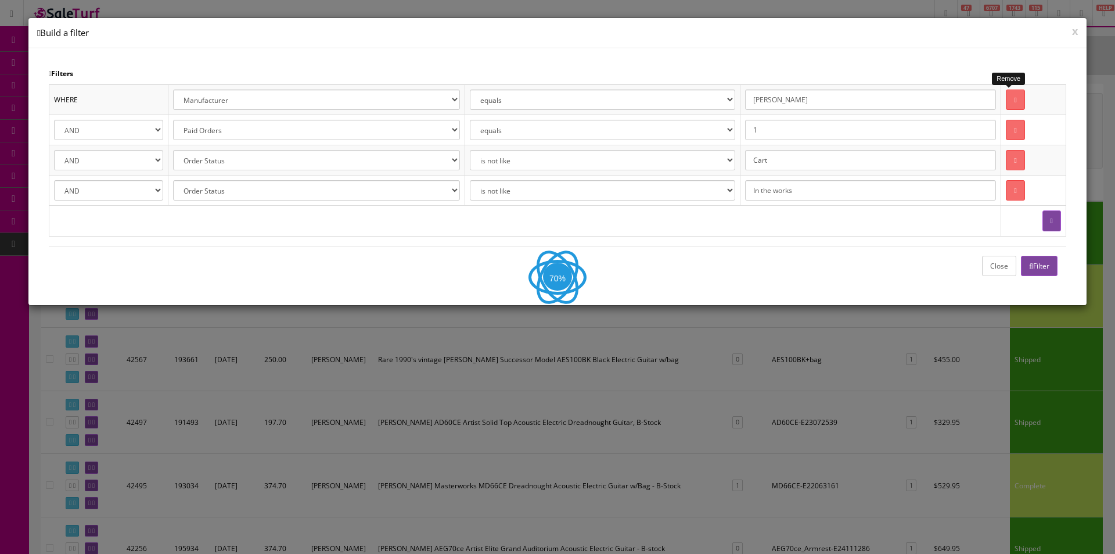
click at [1012, 96] on link at bounding box center [1015, 99] width 19 height 20
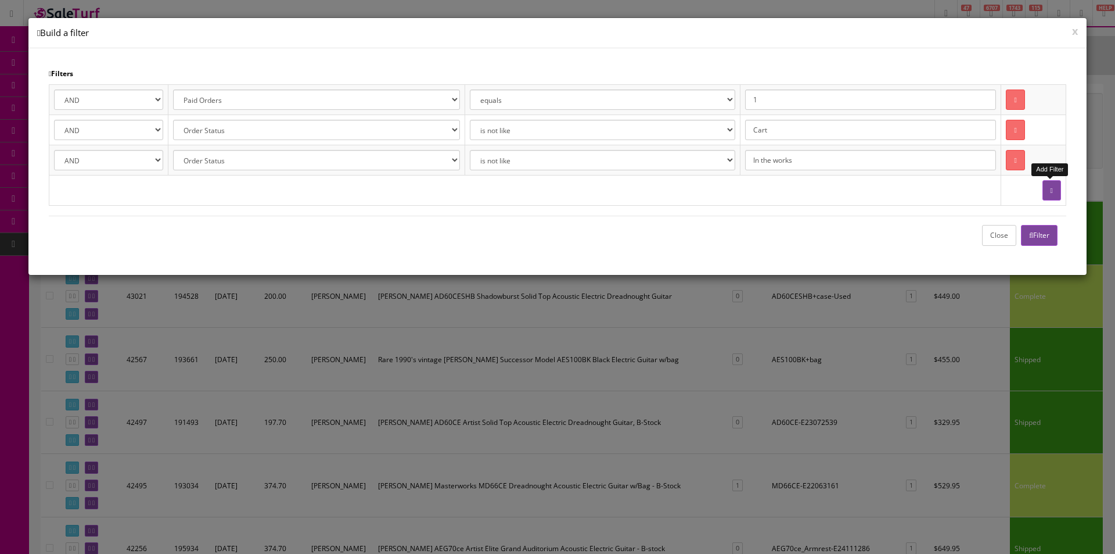
click at [1055, 200] on button "button" at bounding box center [1052, 190] width 19 height 20
select select
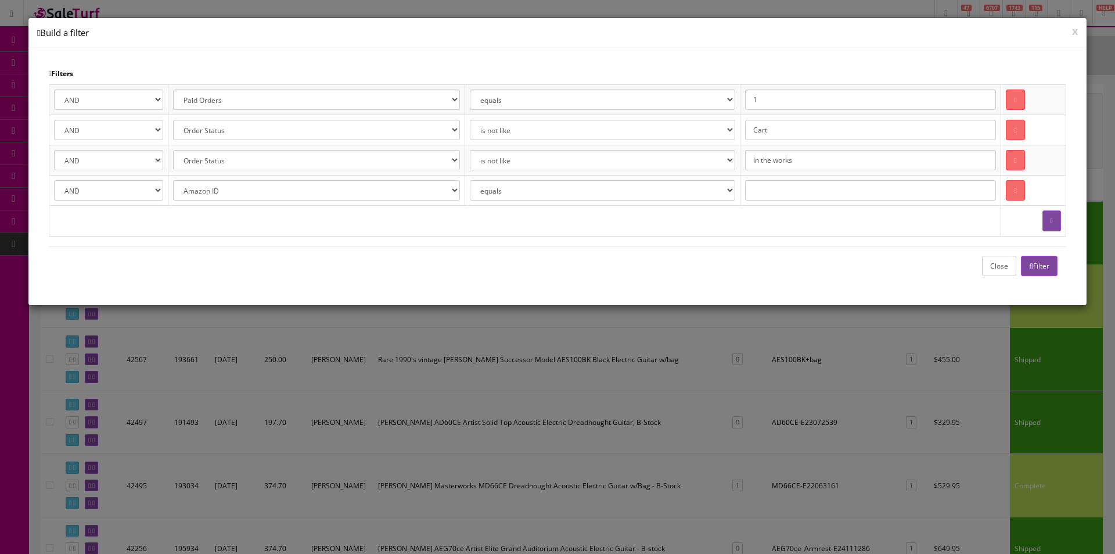
click at [292, 193] on select "Amazon ID Ebay ID Order ID Reverb ID Walmart ID Customer ID Customer First Name…" at bounding box center [316, 190] width 286 height 20
select select "[DOMAIN_NAME]"
click at [173, 180] on select "Amazon ID Ebay ID Order ID Reverb ID Walmart ID Customer ID Customer First Name…" at bounding box center [316, 190] width 286 height 20
select select "[PERSON_NAME] Music Man"
click at [876, 195] on select "--- None --- 68 Pedals @ Ohana Academy ACME ACOUSTIC [PERSON_NAME] by Ovation A…" at bounding box center [840, 190] width 326 height 20
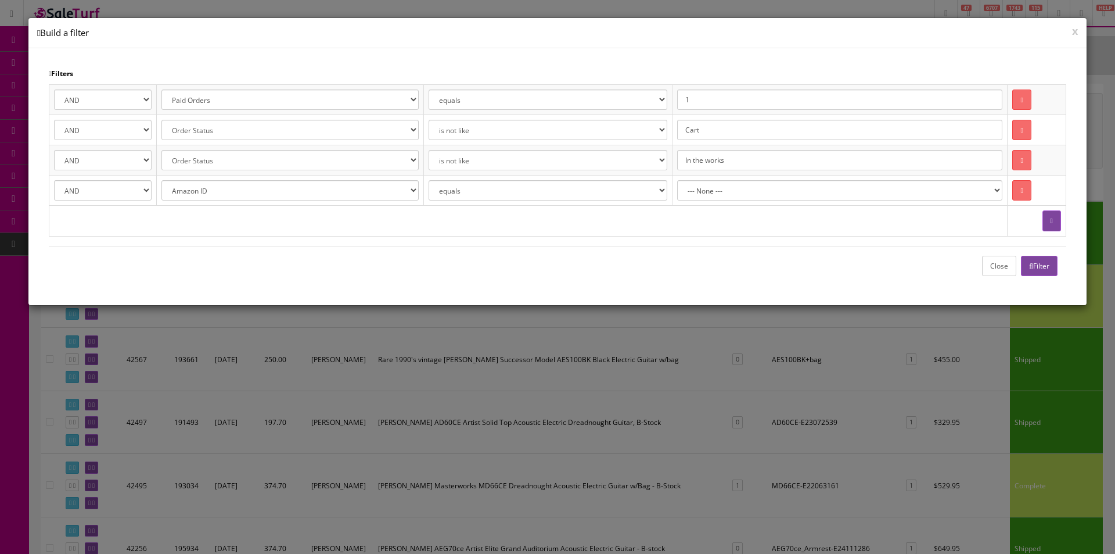
click at [633, 245] on div "AND OR Address 1 City Email First Name Last Name Zipcode Amazon ID Ebay ID Orde…" at bounding box center [558, 165] width 1018 height 162
click at [1034, 267] on button "Filter" at bounding box center [1039, 266] width 37 height 20
click at [996, 267] on button "Close" at bounding box center [999, 266] width 34 height 20
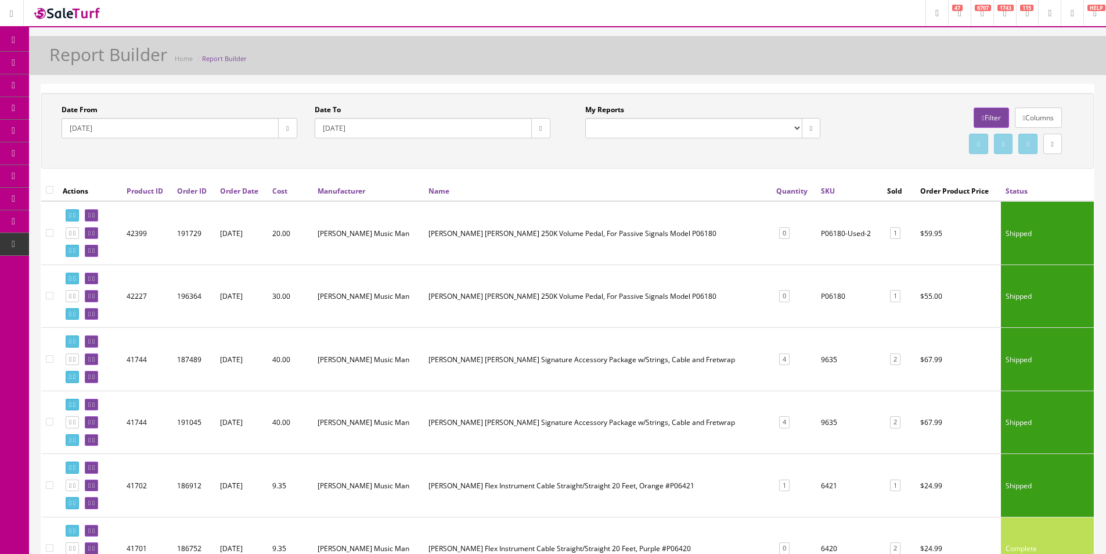
click at [1053, 143] on icon at bounding box center [1053, 144] width 2 height 7
click at [853, 177] on link "CSV File" at bounding box center [852, 177] width 26 height 10
click at [1059, 148] on link at bounding box center [1053, 144] width 19 height 20
click at [1056, 145] on link at bounding box center [1053, 144] width 19 height 20
click at [1052, 146] on icon at bounding box center [1053, 144] width 2 height 7
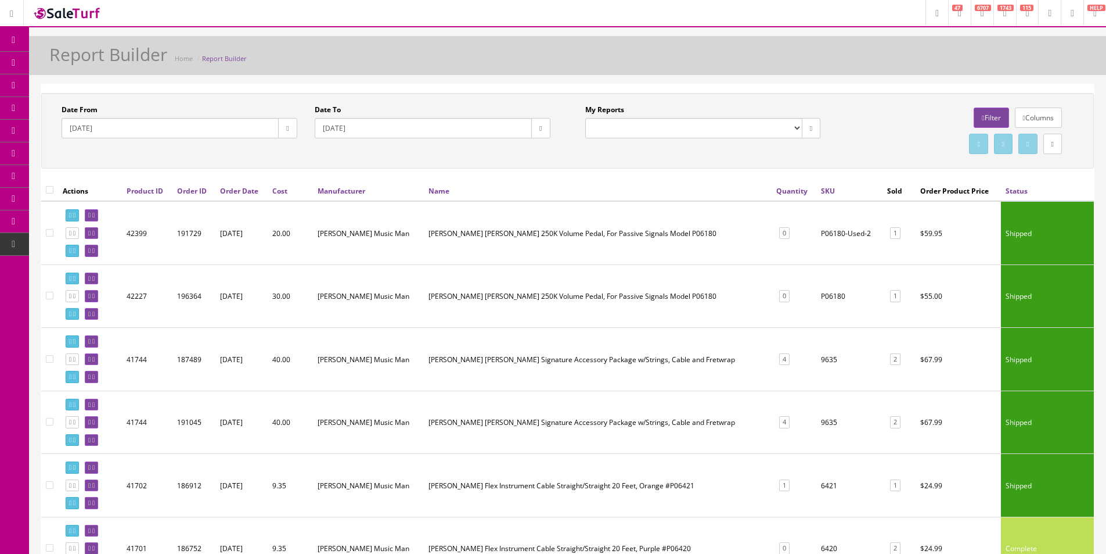
click at [674, 48] on div "Report Builder Home Report Builder" at bounding box center [568, 59] width 1060 height 28
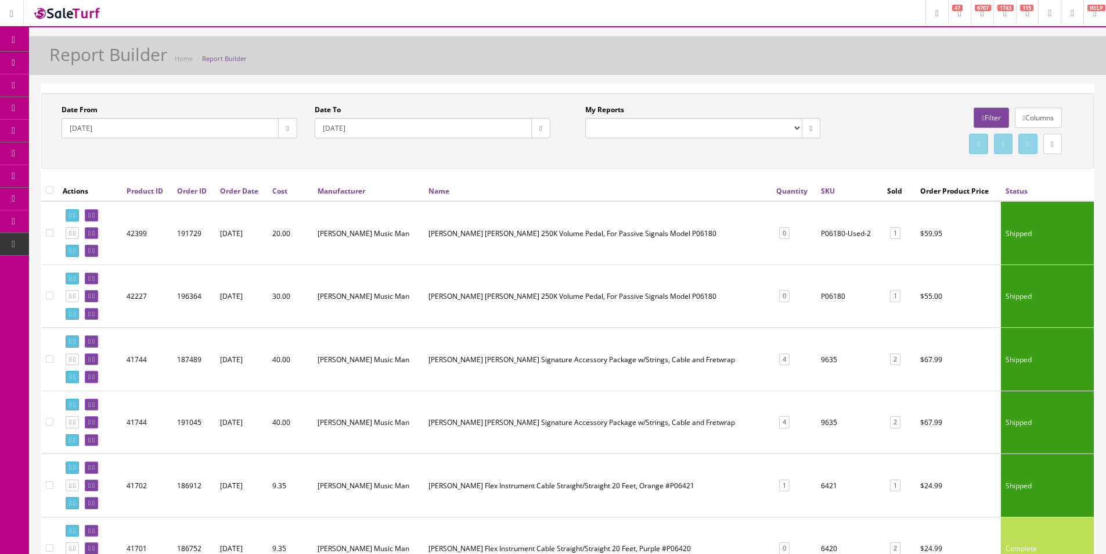
click at [674, 48] on div "Report Builder Home Report Builder" at bounding box center [568, 59] width 1060 height 28
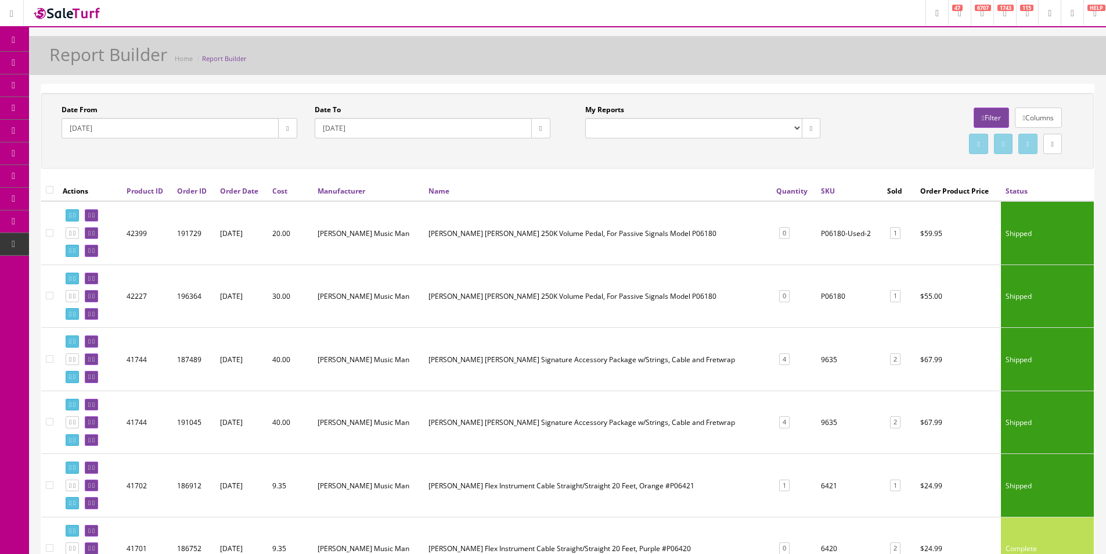
click at [674, 48] on div "Report Builder Home Report Builder" at bounding box center [568, 59] width 1060 height 28
click at [671, 192] on th "Name" at bounding box center [598, 190] width 348 height 21
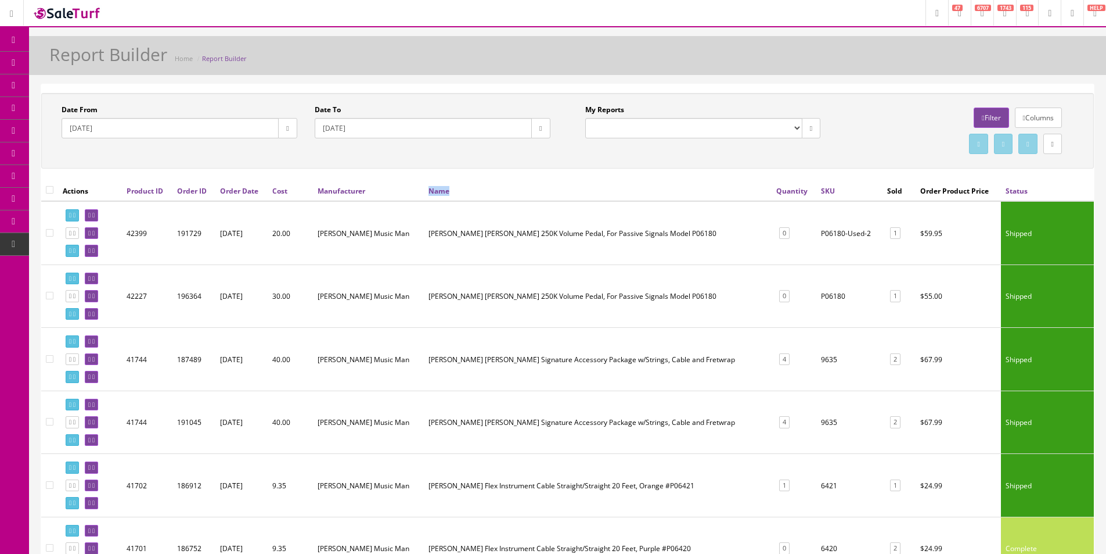
click at [671, 192] on th "Name" at bounding box center [598, 190] width 348 height 21
click at [672, 192] on th "Name" at bounding box center [598, 190] width 348 height 21
click at [21, 40] on link "Dashboard" at bounding box center [14, 40] width 29 height 23
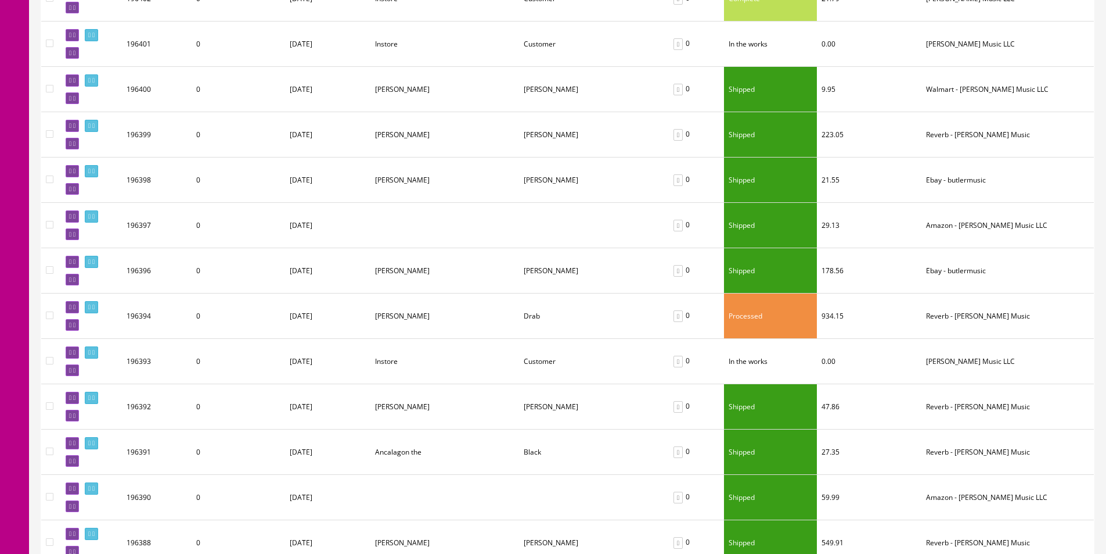
scroll to position [871, 0]
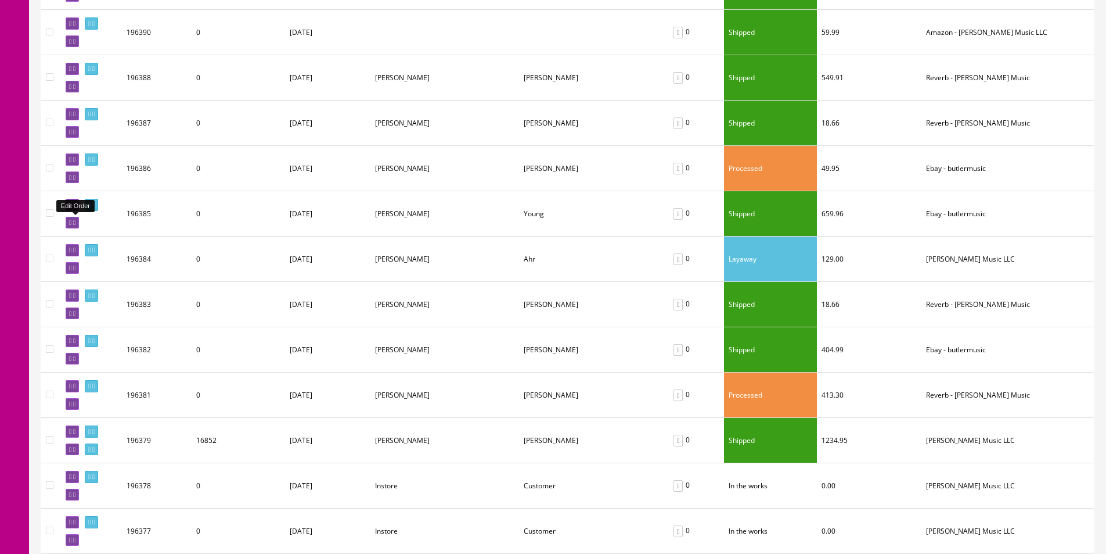
click at [79, 221] on link at bounding box center [72, 223] width 13 height 12
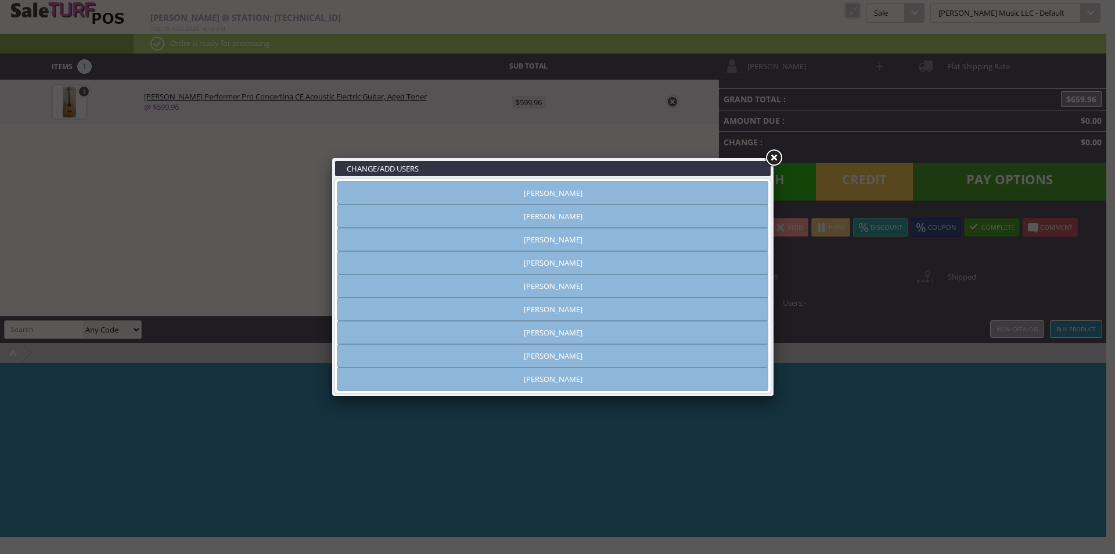
type input "[PERSON_NAME]"
click at [771, 155] on link at bounding box center [773, 158] width 21 height 21
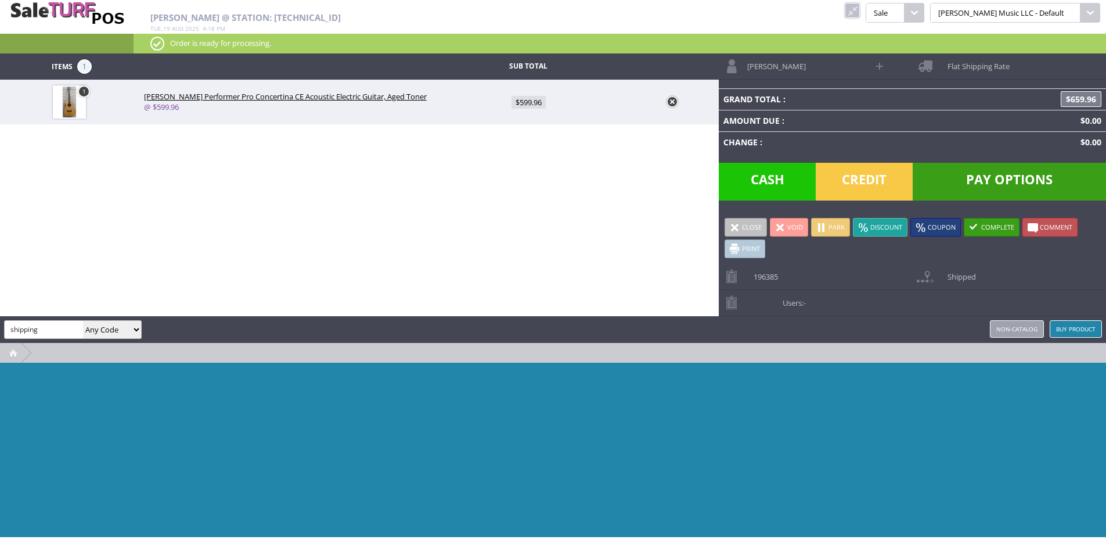
type input "shipping"
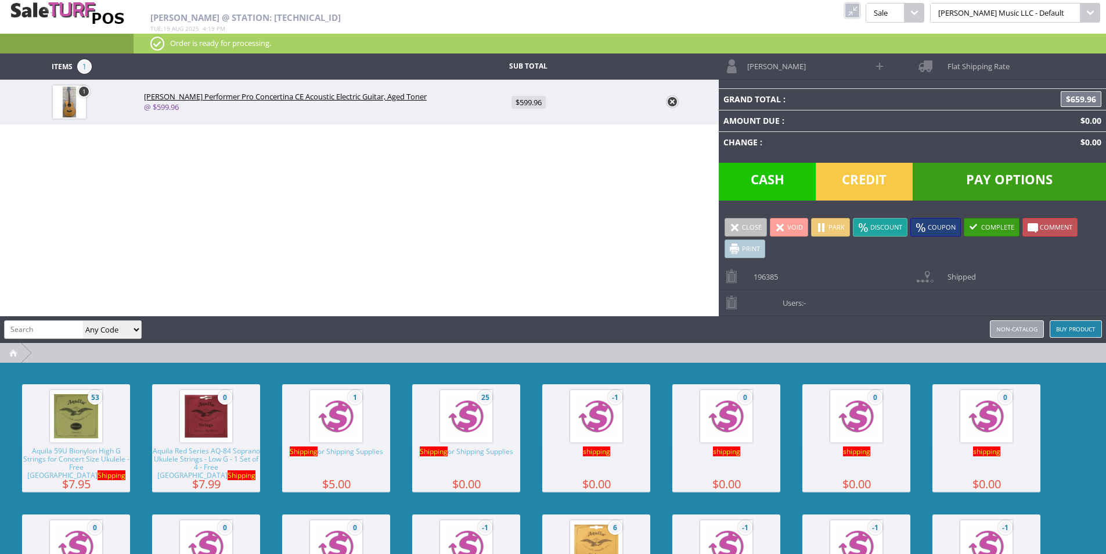
click at [449, 411] on img at bounding box center [466, 416] width 44 height 44
click at [524, 146] on span "$0.00" at bounding box center [529, 147] width 26 height 13
type input "0"
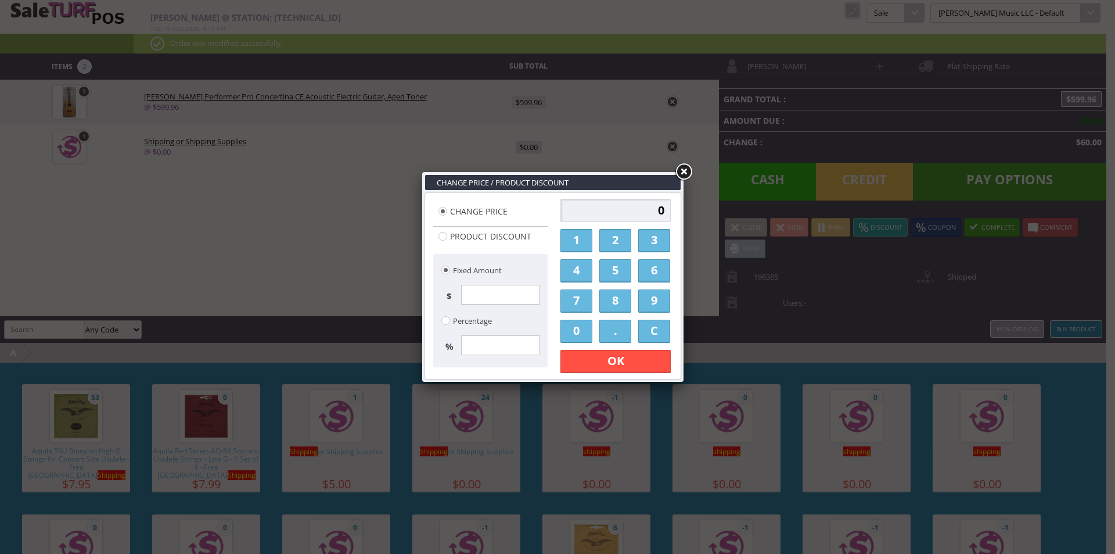
click at [630, 220] on input "0" at bounding box center [615, 210] width 110 height 23
click at [630, 219] on input "0" at bounding box center [615, 210] width 110 height 23
type input "1500"
click at [625, 362] on link "OK" at bounding box center [615, 361] width 110 height 23
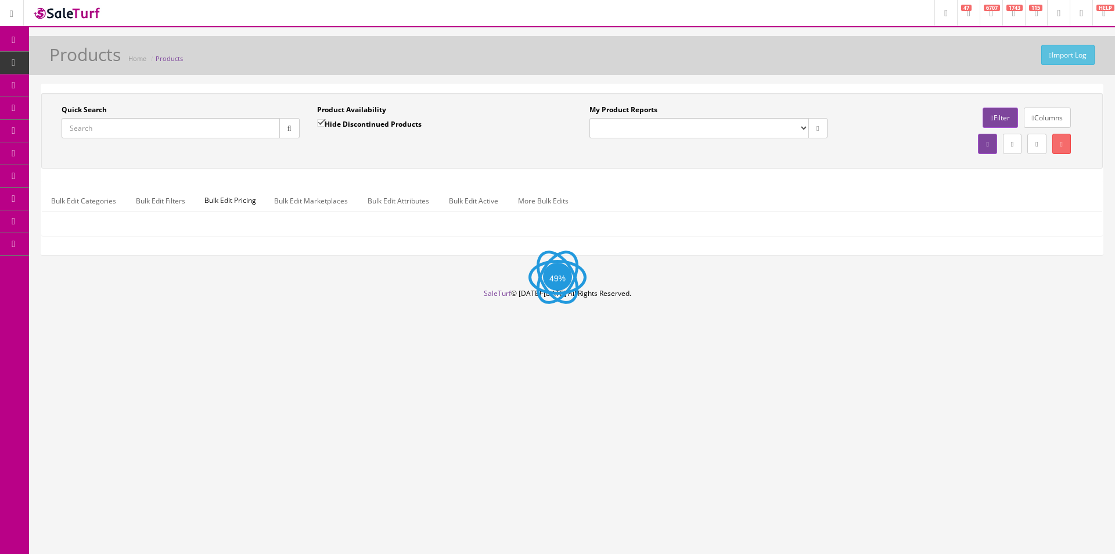
click at [245, 128] on input "Quick Search" at bounding box center [171, 128] width 218 height 20
paste input "A24110360"
type input "A24110360"
click at [288, 128] on icon "button" at bounding box center [290, 128] width 4 height 7
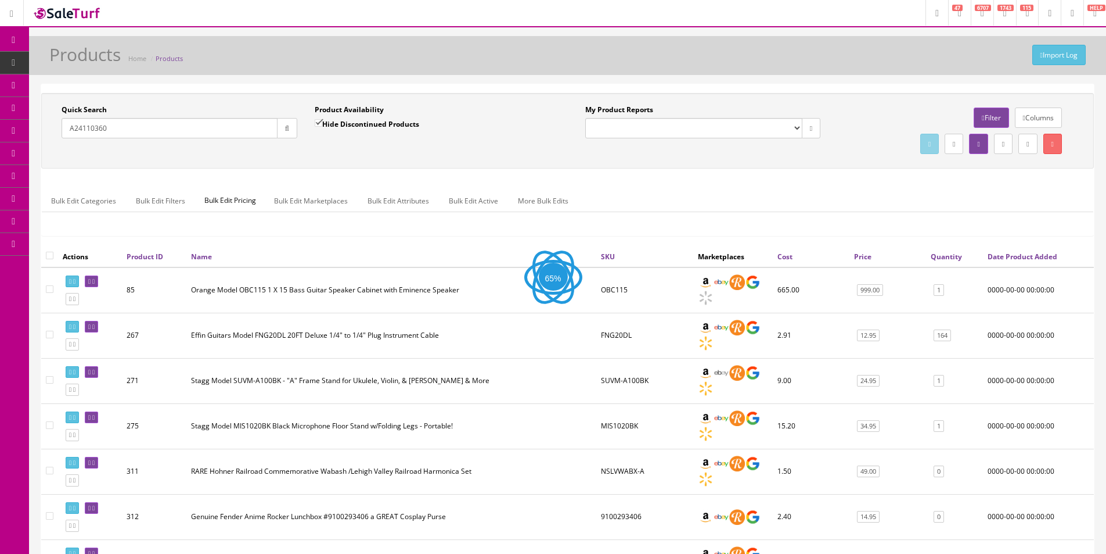
click at [324, 149] on div "Quick Search A24110360 Date From Product Availability Hide Discontinued Product…" at bounding box center [567, 131] width 1047 height 52
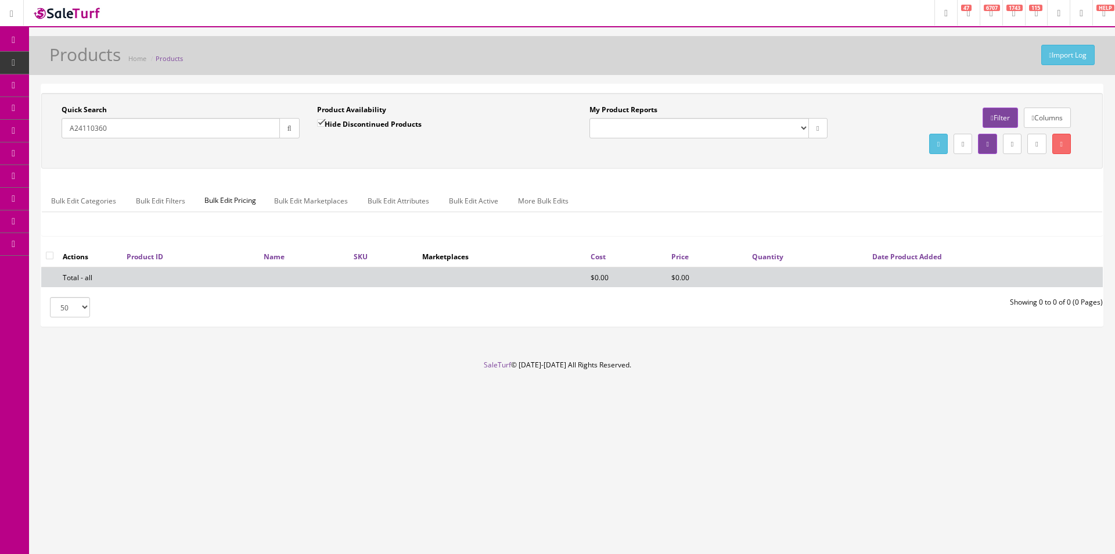
drag, startPoint x: 332, startPoint y: 121, endPoint x: 369, endPoint y: 143, distance: 43.2
click at [333, 123] on label "Hide Discontinued Products" at bounding box center [369, 124] width 105 height 12
click at [369, 143] on div "Product Availability Hide Discontinued Products Date To" at bounding box center [436, 126] width 256 height 42
click at [367, 125] on label "Hide Discontinued Products" at bounding box center [369, 124] width 105 height 12
click at [325, 125] on input "Hide Discontinued Products" at bounding box center [321, 123] width 8 height 8
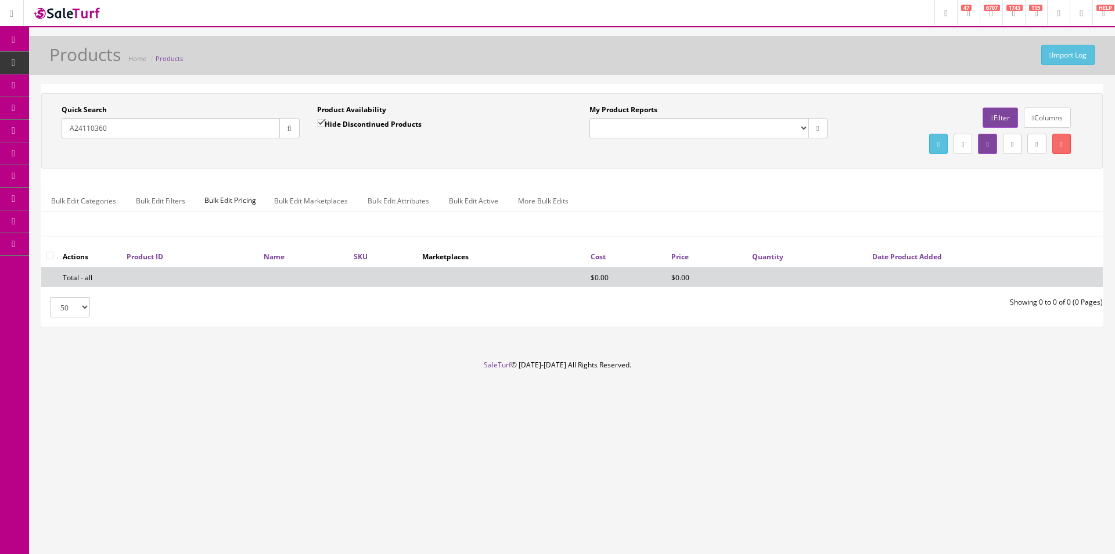
checkbox input "false"
drag, startPoint x: 376, startPoint y: 144, endPoint x: 388, endPoint y: 148, distance: 12.3
click at [376, 145] on div "Product Availability Hide Discontinued Products Date To" at bounding box center [436, 126] width 256 height 42
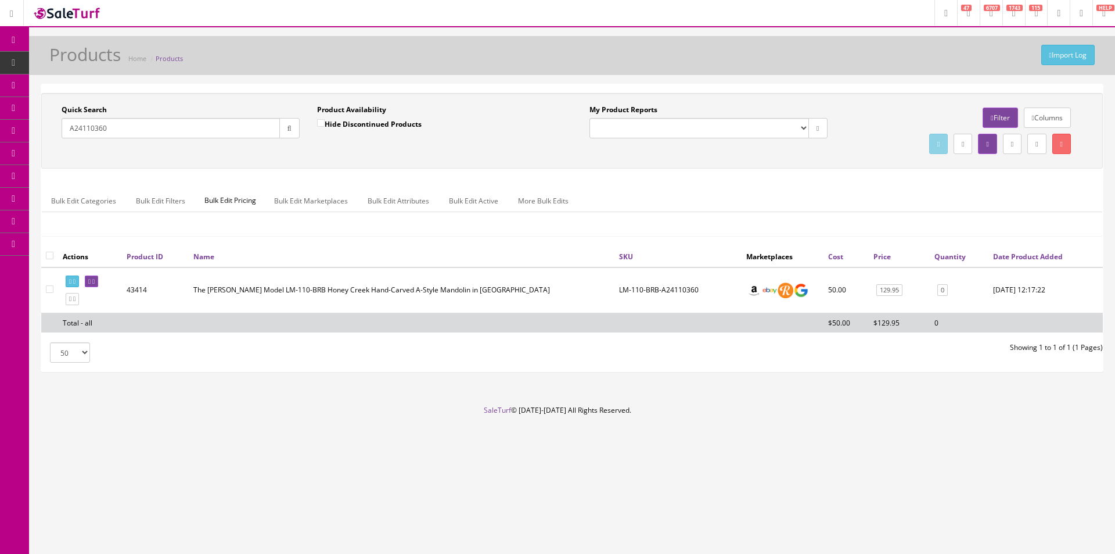
click at [551, 175] on div "Quick Search A24110360 Date From Product Availability Hide Discontinued Product…" at bounding box center [572, 169] width 1062 height 153
click at [186, 117] on div "Quick Search A24110360" at bounding box center [181, 122] width 238 height 34
click at [186, 119] on input "A24110360" at bounding box center [171, 128] width 218 height 20
click at [186, 120] on input "A24110360" at bounding box center [171, 128] width 218 height 20
click at [189, 135] on input "A24110360" at bounding box center [171, 128] width 218 height 20
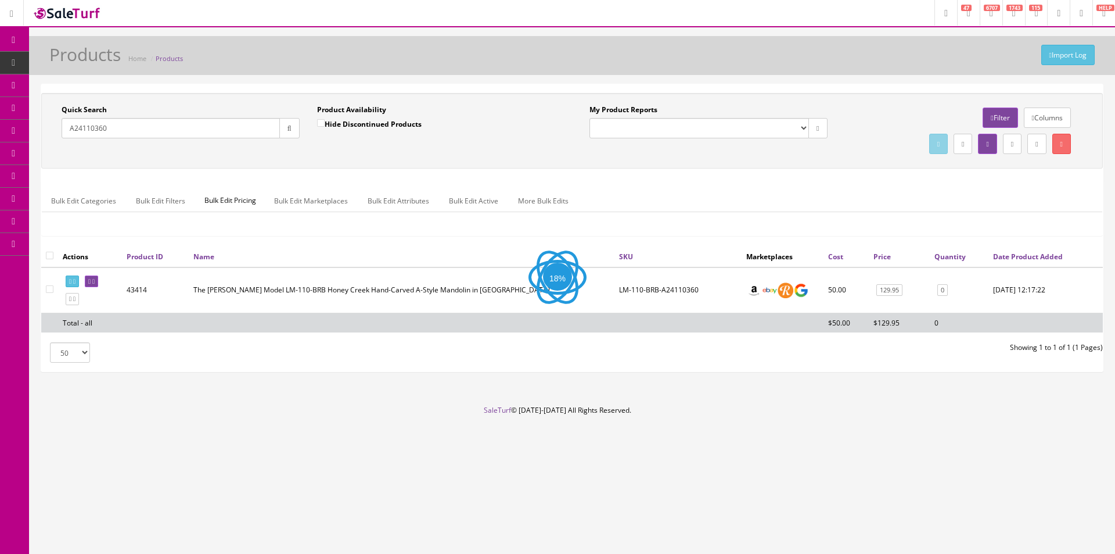
click at [189, 135] on input "A24110360" at bounding box center [171, 128] width 218 height 20
click at [189, 136] on input "A24110360" at bounding box center [171, 128] width 218 height 20
click at [229, 91] on div "Quick Search Date From Product Availability Hide Discontinued Products Date To …" at bounding box center [572, 227] width 1062 height 287
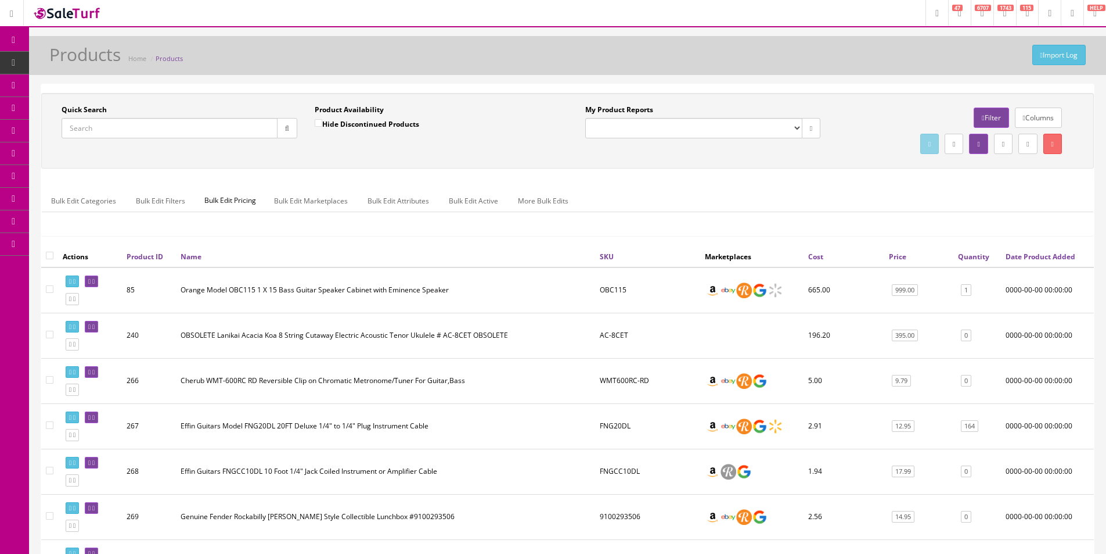
click at [974, 121] on link "Filter" at bounding box center [991, 117] width 35 height 20
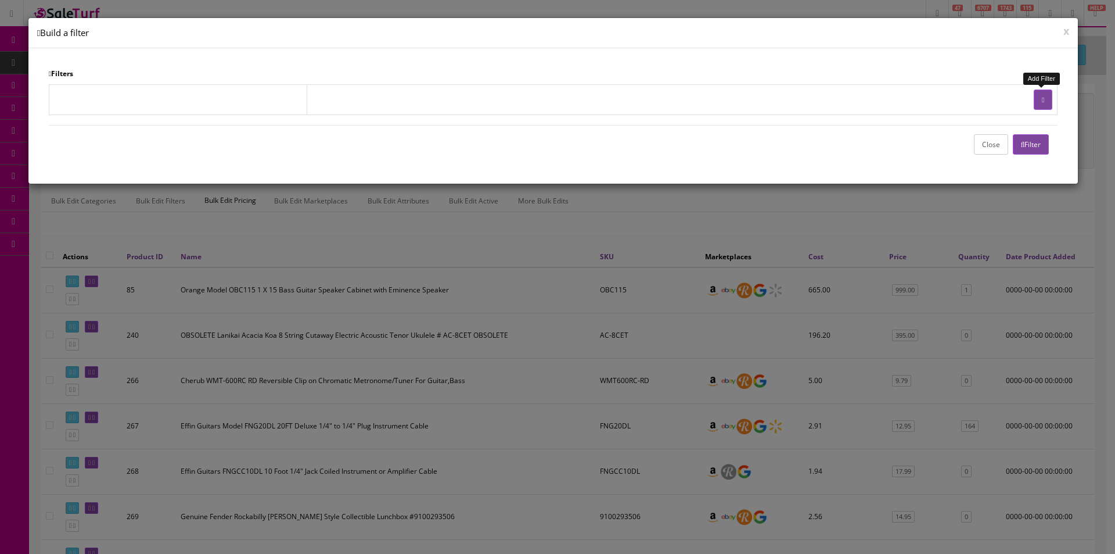
click at [1039, 107] on button "button" at bounding box center [1043, 99] width 19 height 20
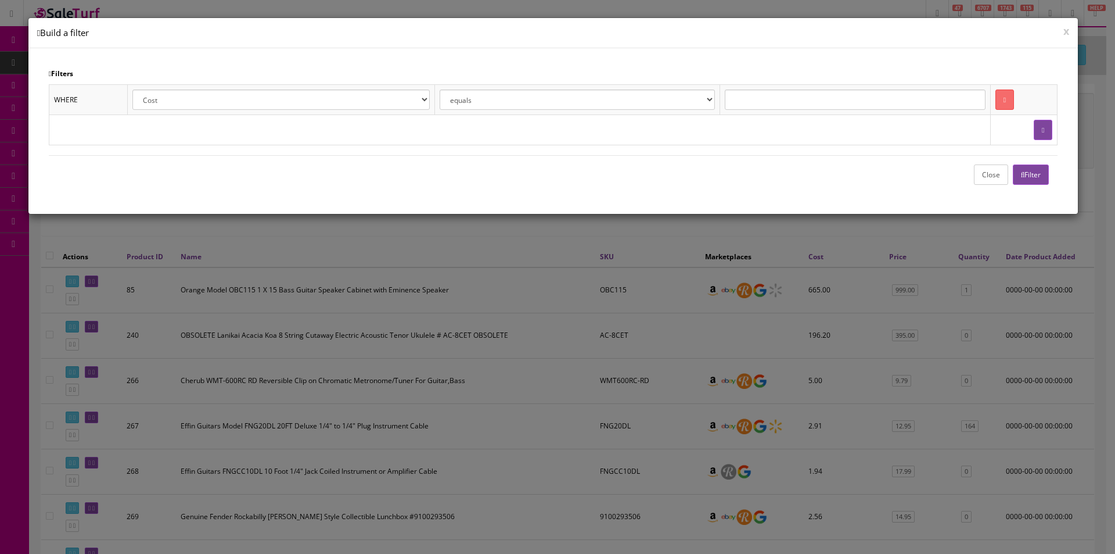
click at [1044, 119] on td at bounding box center [1023, 130] width 67 height 30
click at [1042, 128] on icon "button" at bounding box center [1043, 130] width 2 height 7
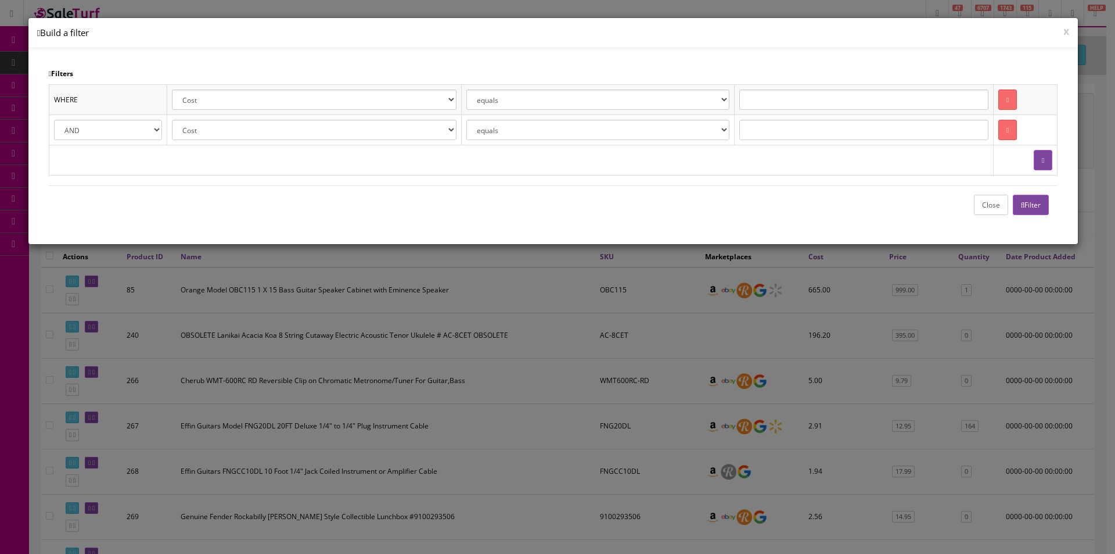
click at [300, 105] on select "Cost Price Amazon Price Ebay Price Reverb Price Walmart Price Retail Price Map …" at bounding box center [314, 99] width 284 height 20
select select "p.quantity"
click at [173, 89] on select "Cost Price Amazon Price Ebay Price Reverb Price Walmart Price Retail Price Map …" at bounding box center [314, 99] width 284 height 20
select select "is less than"
type input "0"
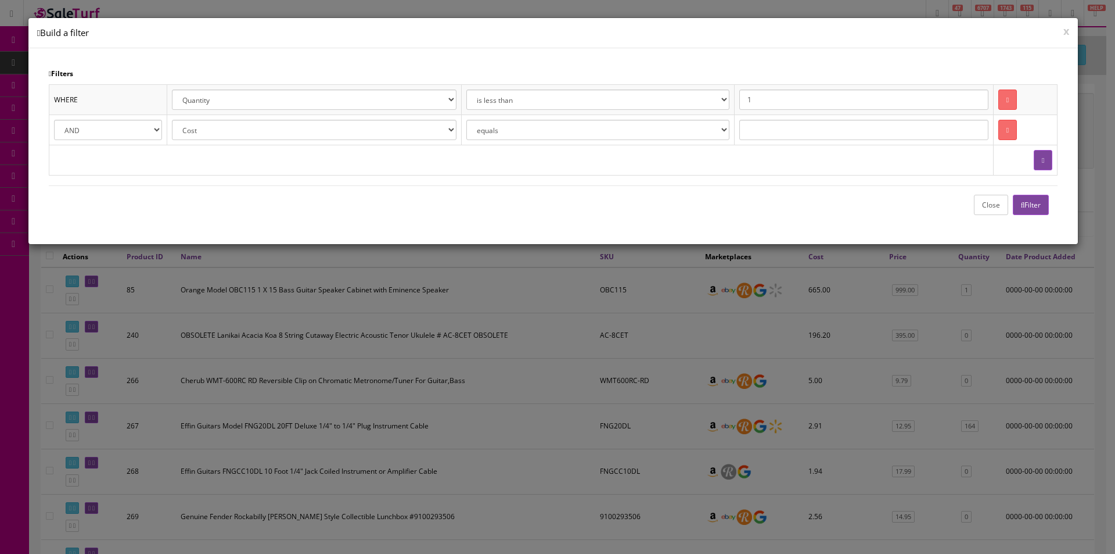
click at [758, 100] on input "1" at bounding box center [863, 99] width 249 height 20
type input "3"
click at [276, 134] on select "Cost Price Amazon Price Ebay Price Reverb Price Walmart Price Retail Price Map …" at bounding box center [314, 130] width 284 height 20
select select "p.pcondition"
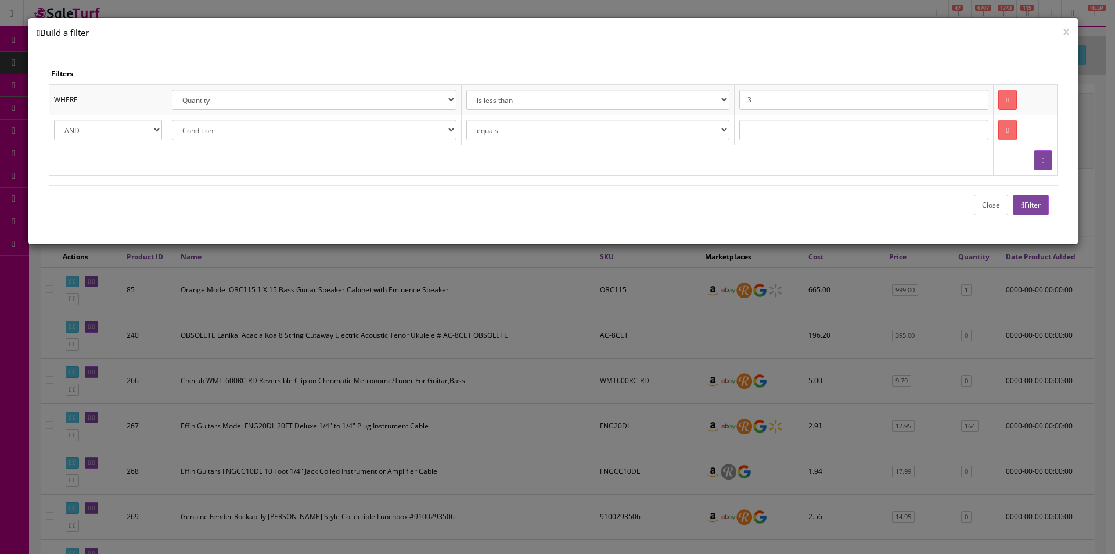
click at [173, 120] on select "Cost Price Amazon Price Ebay Price Reverb Price Walmart Price Retail Price Map …" at bounding box center [314, 130] width 284 height 20
click at [1037, 166] on button "button" at bounding box center [1043, 160] width 19 height 20
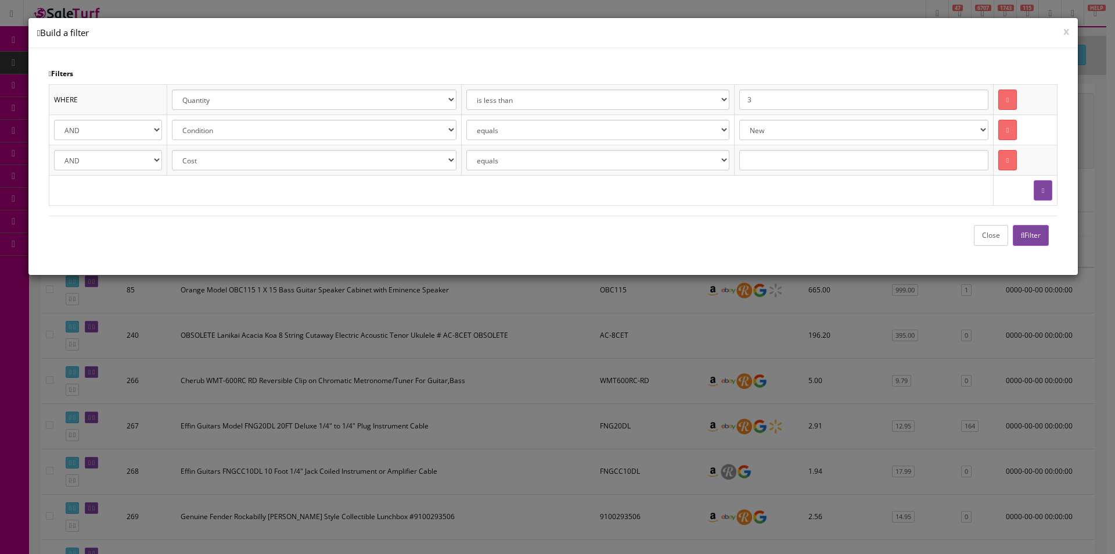
click at [167, 163] on td "AND OR" at bounding box center [108, 160] width 118 height 30
click at [199, 154] on select "Cost Price Amazon Price Ebay Price Reverb Price Walmart Price Retail Price Map …" at bounding box center [314, 160] width 284 height 20
select select "m.name"
click at [172, 150] on select "Cost Price Amazon Price Ebay Price Reverb Price Walmart Price Retail Price Map …" at bounding box center [314, 160] width 284 height 20
select select "Ernie Ball Music Man"
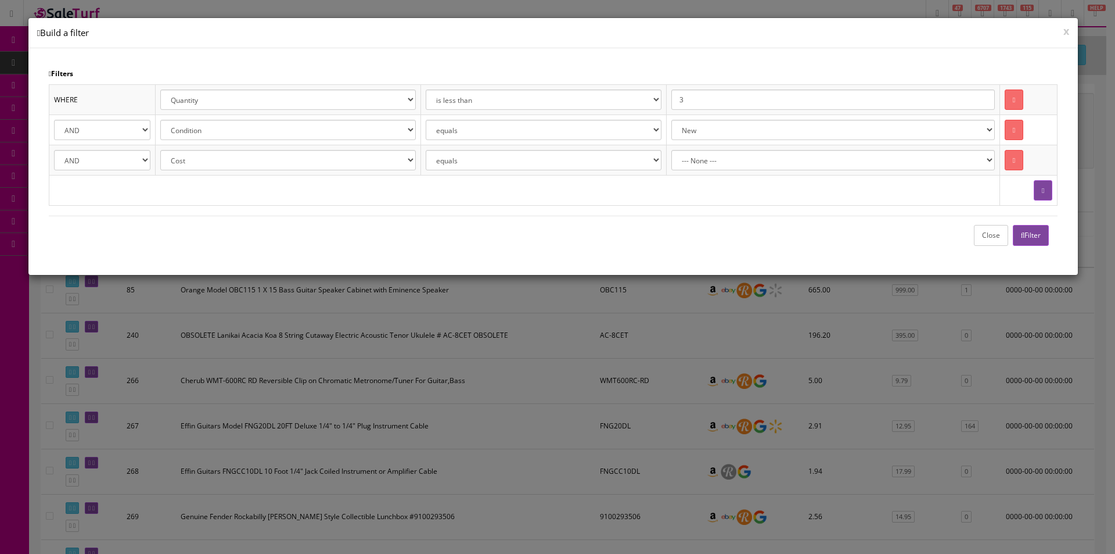
click at [1030, 233] on button "Filter" at bounding box center [1031, 235] width 37 height 20
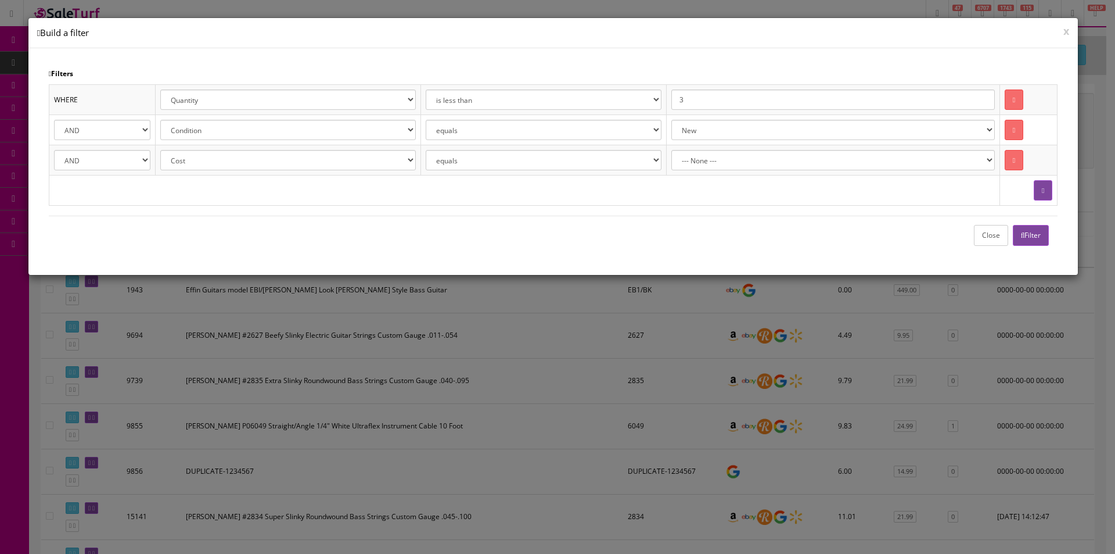
click at [992, 240] on button "Close" at bounding box center [991, 235] width 34 height 20
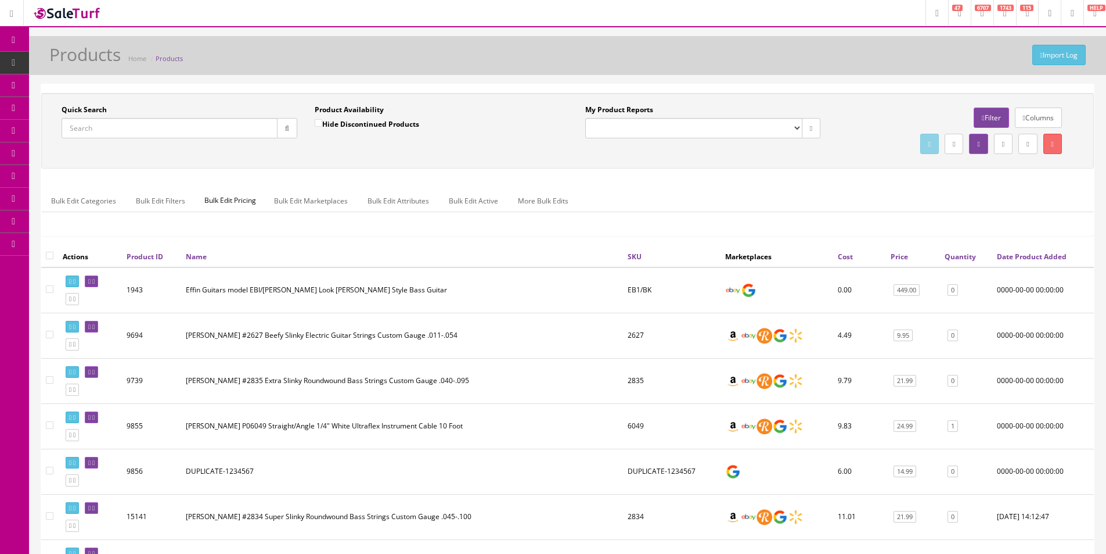
click at [945, 140] on link at bounding box center [954, 144] width 19 height 20
click at [851, 176] on link "CSV File" at bounding box center [852, 177] width 26 height 10
click at [149, 141] on div "Quick Search Date From" at bounding box center [179, 126] width 253 height 42
click at [148, 133] on input "Quick Search" at bounding box center [170, 128] width 216 height 20
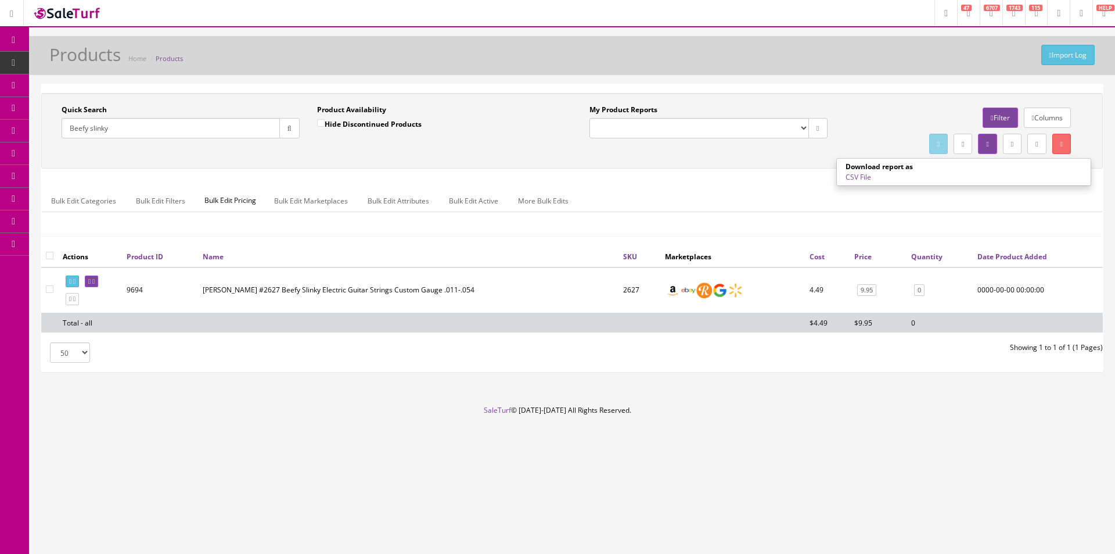
type input "Beefy slinky"
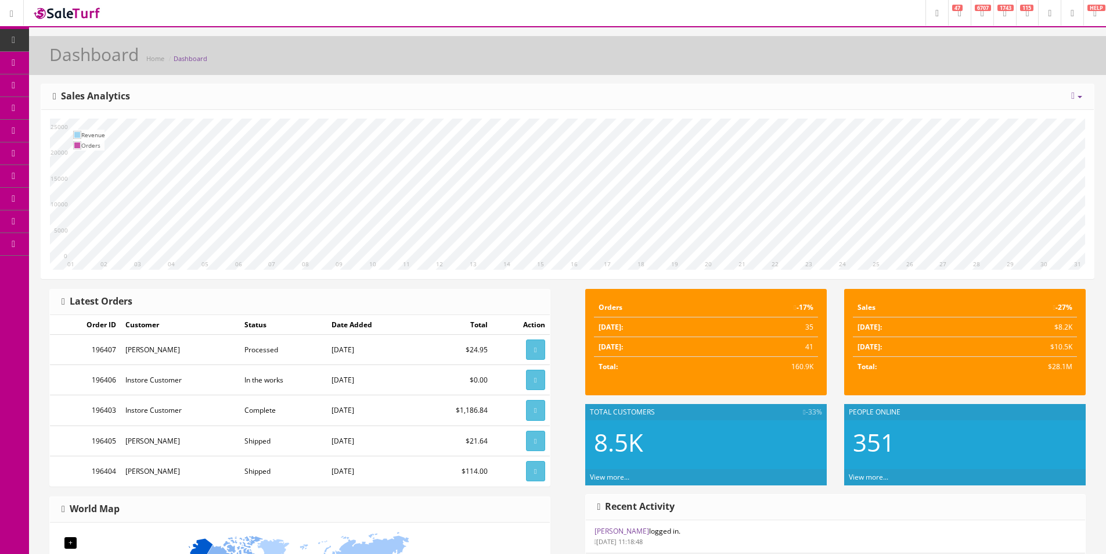
click at [93, 64] on span "Products" at bounding box center [83, 63] width 28 height 10
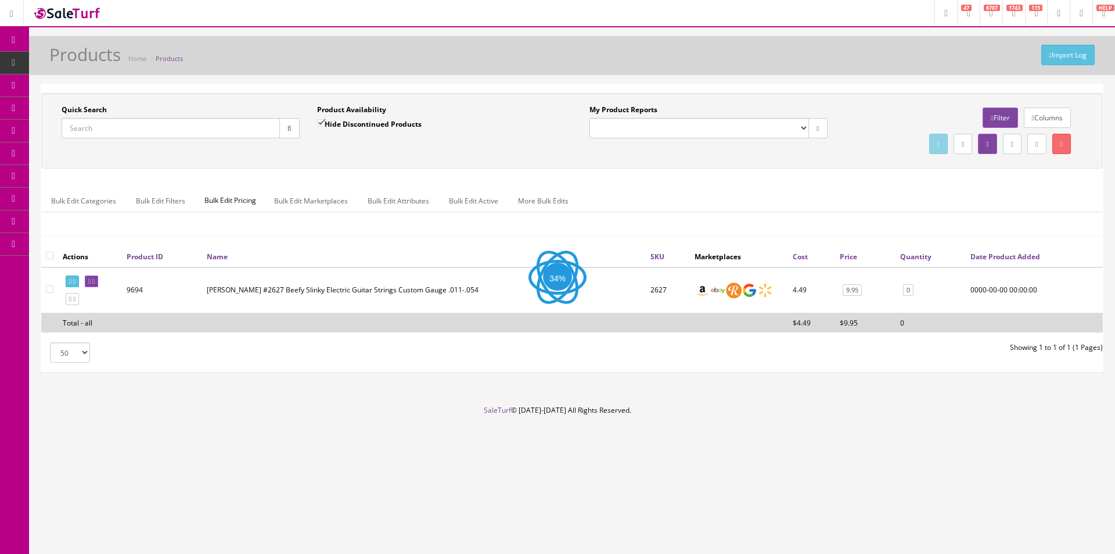
click at [148, 119] on input "Quick Search" at bounding box center [171, 128] width 218 height 20
type input "2839"
click at [288, 126] on icon "button" at bounding box center [290, 128] width 4 height 7
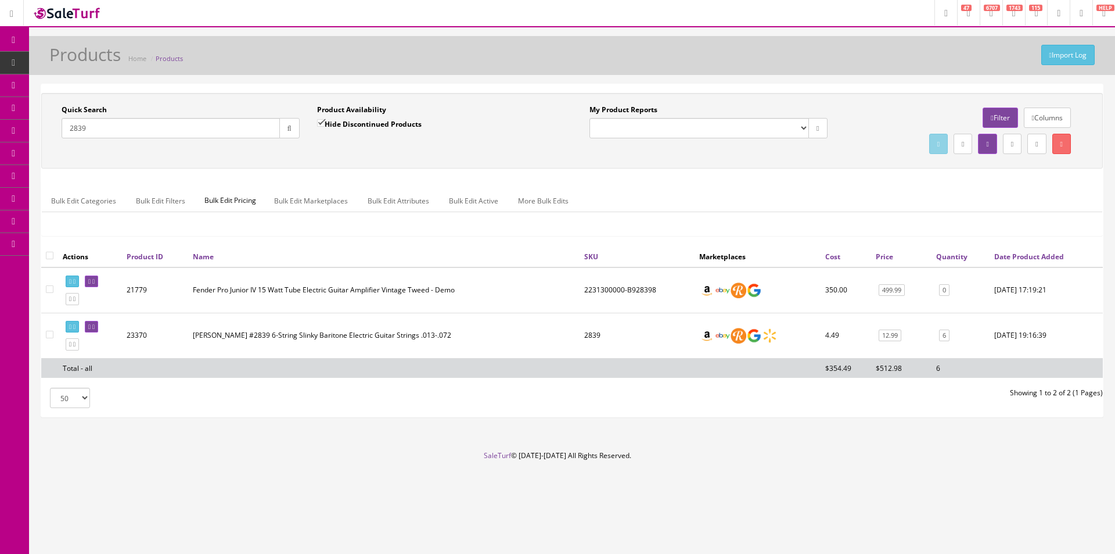
click at [458, 154] on div "Quick Search 2839 Date From Product Availability Hide Discontinued Products Dat…" at bounding box center [572, 131] width 1056 height 52
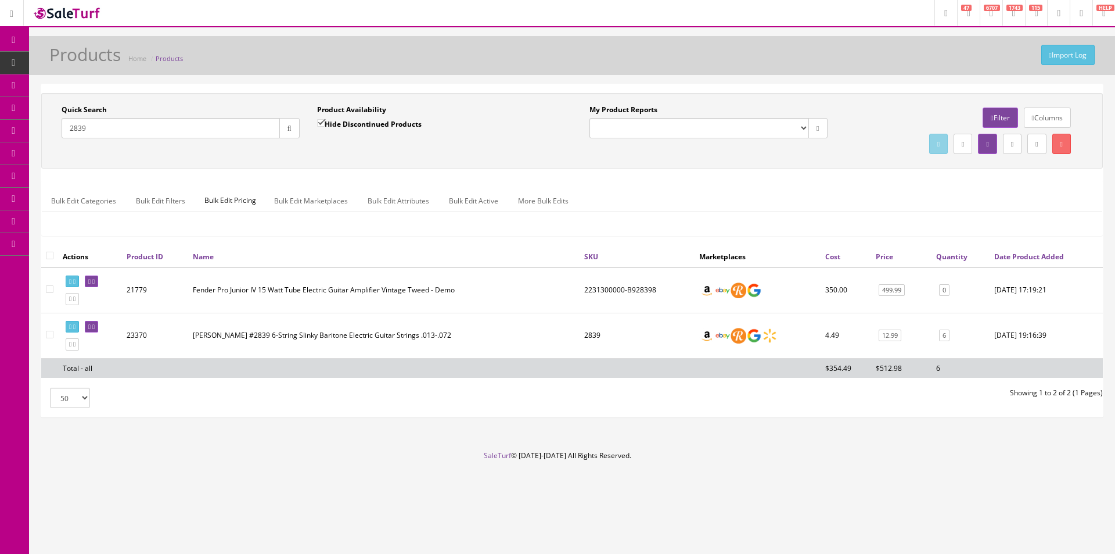
click at [458, 154] on div "Quick Search 2839 Date From Product Availability Hide Discontinued Products Dat…" at bounding box center [572, 131] width 1056 height 52
drag, startPoint x: 458, startPoint y: 154, endPoint x: 432, endPoint y: 145, distance: 28.5
click at [459, 154] on div "Quick Search 2839 Date From Product Availability Hide Discontinued Products Dat…" at bounding box center [572, 131] width 1056 height 52
click at [73, 62] on icon at bounding box center [67, 62] width 12 height 9
click at [630, 170] on div "Quick Search Date From Product Availability Hide Discontinued Products Date To …" at bounding box center [572, 169] width 1062 height 153
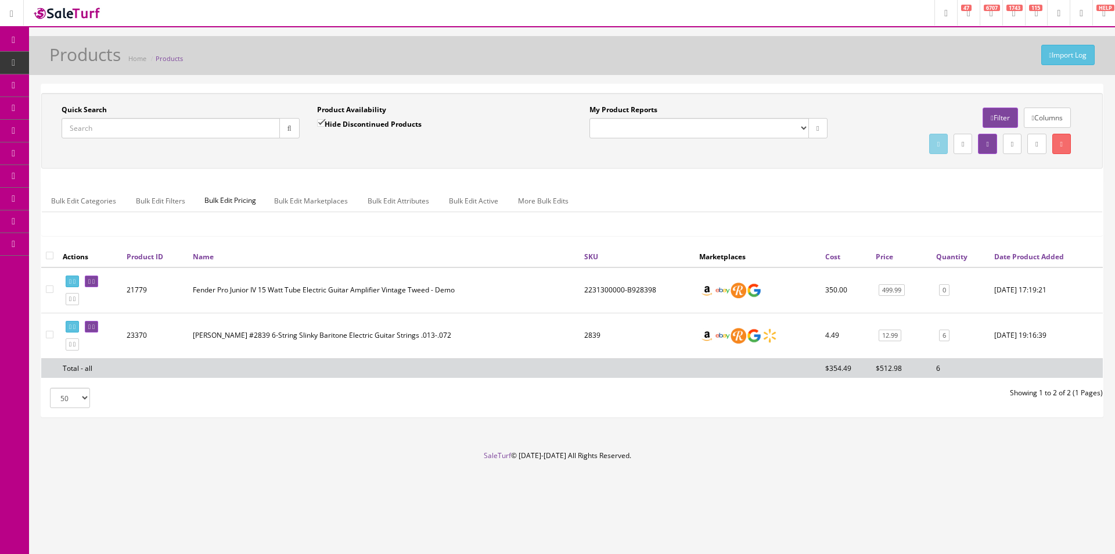
click at [630, 170] on div "Quick Search Date From Product Availability Hide Discontinued Products Date To …" at bounding box center [572, 169] width 1062 height 153
click at [222, 126] on input "Quick Search" at bounding box center [171, 128] width 218 height 20
paste input "CC230210937"
type input "CC230210937"
click at [294, 128] on button "button" at bounding box center [289, 128] width 20 height 20
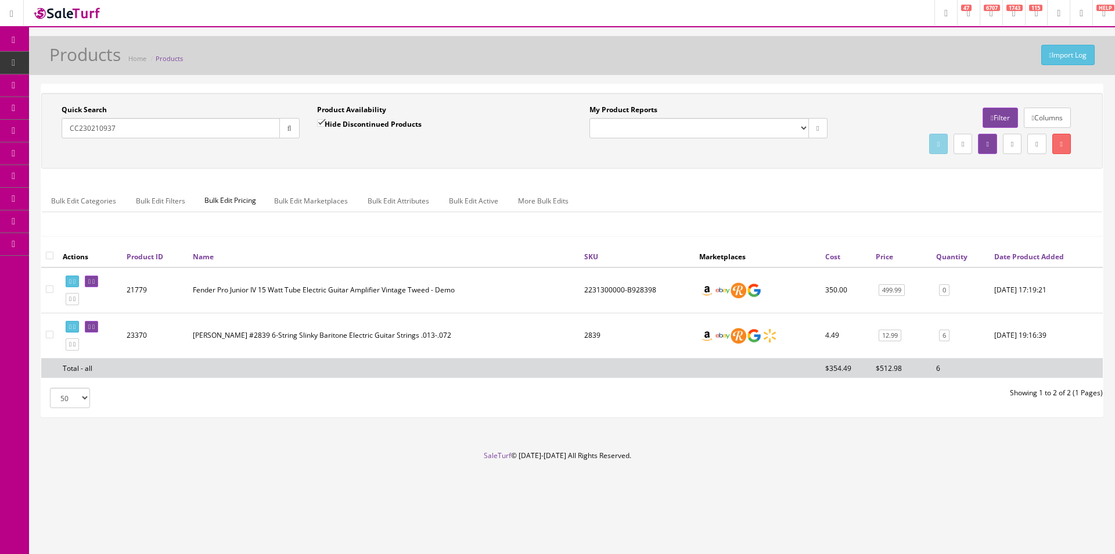
drag, startPoint x: 294, startPoint y: 146, endPoint x: 328, endPoint y: 147, distance: 33.7
click at [294, 147] on div "Quick Search CC230210937 Date From" at bounding box center [181, 126] width 256 height 42
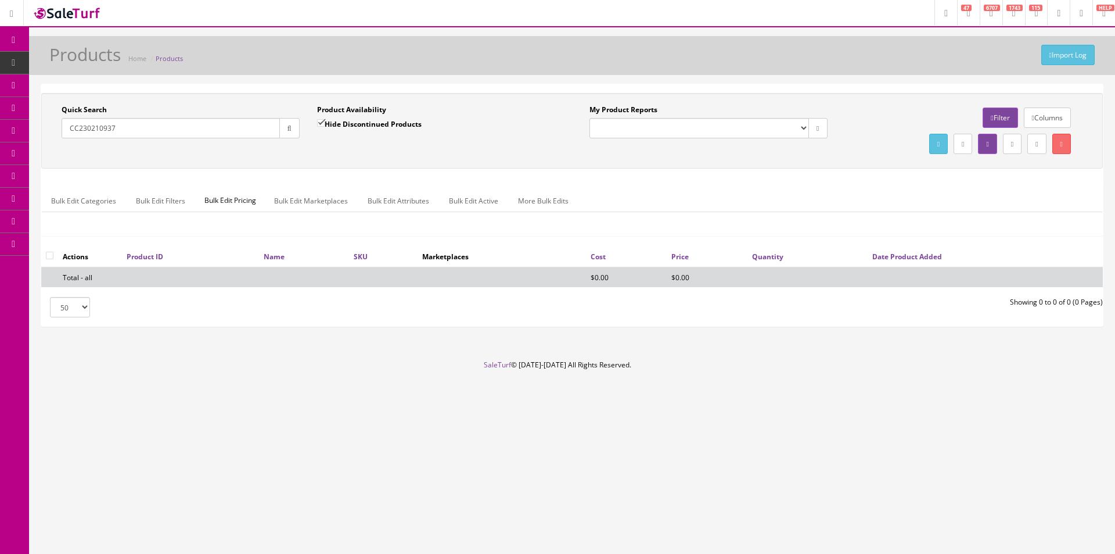
click at [313, 126] on div "Product Availability Hide Discontinued Products Date To" at bounding box center [436, 126] width 256 height 42
click at [324, 126] on input "Hide Discontinued Products" at bounding box center [321, 123] width 8 height 8
checkbox input "false"
drag, startPoint x: 434, startPoint y: 161, endPoint x: 478, endPoint y: 173, distance: 45.8
click at [434, 161] on div "Quick Search CC230210937 Date From Product Availability Hide Discontinued Produ…" at bounding box center [572, 131] width 1062 height 76
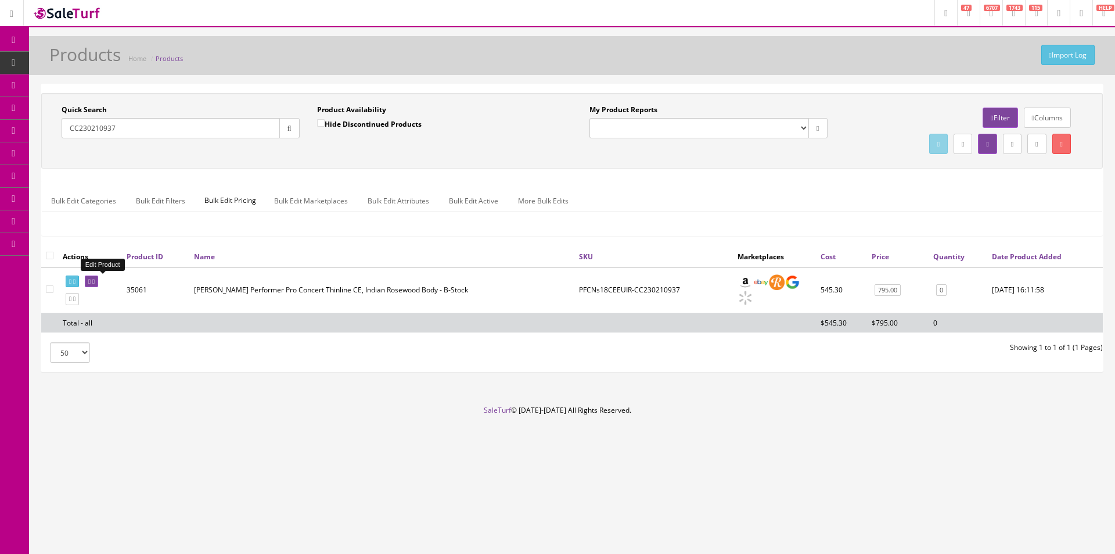
click at [91, 278] on icon at bounding box center [89, 281] width 2 height 6
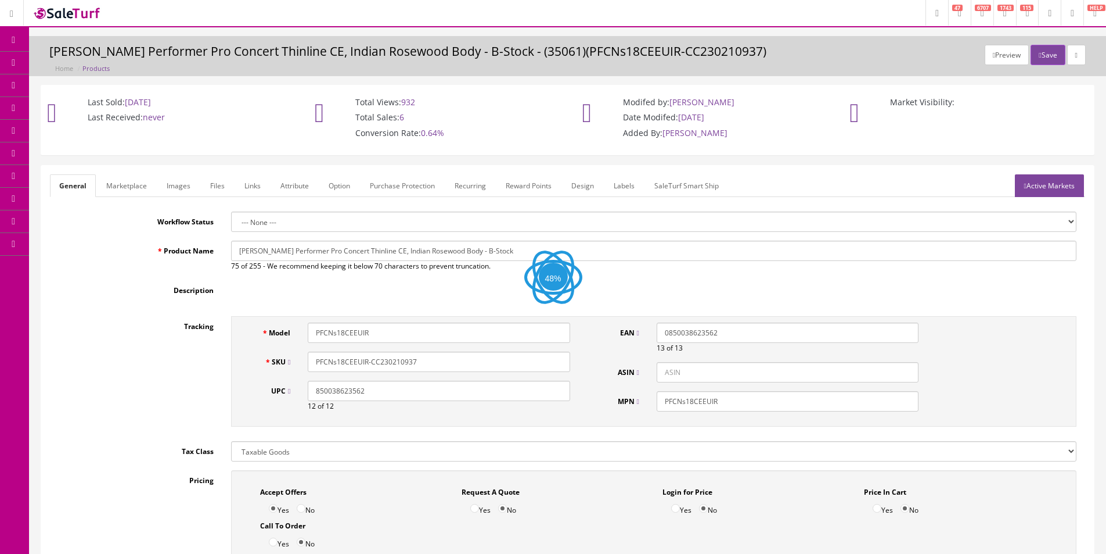
click at [573, 45] on h3 "[PERSON_NAME] Performer Pro Concert Thinline CE, Indian Rosewood Body - B-Stock…" at bounding box center [567, 51] width 1037 height 13
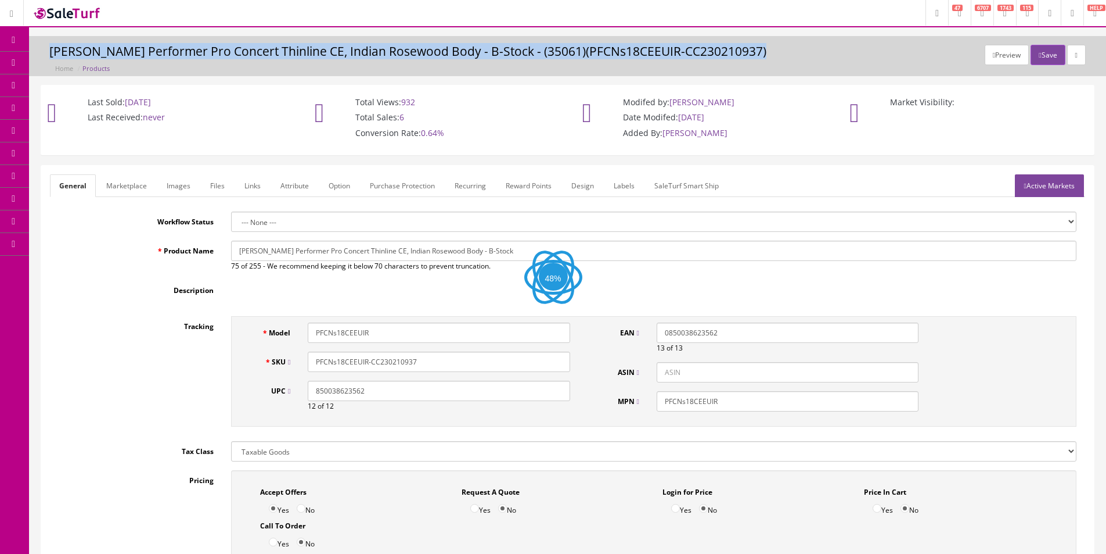
click at [573, 45] on h3 "[PERSON_NAME] Performer Pro Concert Thinline CE, Indian Rosewood Body - B-Stock…" at bounding box center [567, 51] width 1037 height 13
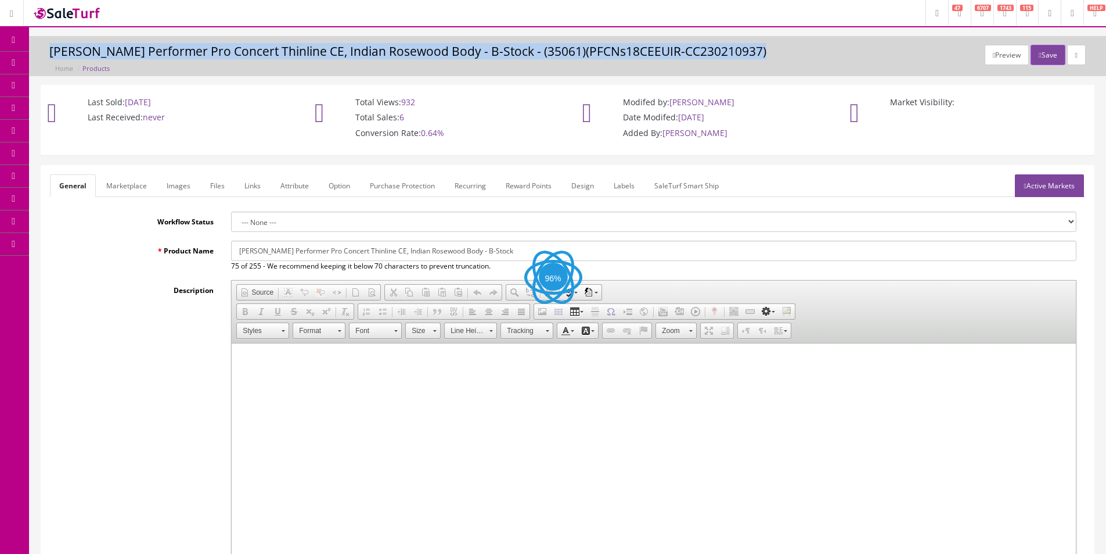
click at [573, 45] on h3 "[PERSON_NAME] Performer Pro Concert Thinline CE, Indian Rosewood Body - B-Stock…" at bounding box center [567, 51] width 1037 height 13
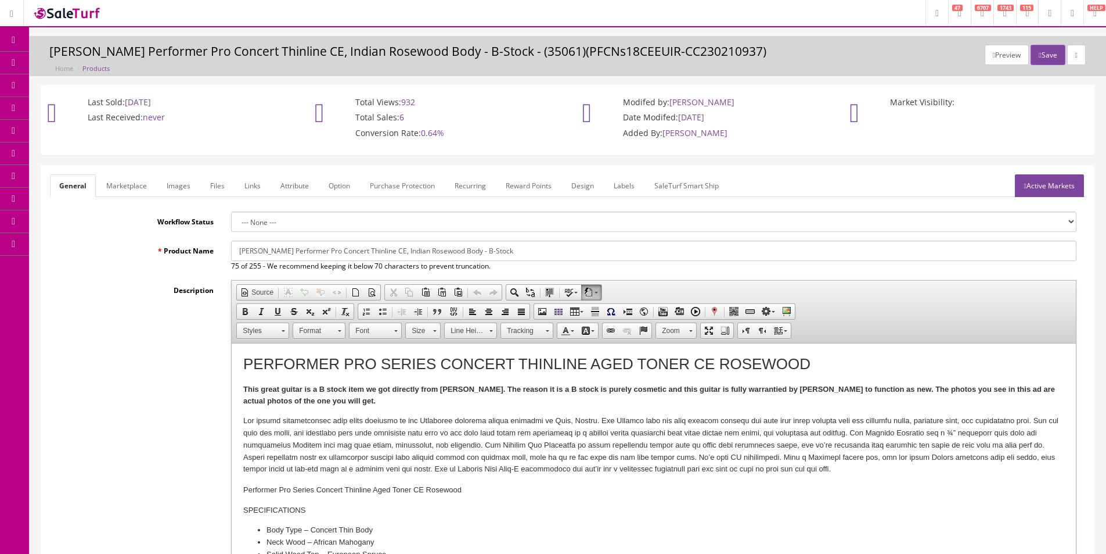
drag, startPoint x: 573, startPoint y: 44, endPoint x: 559, endPoint y: 49, distance: 14.7
click at [559, 49] on h3 "[PERSON_NAME] Performer Pro Concert Thinline CE, Indian Rosewood Body - B-Stock…" at bounding box center [567, 51] width 1037 height 13
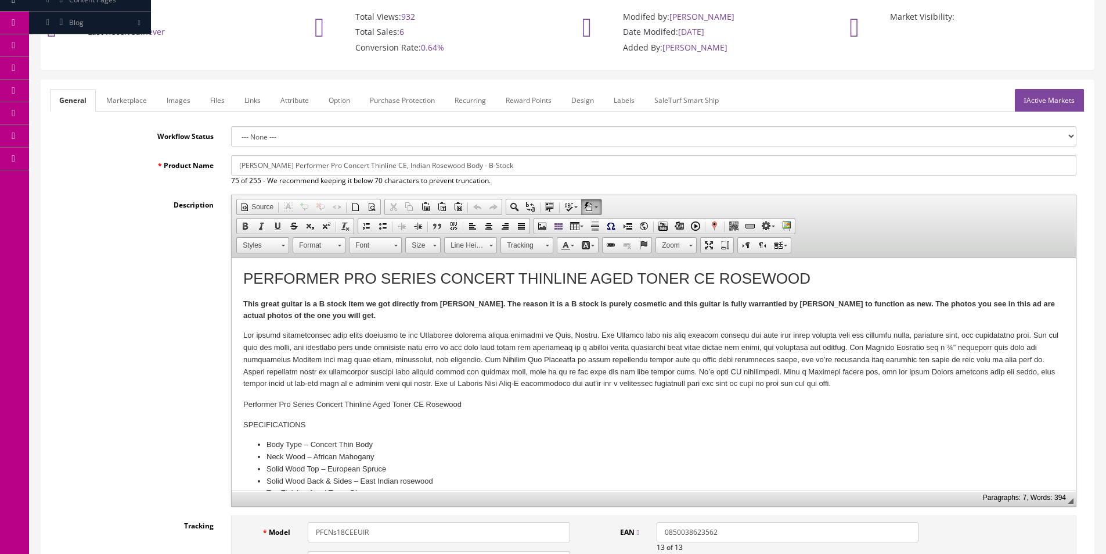
scroll to position [174, 0]
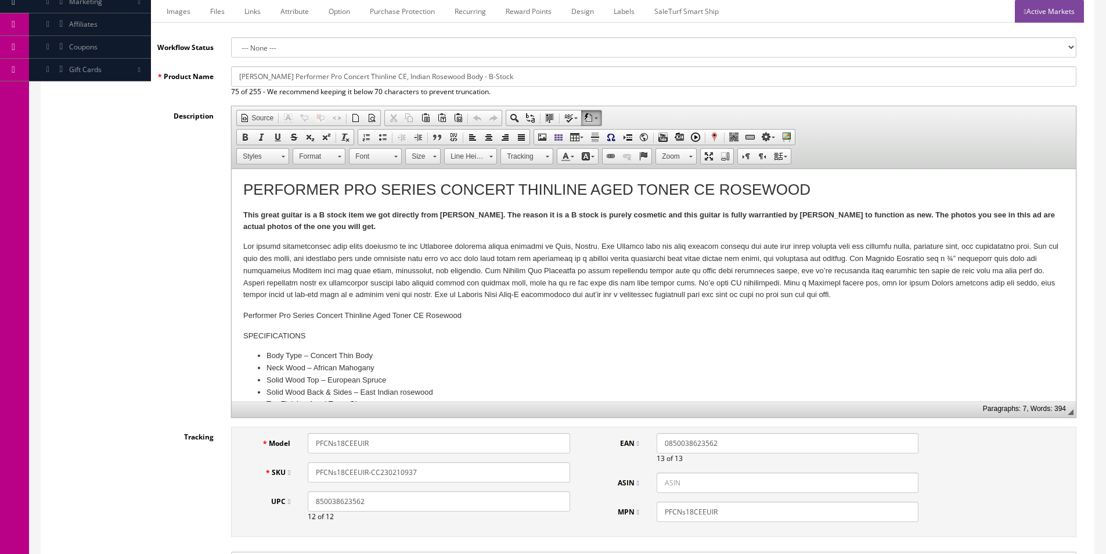
click at [153, 235] on div "Description Rich Text Editor, input-description1 Editor toolbars Document Sourc…" at bounding box center [568, 262] width 1036 height 312
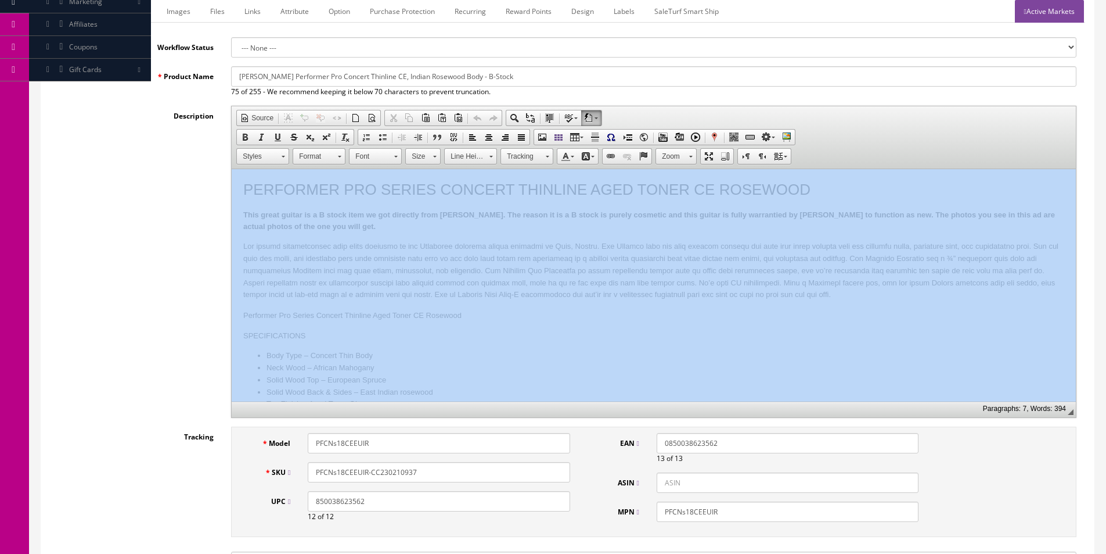
click at [153, 235] on div "Description Rich Text Editor, input-description1 Editor toolbars Document Sourc…" at bounding box center [568, 262] width 1036 height 312
click at [153, 234] on div "Description Rich Text Editor, input-description1 Editor toolbars Document Sourc…" at bounding box center [568, 262] width 1036 height 312
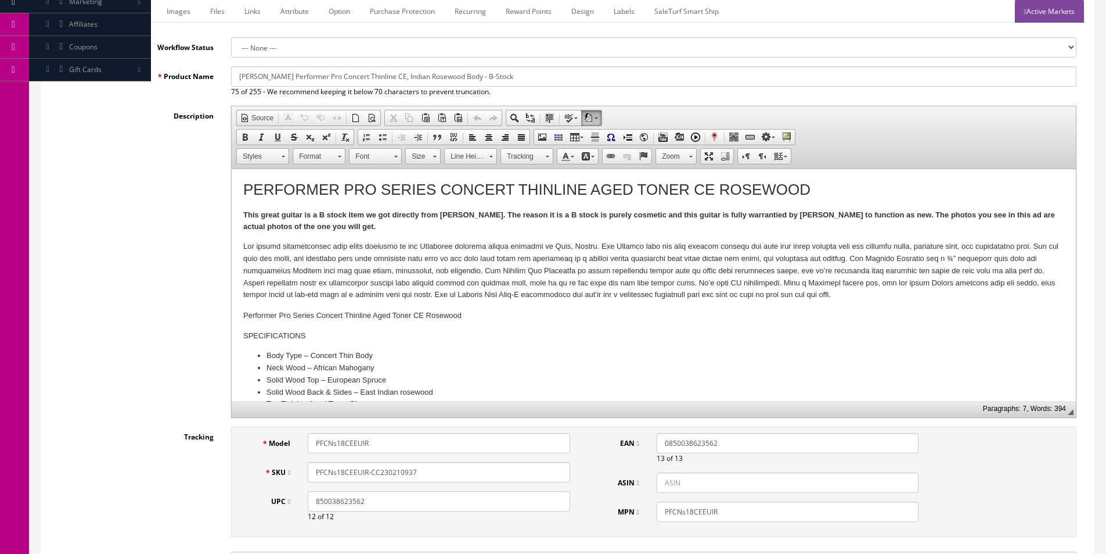
click at [337, 240] on p at bounding box center [653, 270] width 821 height 60
click at [346, 228] on p "This great guitar is a B stock item we got directly from Breedlove. The reason …" at bounding box center [653, 221] width 821 height 24
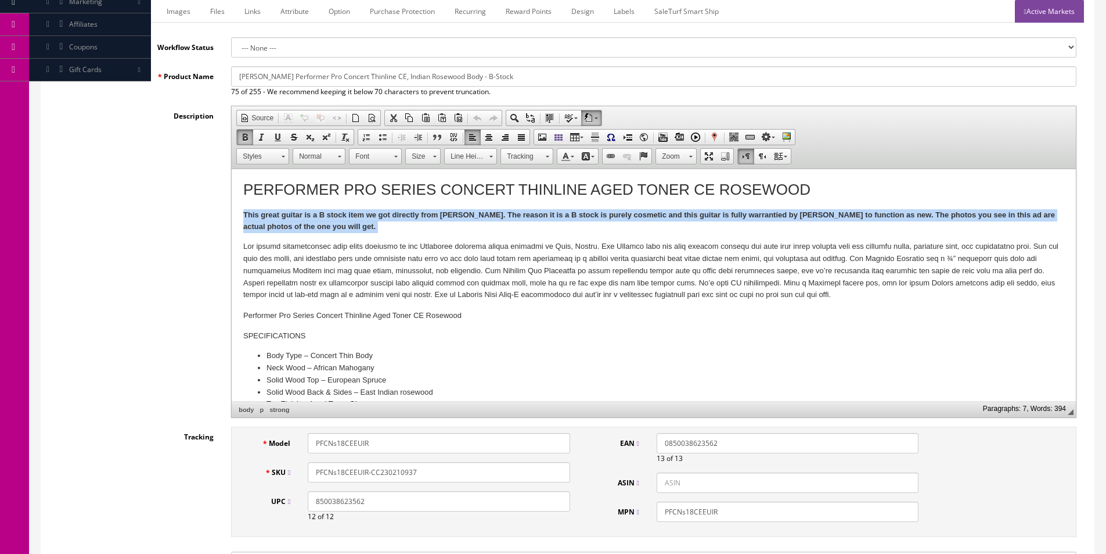
click at [346, 228] on p "This great guitar is a B stock item we got directly from Breedlove. The reason …" at bounding box center [653, 221] width 821 height 24
click at [327, 220] on p "This great guitar is a B stock item we got directly from Breedlove. The reason …" at bounding box center [653, 221] width 821 height 24
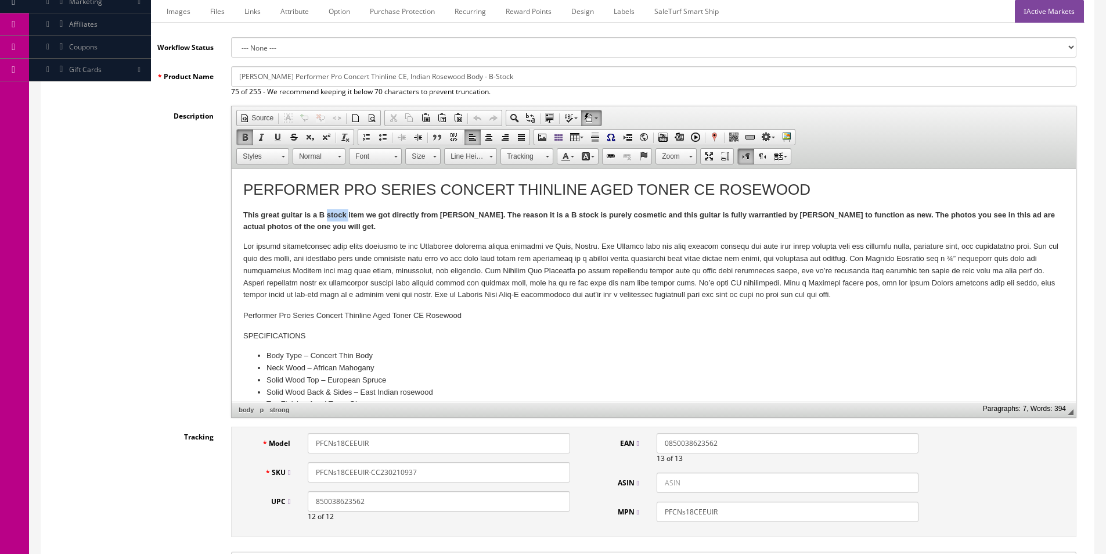
click at [327, 220] on p "This great guitar is a B stock item we got directly from Breedlove. The reason …" at bounding box center [653, 221] width 821 height 24
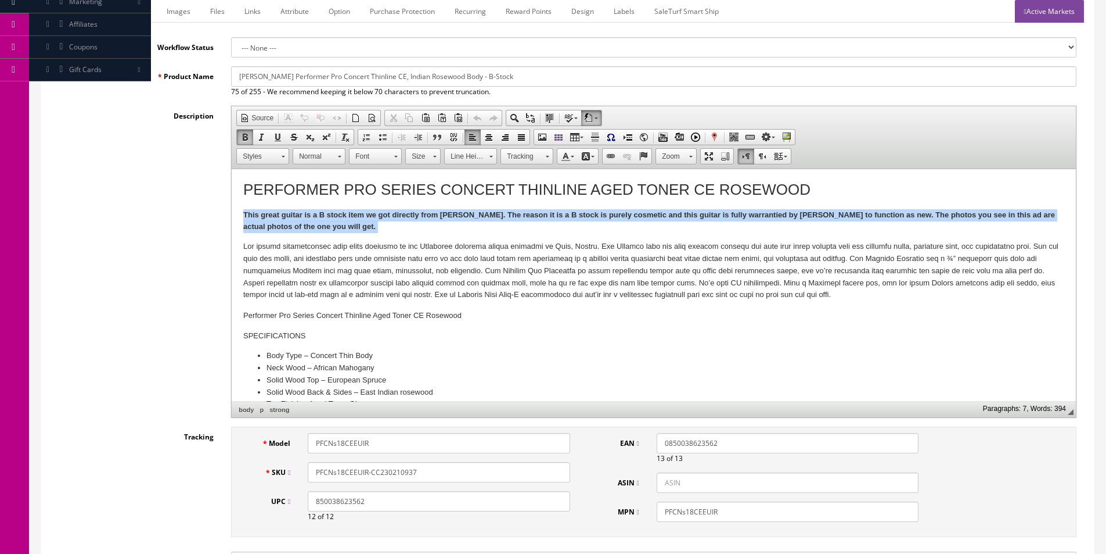
click at [327, 220] on p "This great guitar is a B stock item we got directly from Breedlove. The reason …" at bounding box center [653, 221] width 821 height 24
click at [327, 219] on p "This great guitar is a B stock item we got directly from Breedlove. The reason …" at bounding box center [653, 221] width 821 height 24
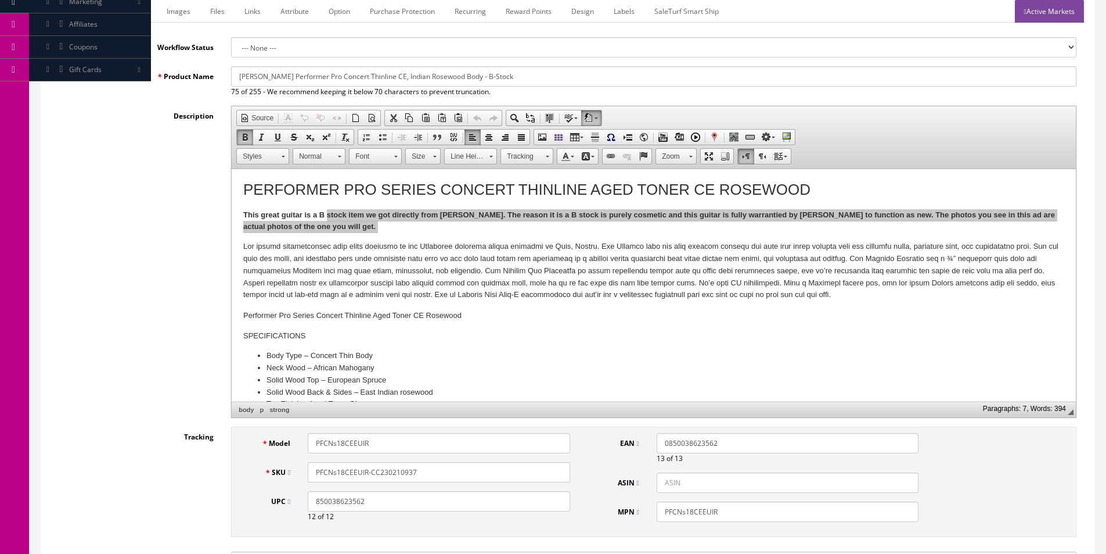
scroll to position [0, 0]
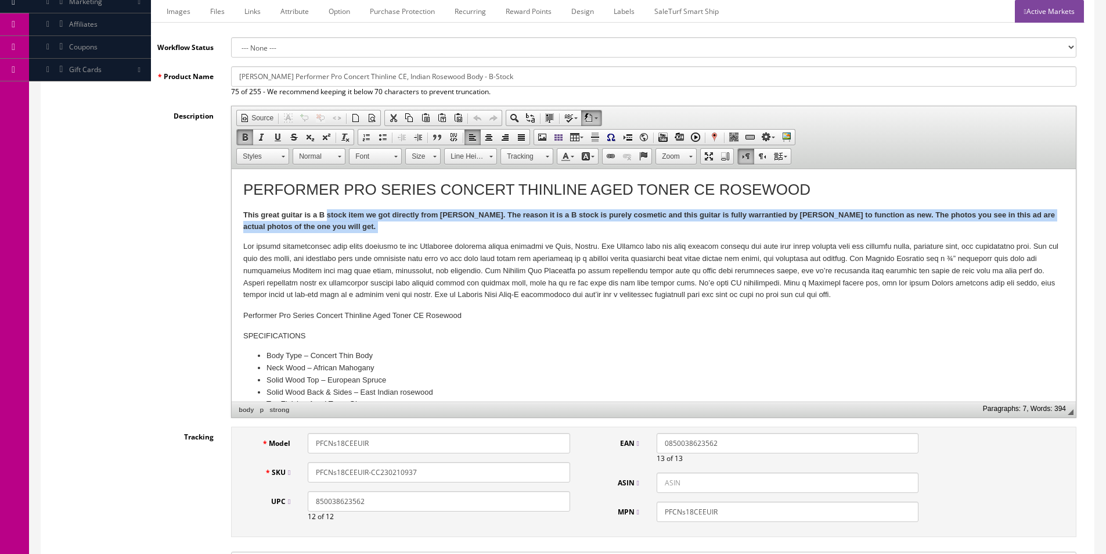
click at [334, 223] on p "This great guitar is a B stock item we got directly from Breedlove. The reason …" at bounding box center [653, 221] width 821 height 24
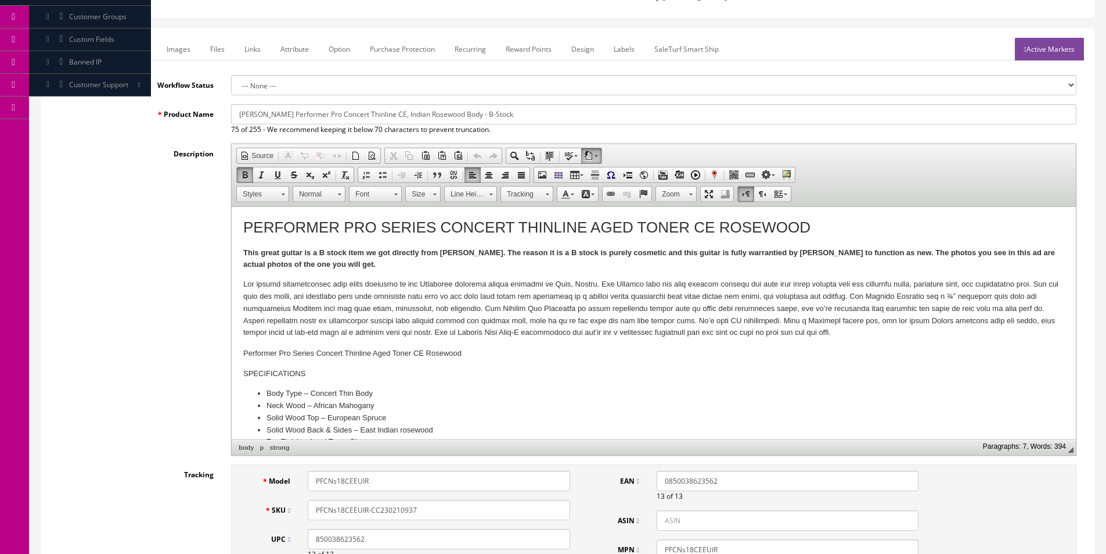
scroll to position [116, 0]
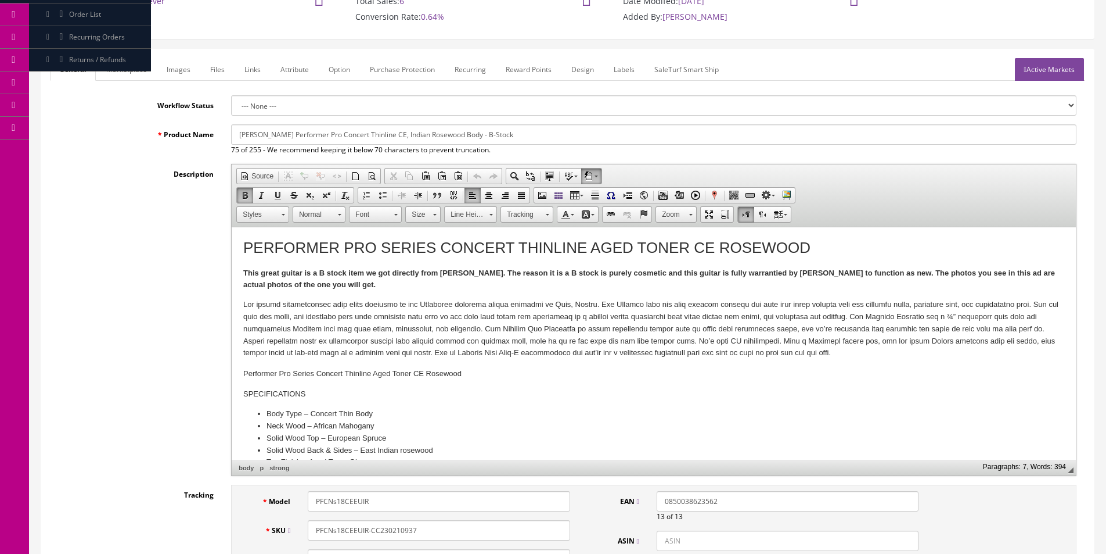
click at [181, 69] on link "Images" at bounding box center [178, 69] width 42 height 23
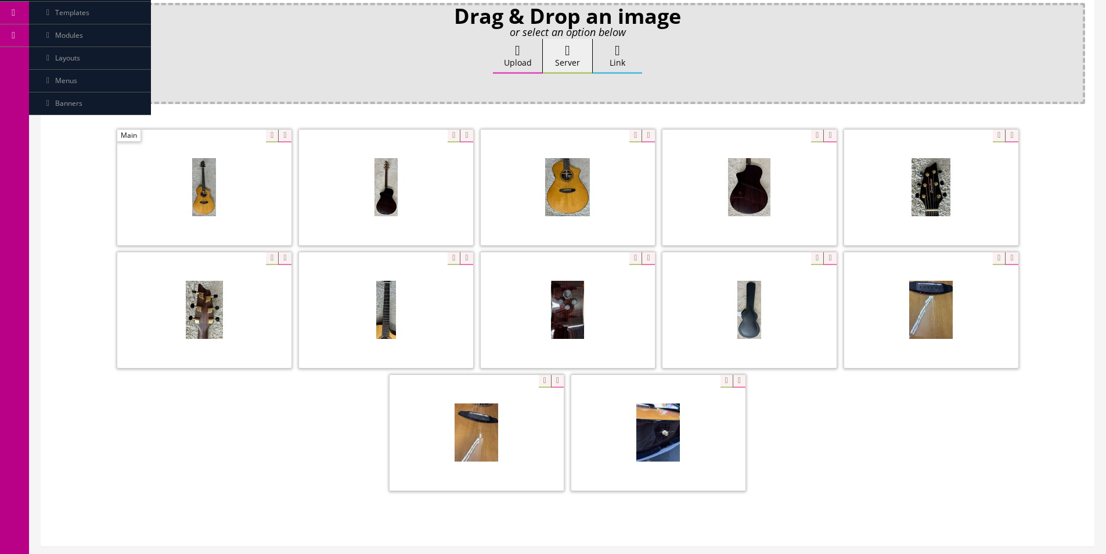
scroll to position [292, 0]
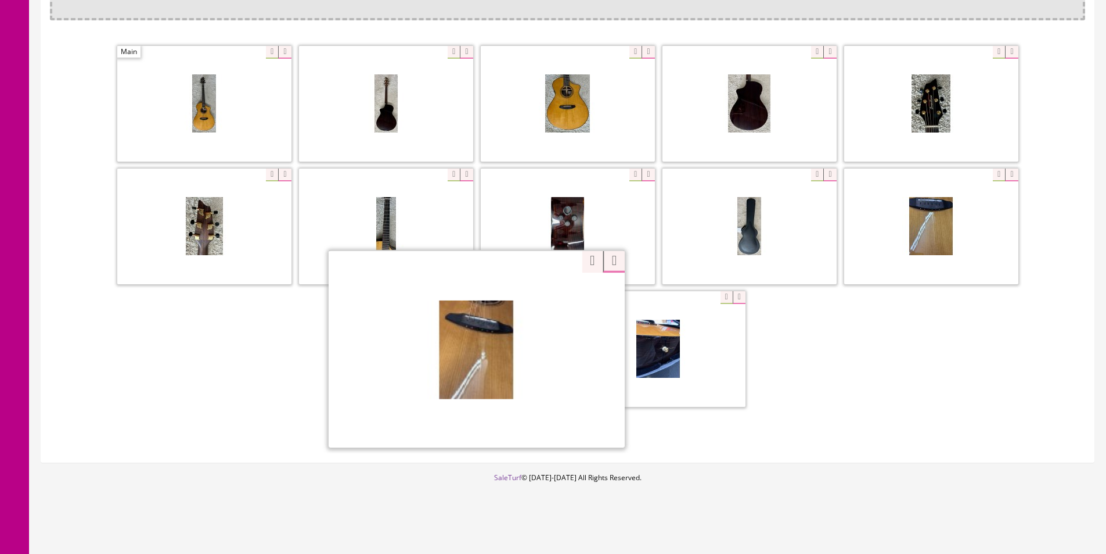
click at [538, 299] on div "Zoom" at bounding box center [477, 348] width 296 height 197
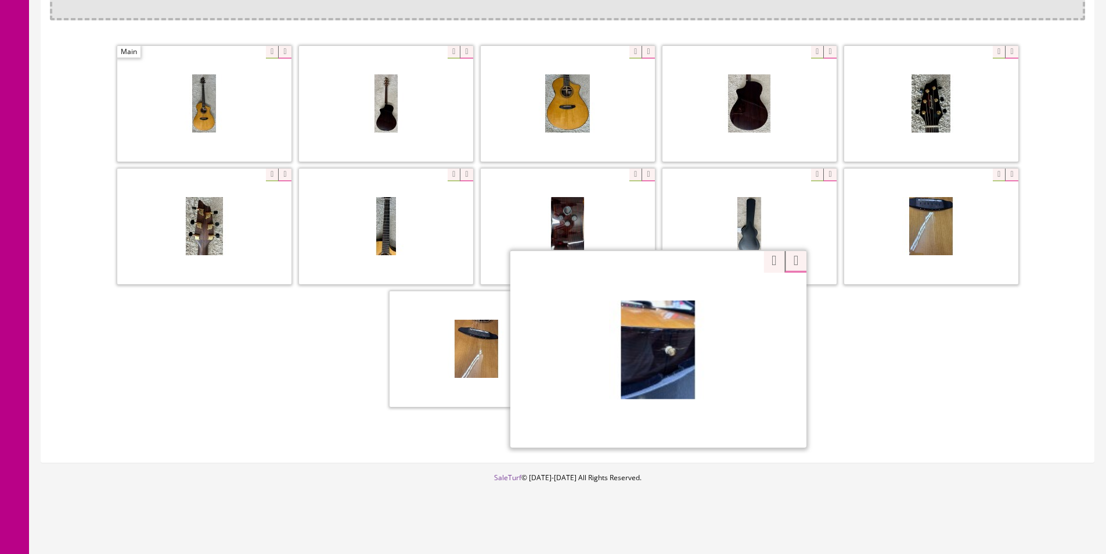
click at [718, 296] on div "Zoom" at bounding box center [659, 348] width 296 height 197
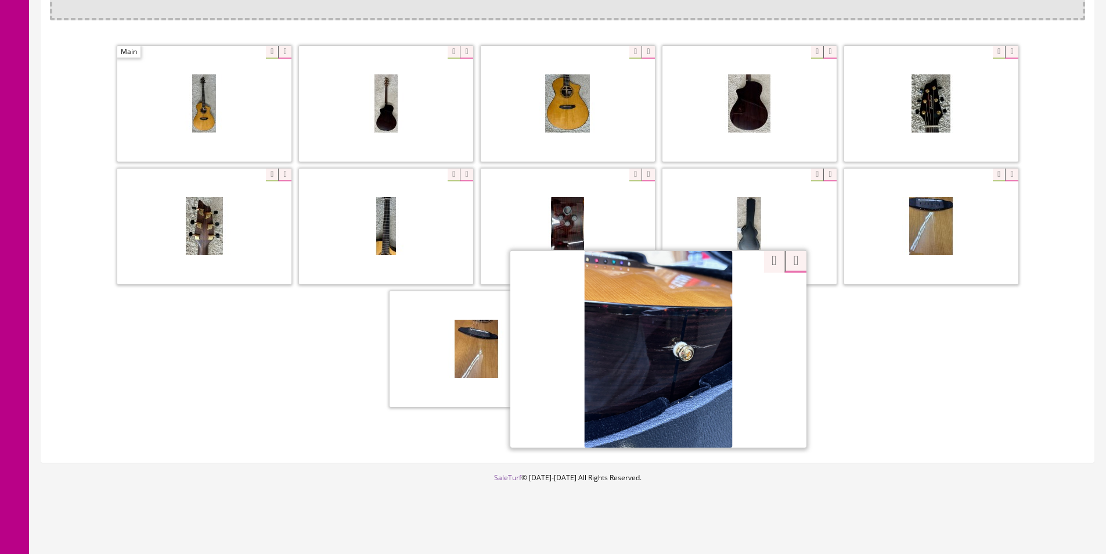
click at [761, 261] on div at bounding box center [659, 348] width 296 height 197
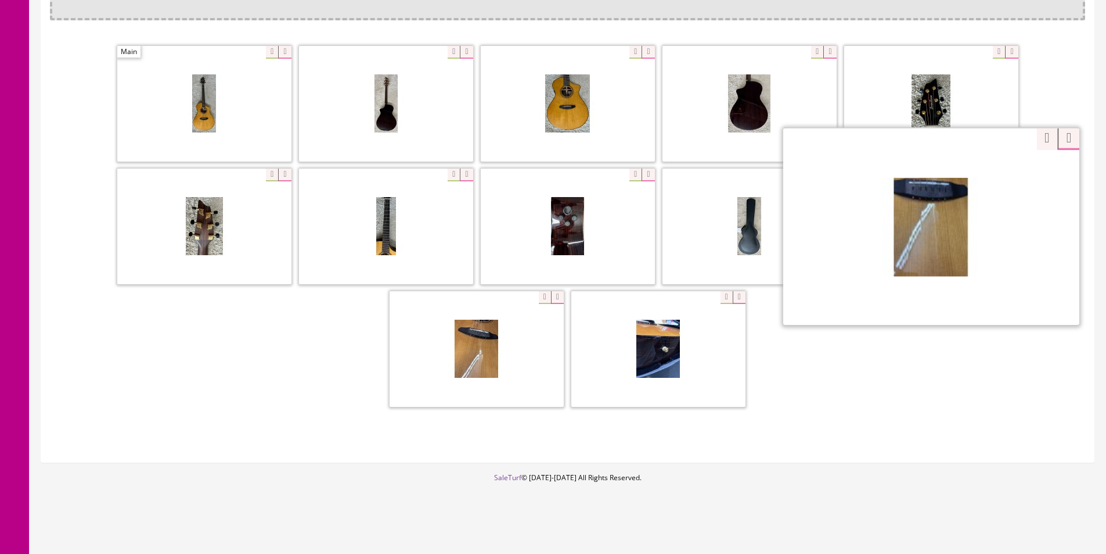
click at [993, 172] on div "Zoom" at bounding box center [932, 225] width 296 height 197
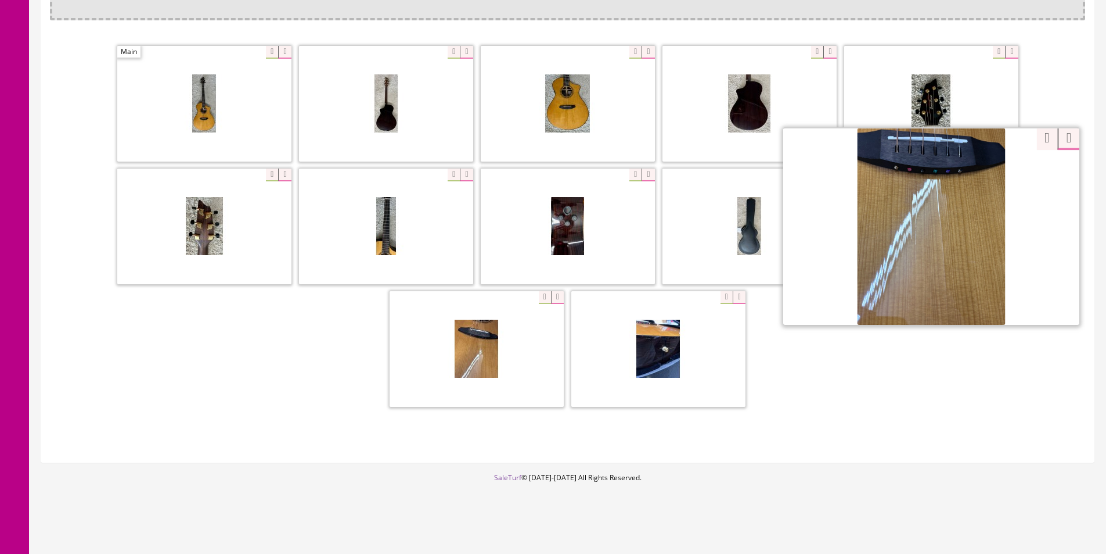
click at [1040, 141] on div "Zoom" at bounding box center [568, 228] width 1036 height 368
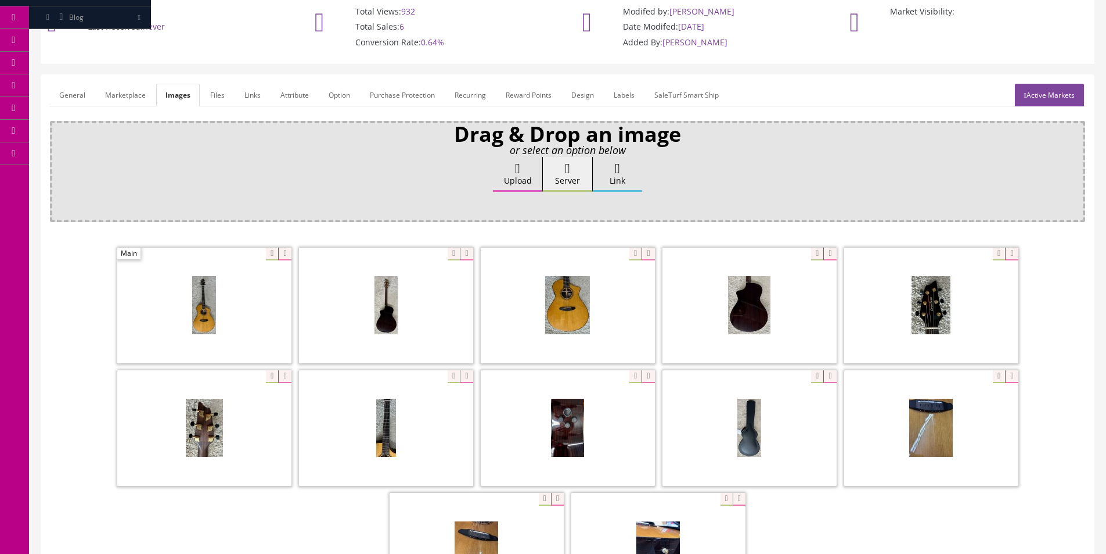
scroll to position [0, 0]
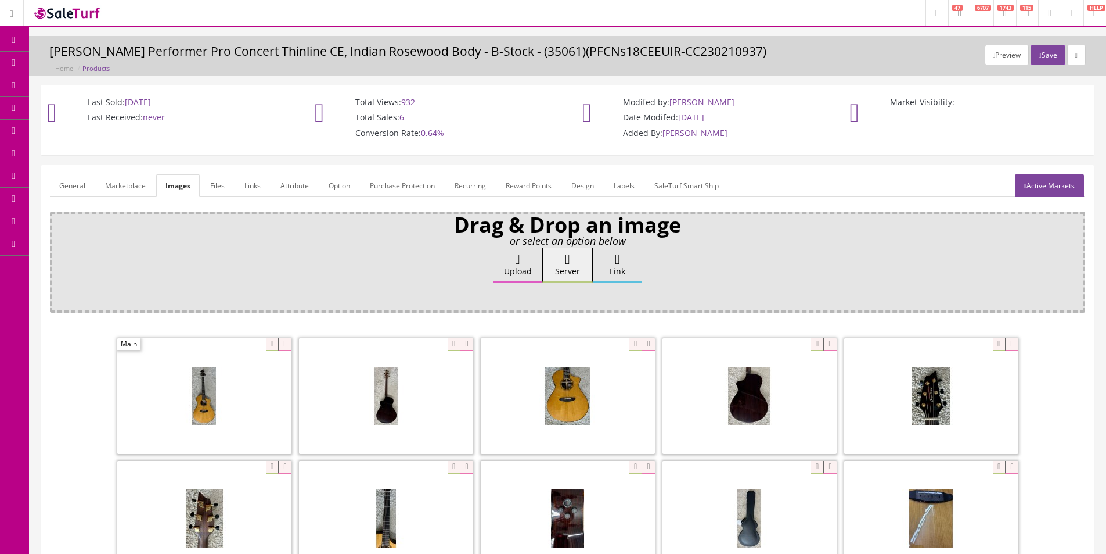
click at [84, 65] on span "Products" at bounding box center [83, 63] width 28 height 10
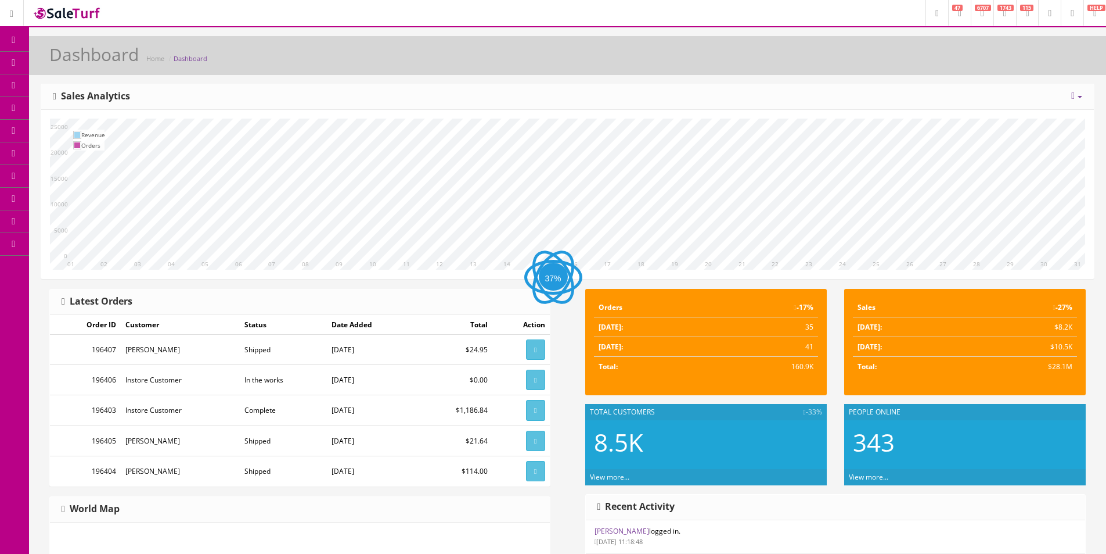
click at [87, 62] on span "Products" at bounding box center [83, 63] width 28 height 10
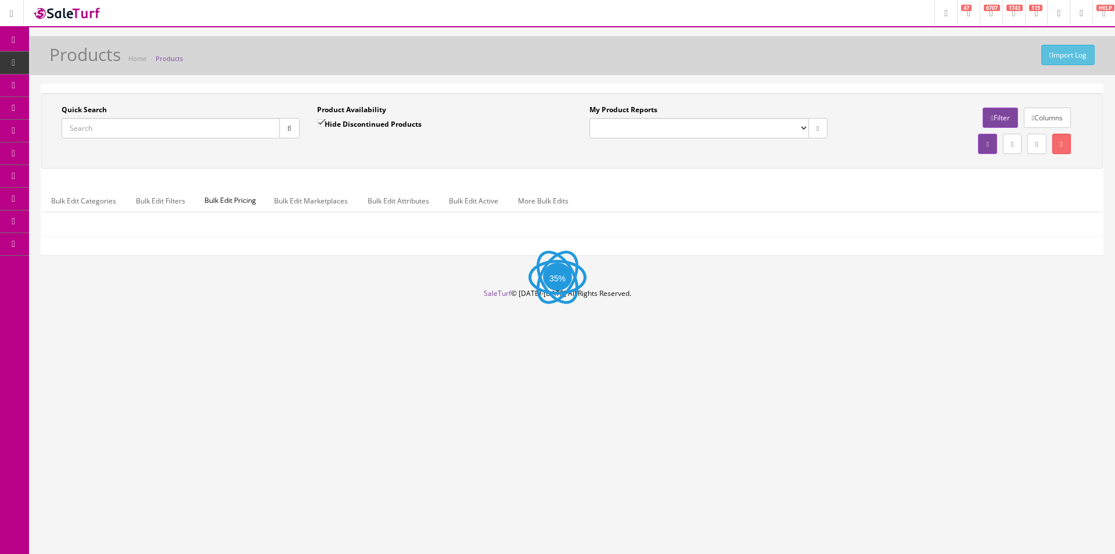
click at [182, 124] on input "Quick Search" at bounding box center [171, 128] width 218 height 20
paste input "PFCNs18CEEUIR"
type input "PFCNs18CEEUIR"
click at [284, 129] on button "button" at bounding box center [289, 128] width 20 height 20
click at [290, 148] on div "Quick Search PFCNs18CEEUIR Date From Product Availability Hide Discontinued Pro…" at bounding box center [572, 131] width 1056 height 52
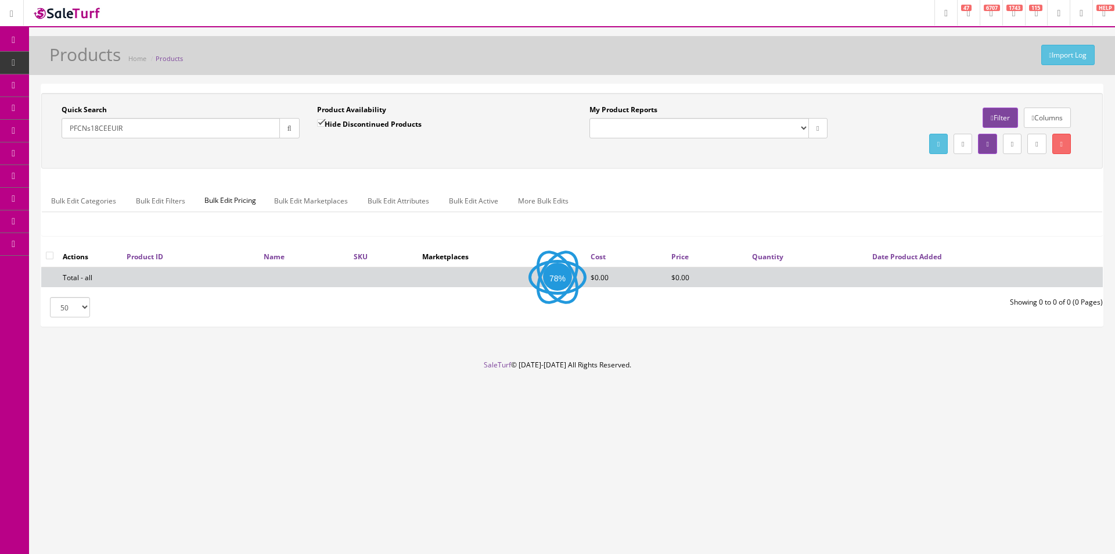
click at [587, 172] on div "Quick Search PFCNs18CEEUIR Date From Product Availability Hide Discontinued Pro…" at bounding box center [572, 169] width 1062 height 153
drag, startPoint x: 587, startPoint y: 172, endPoint x: 552, endPoint y: 164, distance: 36.2
click at [552, 164] on div "Quick Search PFCNs18CEEUIR Date From Product Availability Hide Discontinued Pro…" at bounding box center [572, 131] width 1062 height 76
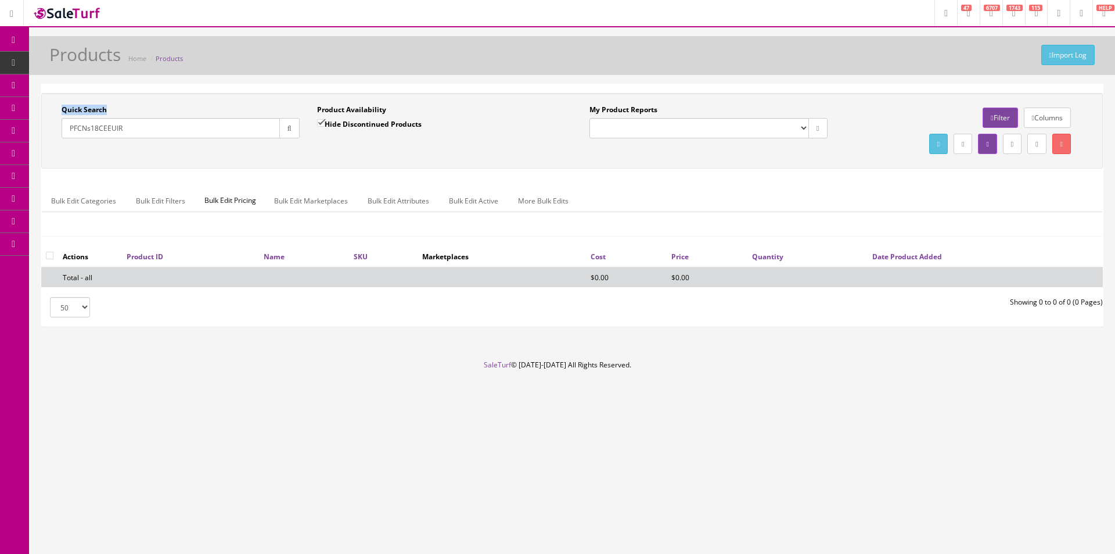
click at [552, 164] on div "Quick Search PFCNs18CEEUIR Date From Product Availability Hide Discontinued Pro…" at bounding box center [572, 131] width 1062 height 76
drag, startPoint x: 552, startPoint y: 164, endPoint x: 491, endPoint y: 152, distance: 61.6
click at [548, 164] on div "Quick Search PFCNs18CEEUIR Date From Product Availability Hide Discontinued Pro…" at bounding box center [572, 131] width 1062 height 76
click at [359, 124] on label "Hide Discontinued Products" at bounding box center [369, 124] width 105 height 12
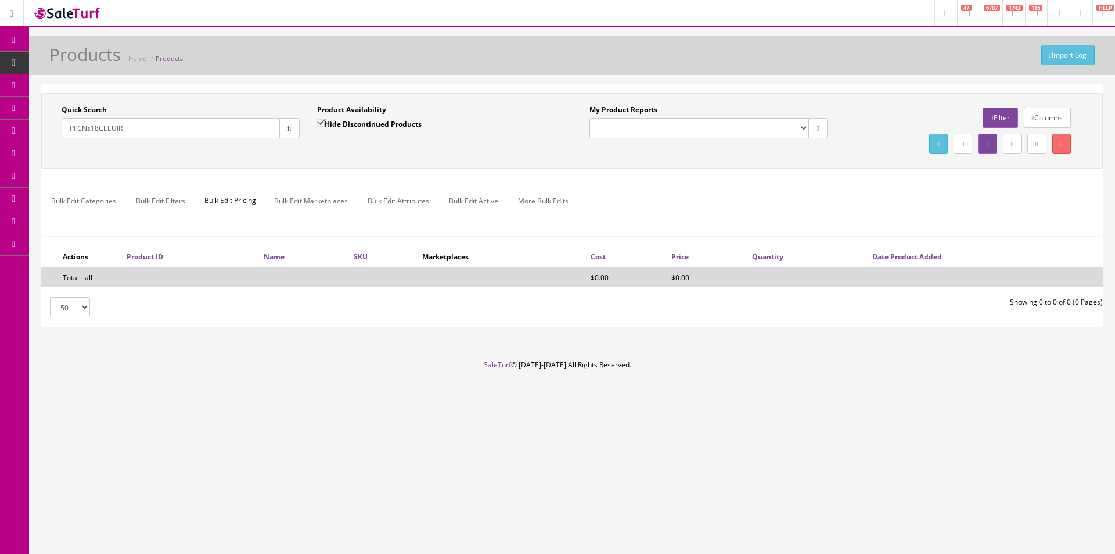
click at [325, 124] on input "Hide Discontinued Products" at bounding box center [321, 123] width 8 height 8
checkbox input "false"
click at [401, 145] on div "Product Availability Hide Discontinued Products Date To" at bounding box center [436, 126] width 256 height 42
click at [496, 157] on div "Quick Search PFCNs18CEEUIR Date From Product Availability Hide Discontinued Pro…" at bounding box center [572, 131] width 1056 height 52
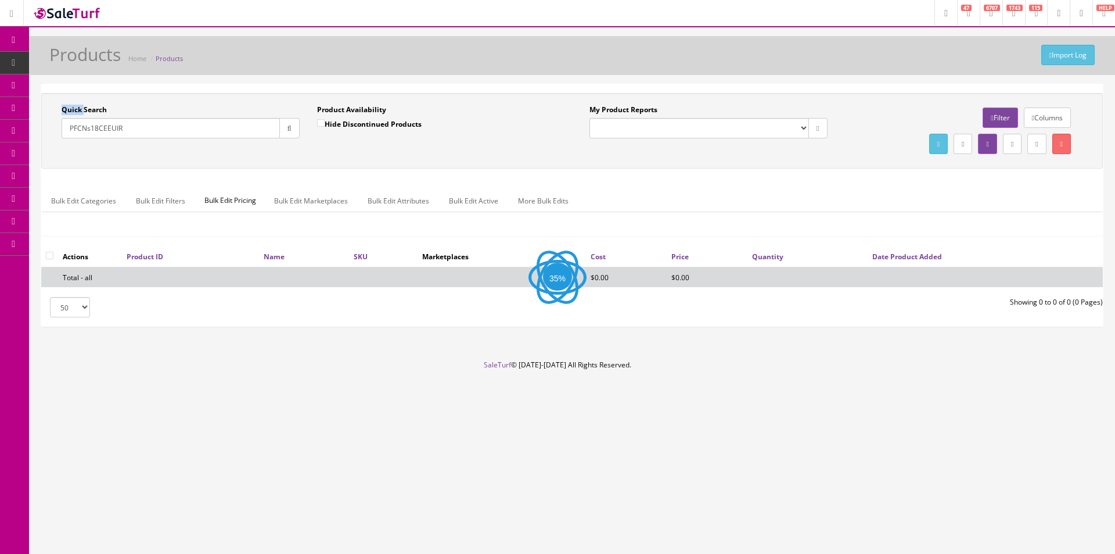
click at [496, 157] on div "Quick Search PFCNs18CEEUIR Date From Product Availability Hide Discontinued Pro…" at bounding box center [572, 131] width 1056 height 52
click at [496, 156] on div "Quick Search PFCNs18CEEUIR Date From Product Availability Hide Discontinued Pro…" at bounding box center [572, 131] width 1056 height 52
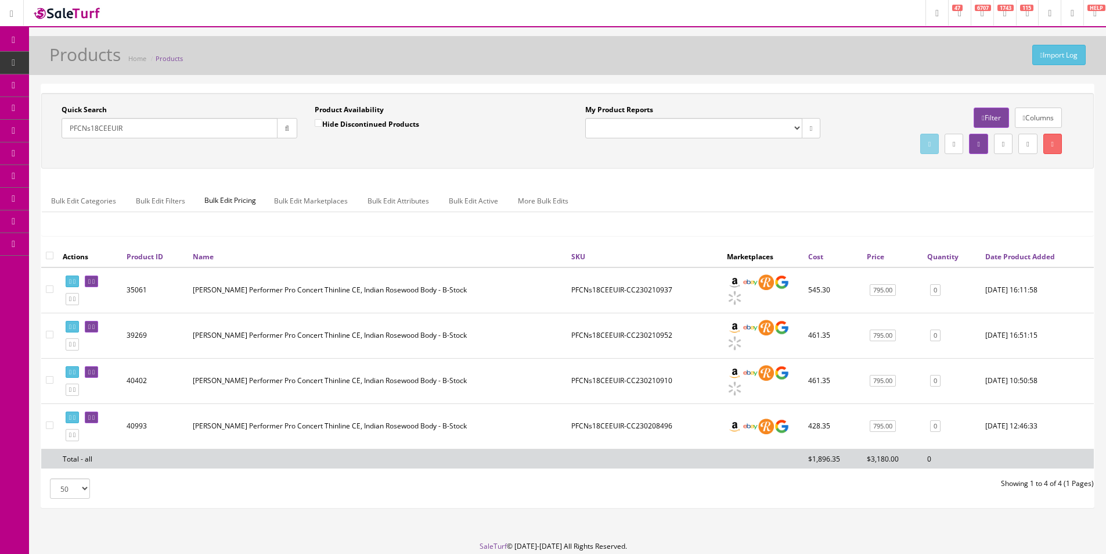
click at [496, 156] on div "Quick Search PFCNs18CEEUIR Date From Product Availability Hide Discontinued Pro…" at bounding box center [567, 131] width 1047 height 52
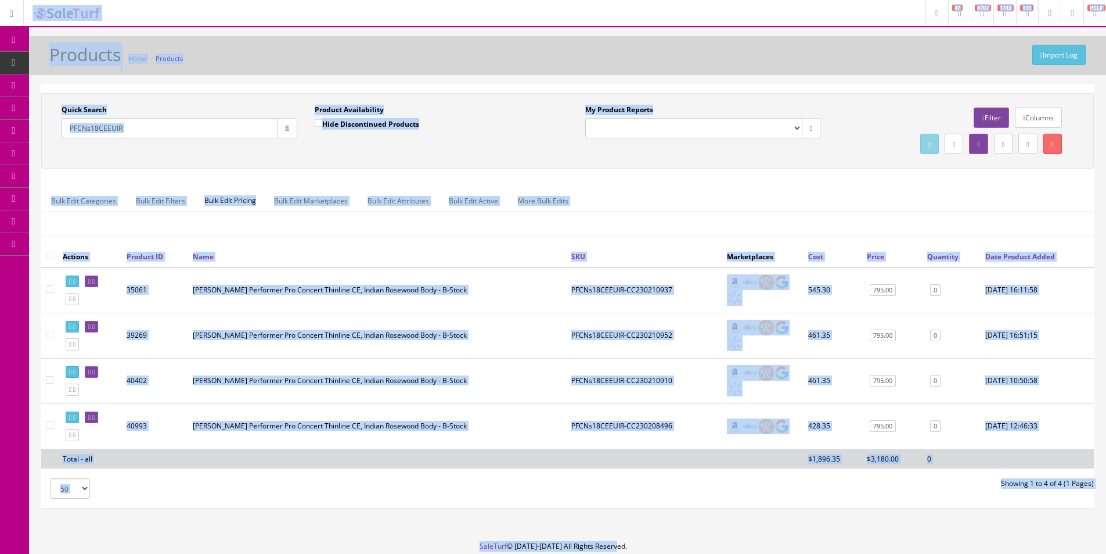
click at [512, 156] on div "Quick Search PFCNs18CEEUIR Date From Product Availability Hide Discontinued Pro…" at bounding box center [567, 131] width 1047 height 52
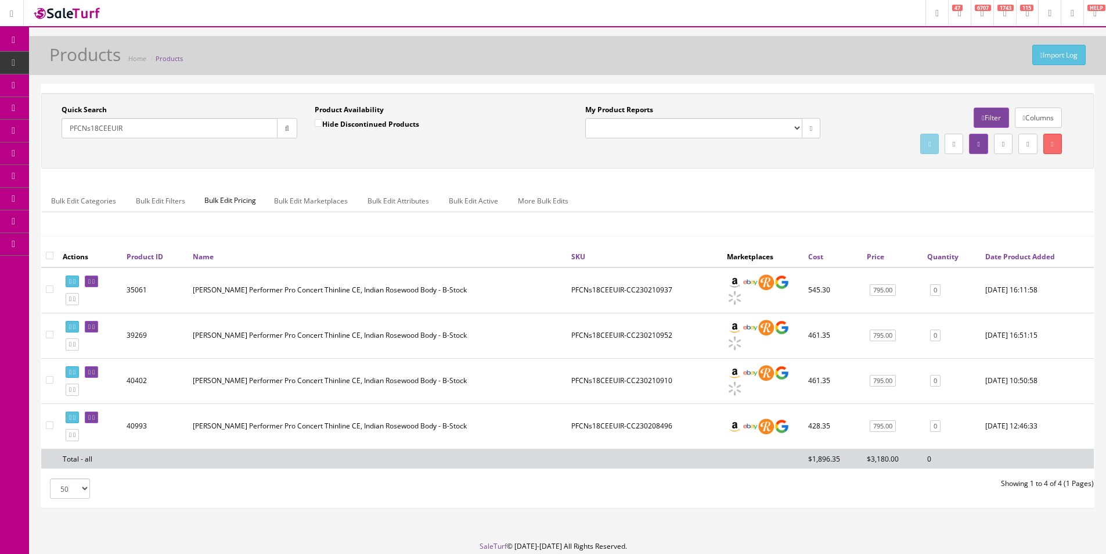
click at [512, 156] on div "Quick Search PFCNs18CEEUIR Date From Product Availability Hide Discontinued Pro…" at bounding box center [567, 131] width 1047 height 52
click at [675, 159] on div "Quick Search PFCNs18CEEUIR Date From Product Availability Hide Discontinued Pro…" at bounding box center [567, 131] width 1053 height 76
click at [676, 159] on div "Quick Search PFCNs18CEEUIR Date From Product Availability Hide Discontinued Pro…" at bounding box center [567, 131] width 1053 height 76
click at [195, 136] on input "PFCNs18CEEUIR" at bounding box center [170, 128] width 216 height 20
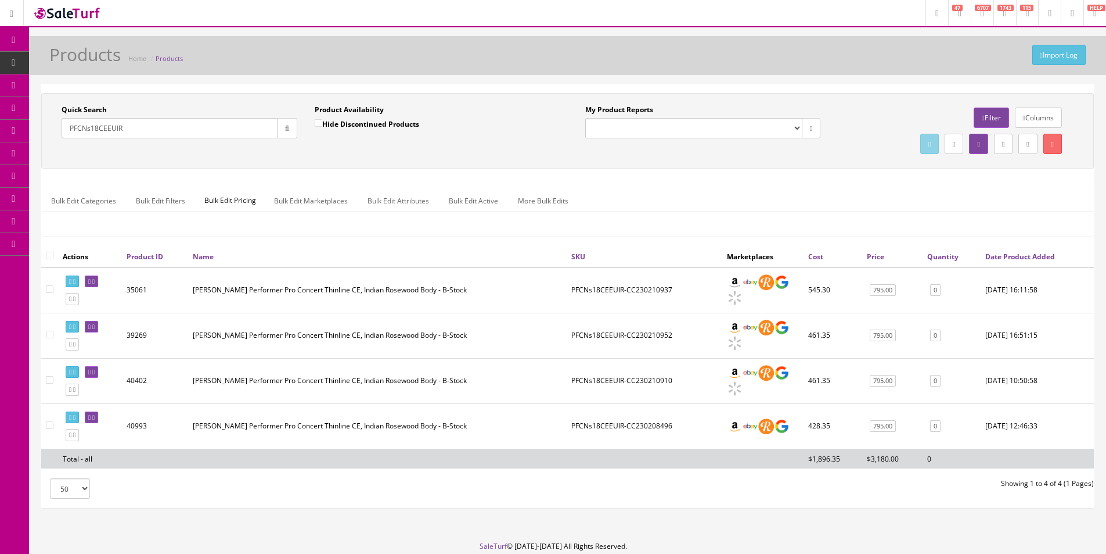
click at [195, 136] on input "PFCNs18CEEUIR" at bounding box center [170, 128] width 216 height 20
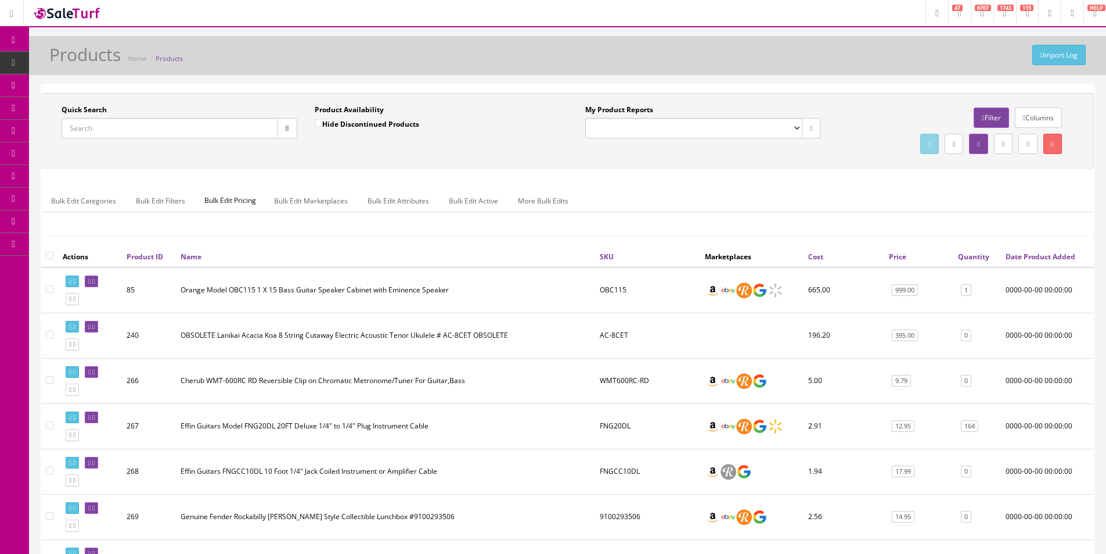
click at [209, 131] on input "Quick Search" at bounding box center [170, 128] width 216 height 20
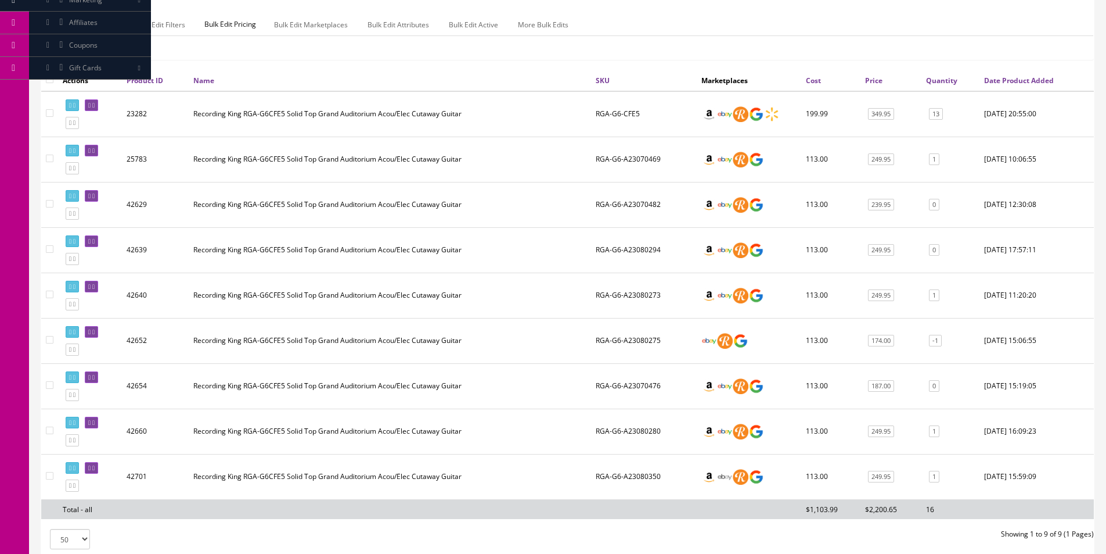
scroll to position [232, 0]
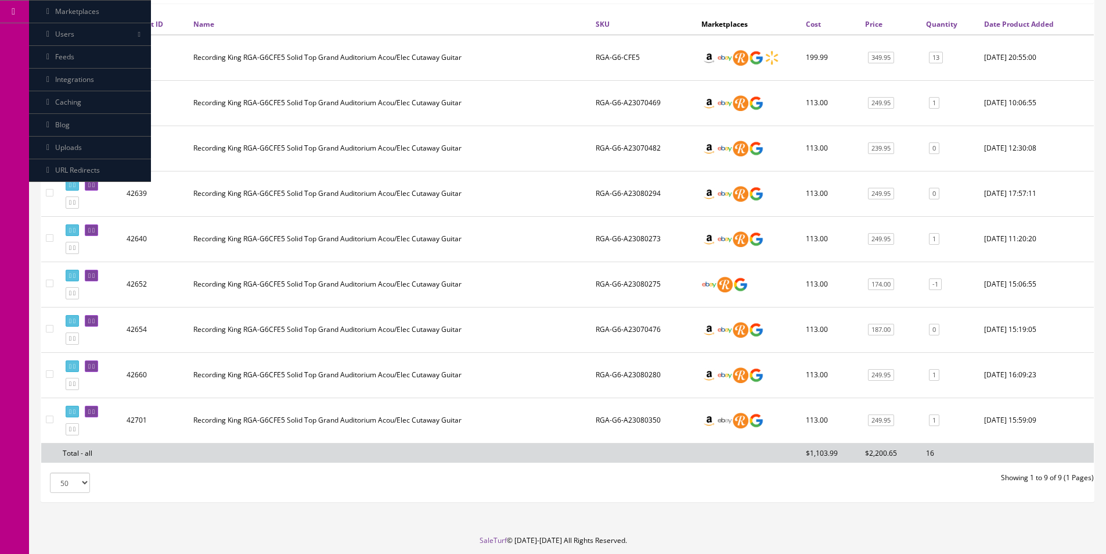
type input "RGA-G6"
click at [613, 368] on td "RGA-G6-A23080280" at bounding box center [644, 374] width 106 height 45
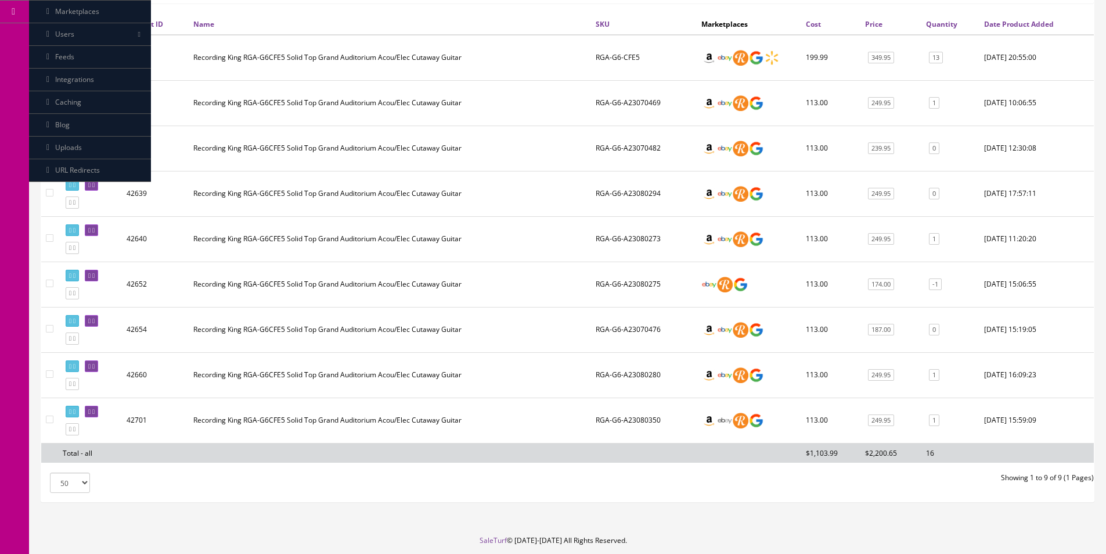
click at [613, 368] on td "RGA-G6-A23080280" at bounding box center [644, 374] width 106 height 45
drag, startPoint x: 613, startPoint y: 368, endPoint x: 608, endPoint y: 200, distance: 167.4
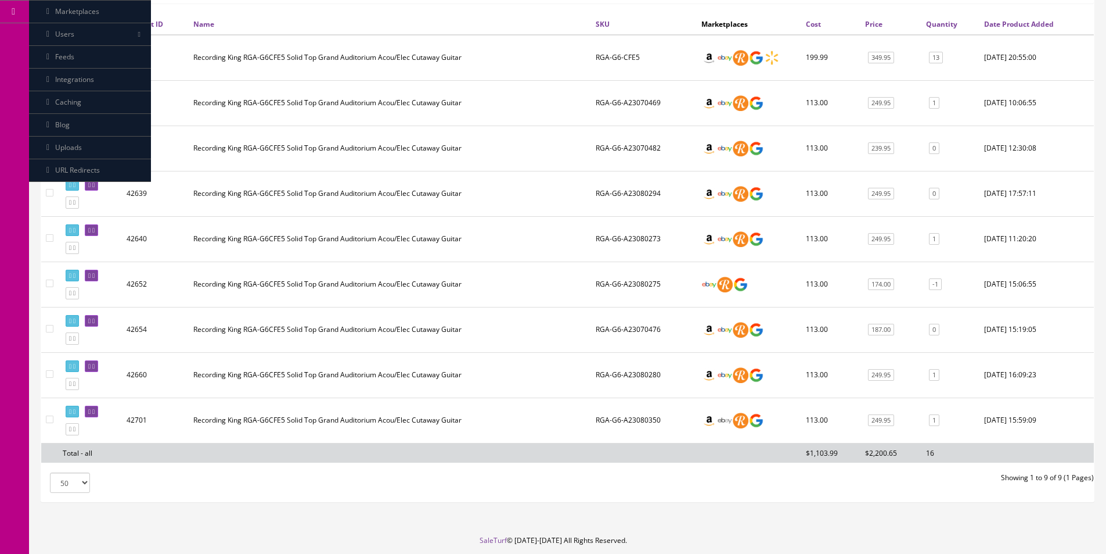
click at [613, 368] on td "RGA-G6-A23080280" at bounding box center [644, 374] width 106 height 45
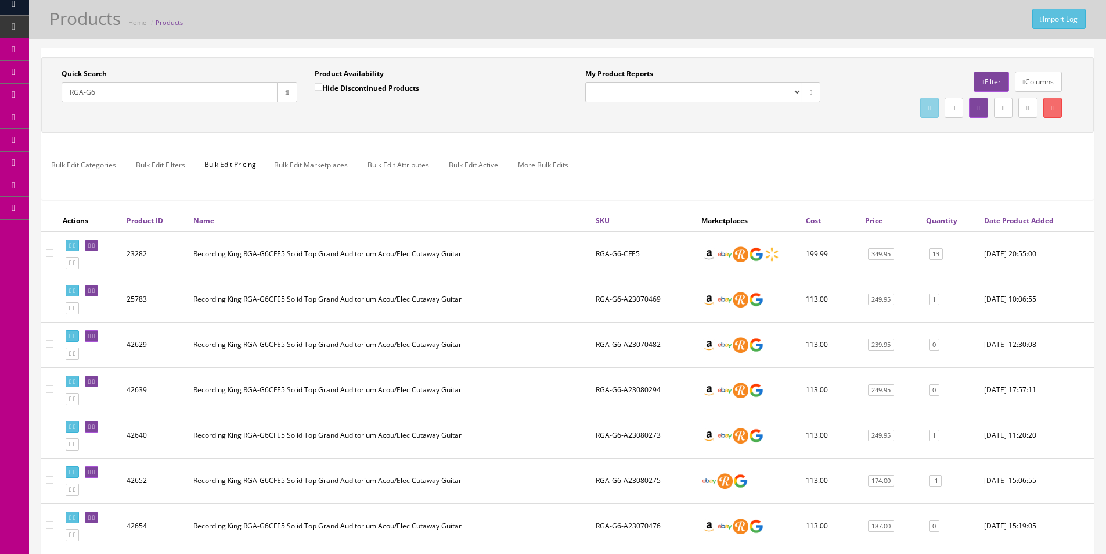
scroll to position [0, 0]
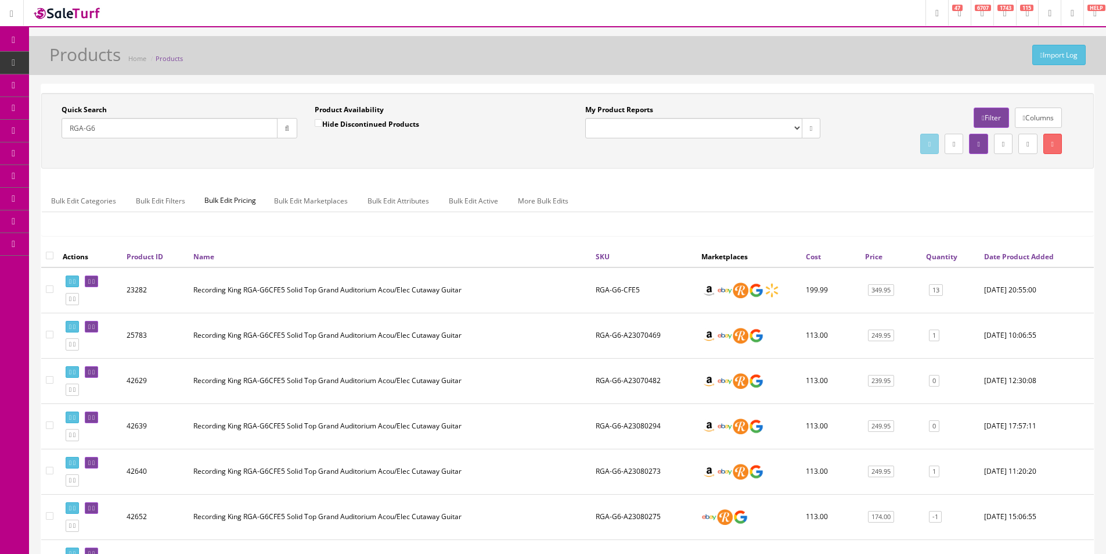
click at [195, 122] on input "RGA-G6" at bounding box center [170, 128] width 216 height 20
click at [98, 508] on link at bounding box center [91, 508] width 13 height 12
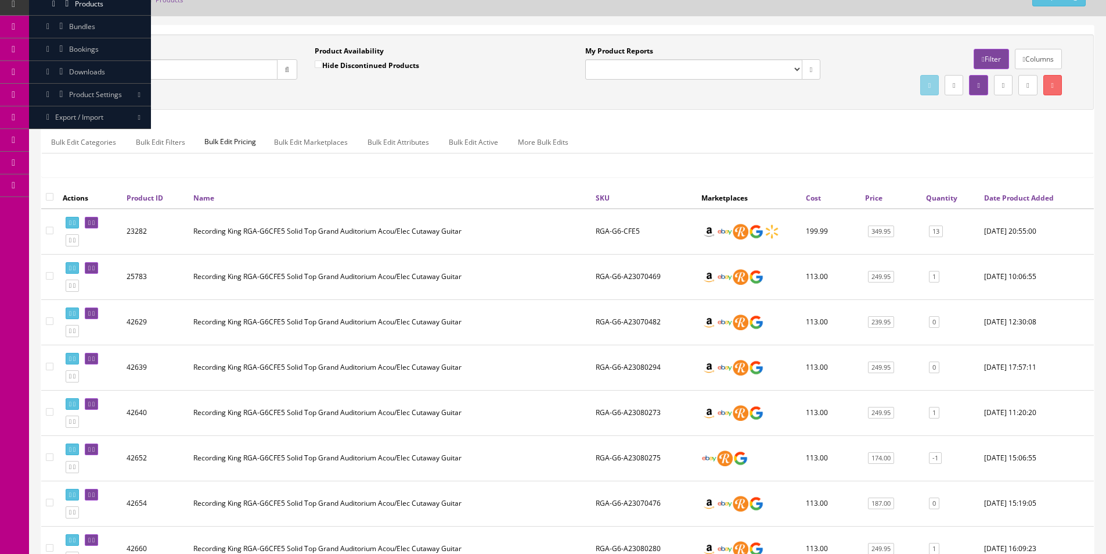
scroll to position [232, 0]
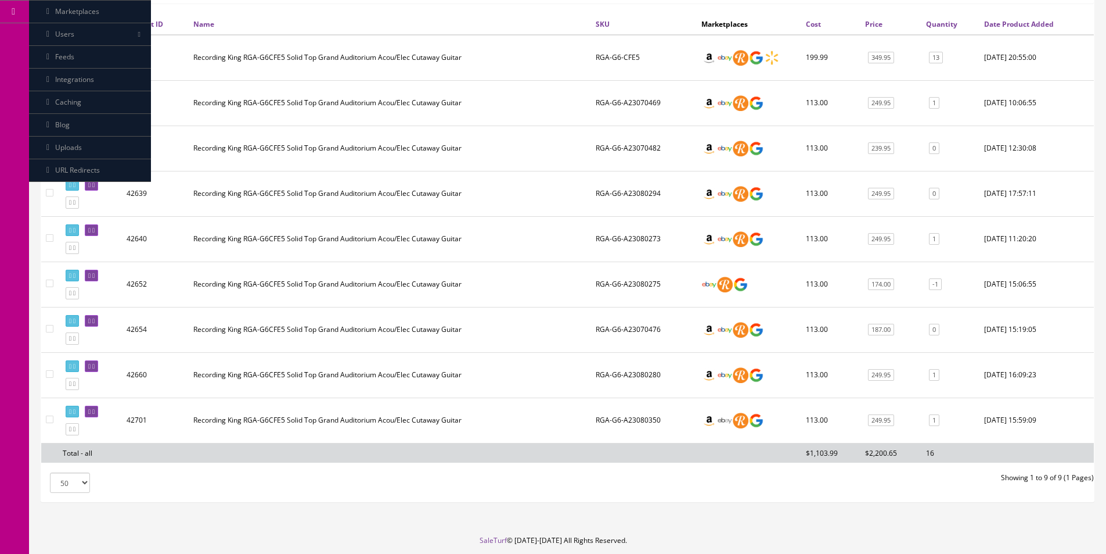
click at [47, 286] on input"] "checkbox" at bounding box center [50, 283] width 8 height 8
checkbox input"] "true"
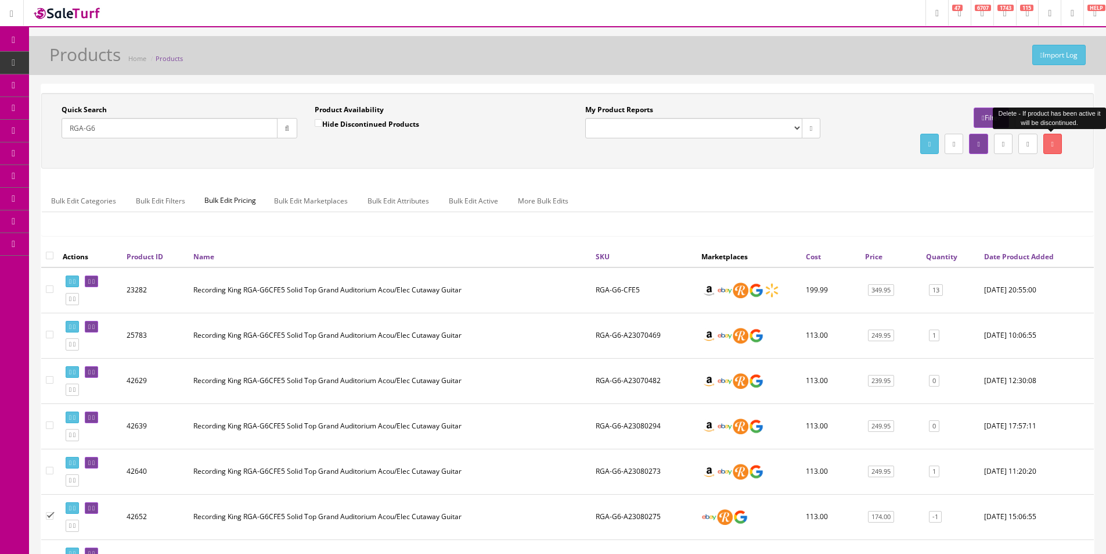
click at [1047, 146] on link at bounding box center [1053, 144] width 19 height 20
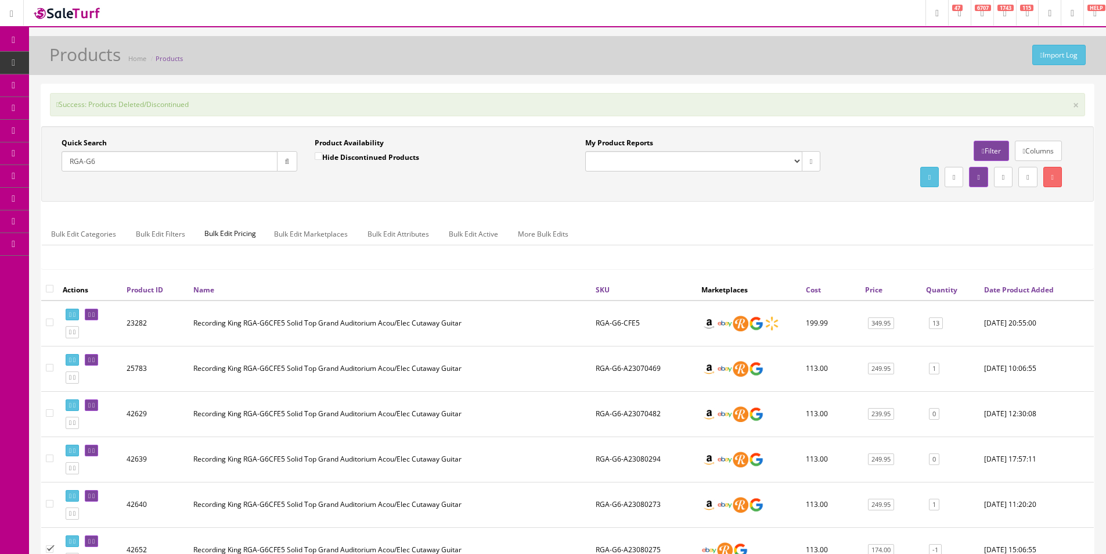
click at [699, 108] on div "Success: Products Deleted/Discontinued ×" at bounding box center [568, 104] width 1036 height 23
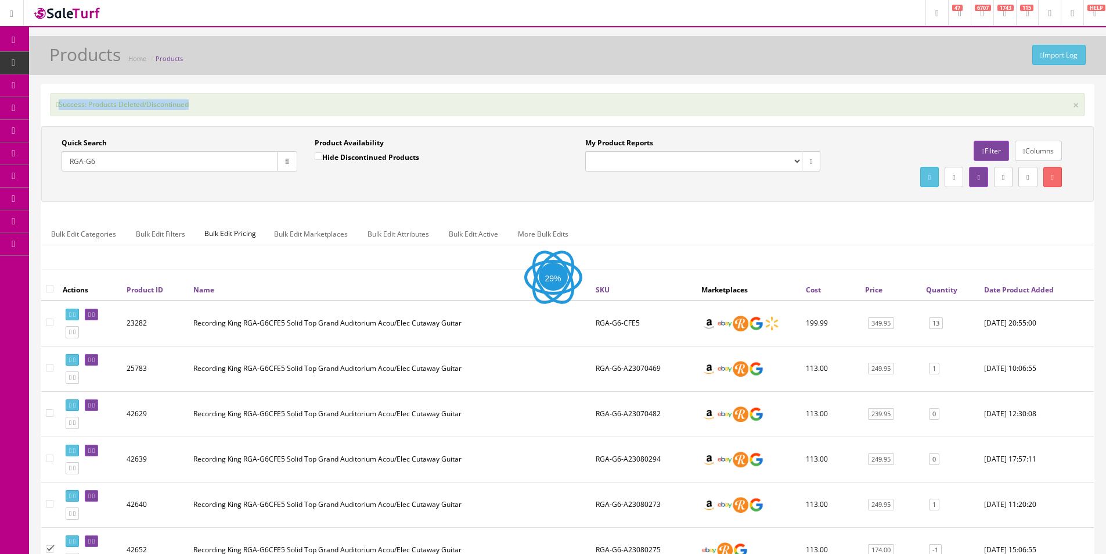
click at [699, 108] on div "Success: Products Deleted/Discontinued ×" at bounding box center [568, 104] width 1036 height 23
drag, startPoint x: 699, startPoint y: 108, endPoint x: 699, endPoint y: 80, distance: 28.5
click at [699, 108] on div "Success: Products Deleted/Discontinued ×" at bounding box center [568, 104] width 1036 height 23
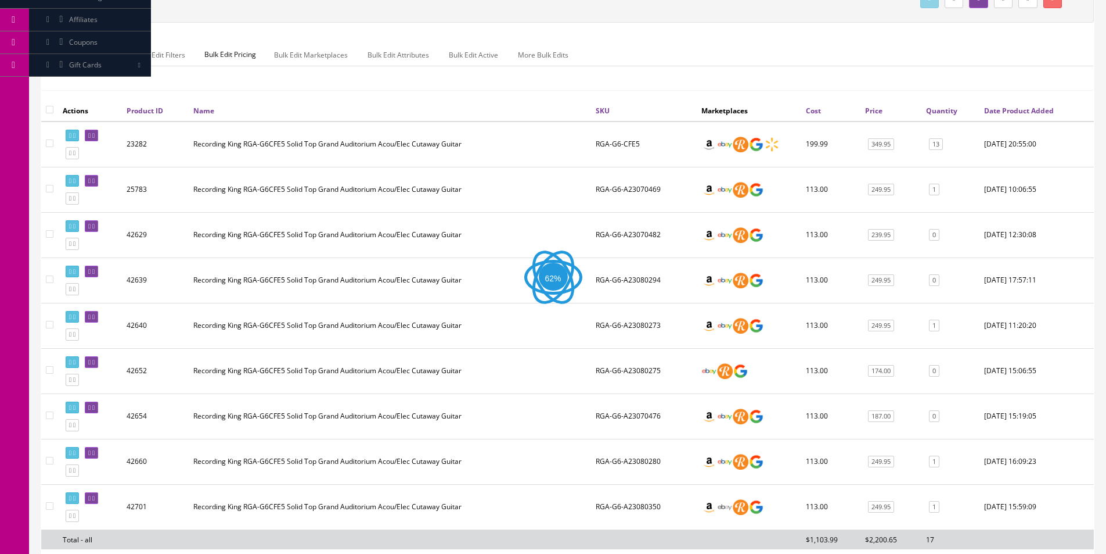
scroll to position [232, 0]
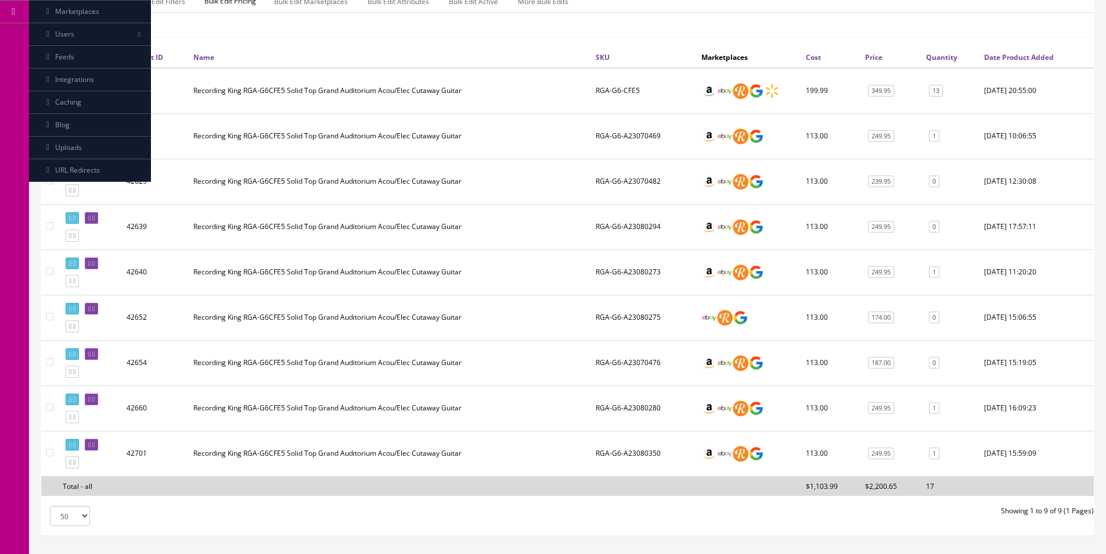
click at [655, 452] on td "RGA-G6-A23080350" at bounding box center [644, 452] width 106 height 45
click at [48, 451] on input"] "checkbox" at bounding box center [50, 452] width 8 height 8
checkbox input"] "true"
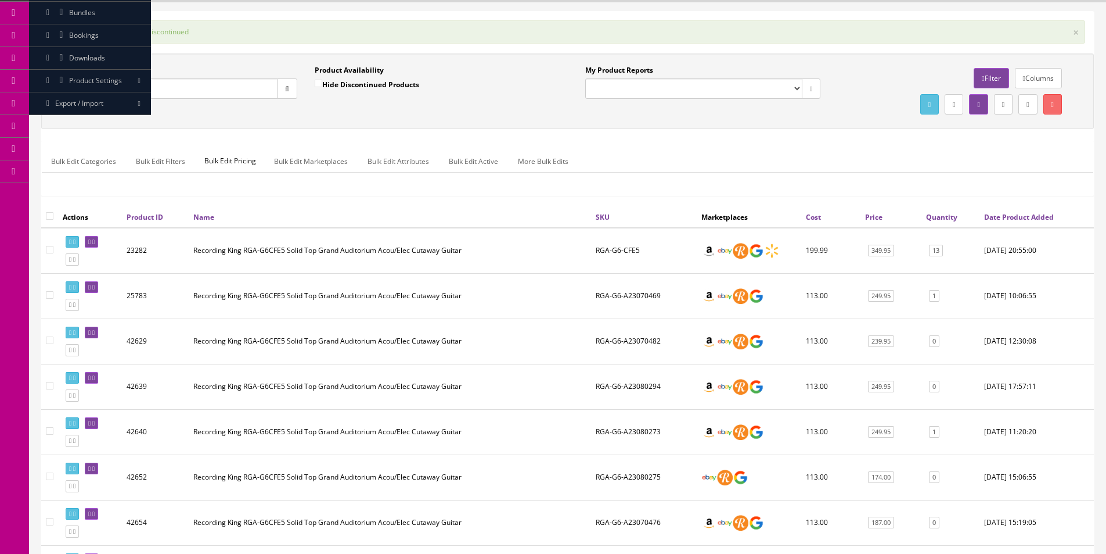
scroll to position [58, 0]
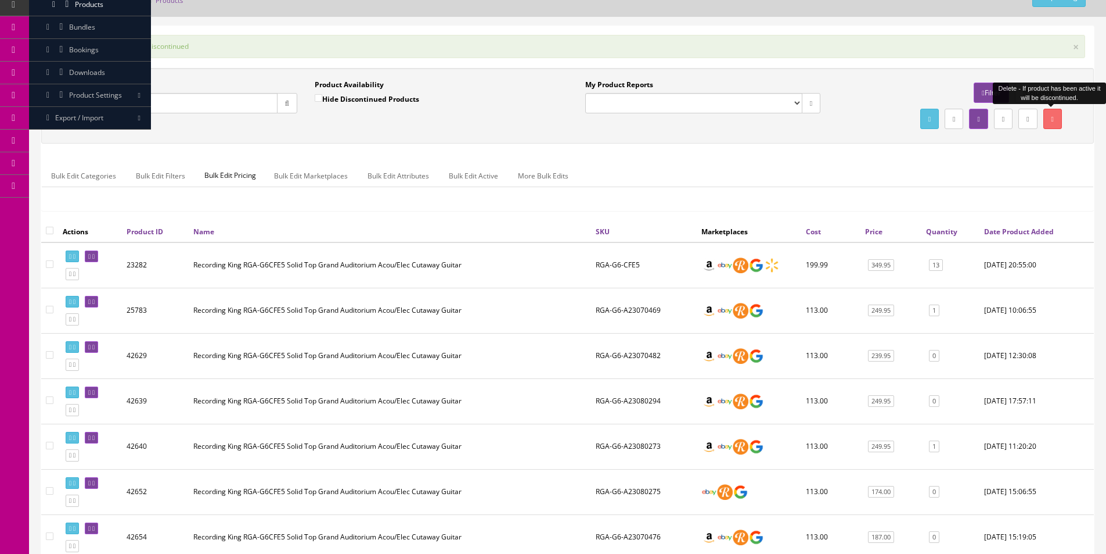
click at [1056, 125] on link at bounding box center [1053, 119] width 19 height 20
click at [71, 72] on link "Order List" at bounding box center [90, 73] width 122 height 23
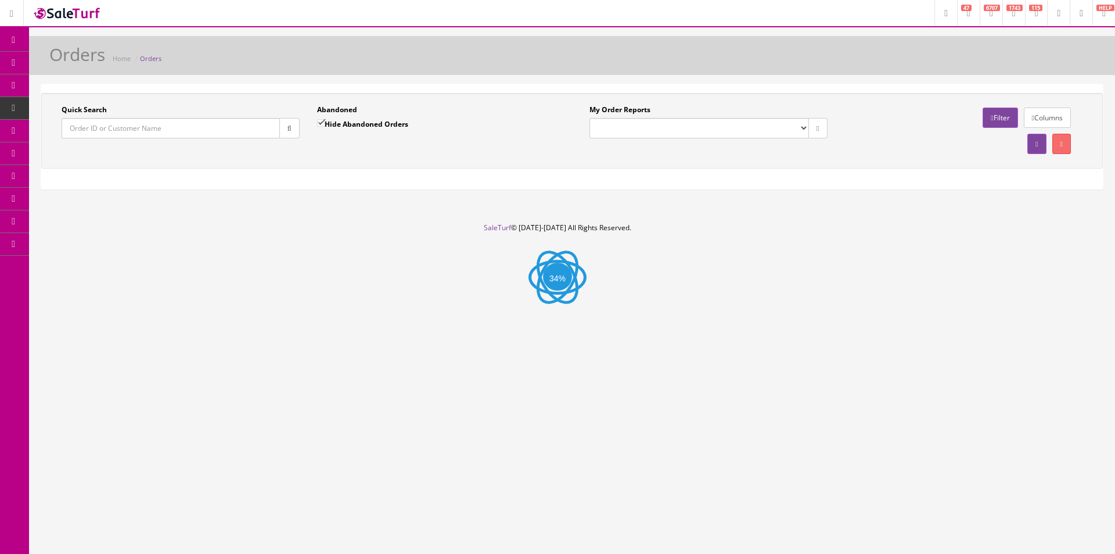
click at [234, 129] on input "Quick Search" at bounding box center [171, 128] width 218 height 20
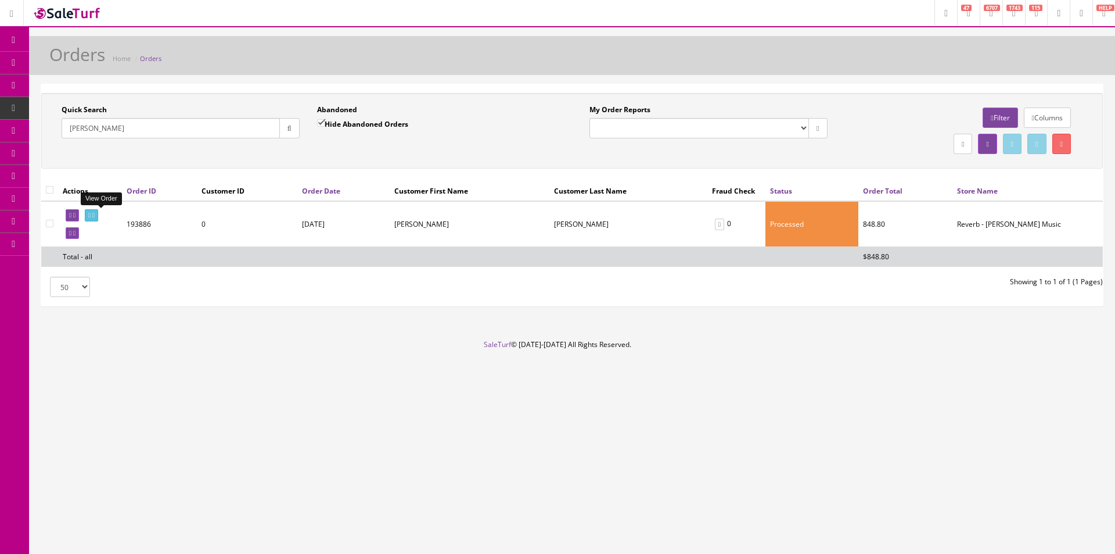
type input "[PERSON_NAME]"
click at [91, 214] on icon at bounding box center [89, 215] width 2 height 6
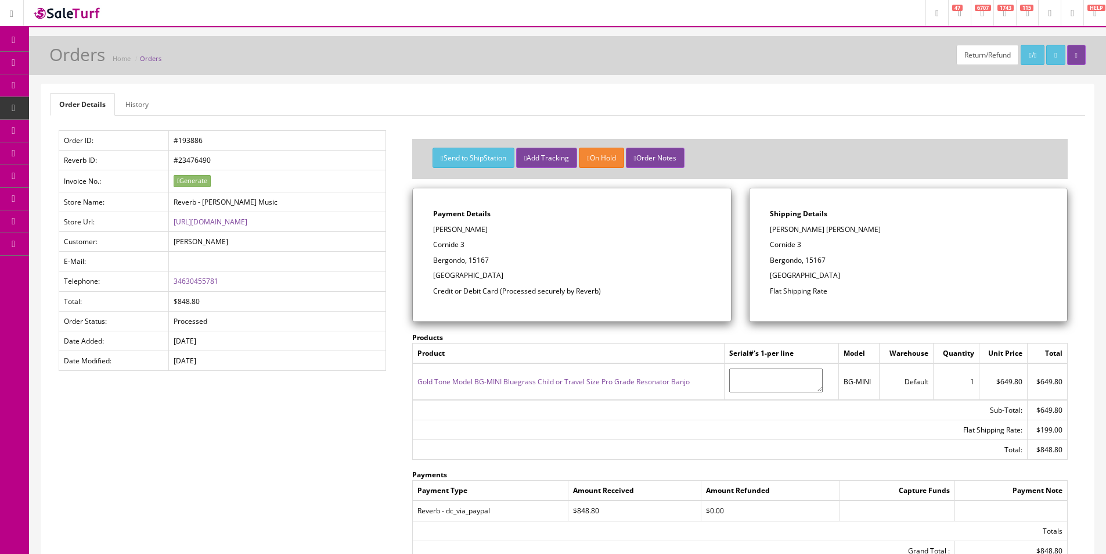
click at [142, 107] on link "History" at bounding box center [137, 104] width 42 height 23
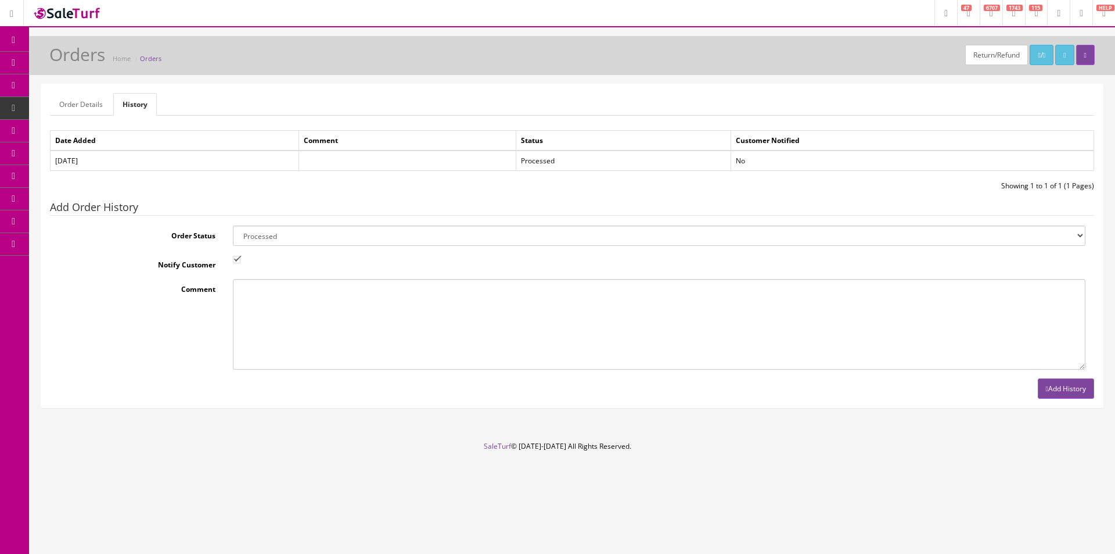
click at [265, 235] on select "Amazon Cart Awaiting Product Canceled Canceled Reversal Cart Chargeback Complet…" at bounding box center [659, 235] width 853 height 20
select select "11"
click at [265, 235] on select "Amazon Cart Awaiting Product Canceled Canceled Reversal Cart Chargeback Complet…" at bounding box center [659, 235] width 853 height 20
click at [238, 262] on input "Notify Customer" at bounding box center [237, 260] width 8 height 8
checkbox input "false"
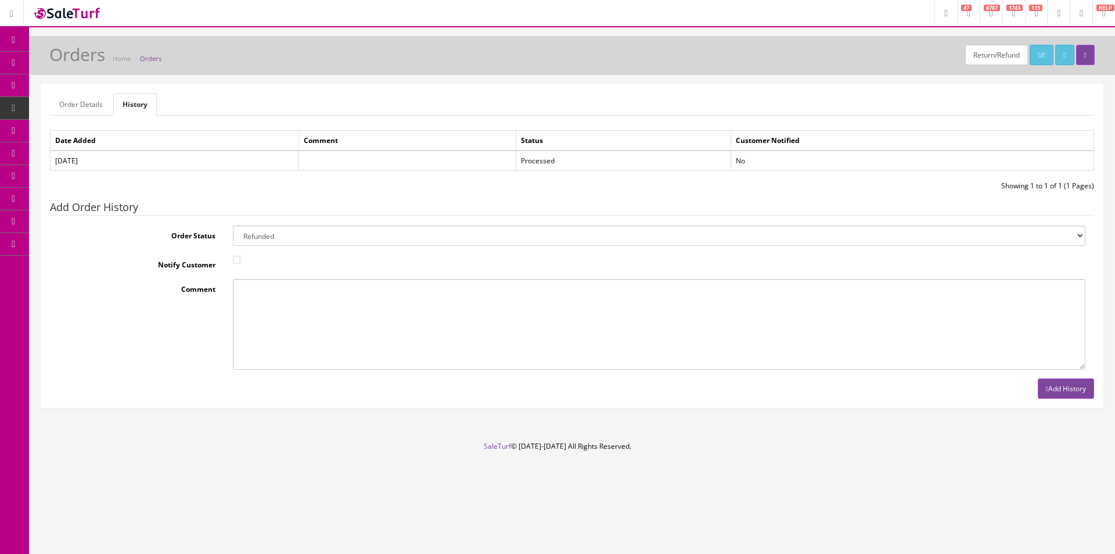
click at [254, 288] on textarea "Comment" at bounding box center [659, 324] width 853 height 90
type textarea "Returned because they didn't like. Purchase price only refunded, minus 10% rest…"
click at [1075, 394] on button "Add History" at bounding box center [1066, 388] width 56 height 20
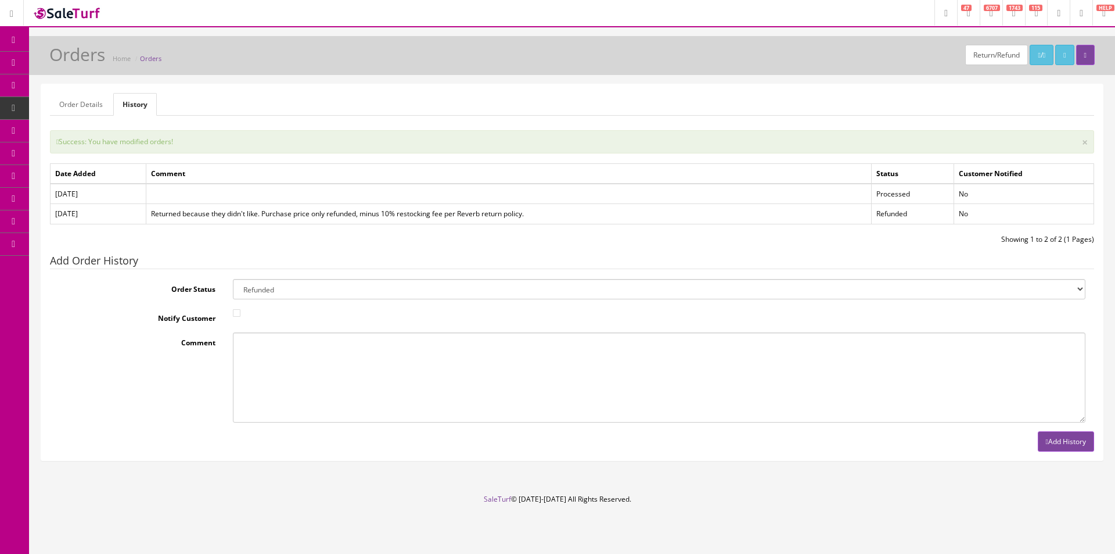
click at [838, 95] on ul "Order Details History" at bounding box center [572, 104] width 1044 height 23
drag, startPoint x: 838, startPoint y: 95, endPoint x: 822, endPoint y: 74, distance: 25.8
click at [838, 95] on ul "Order Details History" at bounding box center [572, 104] width 1044 height 23
click at [12, 38] on icon at bounding box center [14, 39] width 12 height 9
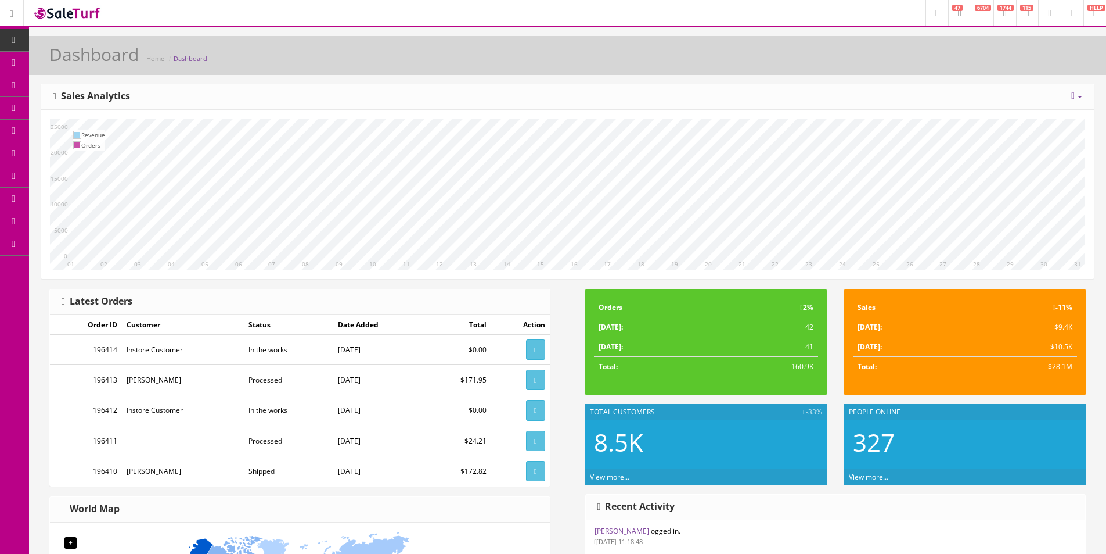
drag, startPoint x: 10, startPoint y: 30, endPoint x: 19, endPoint y: 31, distance: 8.9
click at [10, 29] on link "Dashboard" at bounding box center [14, 40] width 29 height 23
drag, startPoint x: 436, startPoint y: 76, endPoint x: 494, endPoint y: 109, distance: 66.9
click at [439, 76] on div "Dashboard Home Dashboard [DATE] Week Month Year Year over Year Last Year over P…" at bounding box center [567, 480] width 1077 height 888
